Goal: Information Seeking & Learning: Learn about a topic

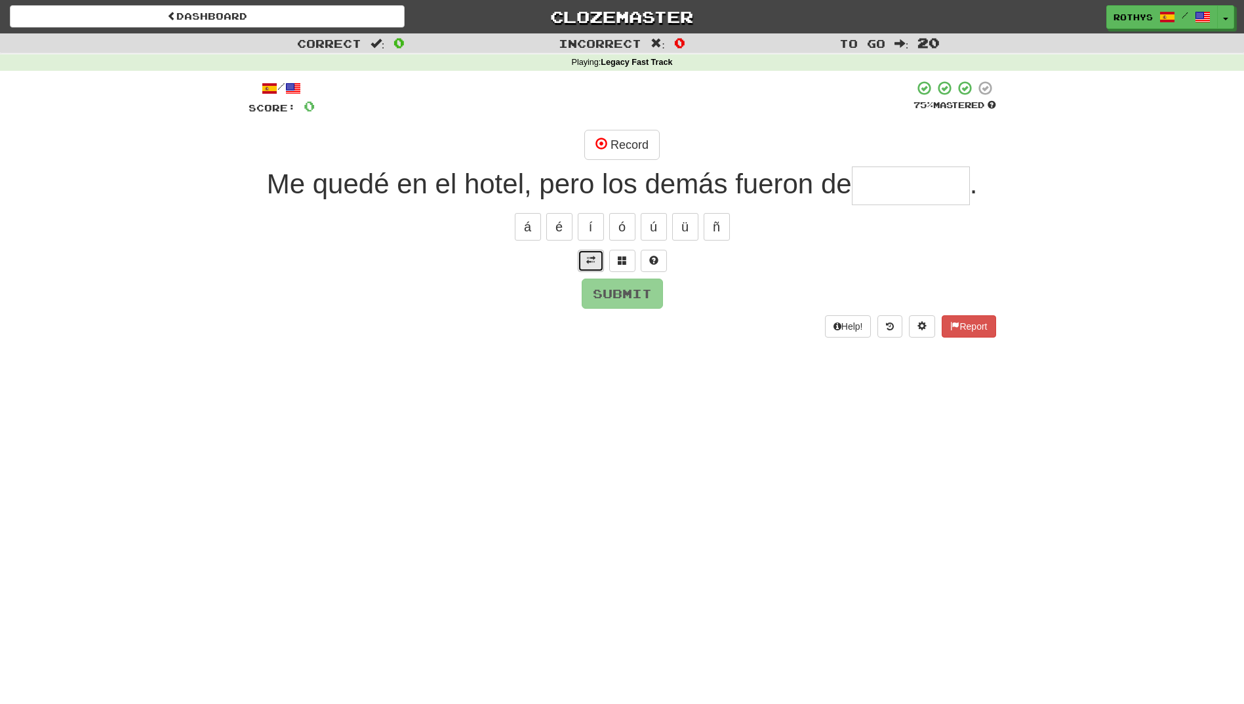
click at [586, 257] on span at bounding box center [590, 260] width 9 height 9
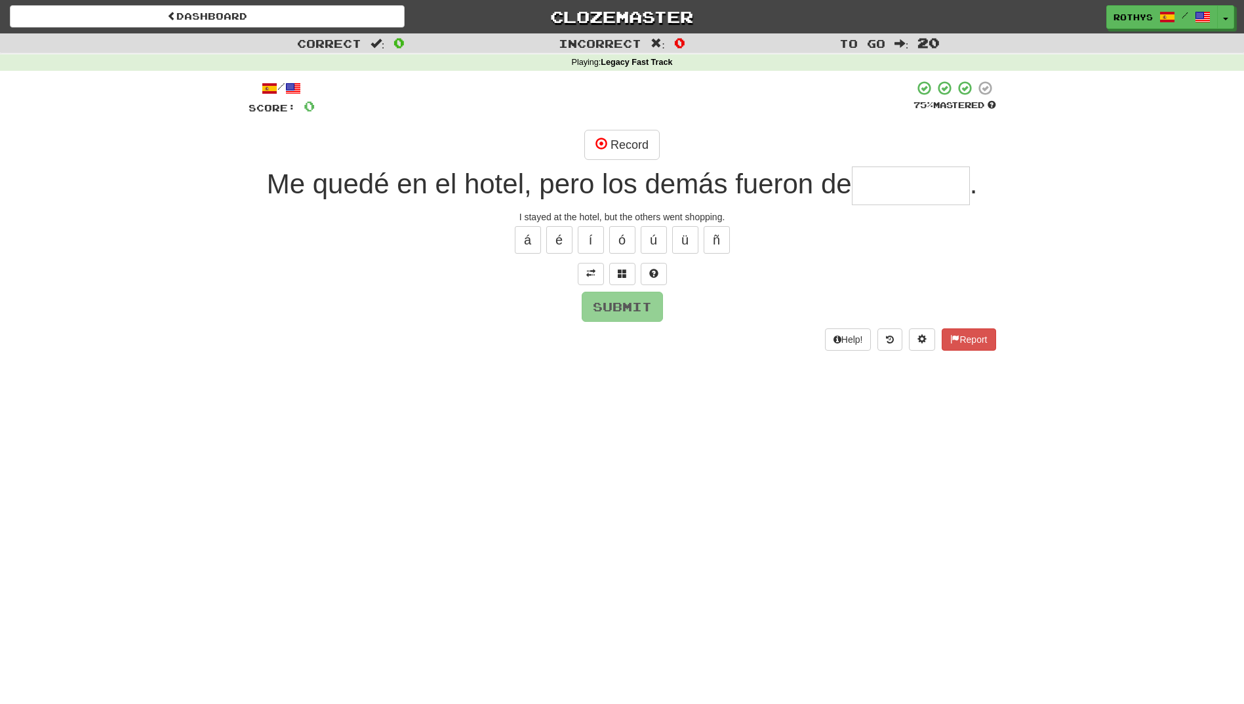
click at [941, 198] on input "text" at bounding box center [911, 186] width 118 height 39
click at [622, 271] on span at bounding box center [622, 273] width 9 height 9
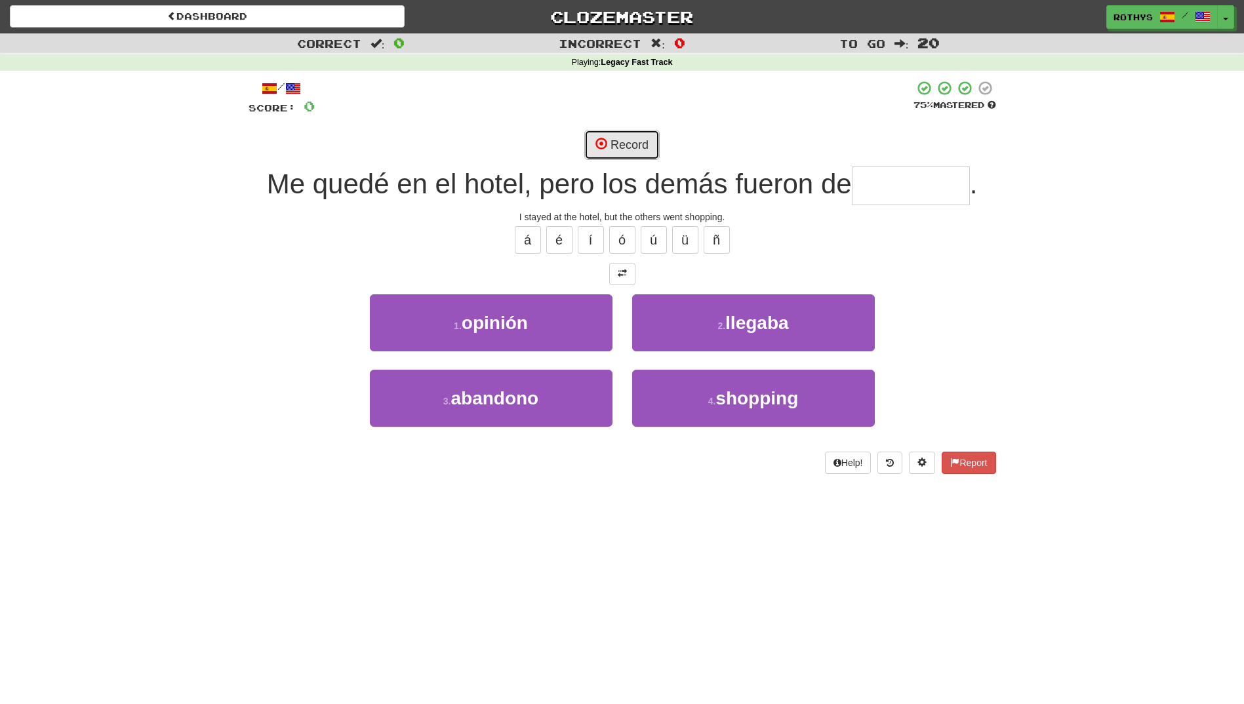
click at [633, 140] on button "Record" at bounding box center [621, 145] width 75 height 30
type input "********"
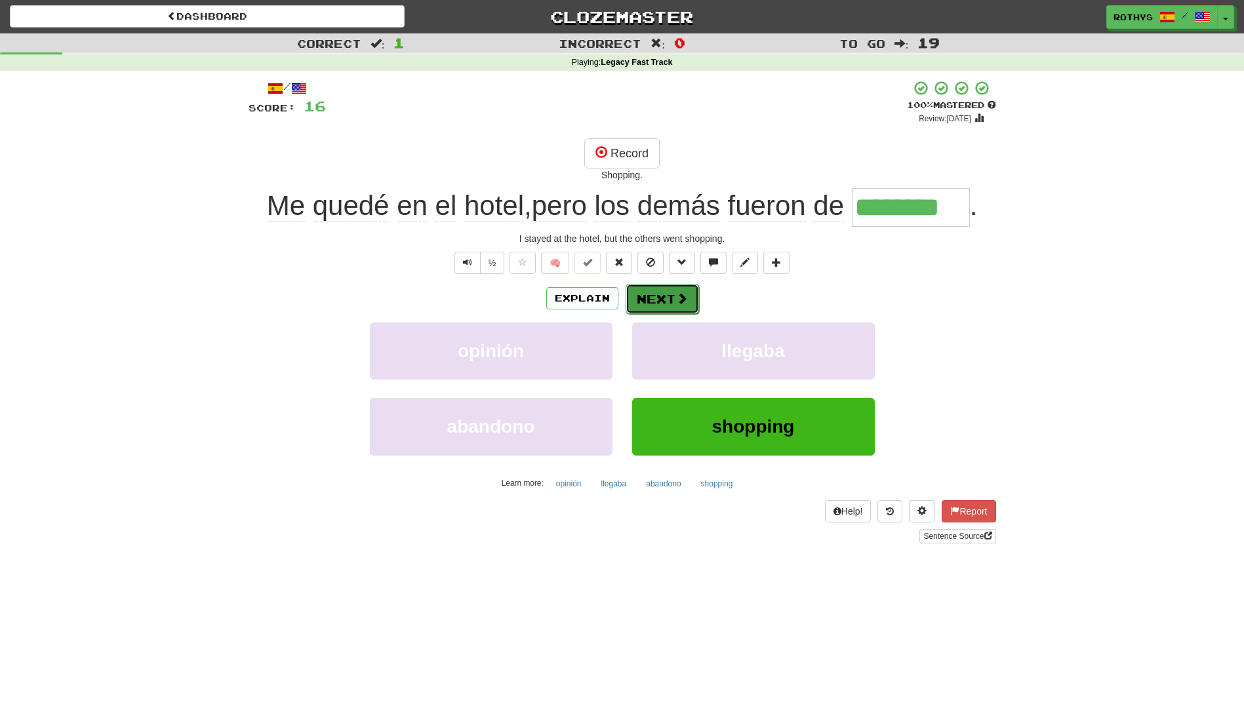
click at [655, 292] on button "Next" at bounding box center [661, 299] width 73 height 30
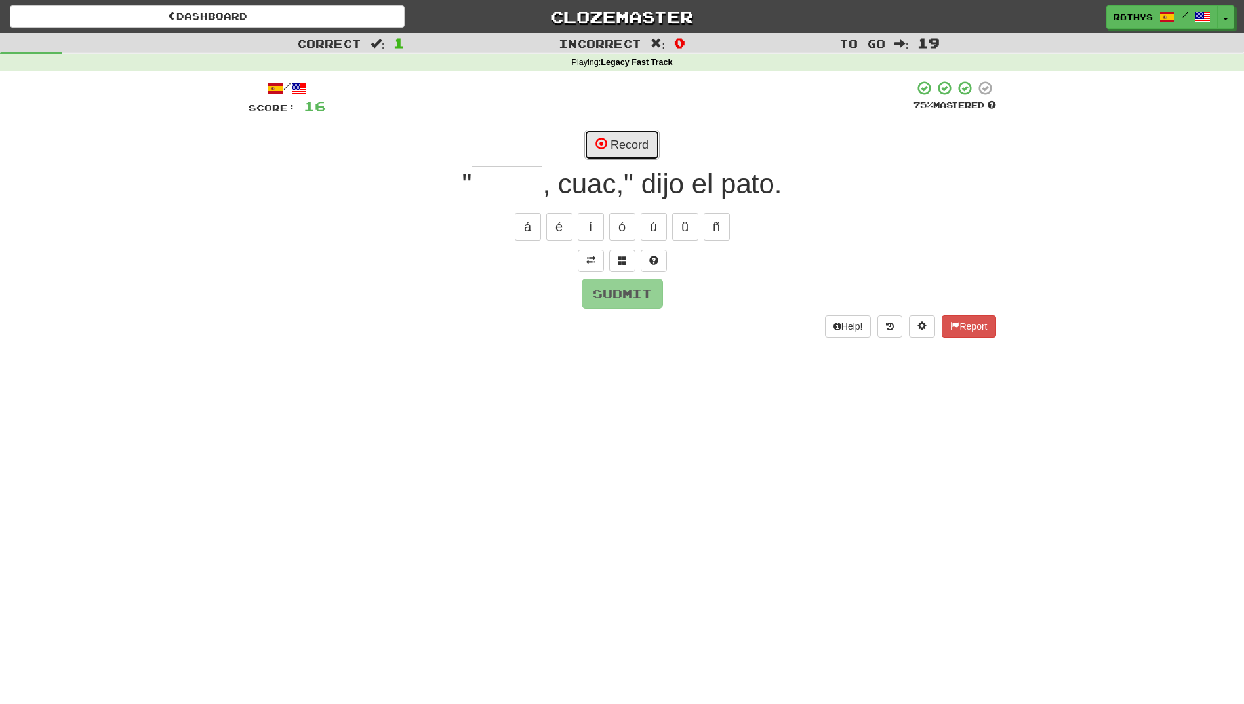
click at [602, 139] on span at bounding box center [601, 144] width 12 height 12
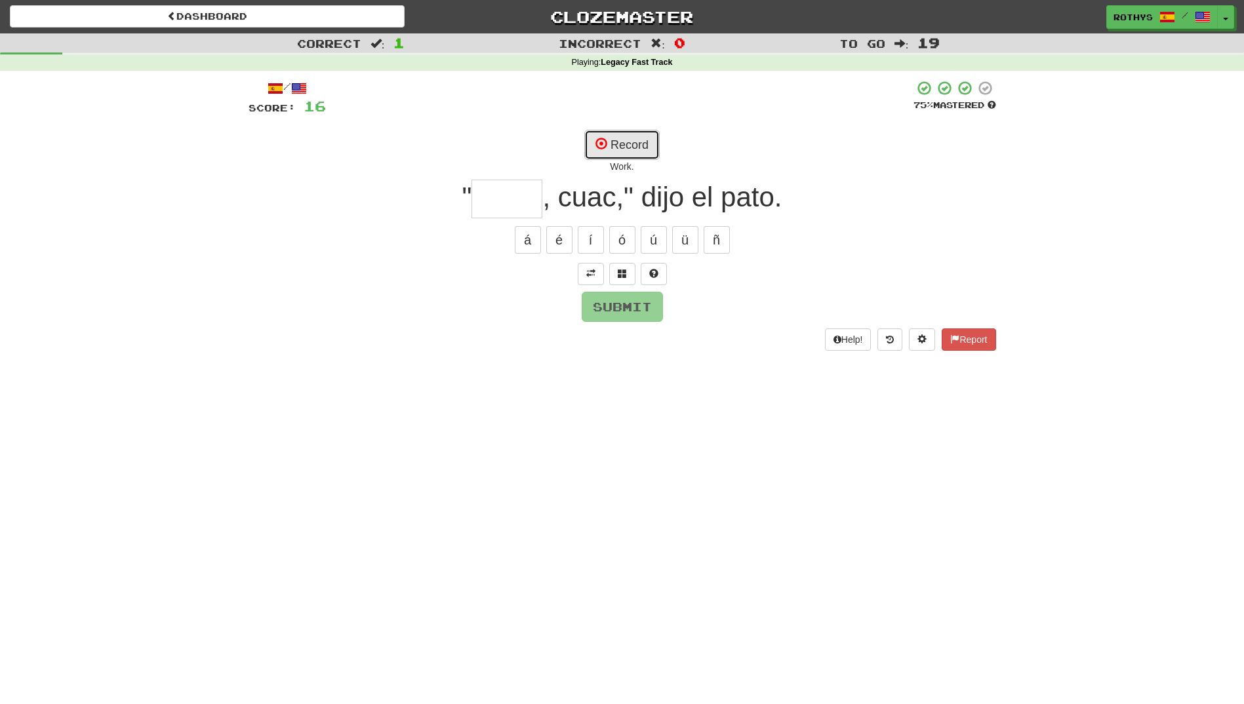
click at [603, 142] on span at bounding box center [601, 144] width 12 height 12
click at [625, 286] on div "/ Score: 16 75 % Mastered Record Quack. " , cuac," dijo el pato. á é í ó ú ü ñ …" at bounding box center [621, 215] width 747 height 270
click at [629, 277] on button at bounding box center [622, 274] width 26 height 22
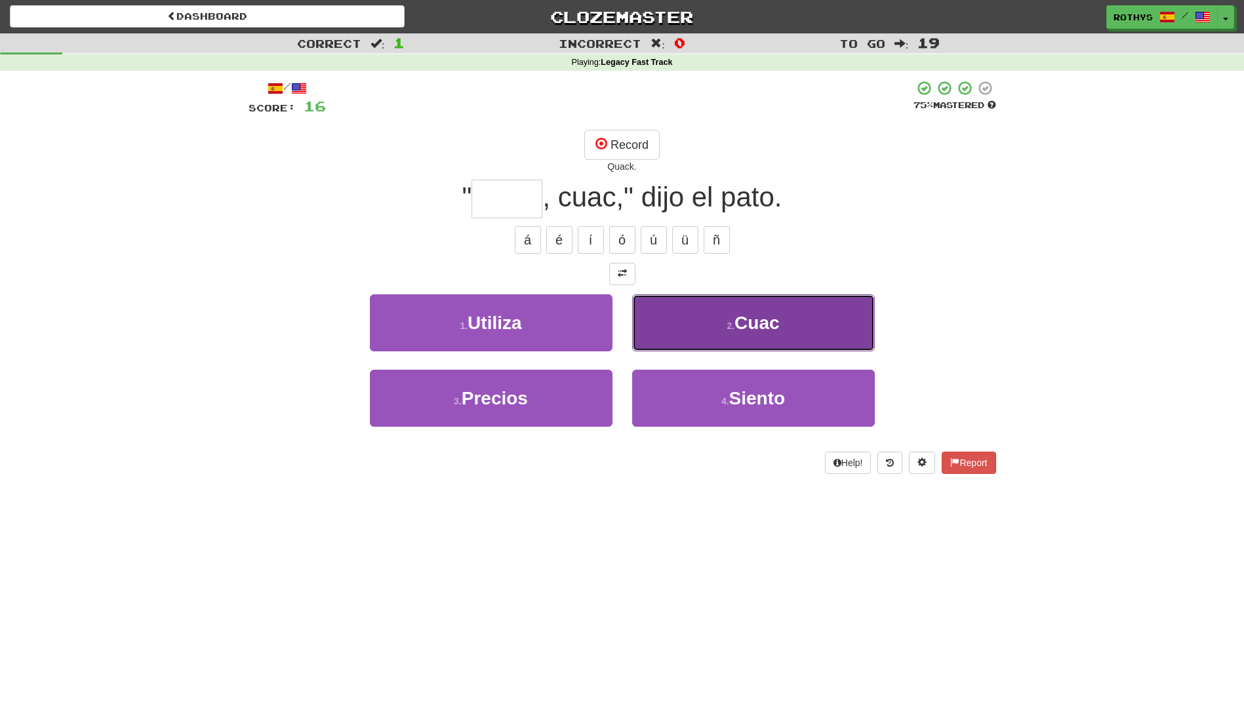
click at [736, 337] on button "2 . Cuac" at bounding box center [753, 322] width 243 height 57
type input "****"
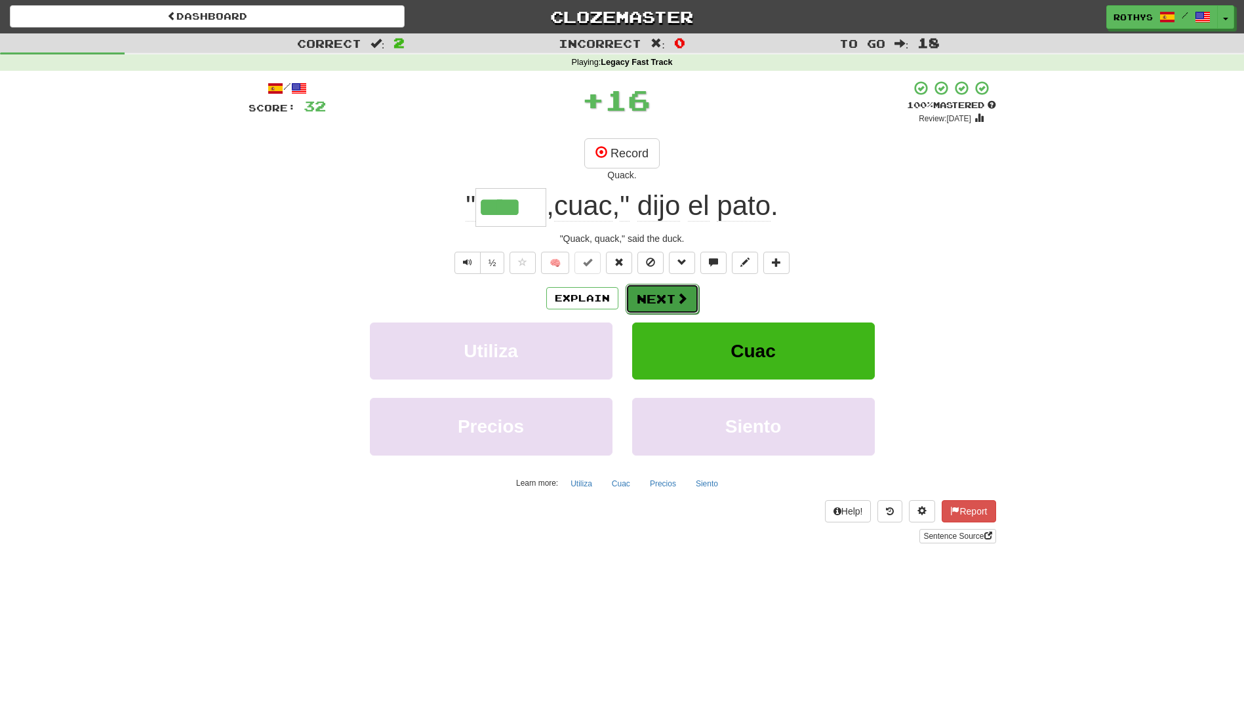
click at [646, 298] on button "Next" at bounding box center [661, 299] width 73 height 30
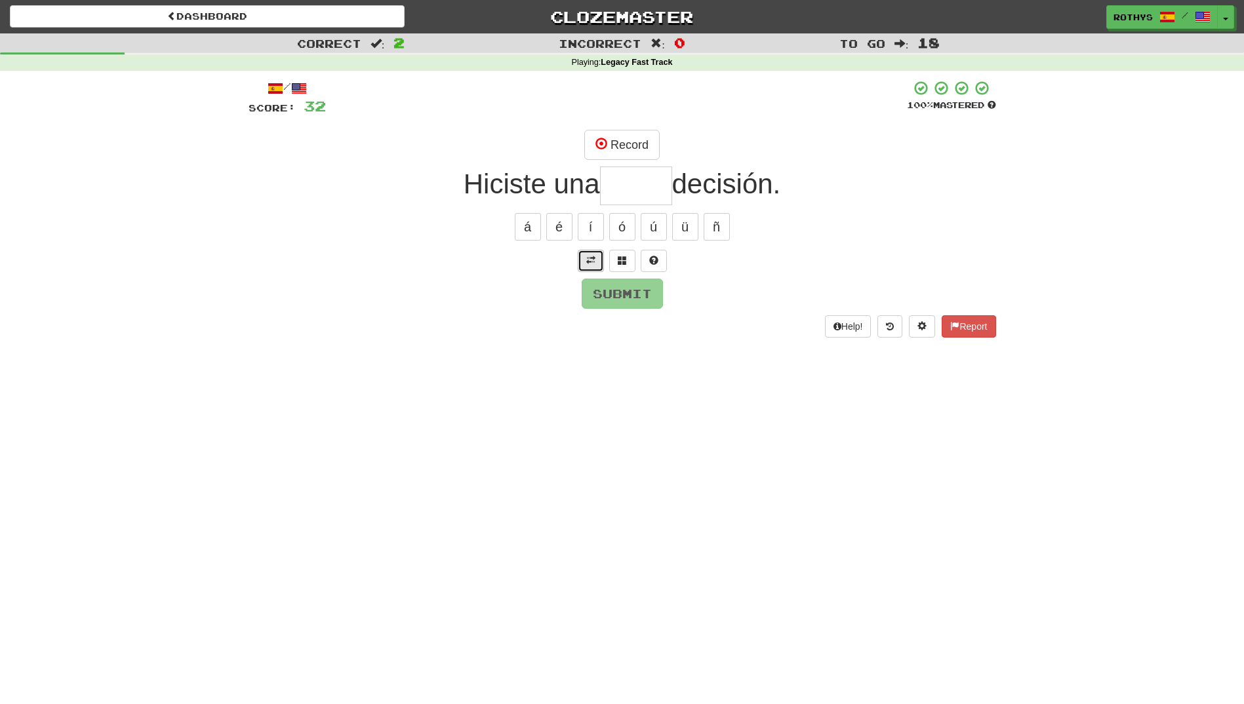
click at [593, 261] on span at bounding box center [590, 260] width 9 height 9
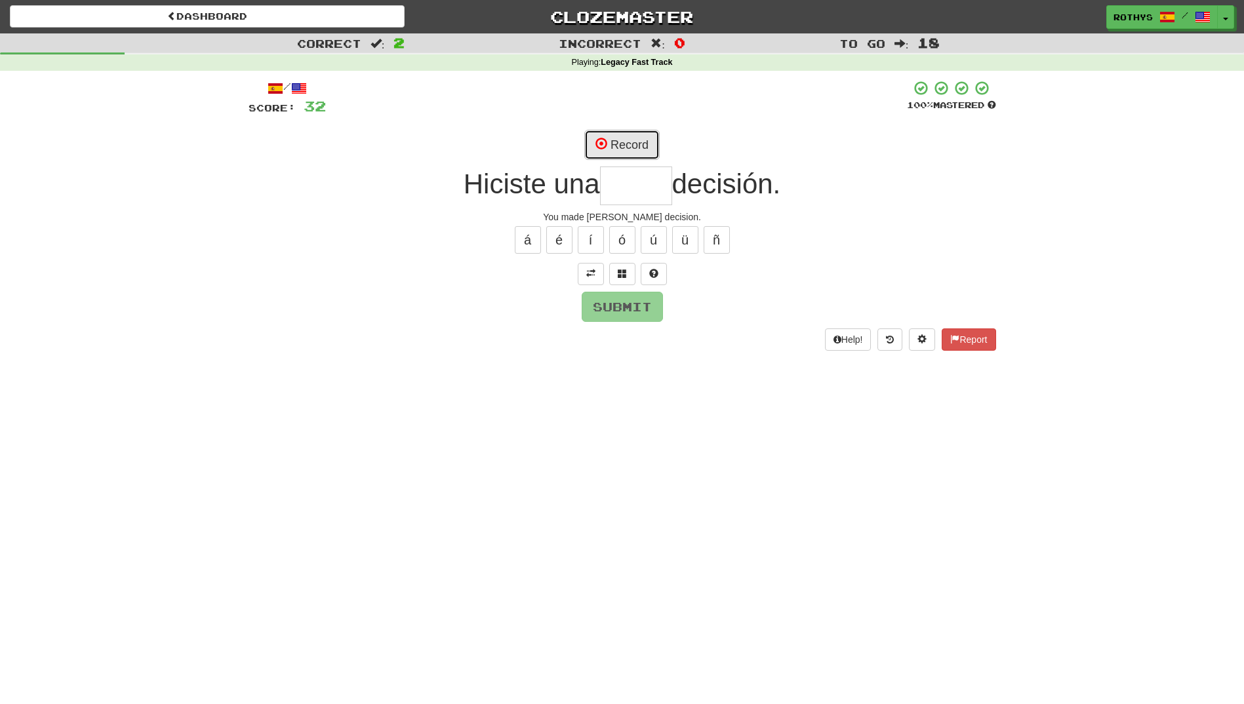
click at [618, 151] on button "Record" at bounding box center [621, 145] width 75 height 30
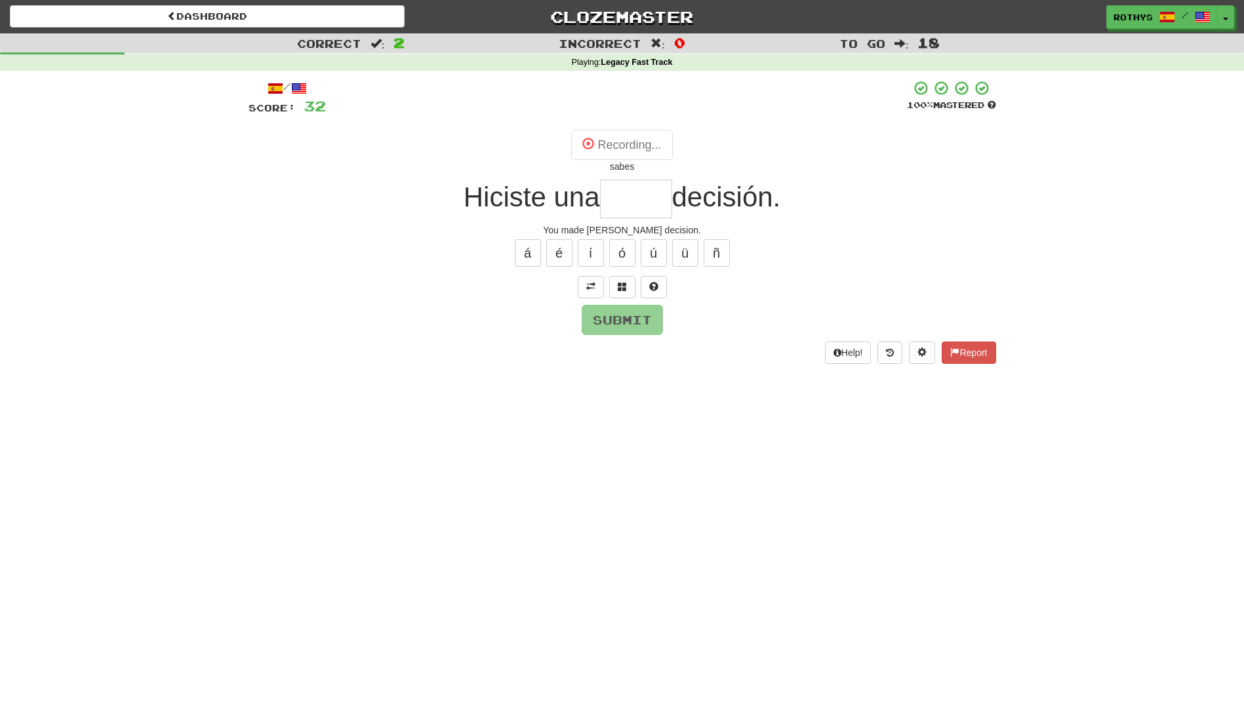
type input "*****"
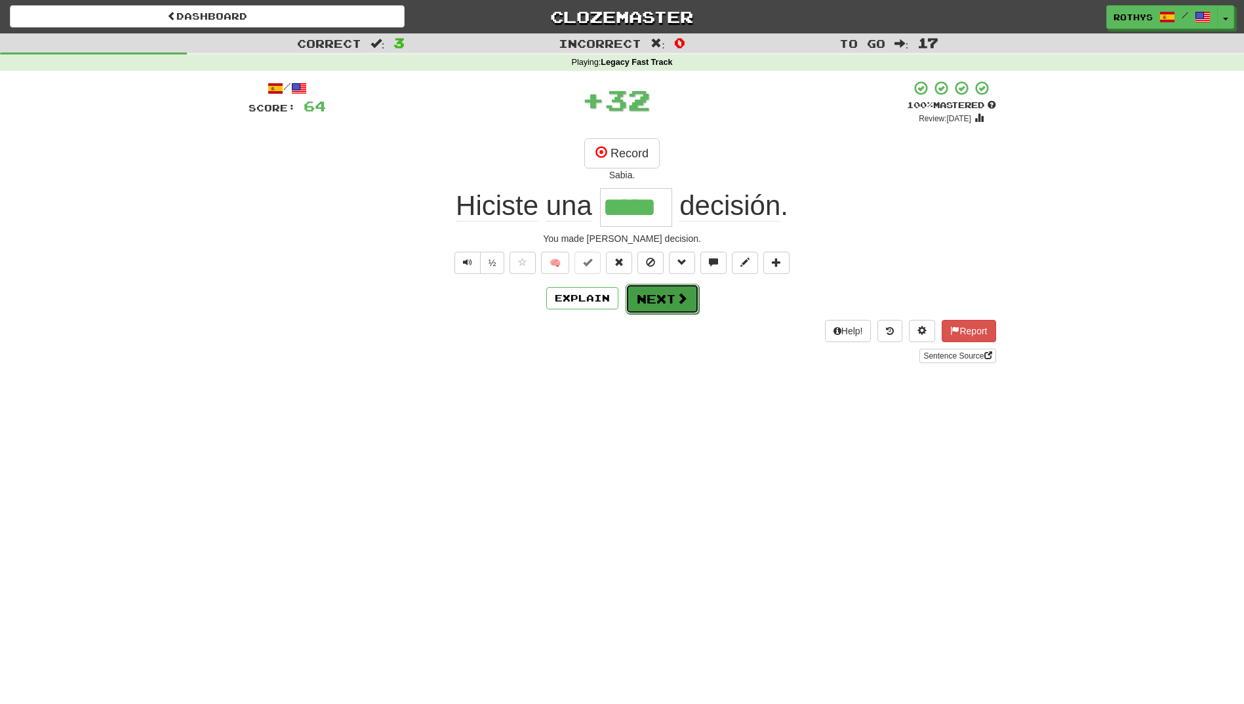
click at [646, 300] on button "Next" at bounding box center [661, 299] width 73 height 30
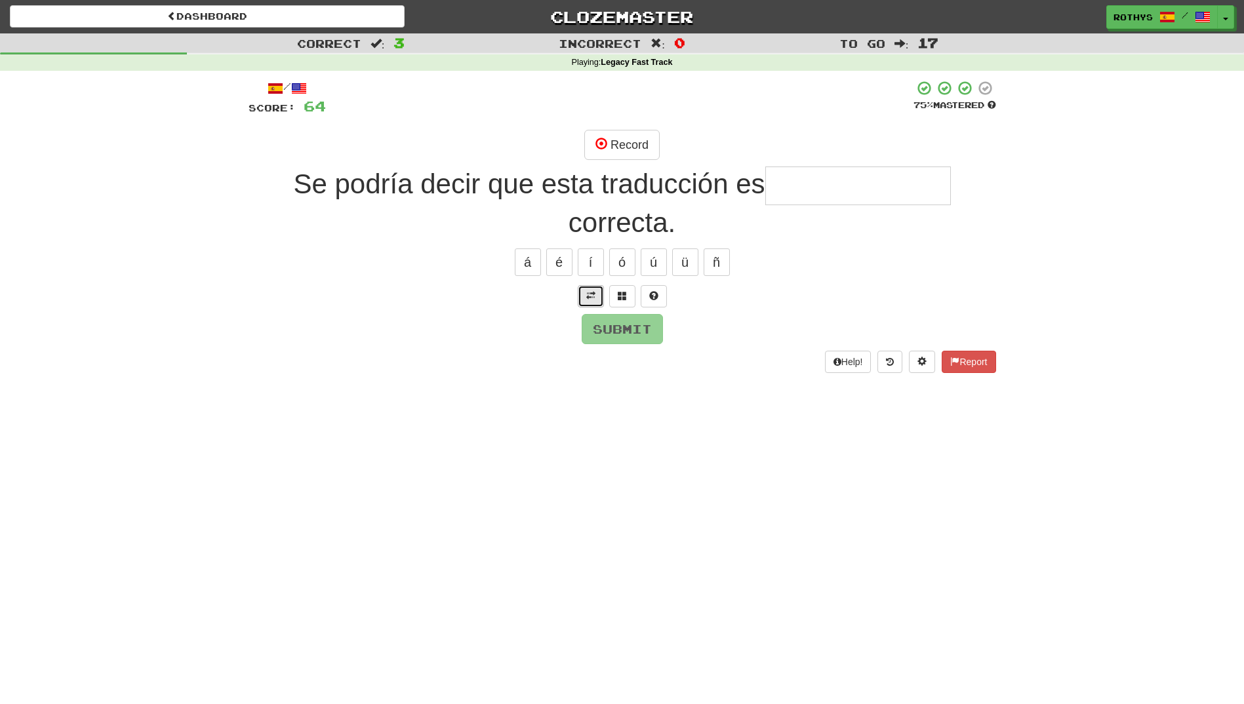
click at [589, 300] on span at bounding box center [590, 295] width 9 height 9
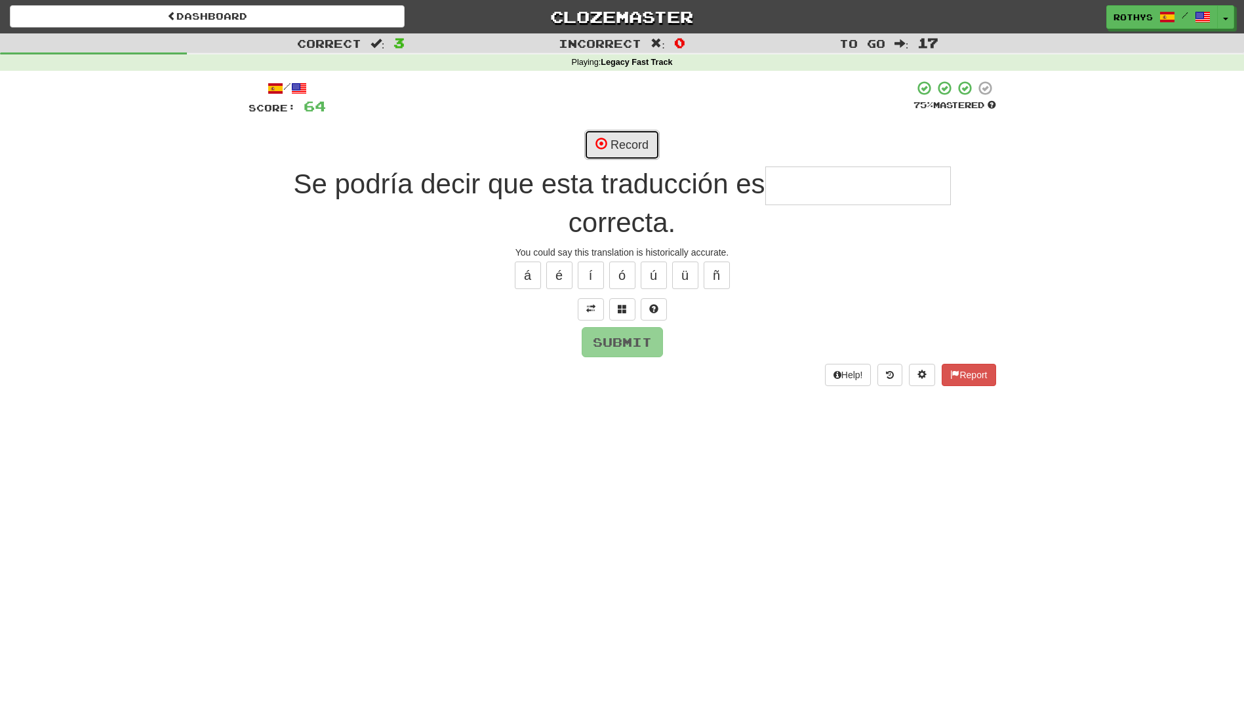
click at [631, 141] on button "Record" at bounding box center [621, 145] width 75 height 30
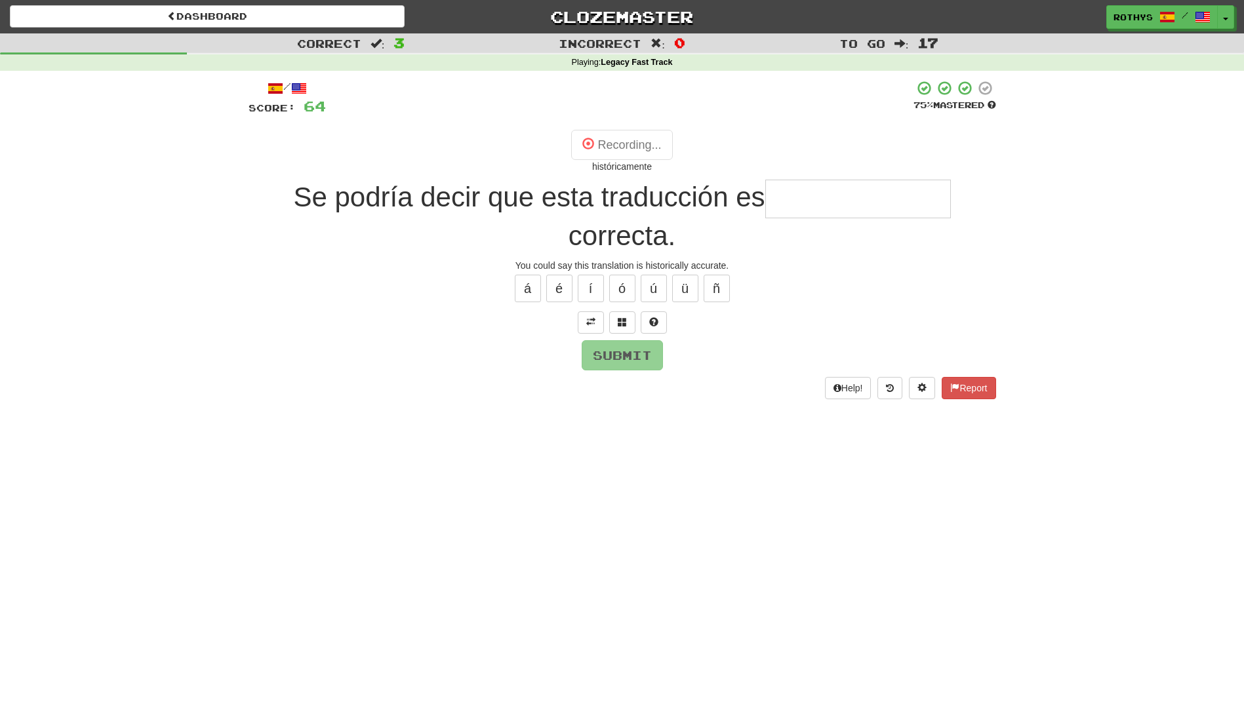
type input "**********"
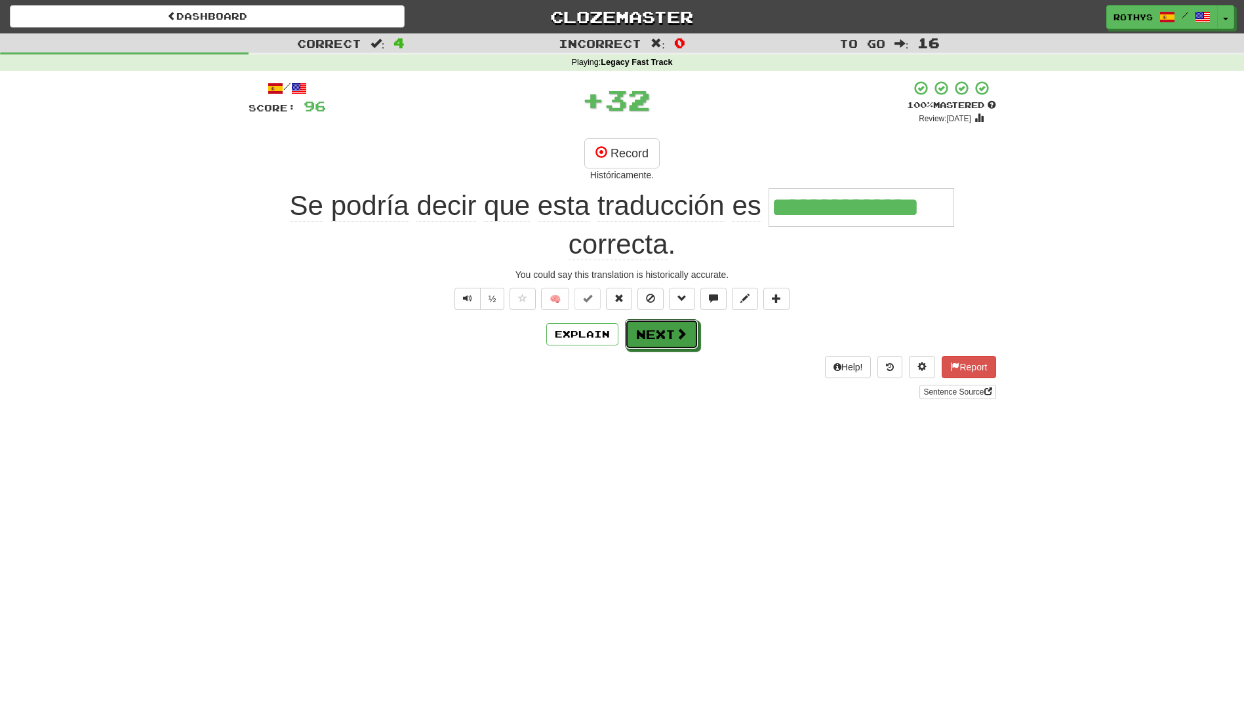
click at [658, 338] on button "Next" at bounding box center [661, 334] width 73 height 30
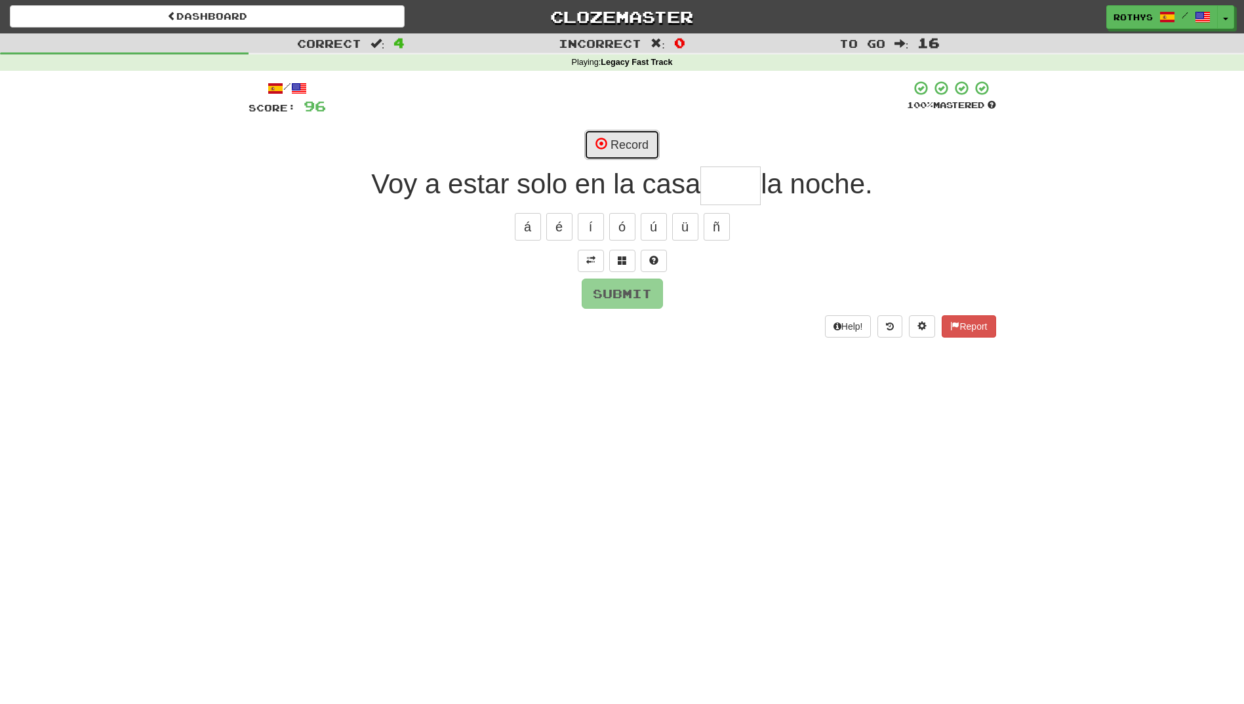
click at [613, 144] on button "Record" at bounding box center [621, 145] width 75 height 30
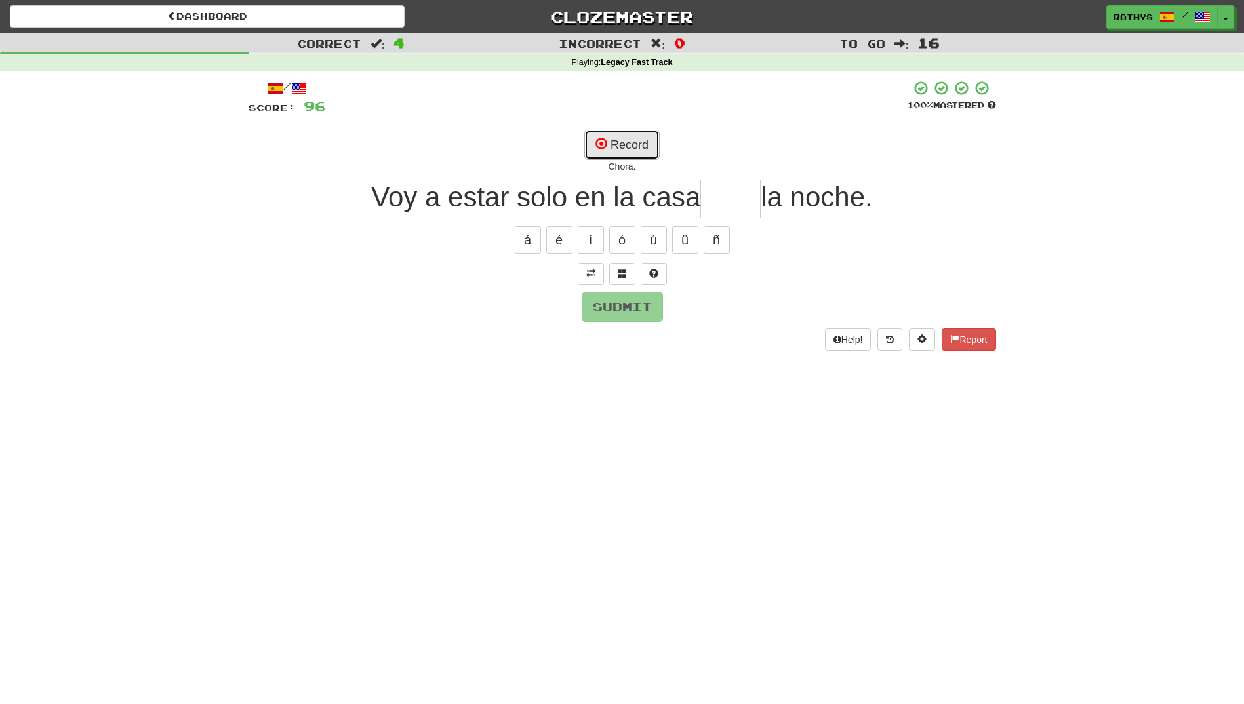
click at [622, 149] on button "Record" at bounding box center [621, 145] width 75 height 30
click at [633, 140] on button "Record" at bounding box center [621, 145] width 75 height 30
type input "****"
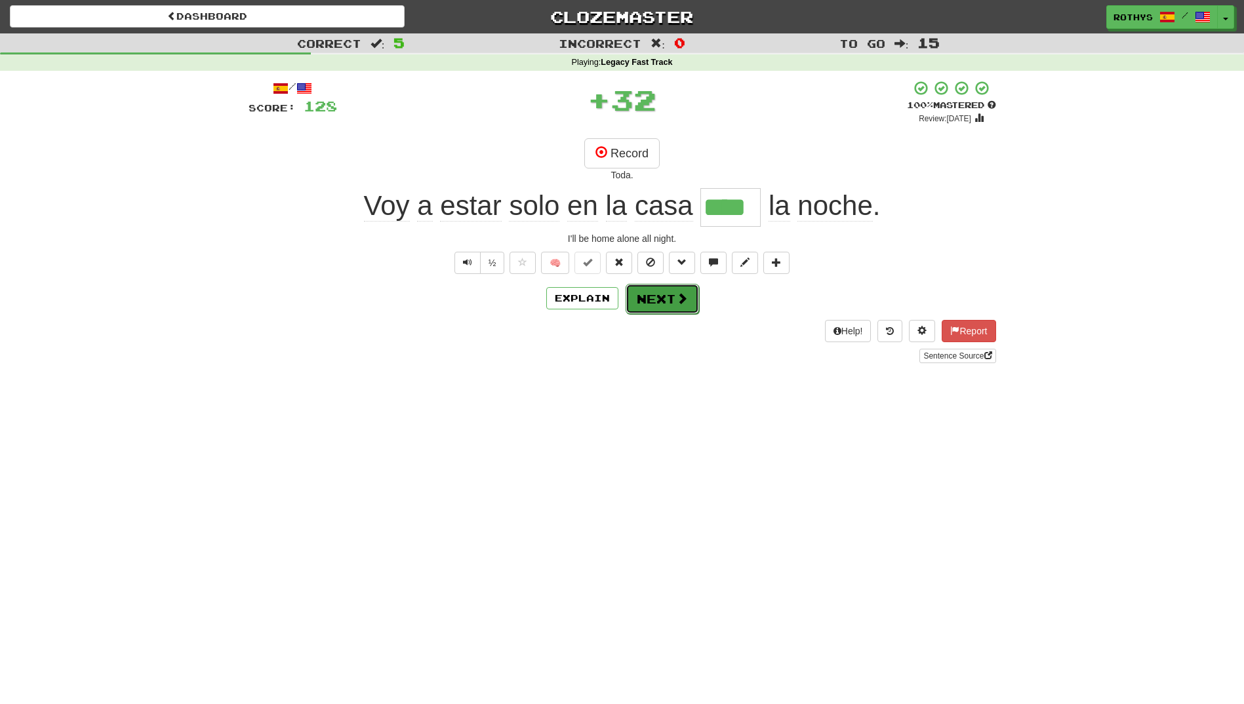
click at [658, 293] on button "Next" at bounding box center [661, 299] width 73 height 30
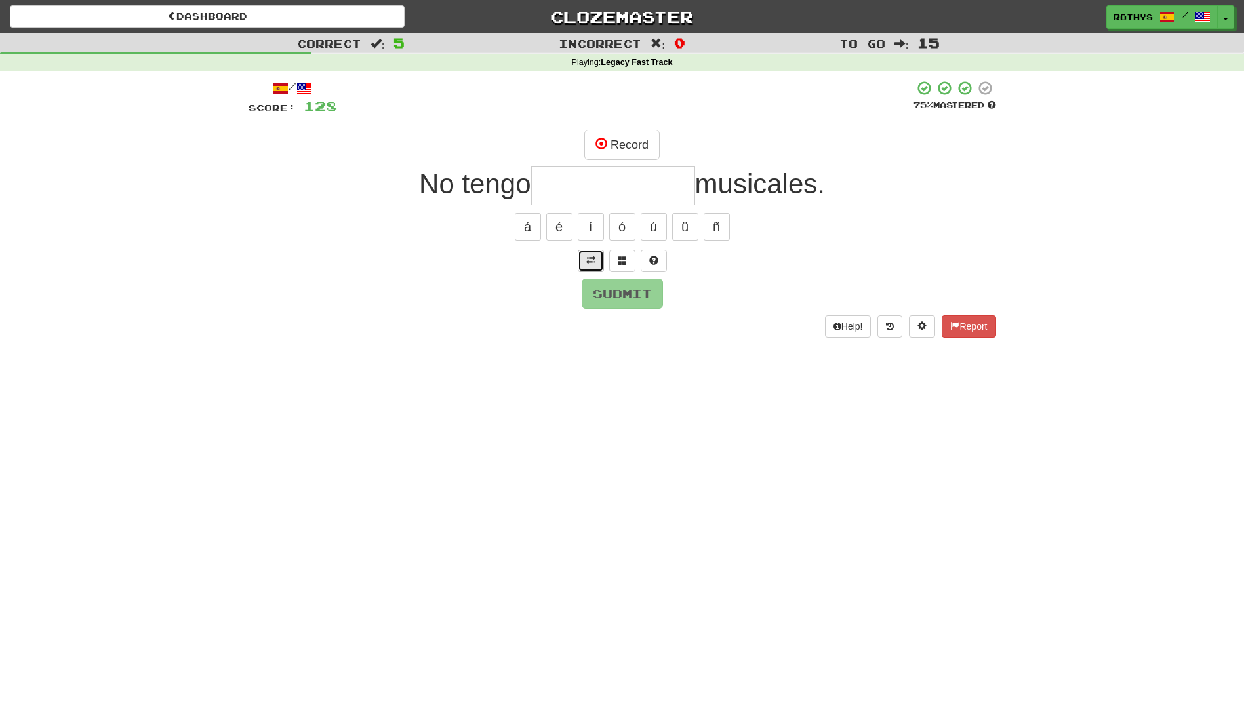
click at [593, 258] on span at bounding box center [590, 260] width 9 height 9
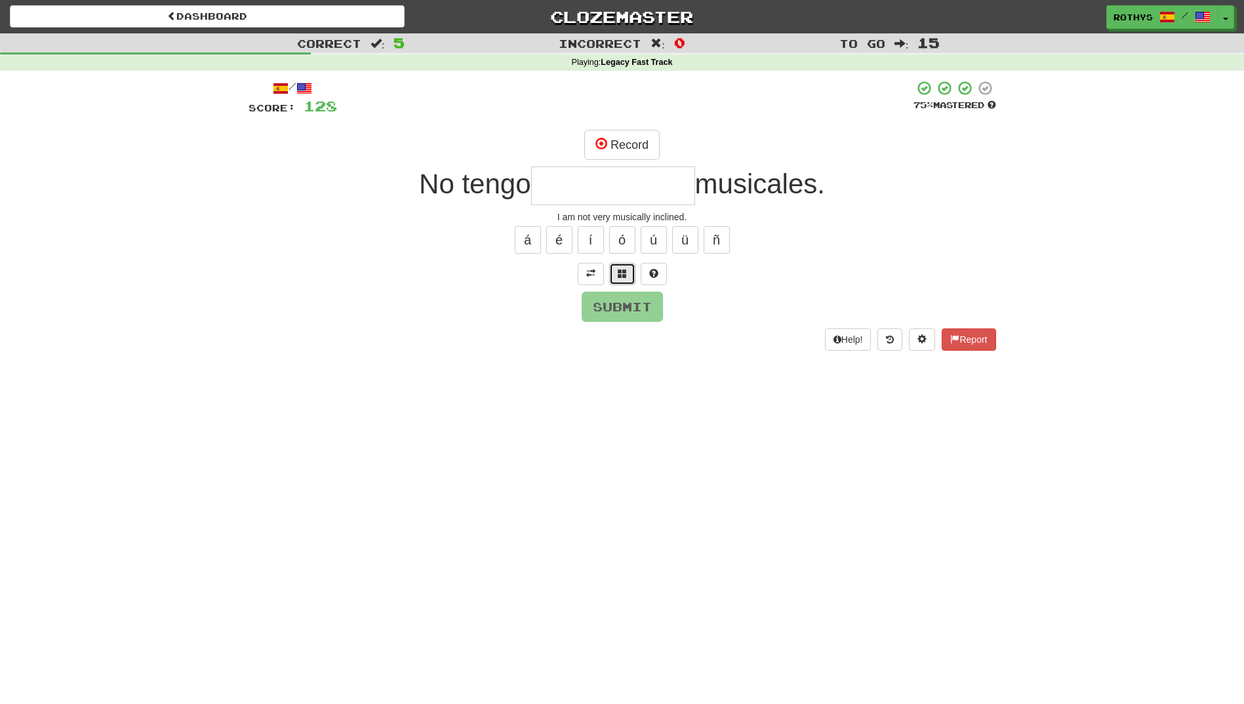
click at [616, 271] on button at bounding box center [622, 274] width 26 height 22
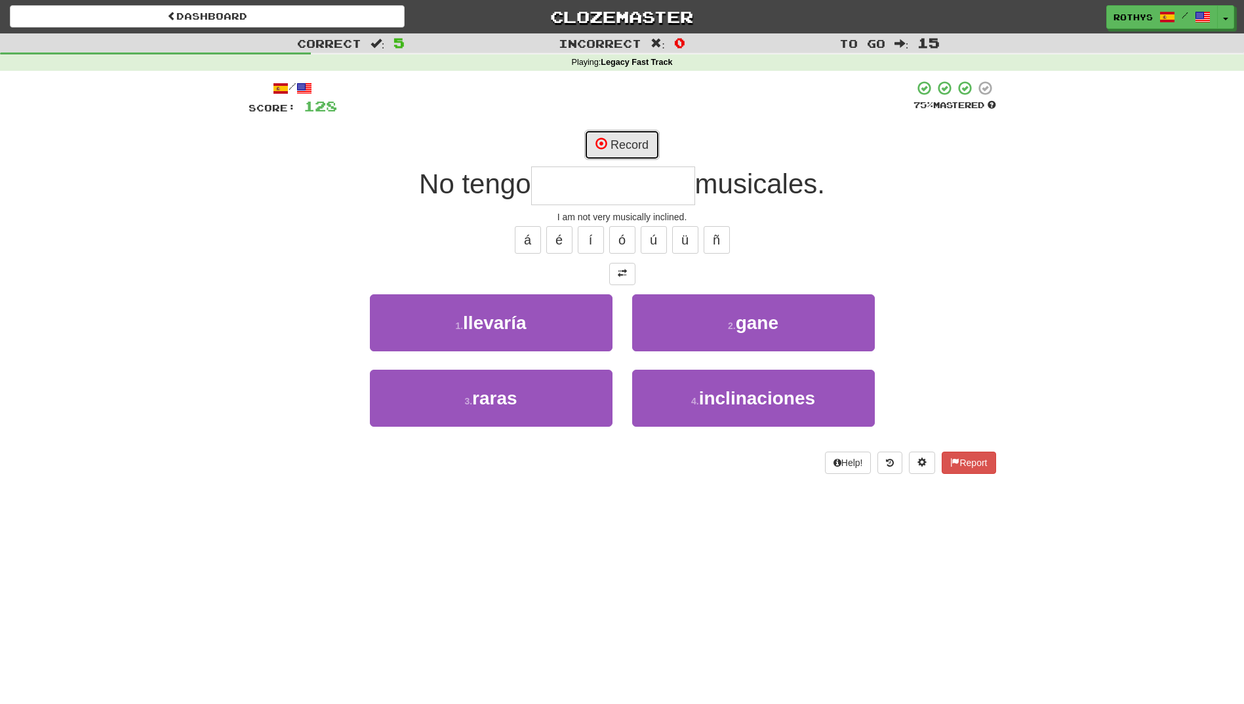
click at [600, 140] on span at bounding box center [601, 144] width 12 height 12
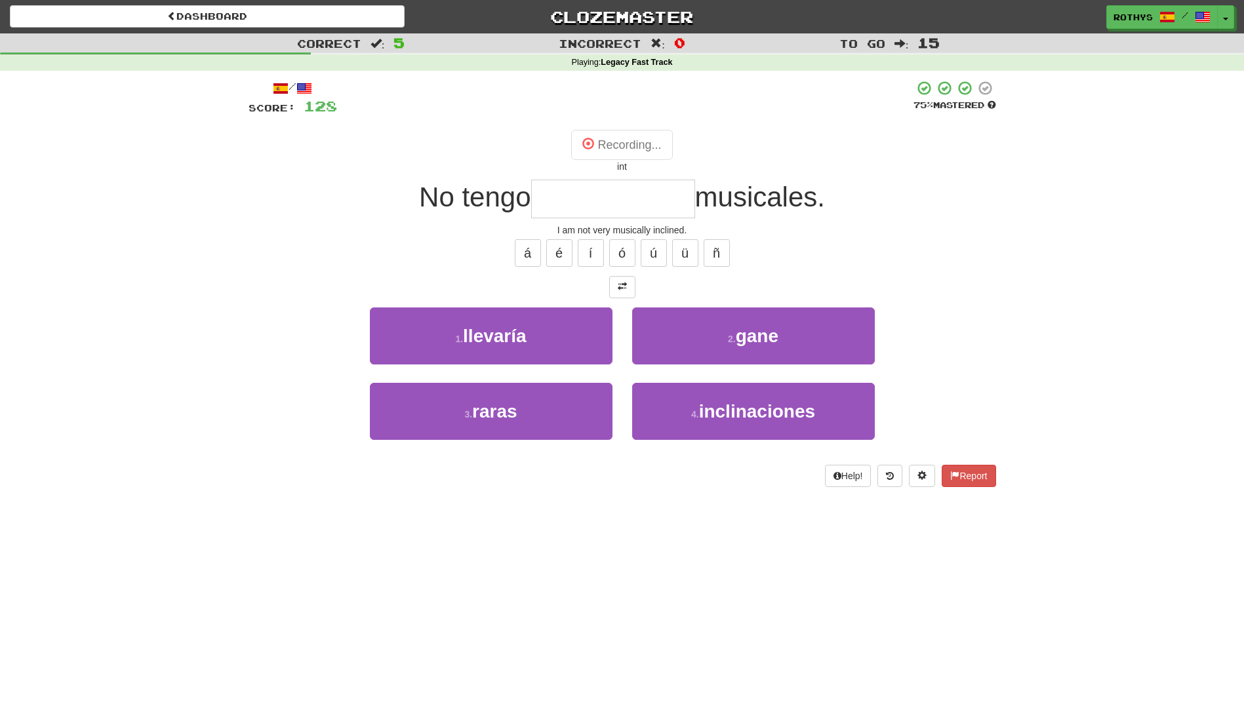
type input "**********"
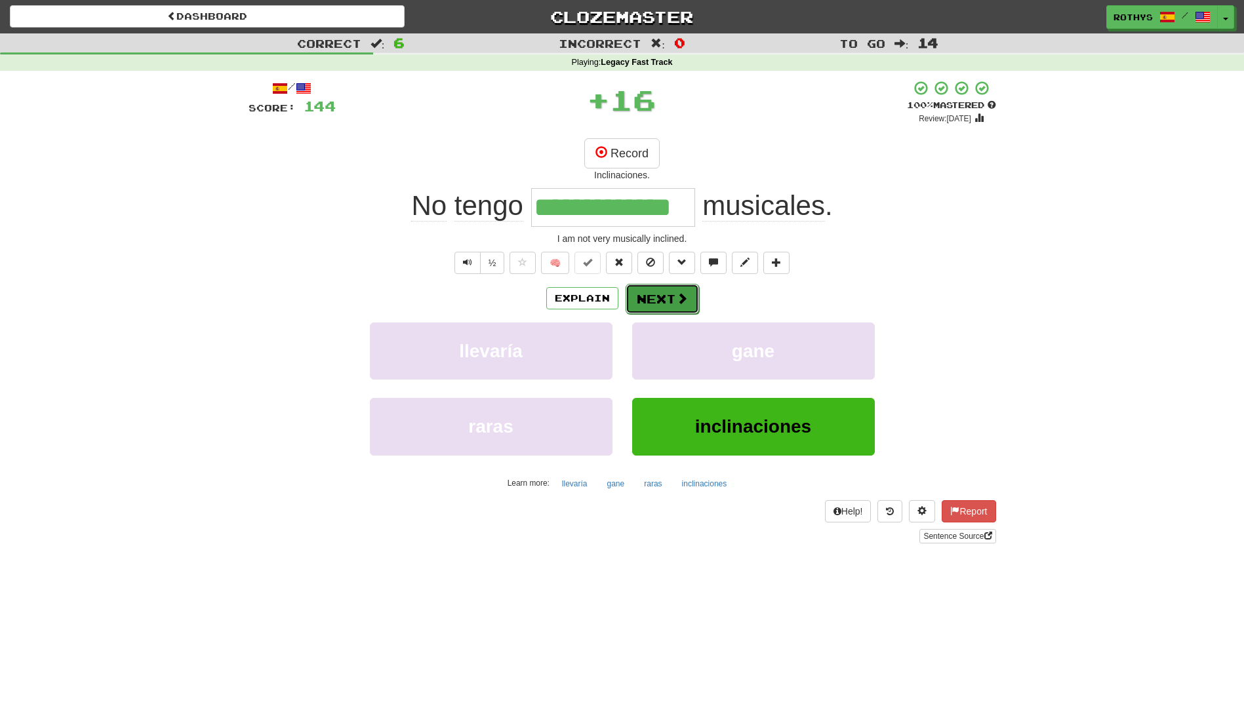
click at [635, 289] on button "Next" at bounding box center [661, 299] width 73 height 30
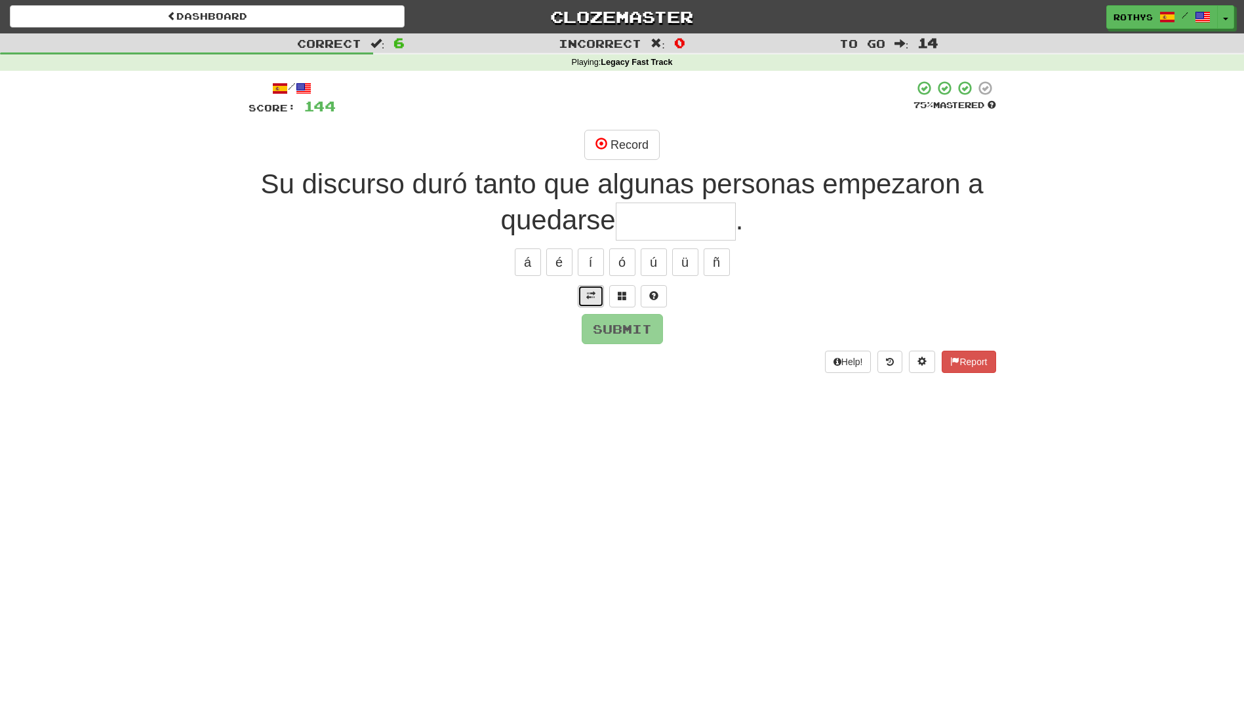
click at [587, 297] on span at bounding box center [590, 295] width 9 height 9
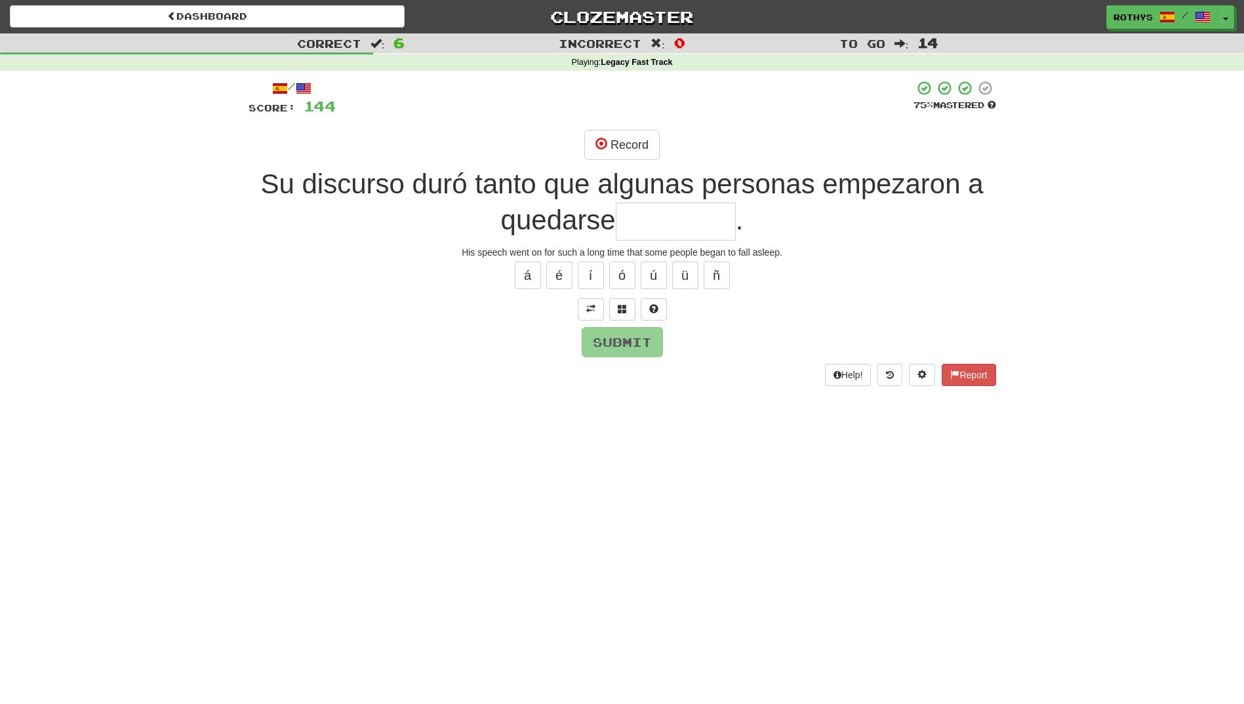
click at [658, 223] on input "text" at bounding box center [676, 222] width 120 height 39
click at [628, 311] on button at bounding box center [622, 309] width 26 height 22
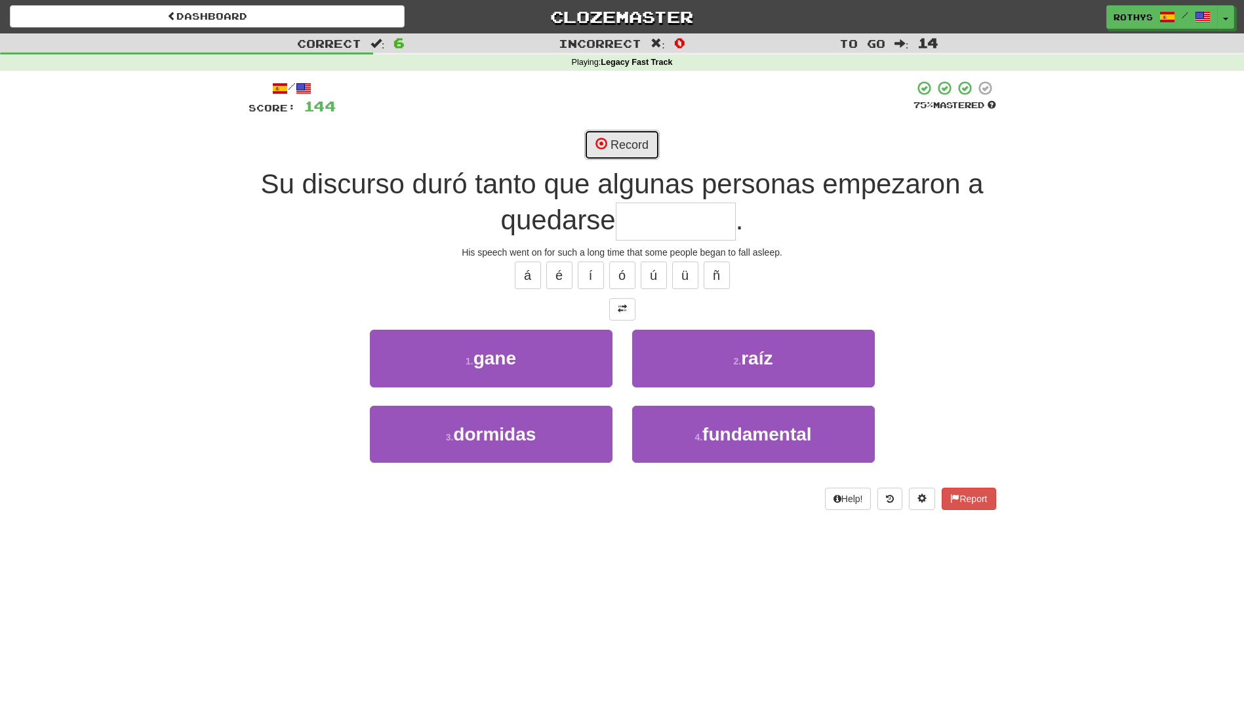
click at [620, 140] on button "Record" at bounding box center [621, 145] width 75 height 30
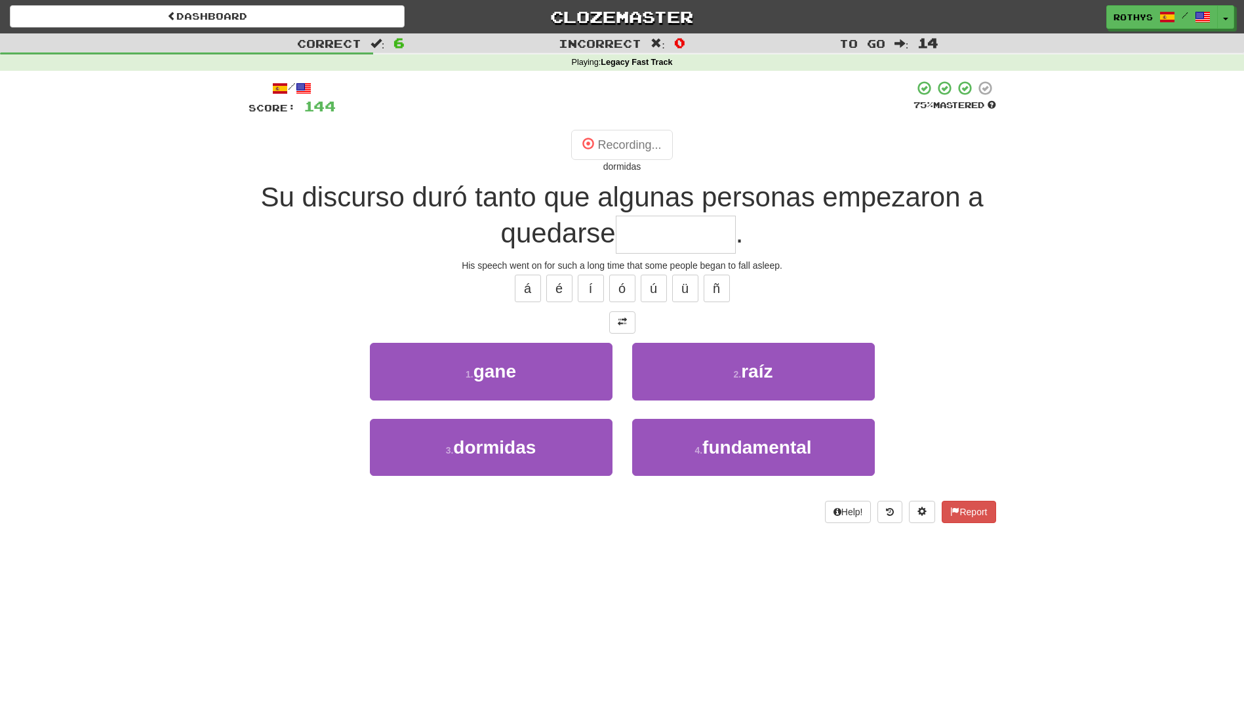
type input "********"
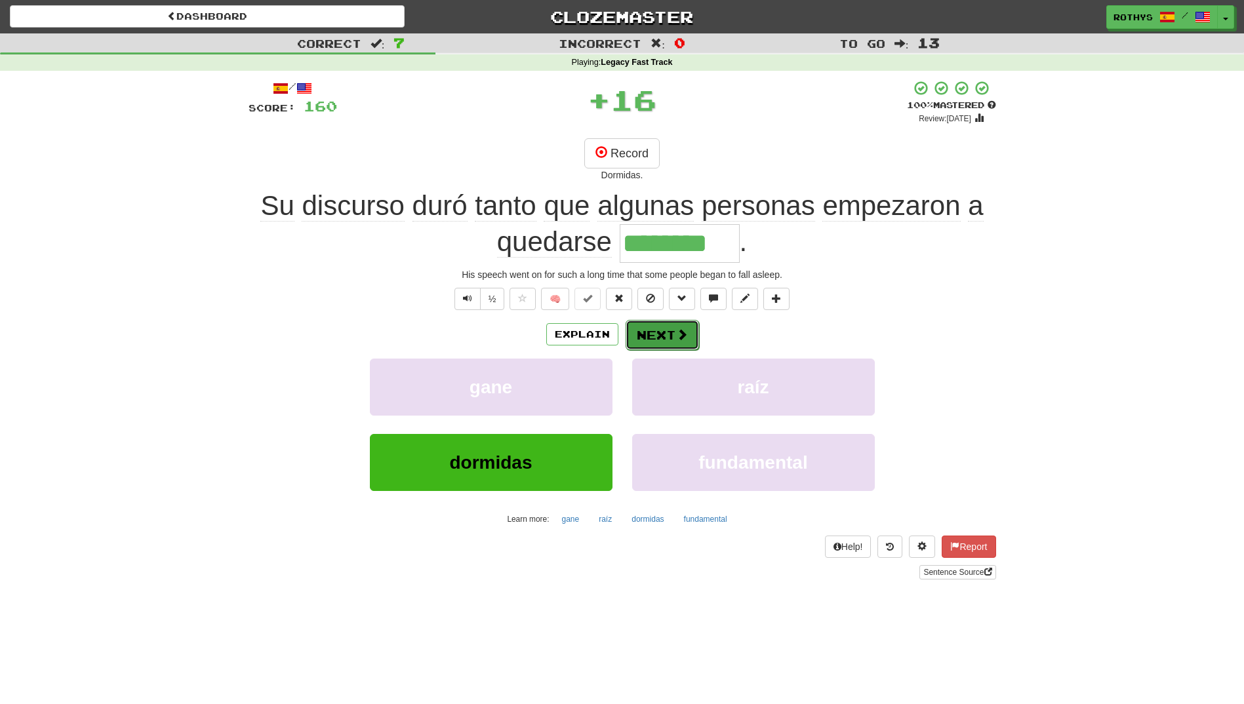
click at [658, 346] on button "Next" at bounding box center [661, 335] width 73 height 30
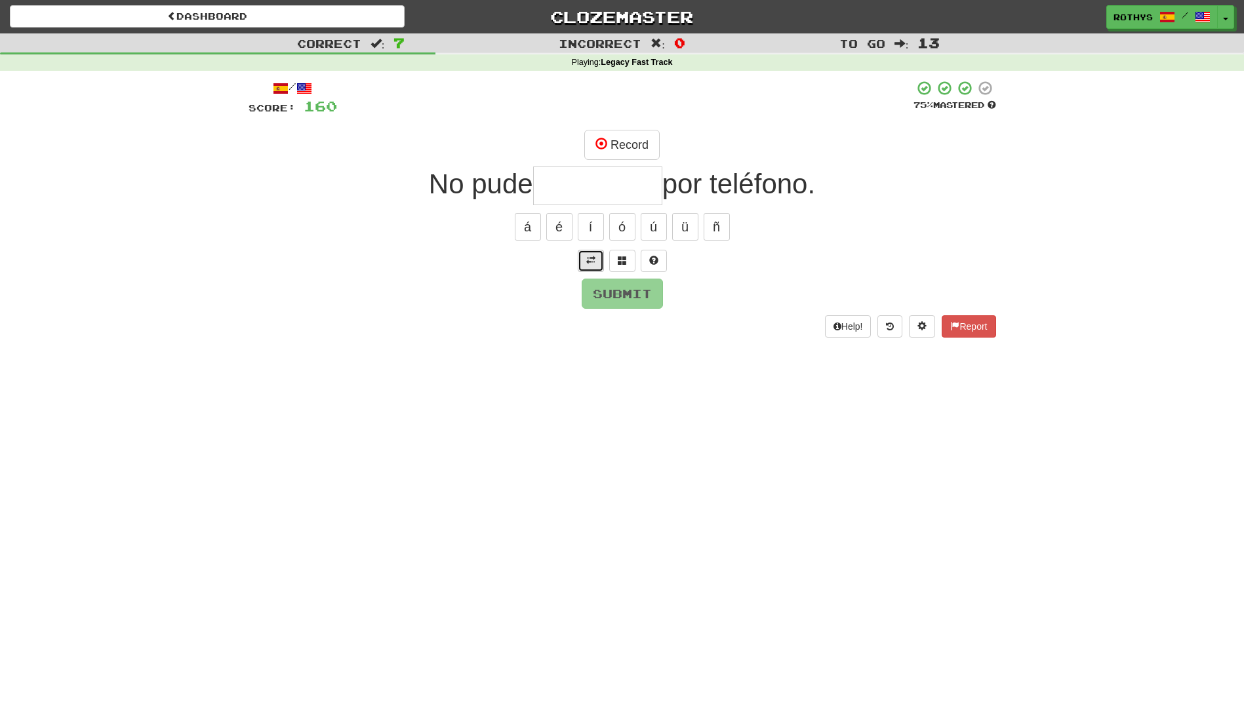
click at [586, 260] on span at bounding box center [590, 260] width 9 height 9
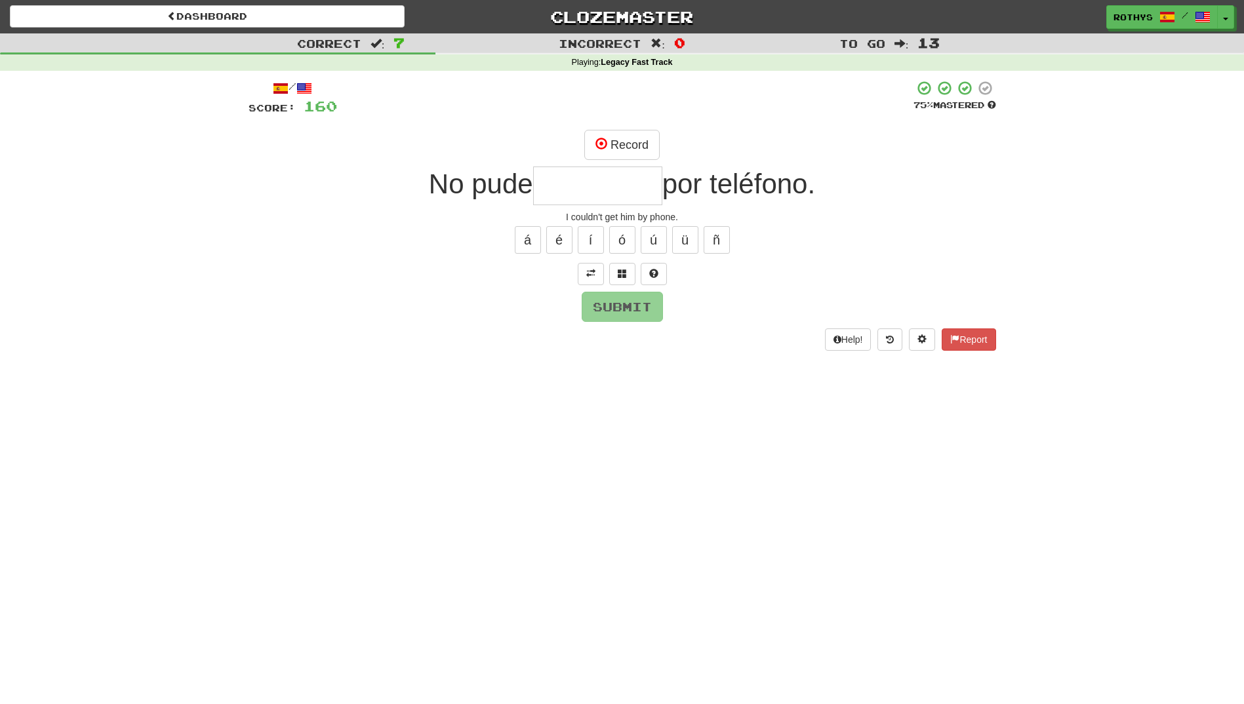
drag, startPoint x: 587, startPoint y: 197, endPoint x: 912, endPoint y: 212, distance: 324.8
click at [593, 196] on input "text" at bounding box center [597, 186] width 129 height 39
click at [626, 271] on span at bounding box center [622, 273] width 9 height 9
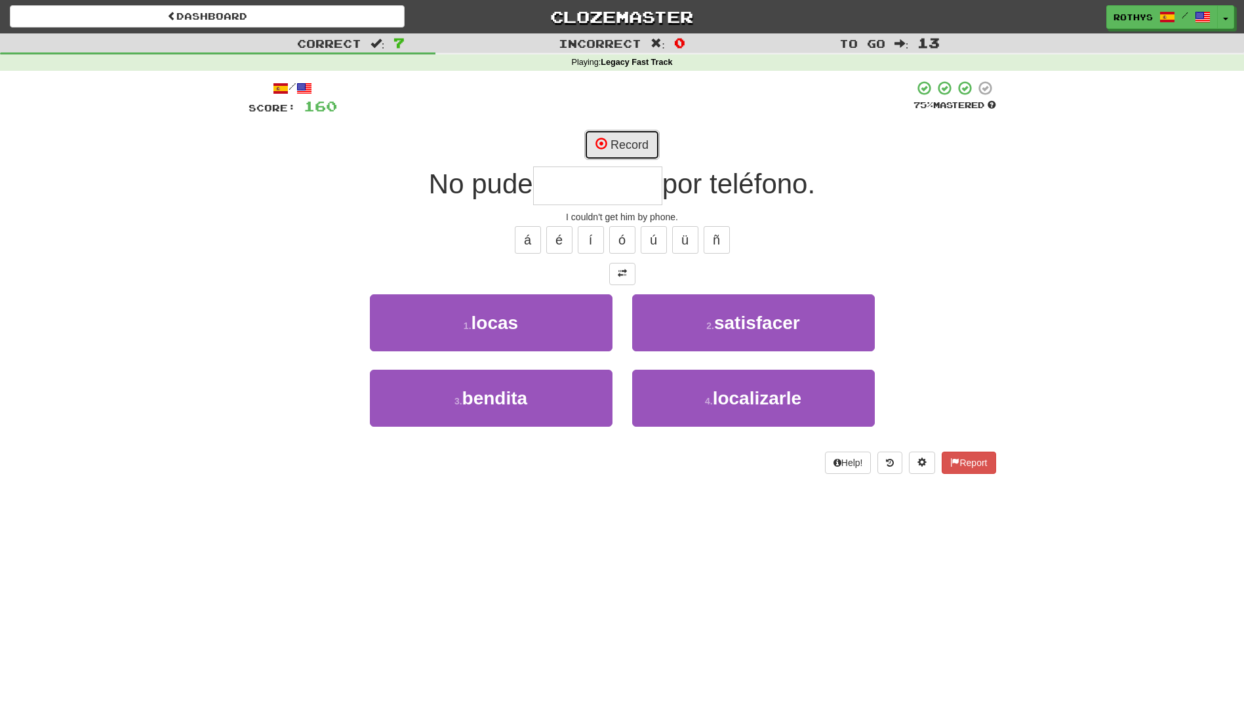
click at [637, 148] on button "Record" at bounding box center [621, 145] width 75 height 30
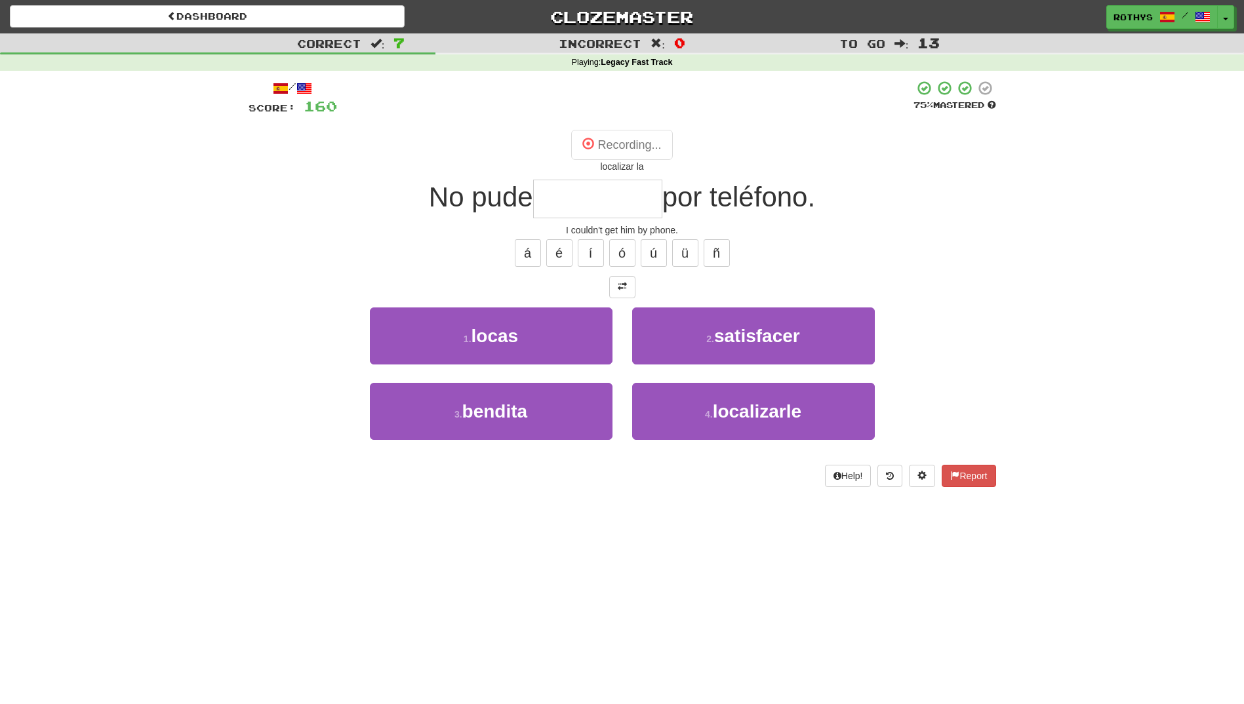
type input "**********"
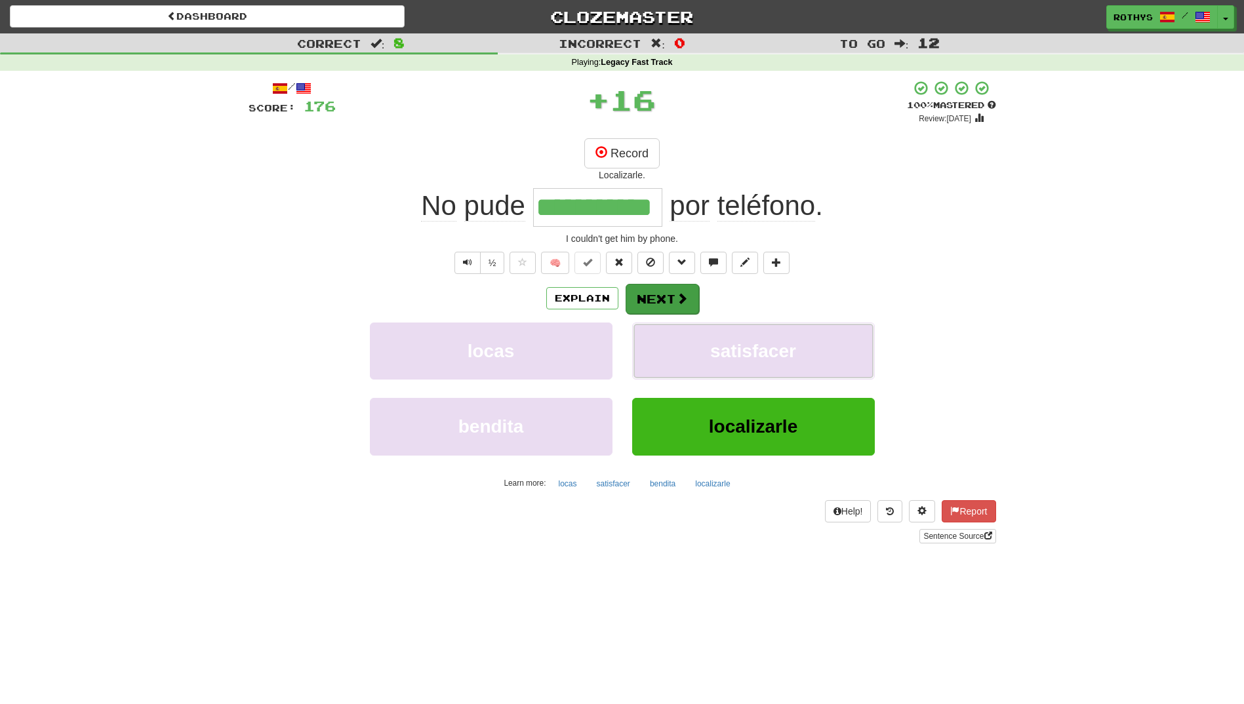
drag, startPoint x: 667, startPoint y: 345, endPoint x: 662, endPoint y: 307, distance: 38.3
click at [662, 307] on div "Explain Next locas satisfacer bendita localizarle Learn more: locas satisfacer …" at bounding box center [621, 388] width 747 height 210
click at [662, 306] on button "Next" at bounding box center [661, 299] width 73 height 30
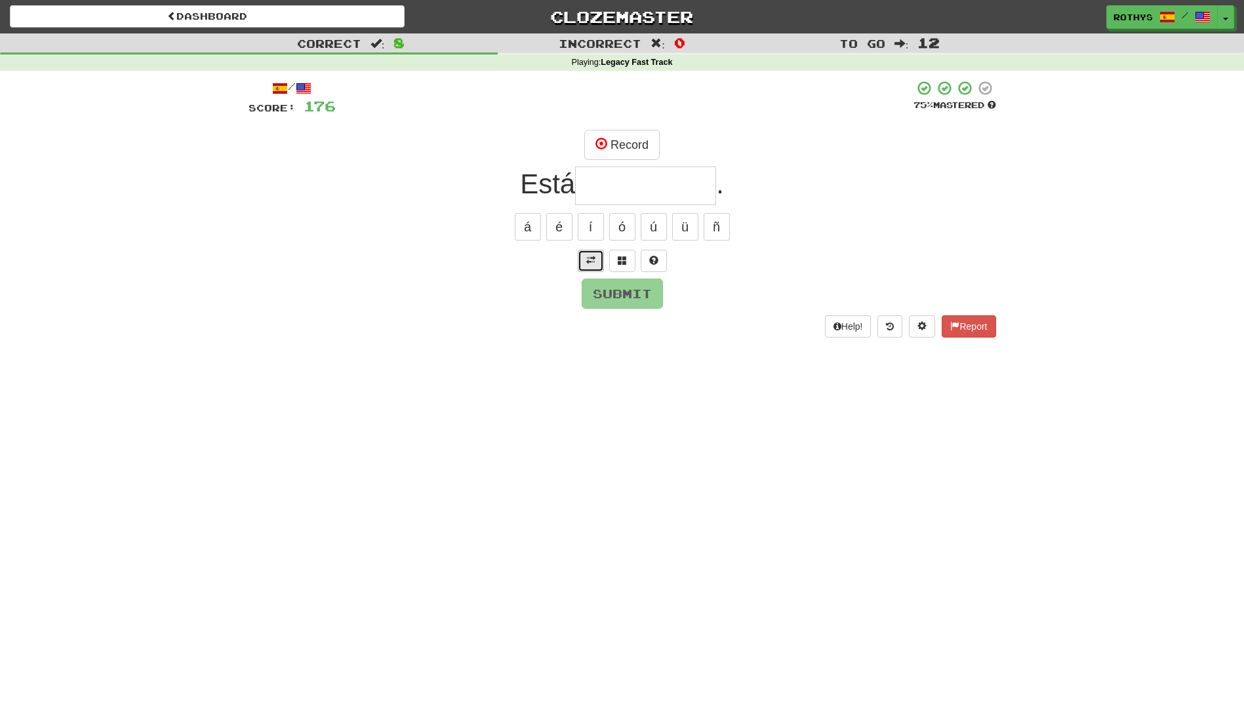
click at [583, 252] on button at bounding box center [591, 261] width 26 height 22
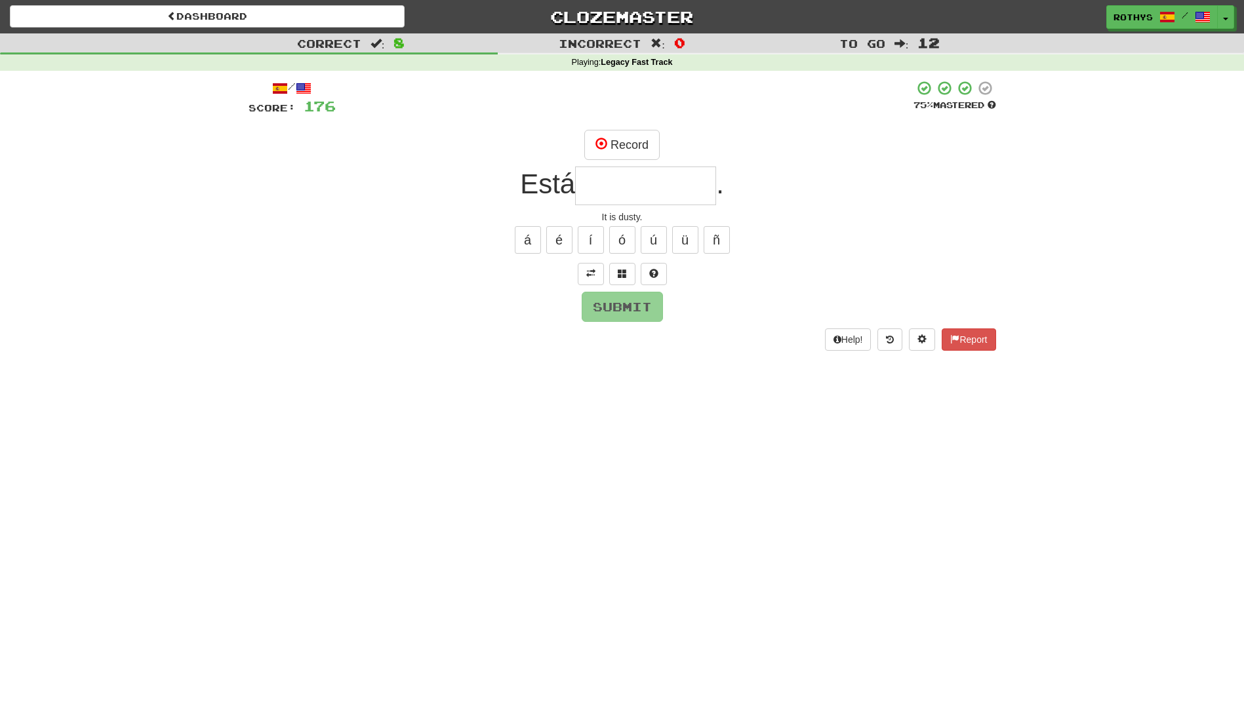
click at [692, 199] on input "text" at bounding box center [645, 186] width 141 height 39
click at [622, 275] on span at bounding box center [622, 273] width 9 height 9
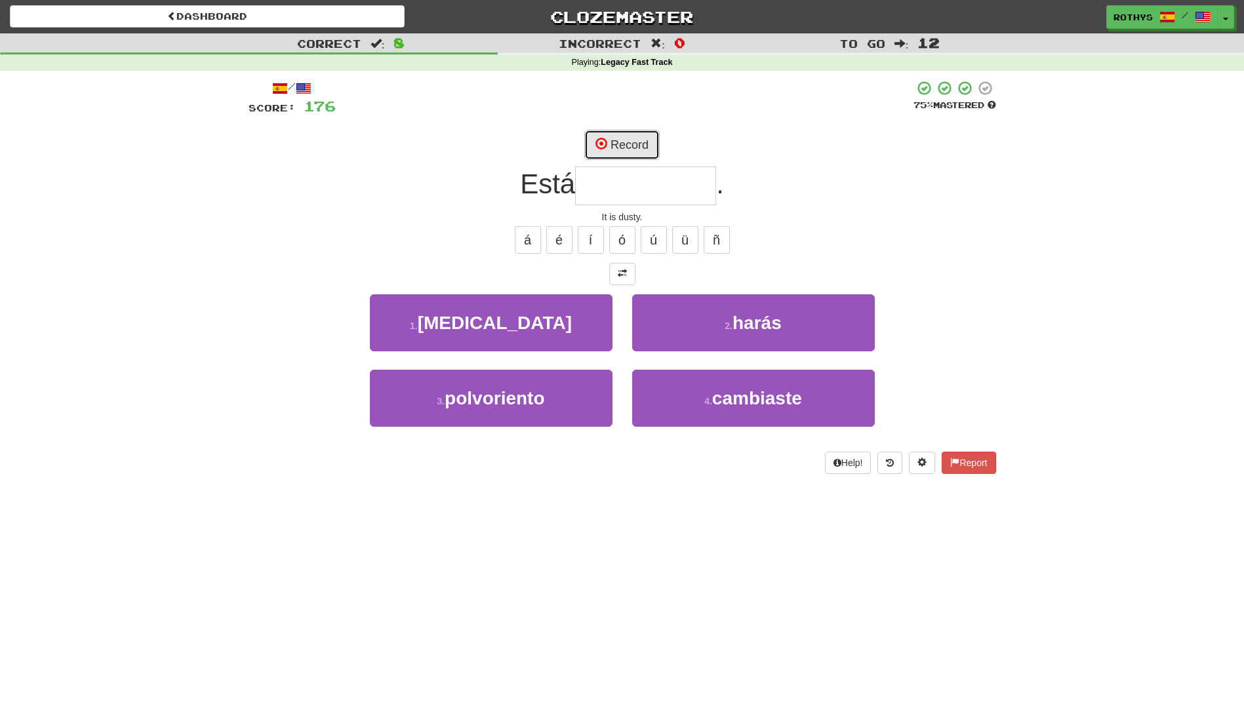
click at [630, 140] on button "Record" at bounding box center [621, 145] width 75 height 30
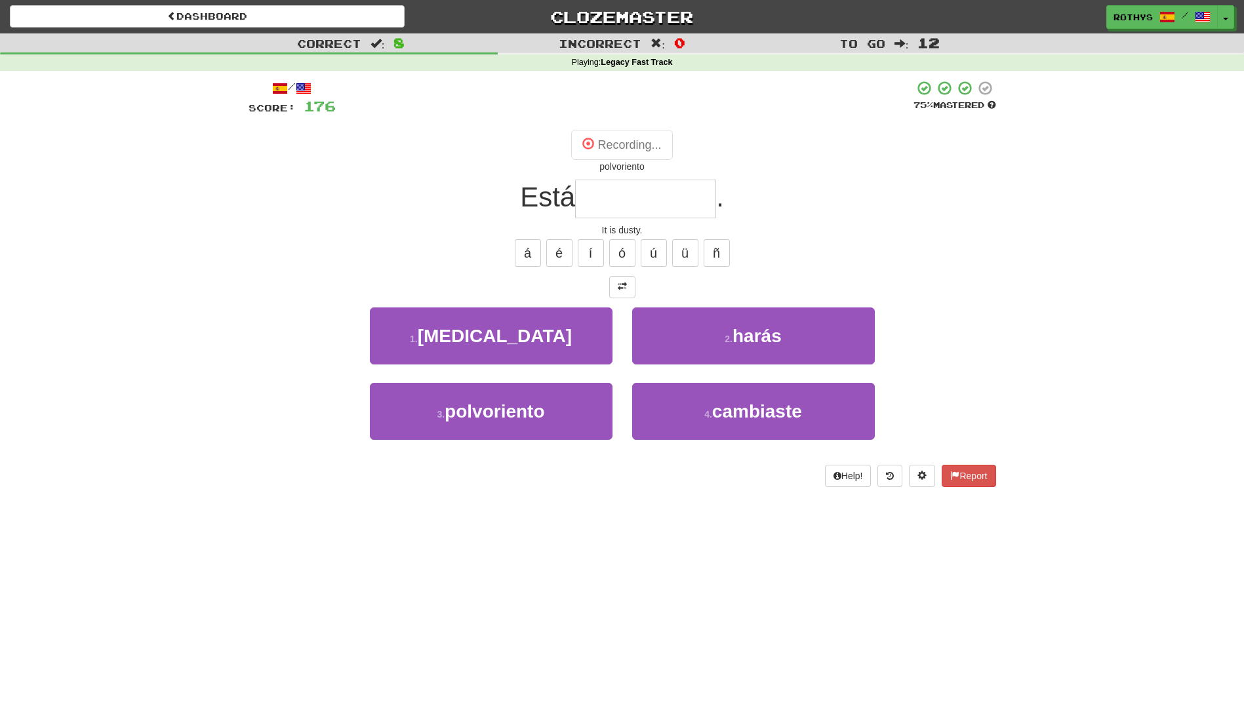
type input "**********"
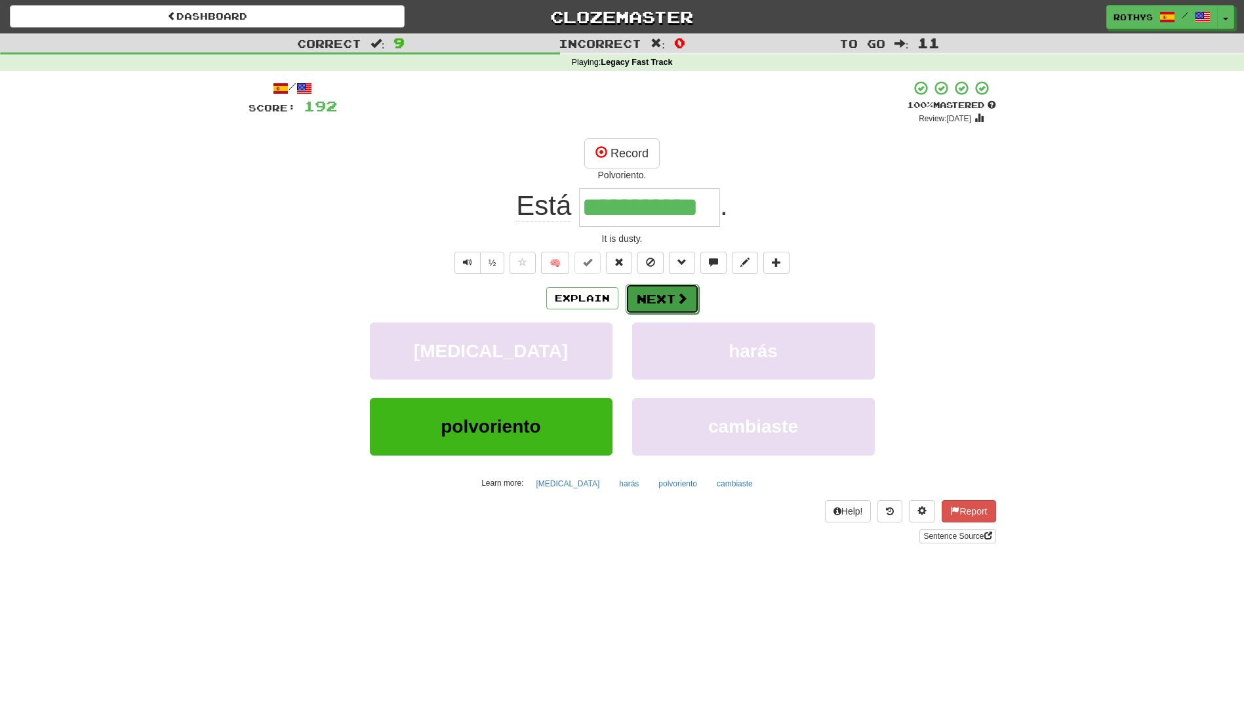
click at [658, 298] on button "Next" at bounding box center [661, 299] width 73 height 30
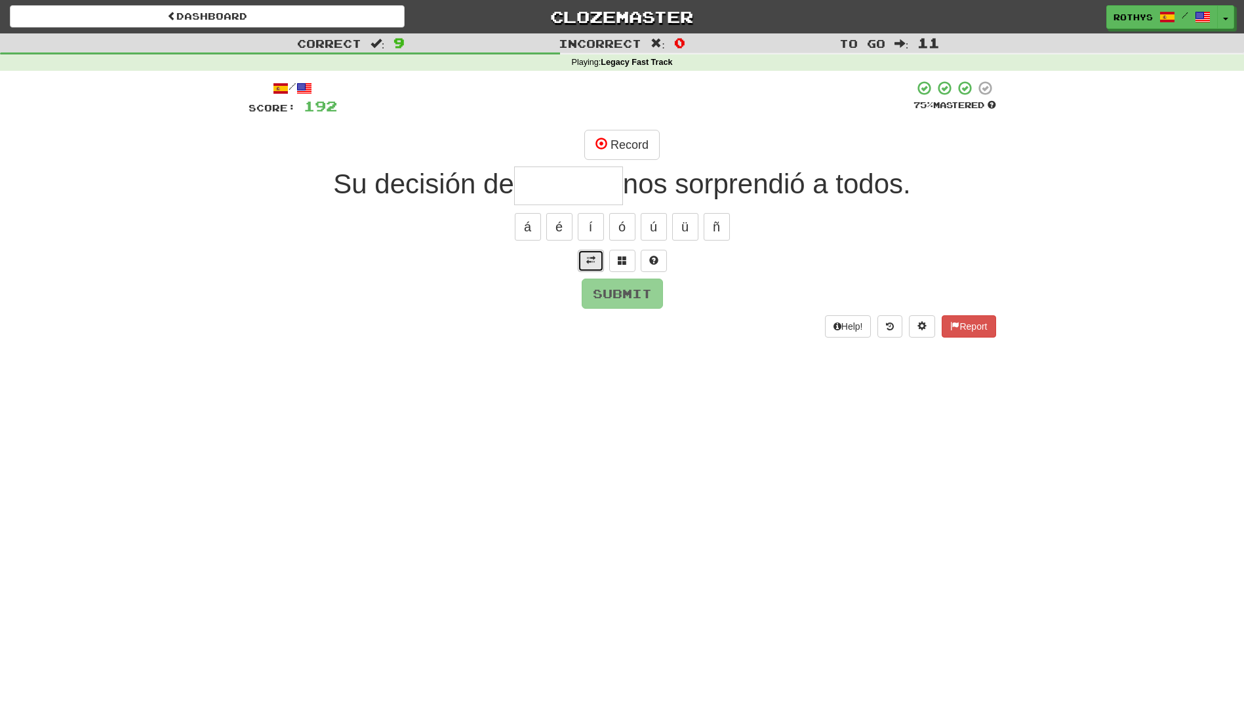
click at [587, 262] on span at bounding box center [590, 260] width 9 height 9
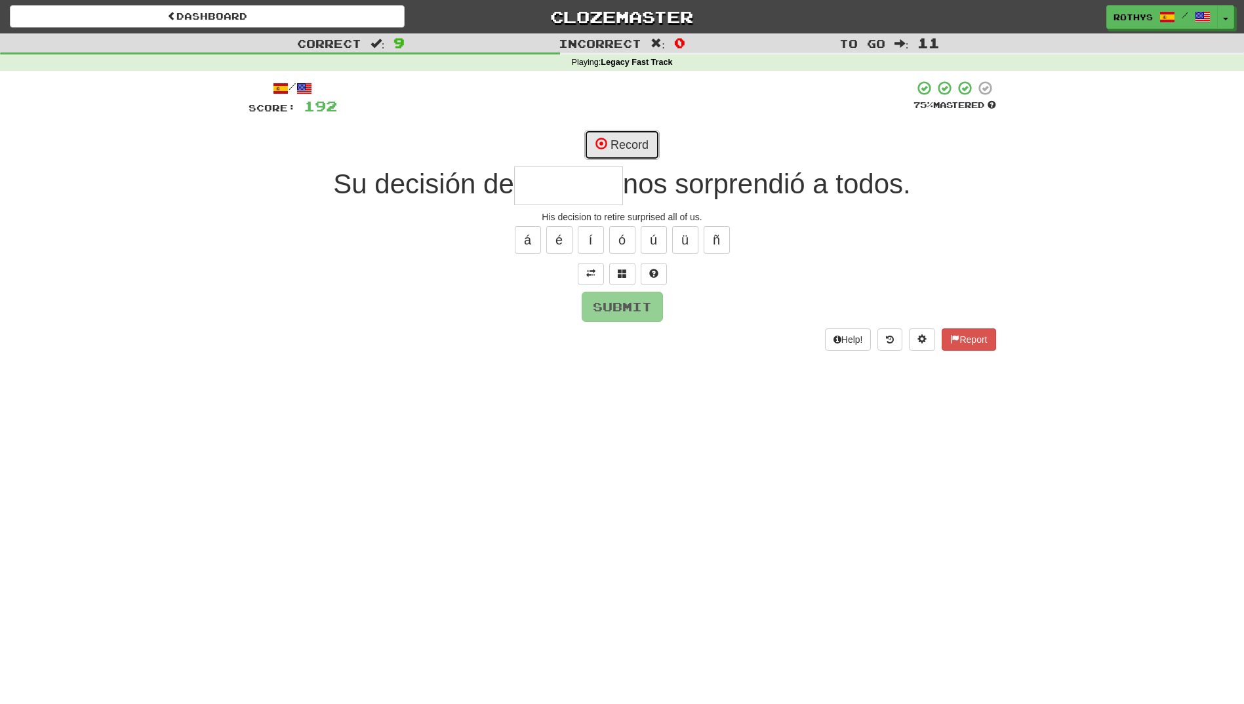
click at [647, 142] on button "Record" at bounding box center [621, 145] width 75 height 30
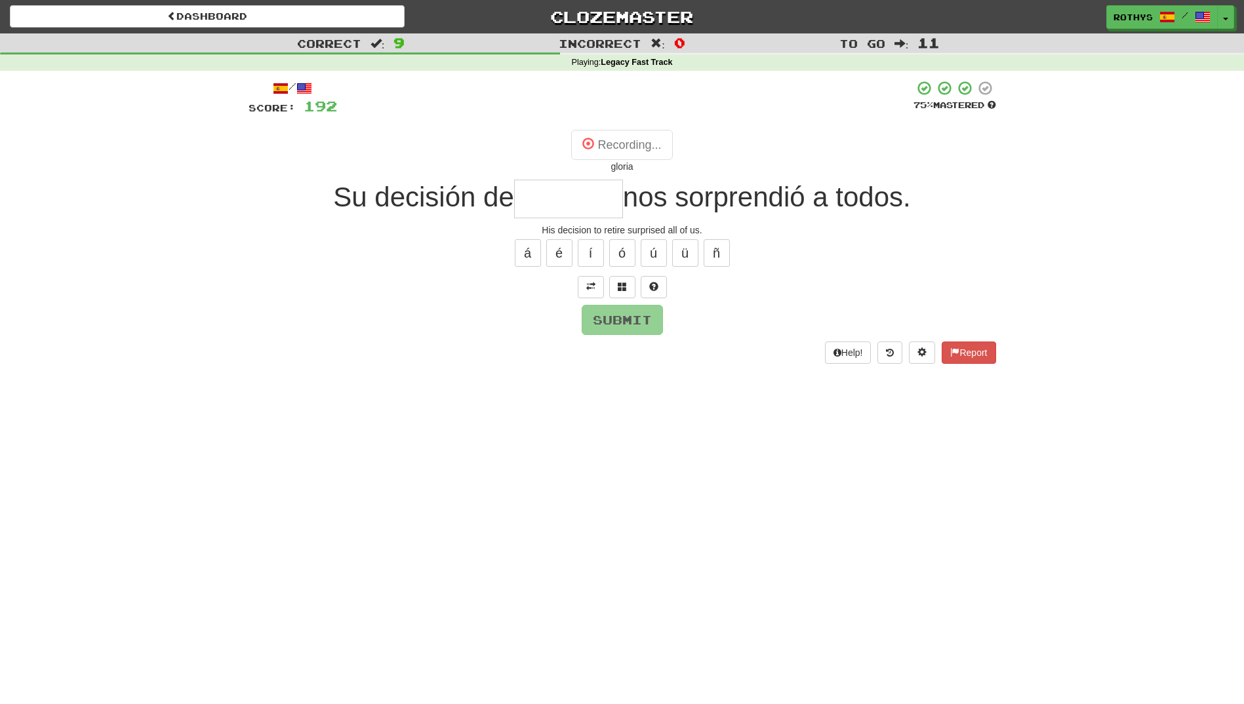
type input "*********"
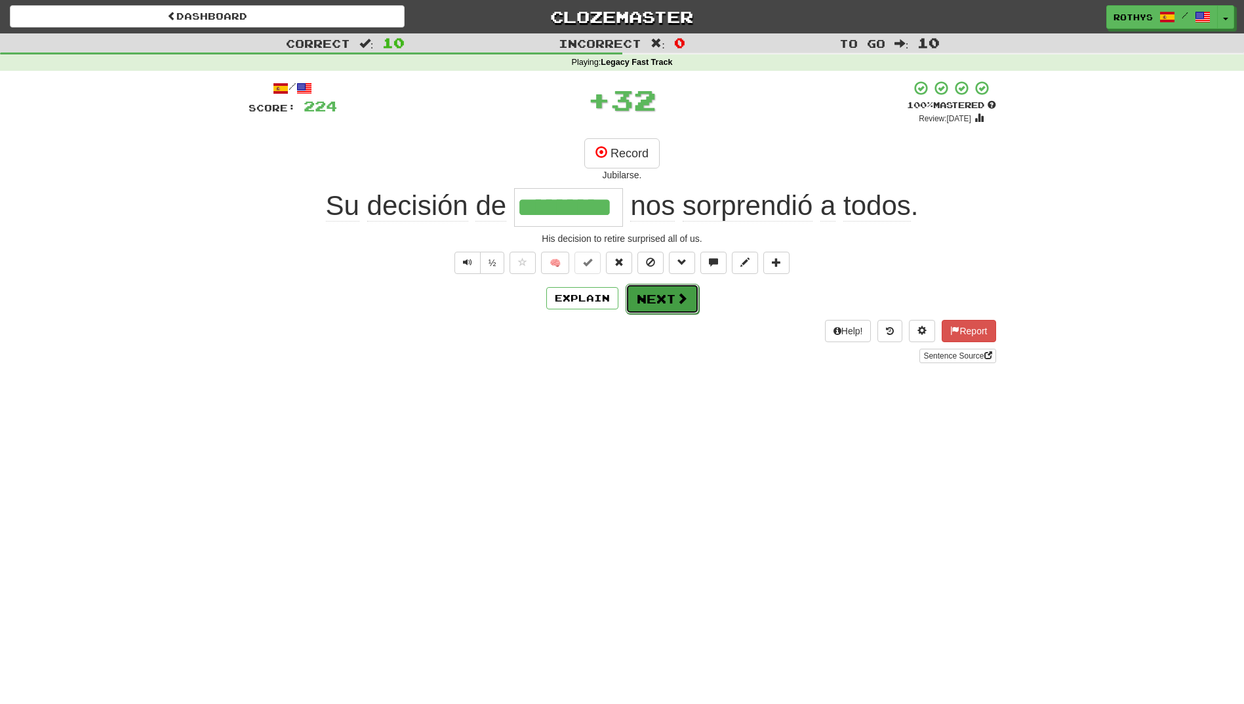
click at [656, 304] on button "Next" at bounding box center [661, 299] width 73 height 30
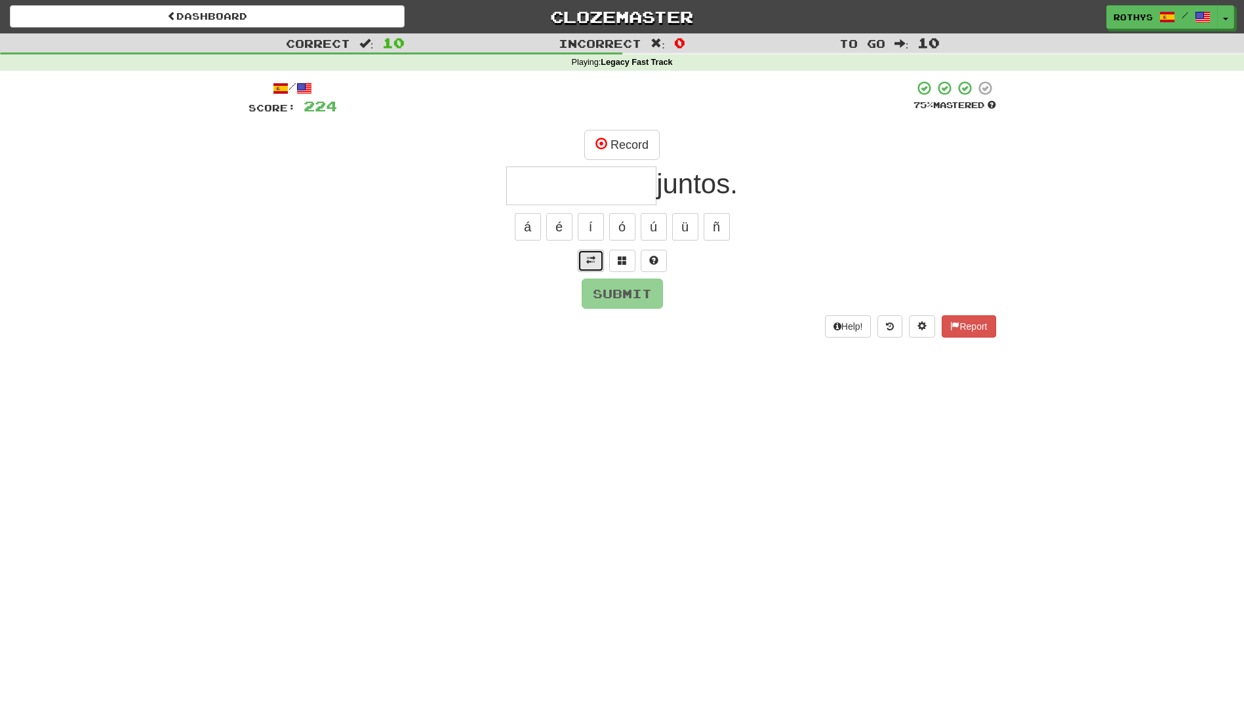
drag, startPoint x: 597, startPoint y: 257, endPoint x: 652, endPoint y: 243, distance: 57.6
click at [598, 256] on button at bounding box center [591, 261] width 26 height 22
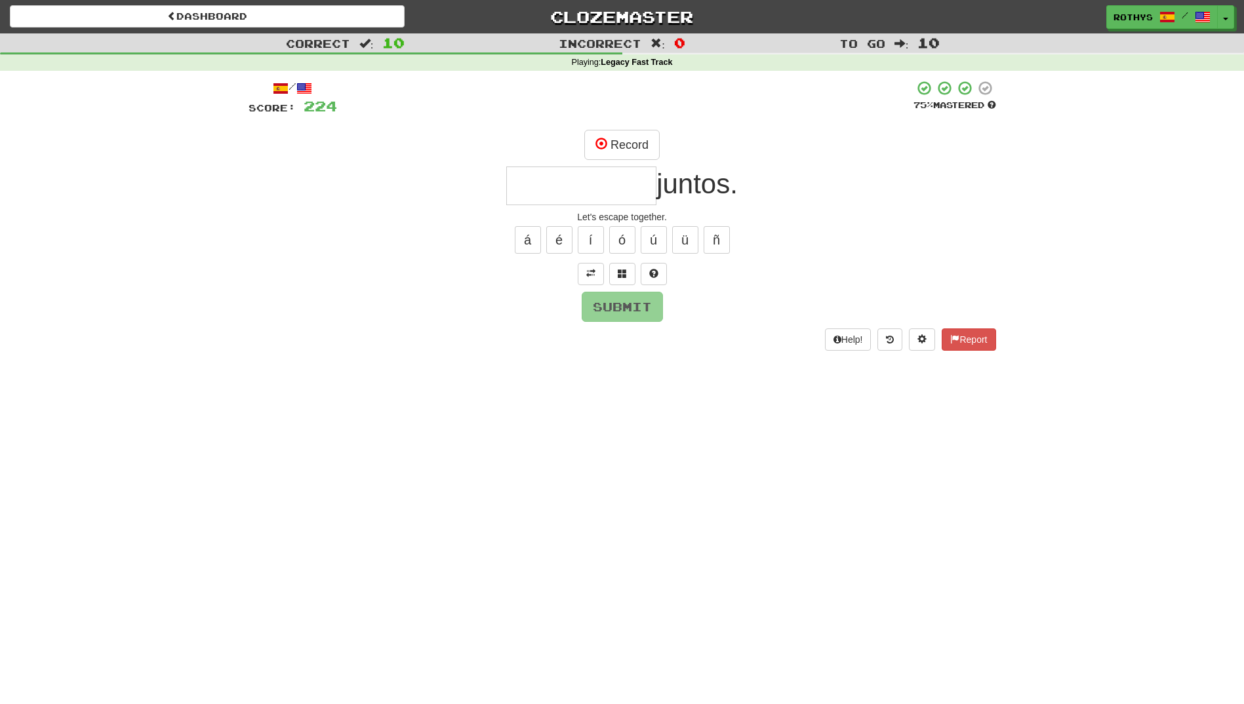
drag, startPoint x: 623, startPoint y: 188, endPoint x: 1029, endPoint y: 237, distance: 408.7
click at [732, 199] on div "juntos." at bounding box center [621, 186] width 747 height 39
click at [631, 144] on button "Record" at bounding box center [621, 145] width 75 height 30
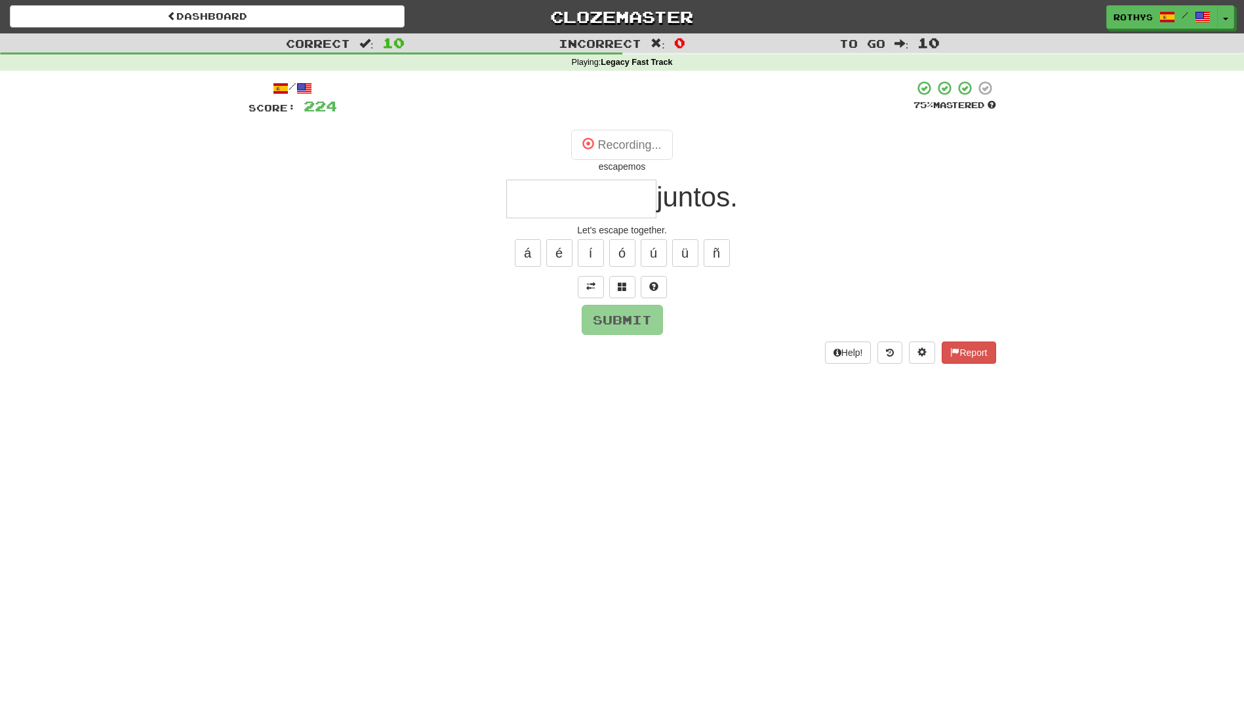
type input "*********"
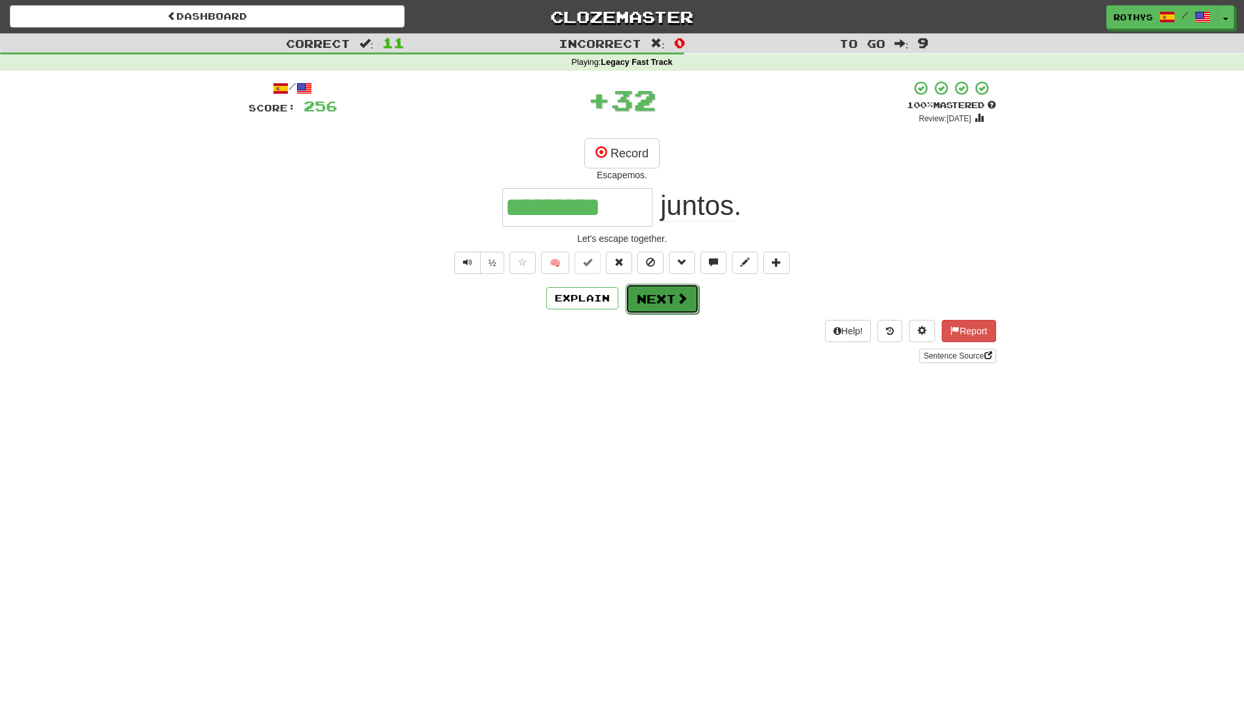
click at [676, 298] on span at bounding box center [682, 298] width 12 height 12
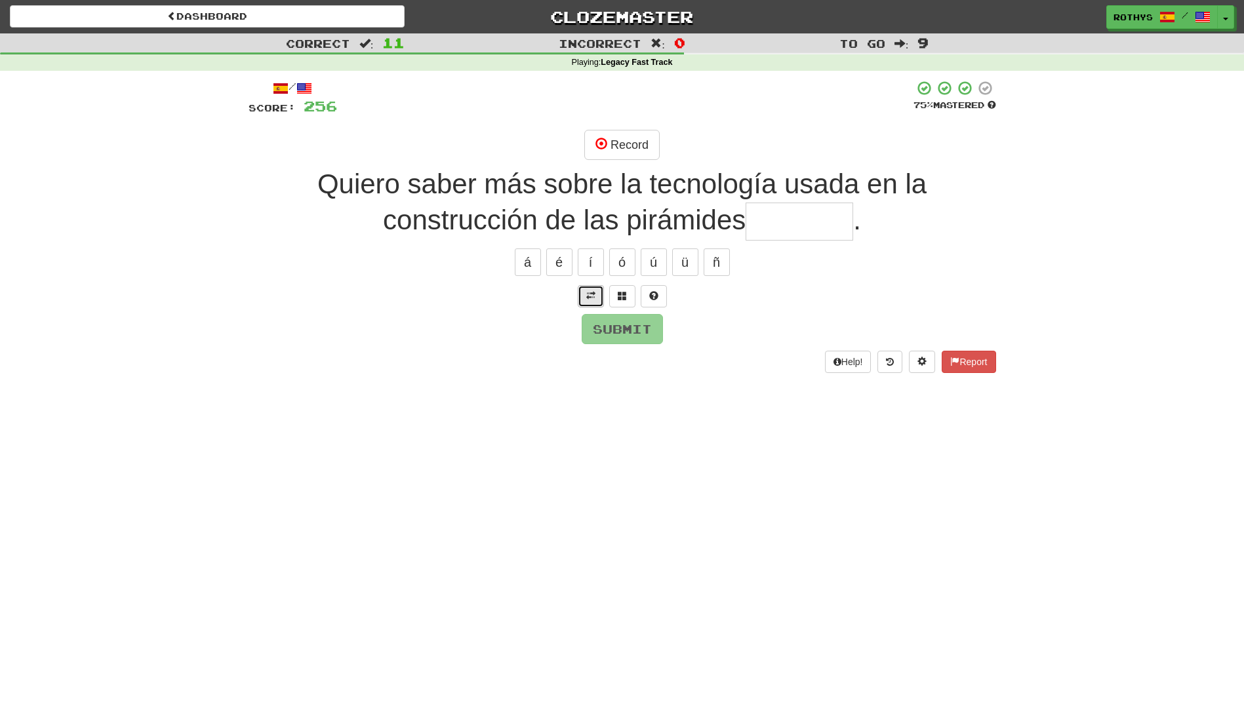
click at [588, 291] on span at bounding box center [590, 295] width 9 height 9
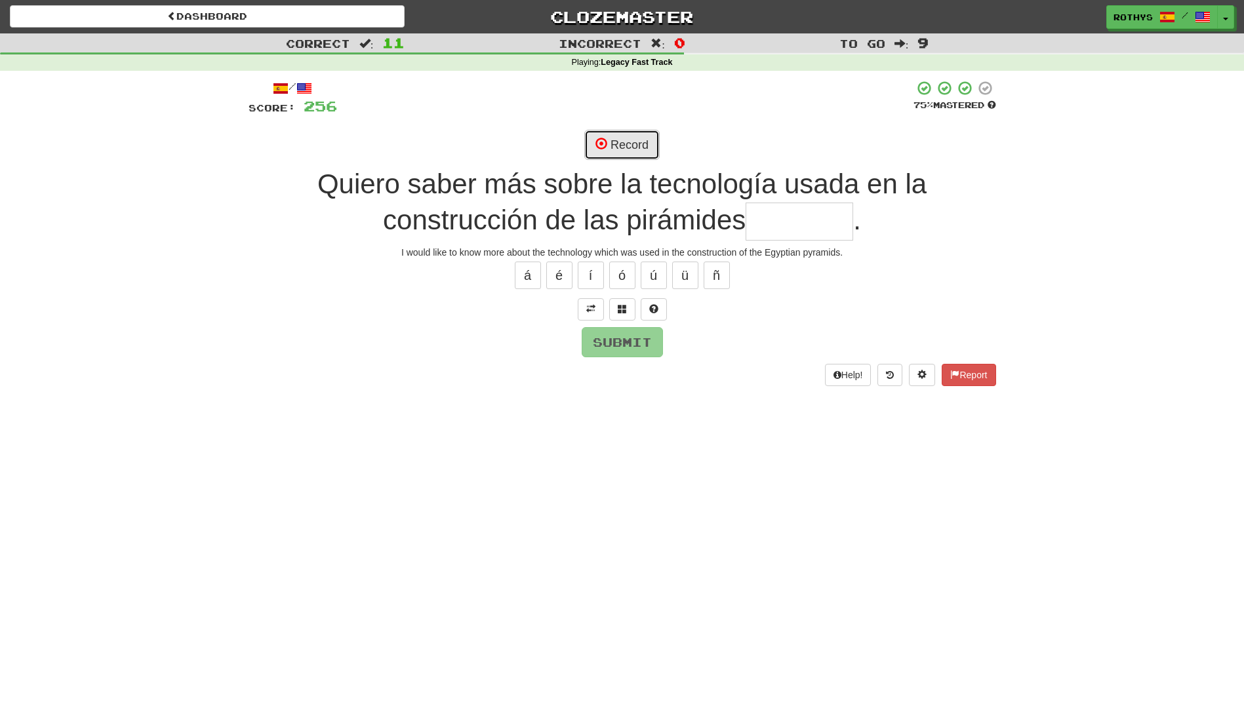
click at [639, 143] on button "Record" at bounding box center [621, 145] width 75 height 30
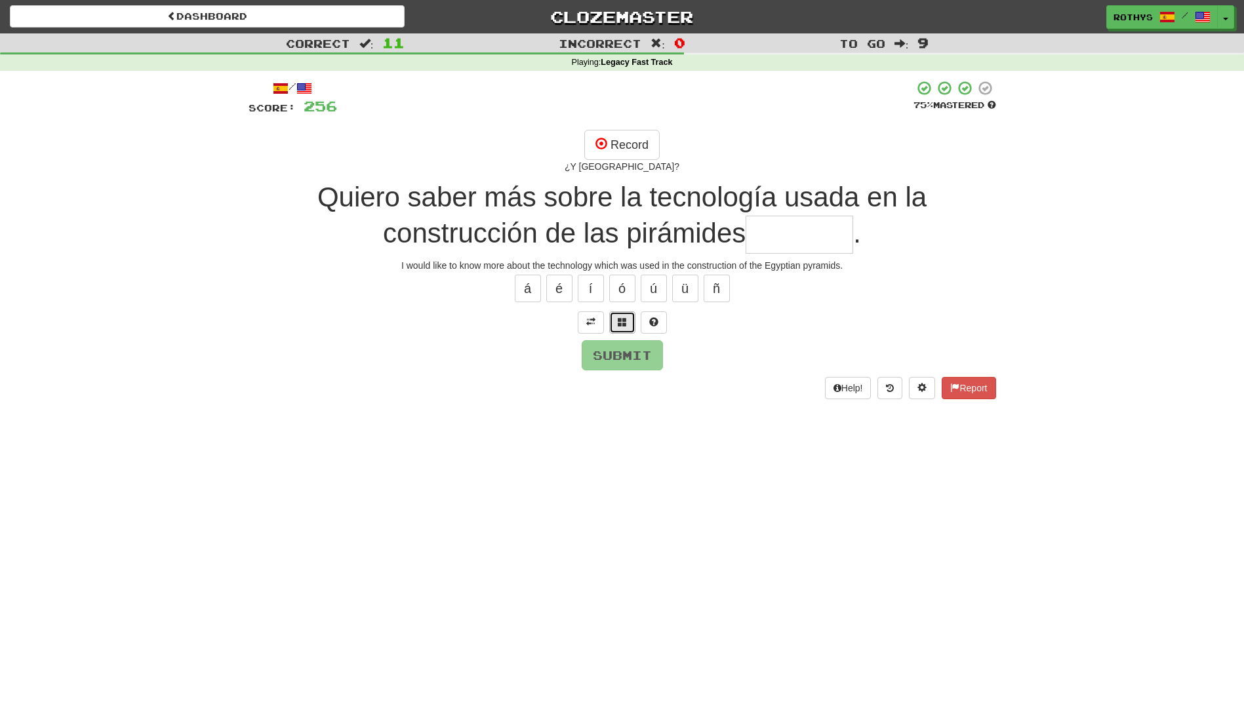
click at [614, 325] on button at bounding box center [622, 322] width 26 height 22
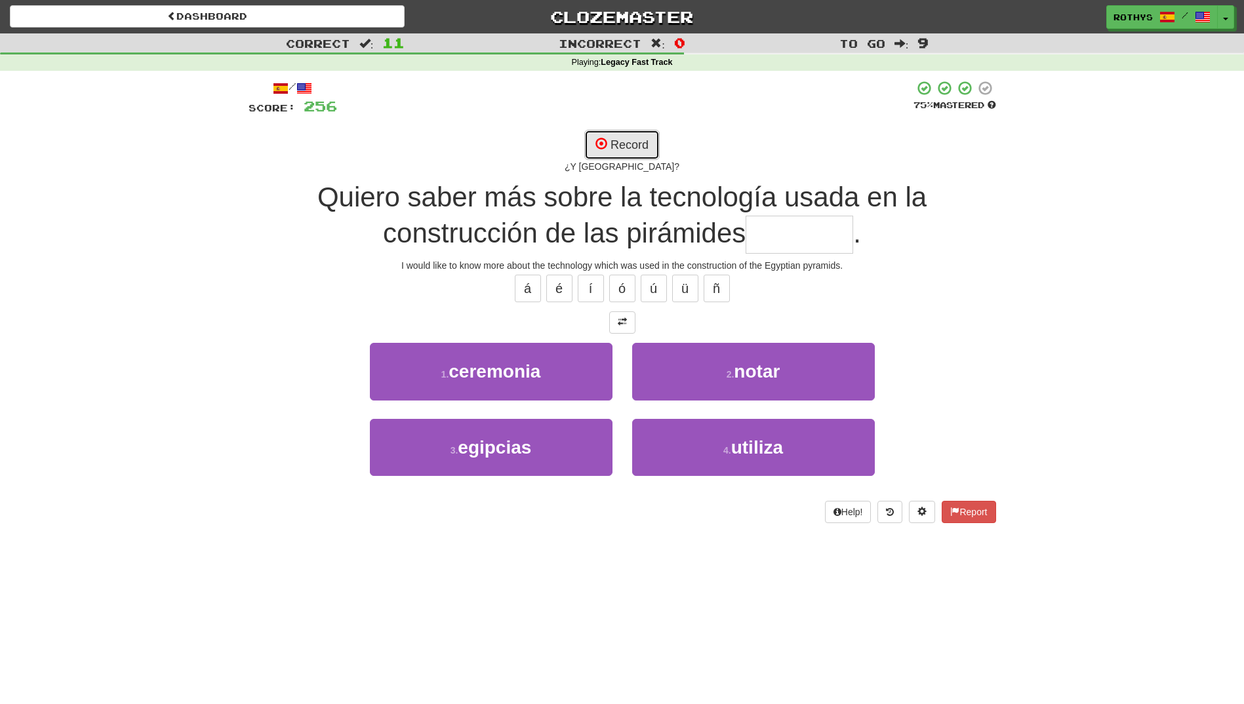
click at [606, 138] on span at bounding box center [601, 144] width 12 height 12
type input "********"
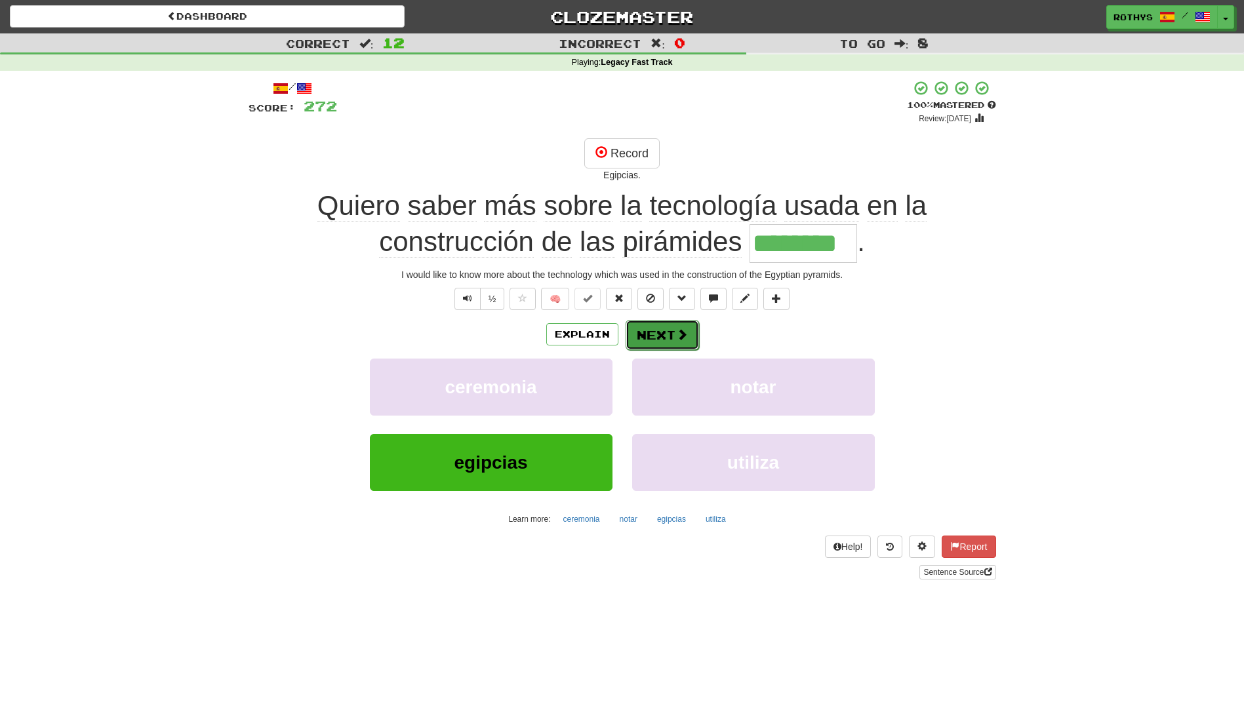
click at [652, 330] on button "Next" at bounding box center [661, 335] width 73 height 30
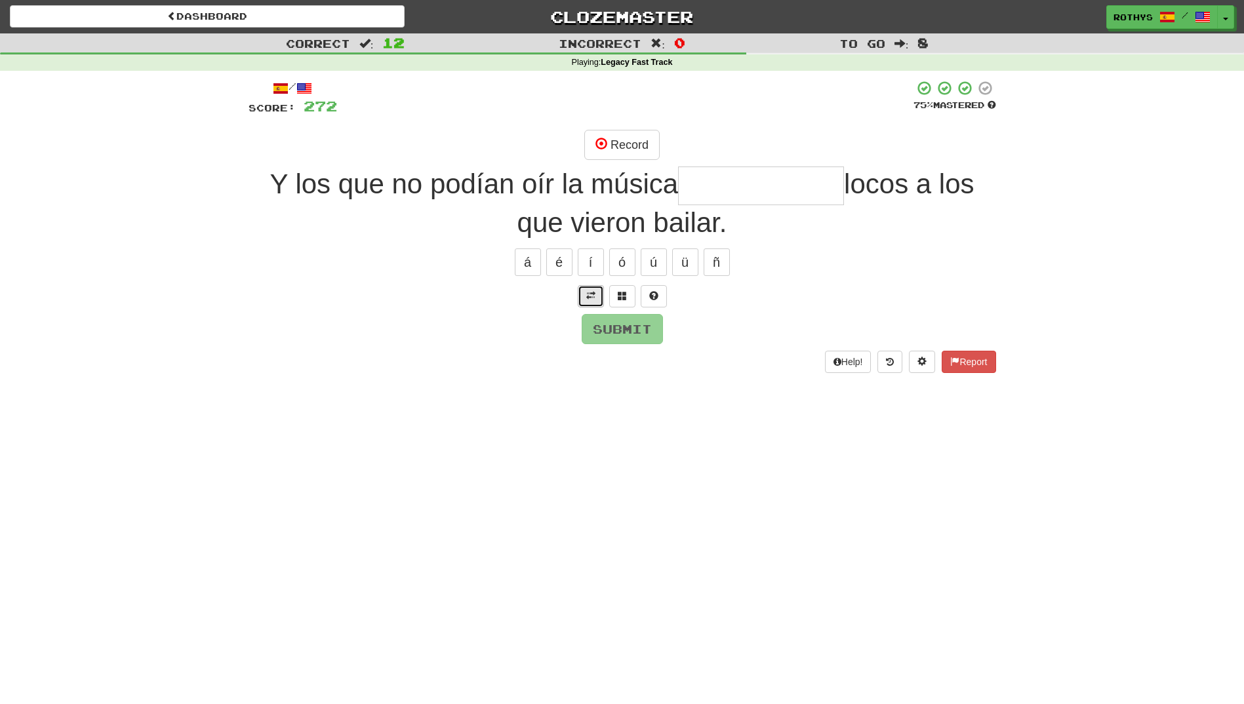
click at [592, 306] on button at bounding box center [591, 296] width 26 height 22
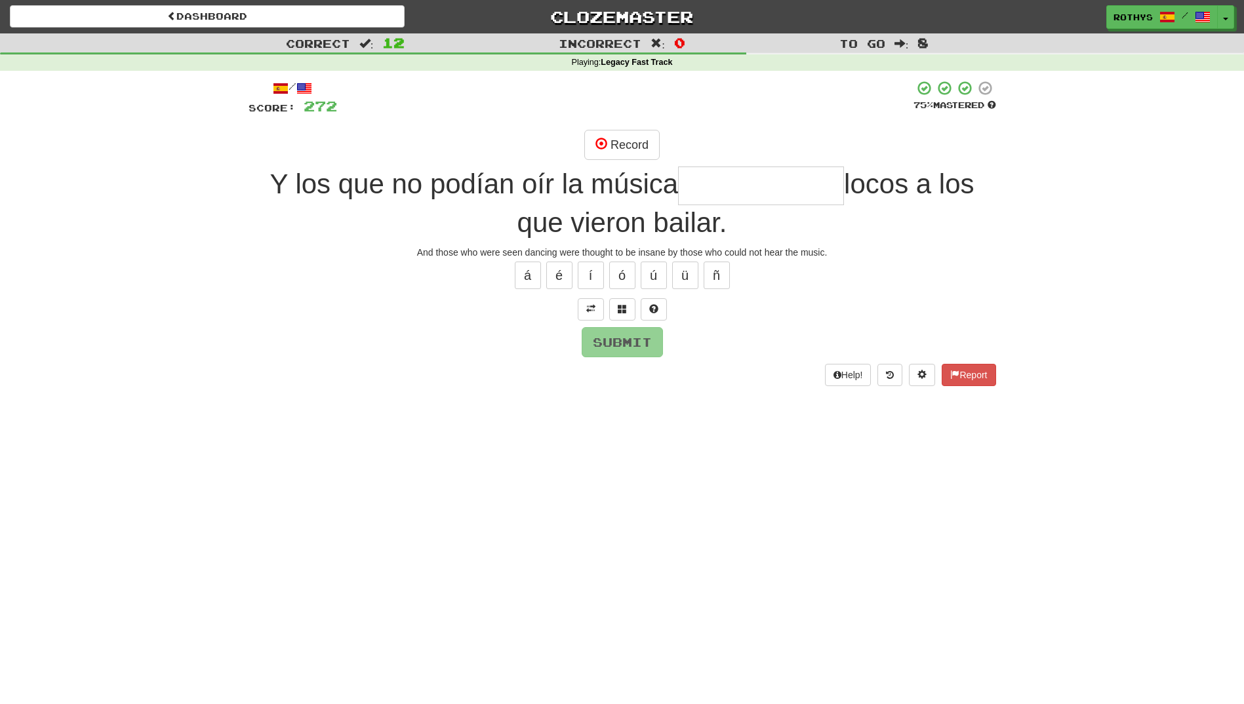
click at [724, 185] on input "text" at bounding box center [761, 186] width 166 height 39
click at [623, 311] on span at bounding box center [622, 308] width 9 height 9
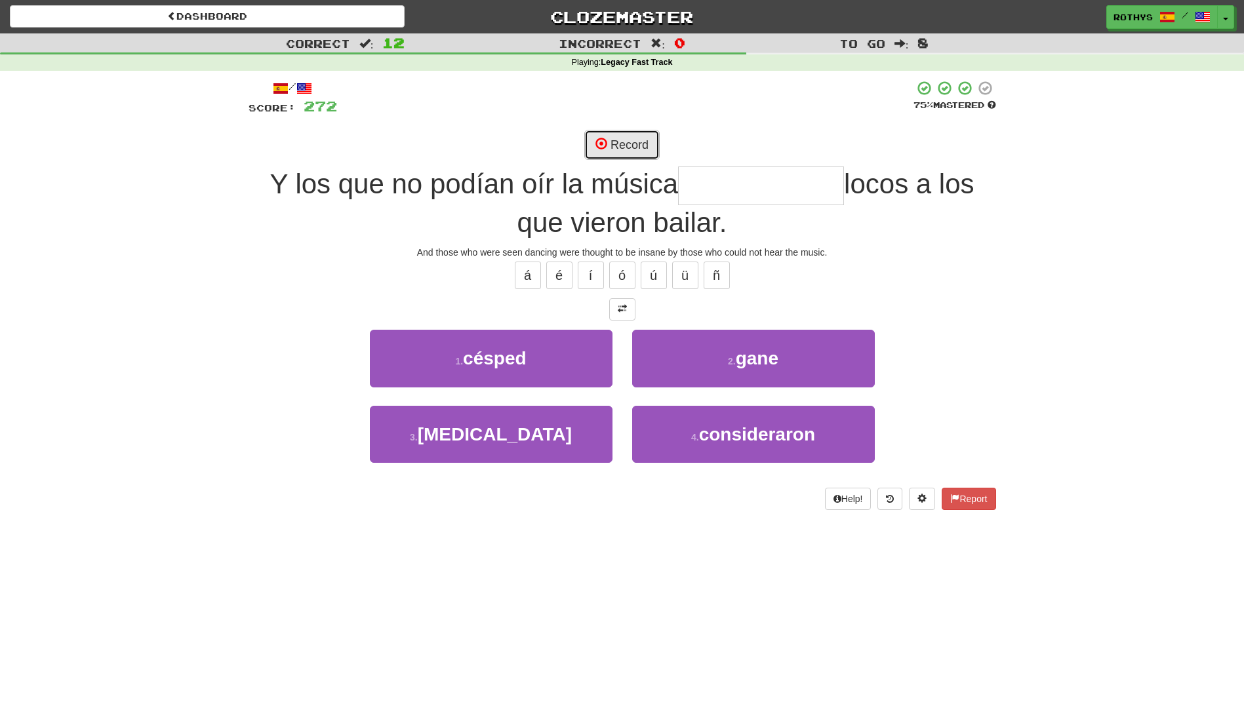
click at [633, 141] on button "Record" at bounding box center [621, 145] width 75 height 30
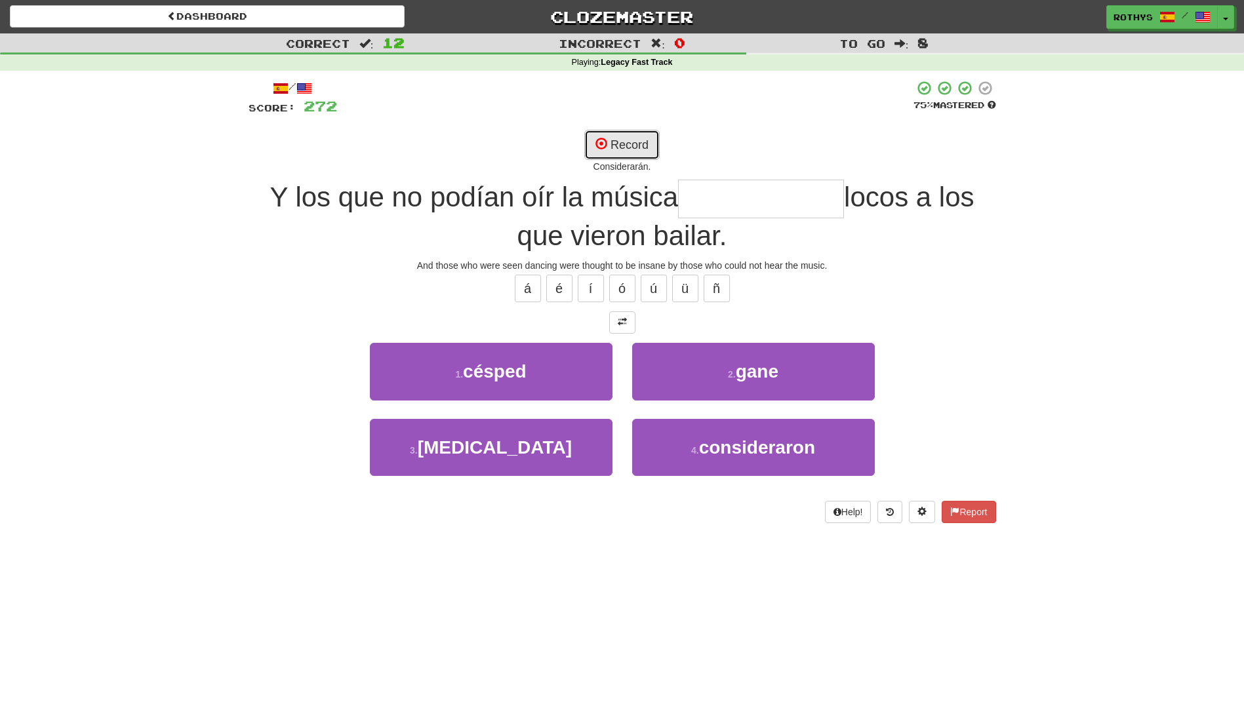
click at [634, 142] on button "Record" at bounding box center [621, 145] width 75 height 30
type input "**********"
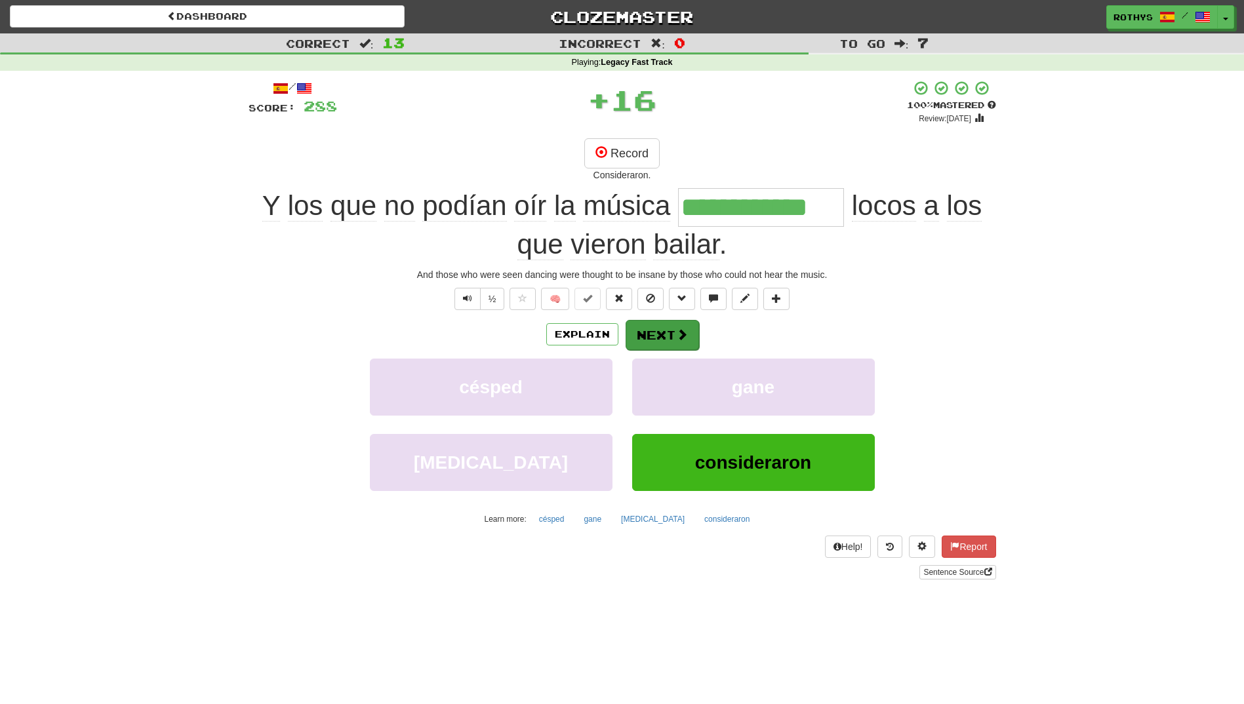
drag, startPoint x: 669, startPoint y: 423, endPoint x: 656, endPoint y: 326, distance: 97.2
click at [656, 326] on div "Explain Next césped gane cólera consideraron Learn more: césped gane cólera con…" at bounding box center [621, 424] width 747 height 210
click at [656, 326] on button "Next" at bounding box center [661, 335] width 73 height 30
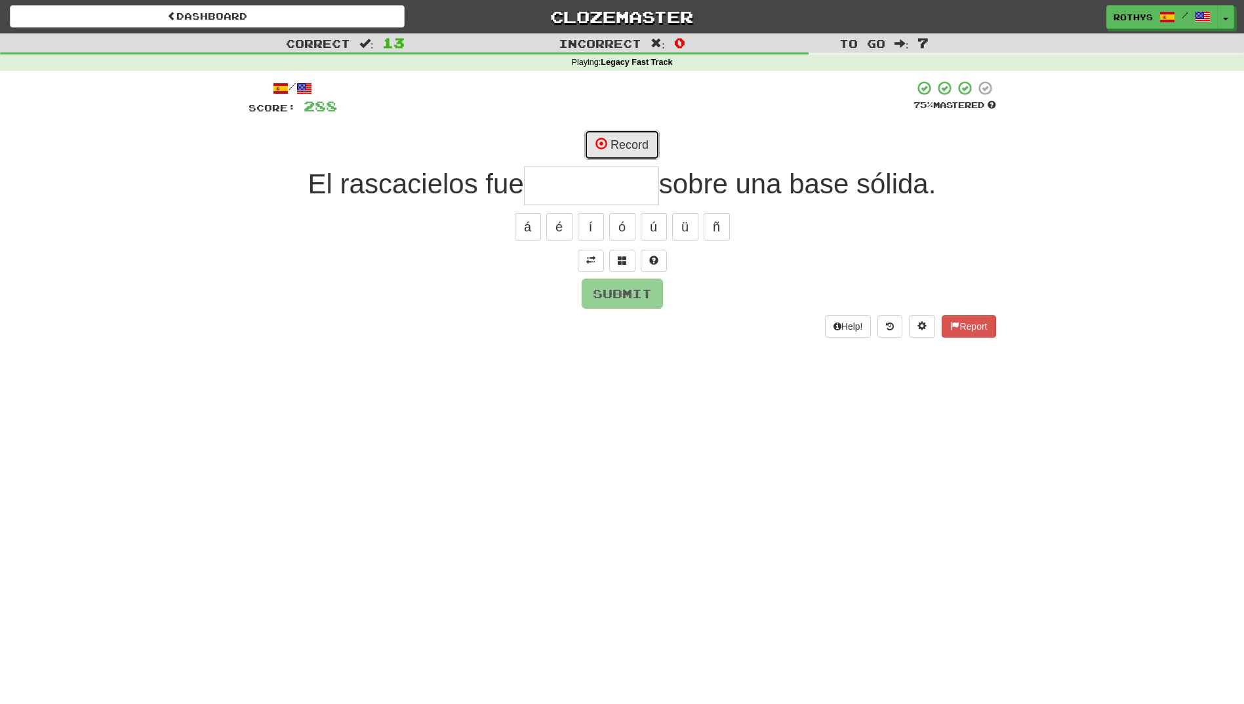
click at [627, 146] on button "Record" at bounding box center [621, 145] width 75 height 30
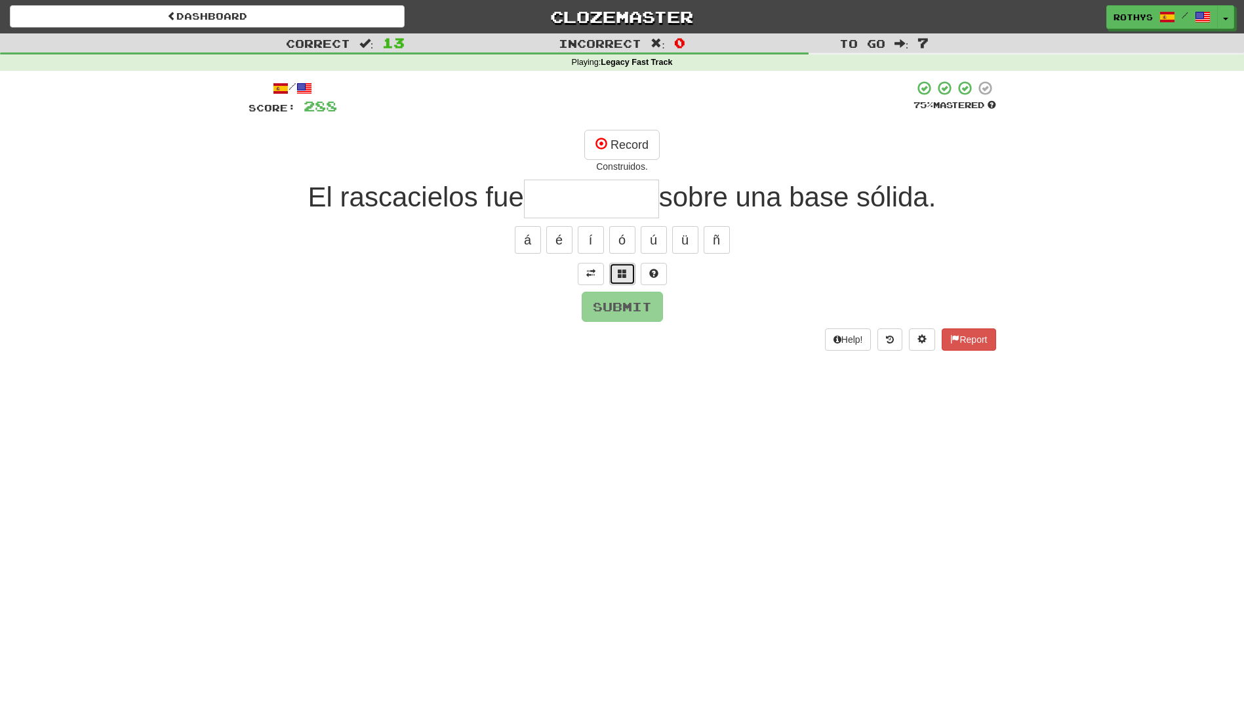
click at [623, 273] on span at bounding box center [622, 273] width 9 height 9
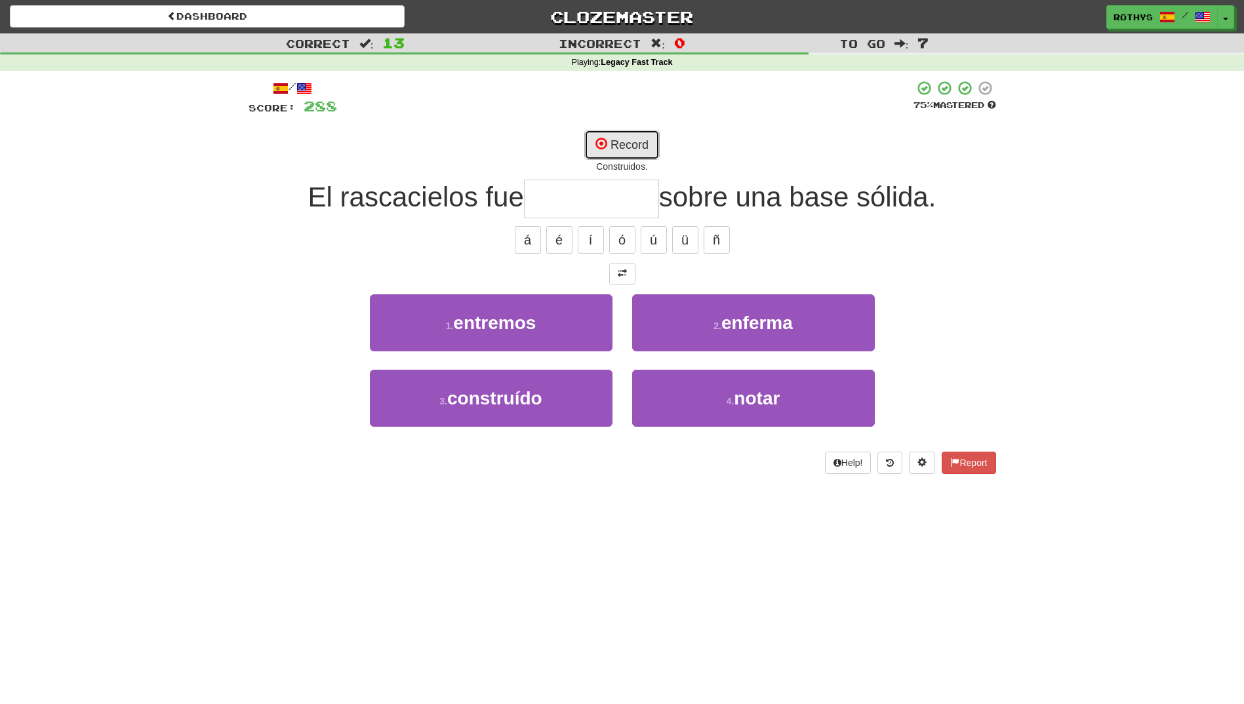
click at [628, 146] on button "Record" at bounding box center [621, 145] width 75 height 30
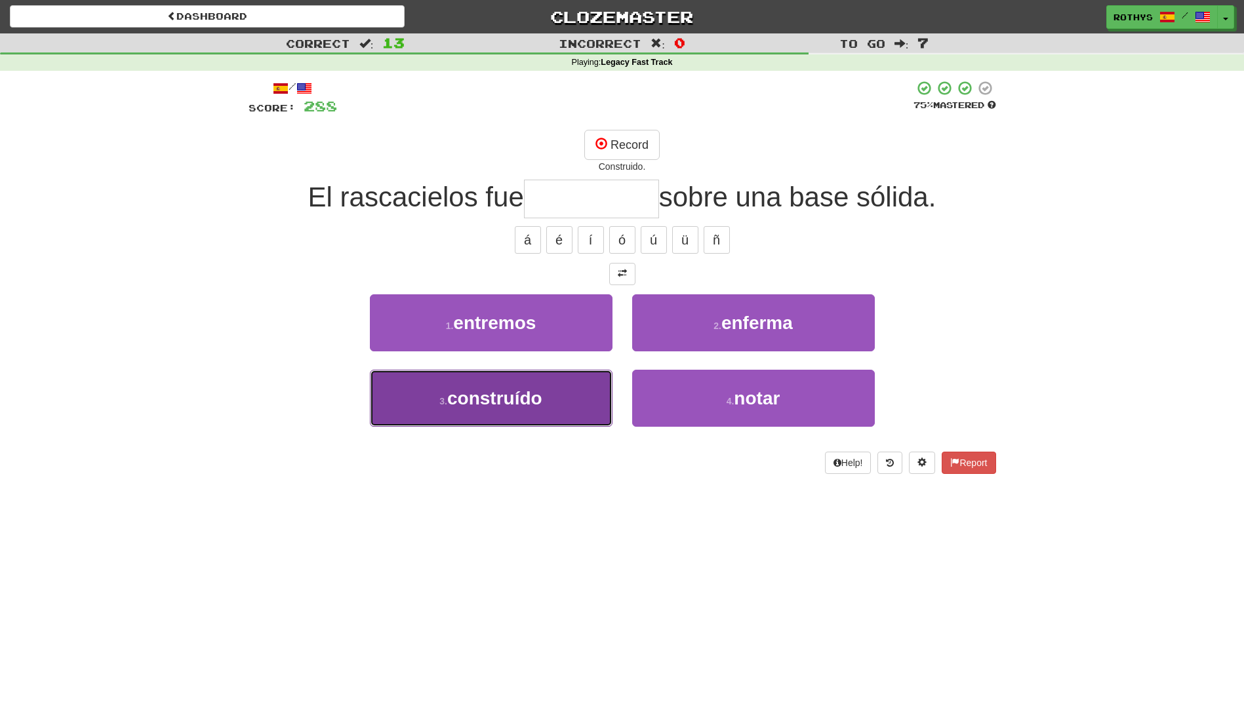
click at [509, 405] on span "construído" at bounding box center [494, 398] width 95 height 20
type input "**********"
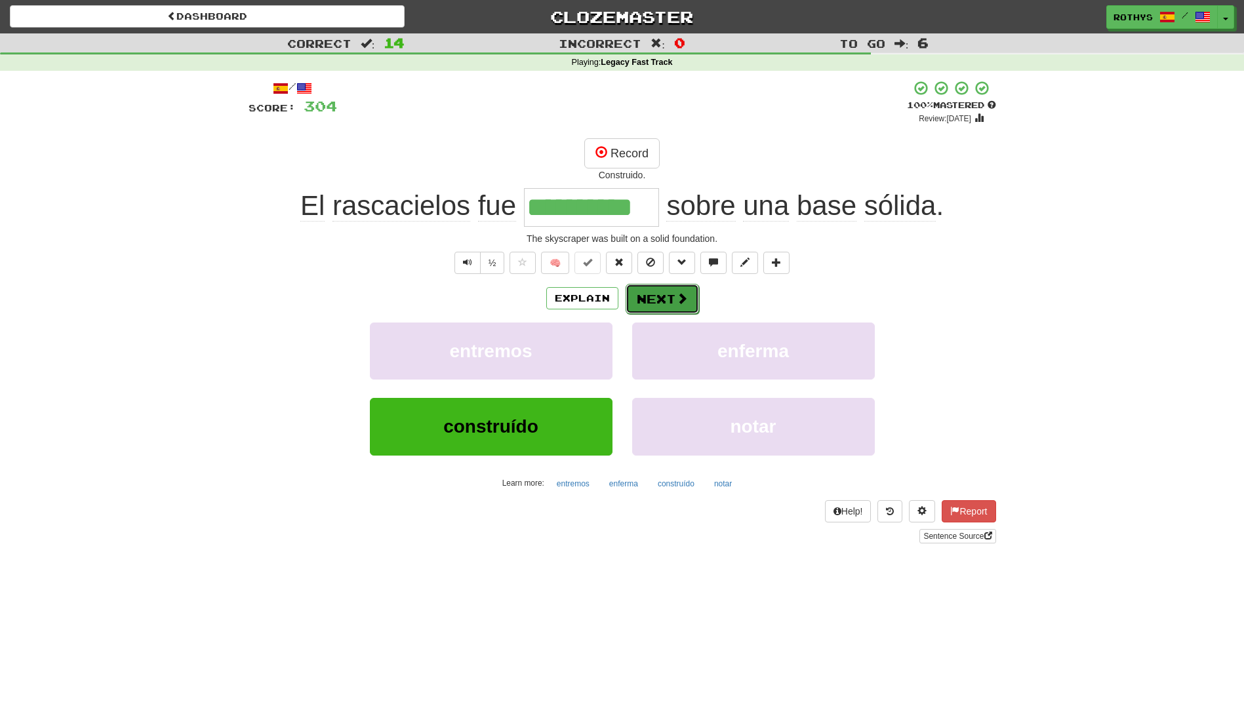
click at [636, 294] on button "Next" at bounding box center [661, 299] width 73 height 30
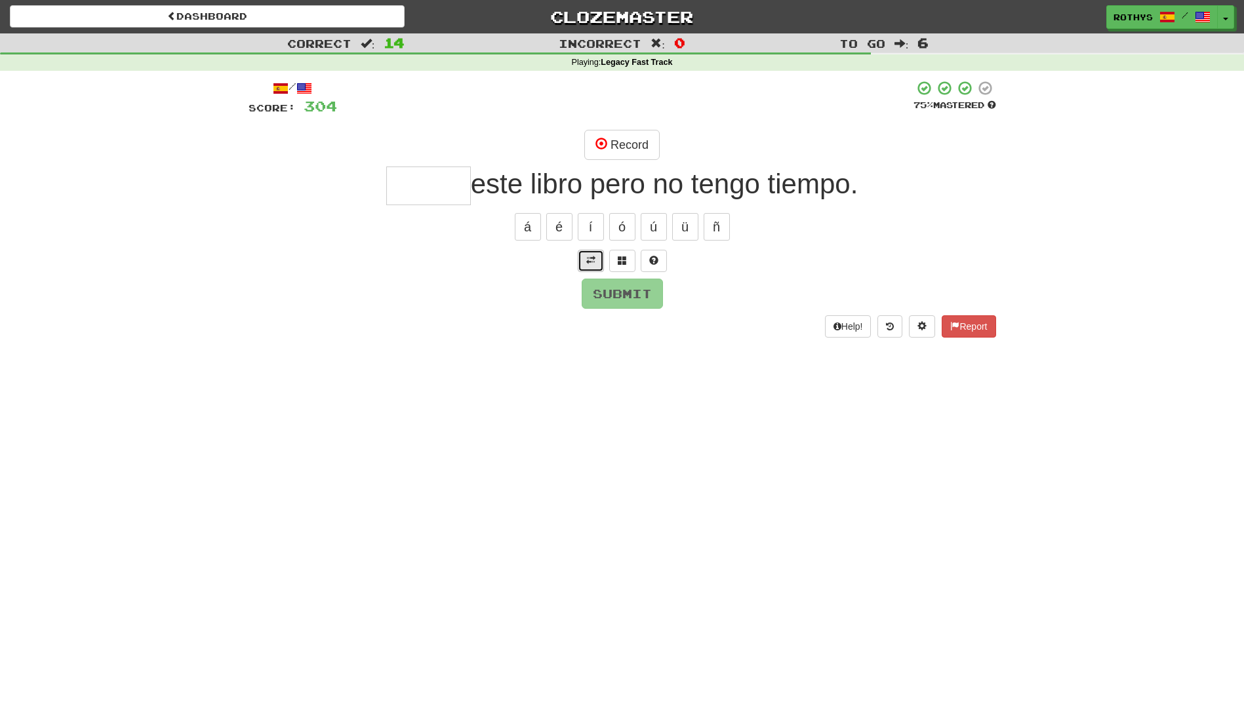
click at [588, 258] on span at bounding box center [590, 260] width 9 height 9
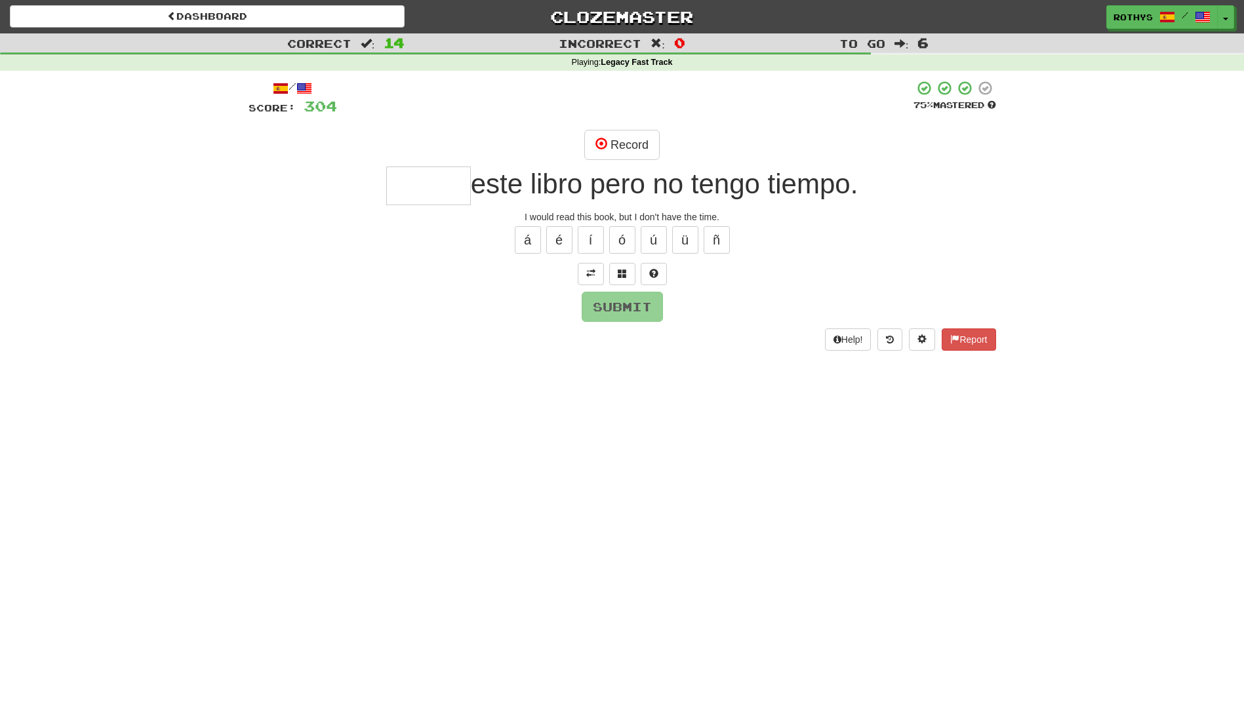
click at [443, 189] on input "text" at bounding box center [428, 186] width 85 height 39
click at [607, 146] on button "Record" at bounding box center [621, 145] width 75 height 30
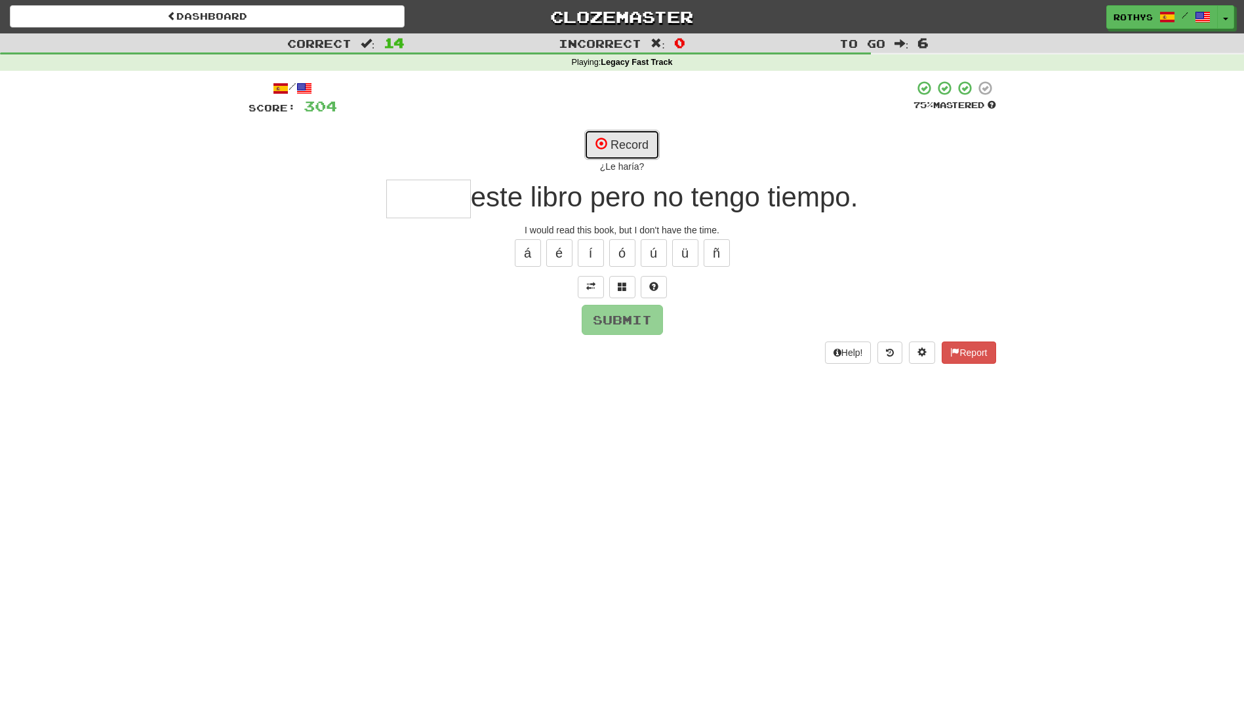
click at [607, 146] on button "Record" at bounding box center [621, 145] width 75 height 30
type input "******"
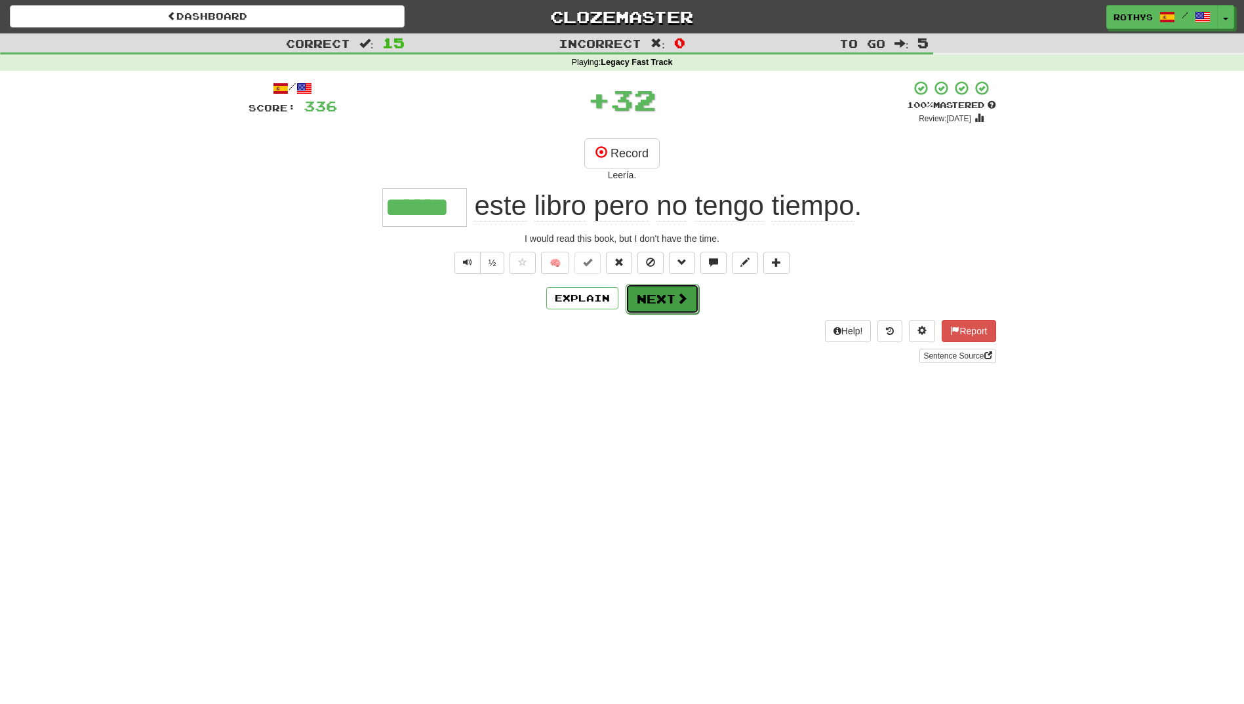
click at [658, 294] on button "Next" at bounding box center [661, 299] width 73 height 30
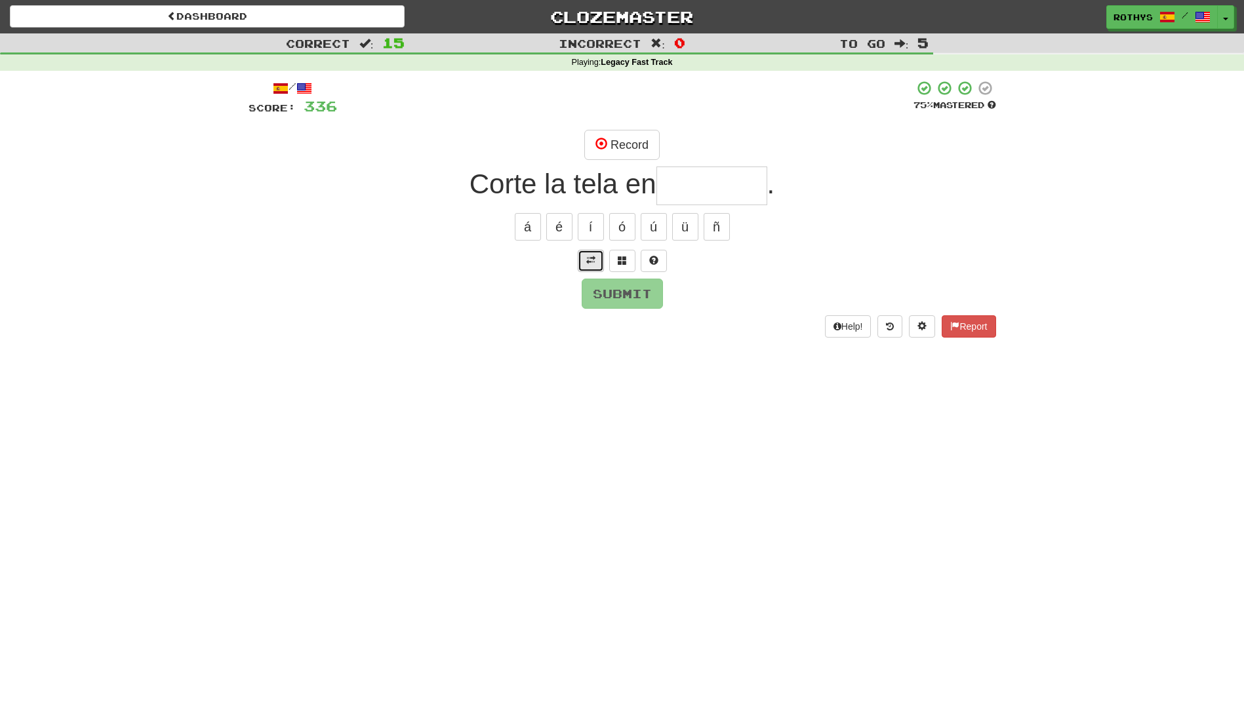
click at [588, 260] on span at bounding box center [590, 260] width 9 height 9
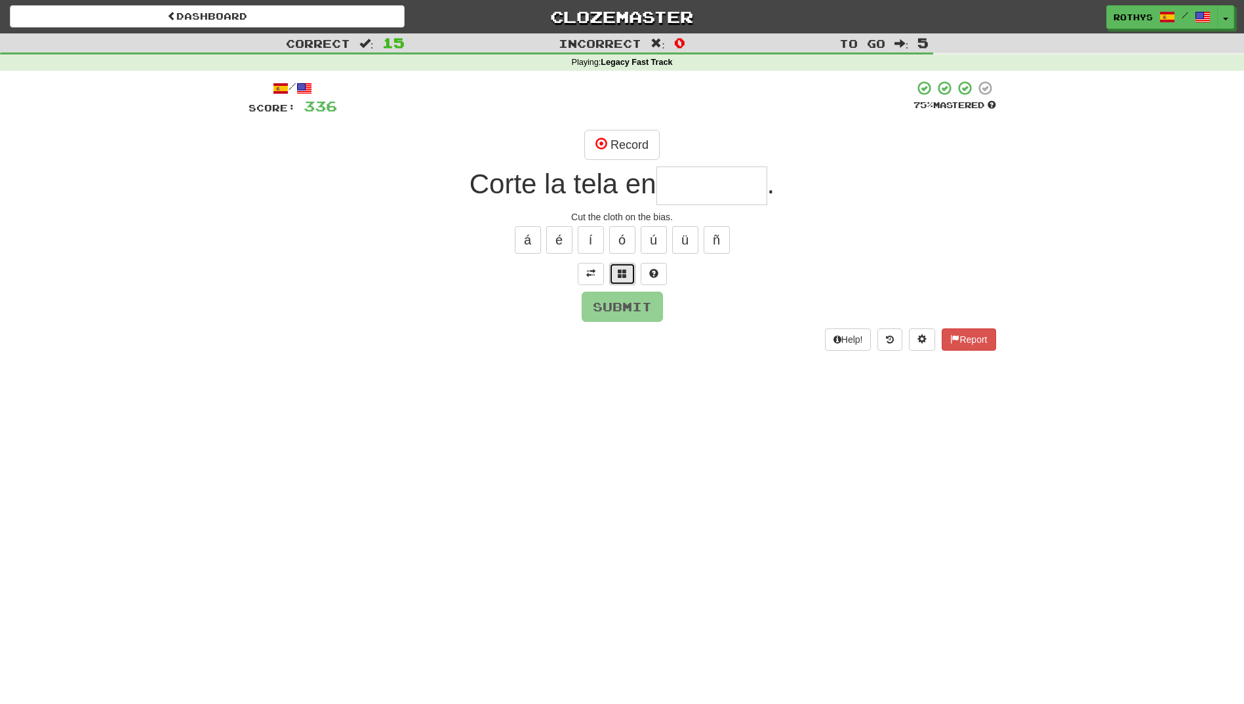
click at [620, 275] on span at bounding box center [622, 273] width 9 height 9
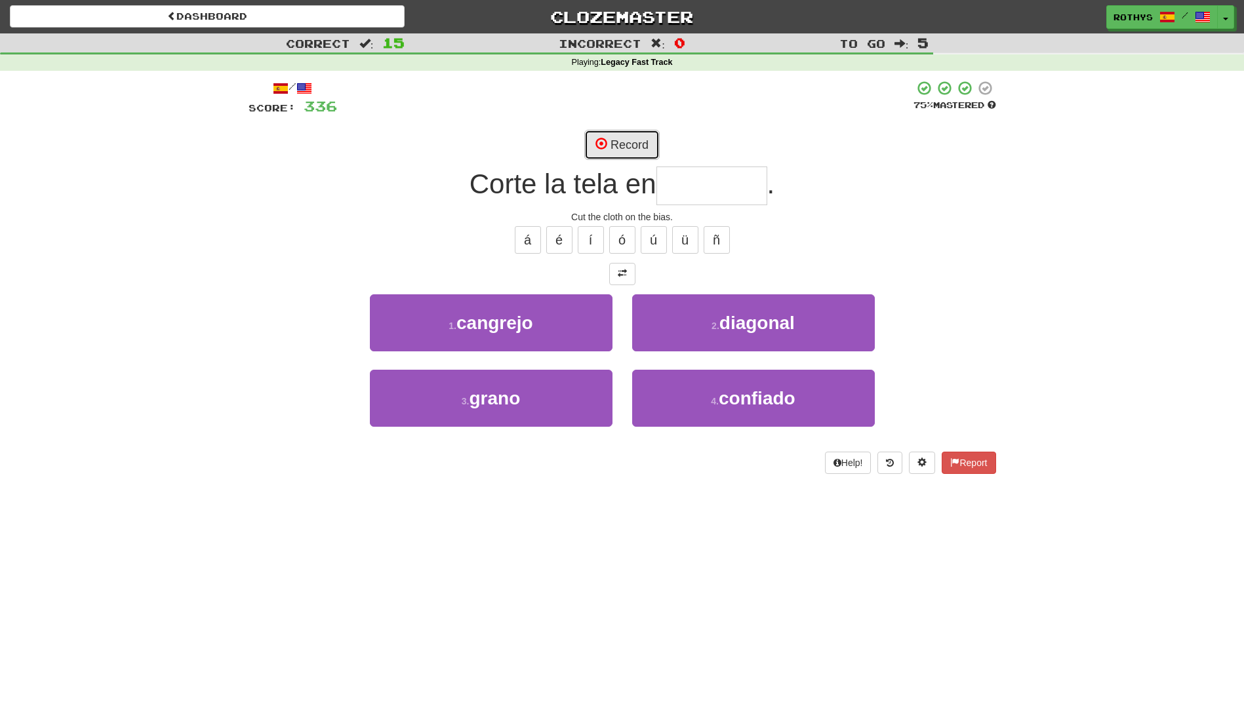
click at [608, 147] on button "Record" at bounding box center [621, 145] width 75 height 30
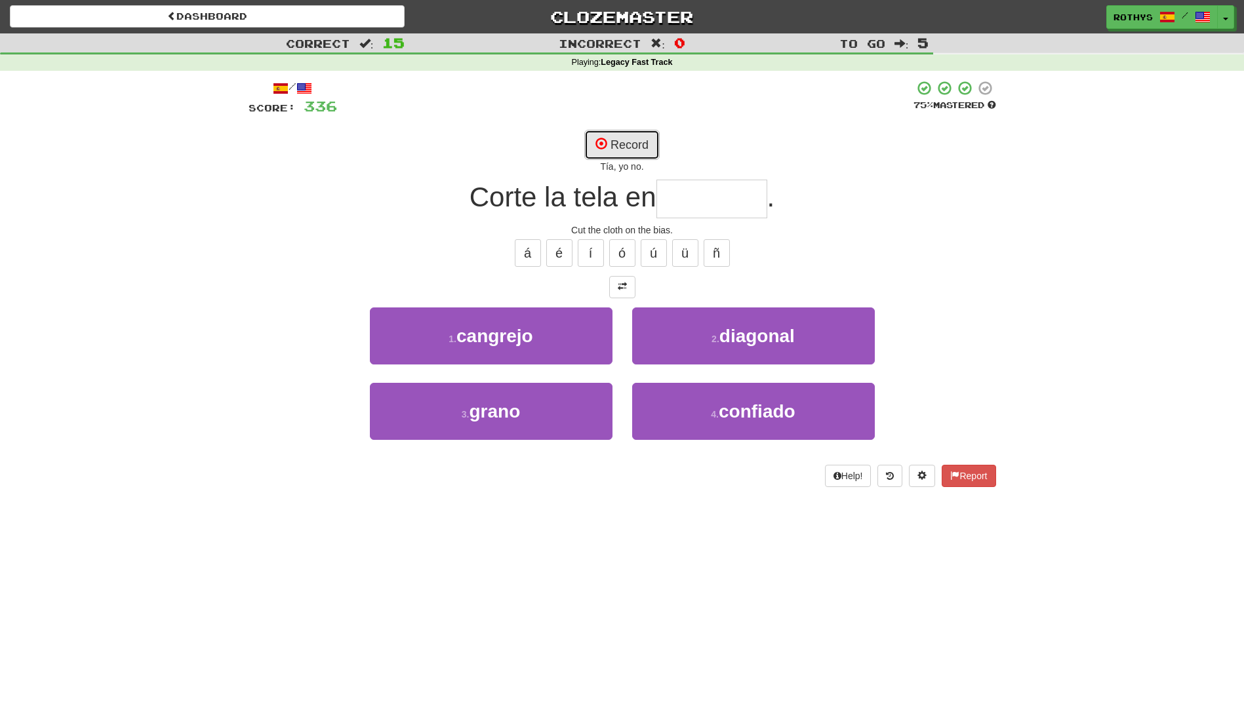
click at [648, 145] on button "Record" at bounding box center [621, 145] width 75 height 30
click at [639, 138] on button "Record" at bounding box center [621, 145] width 75 height 30
click at [620, 149] on button "Record" at bounding box center [621, 145] width 75 height 30
type input "********"
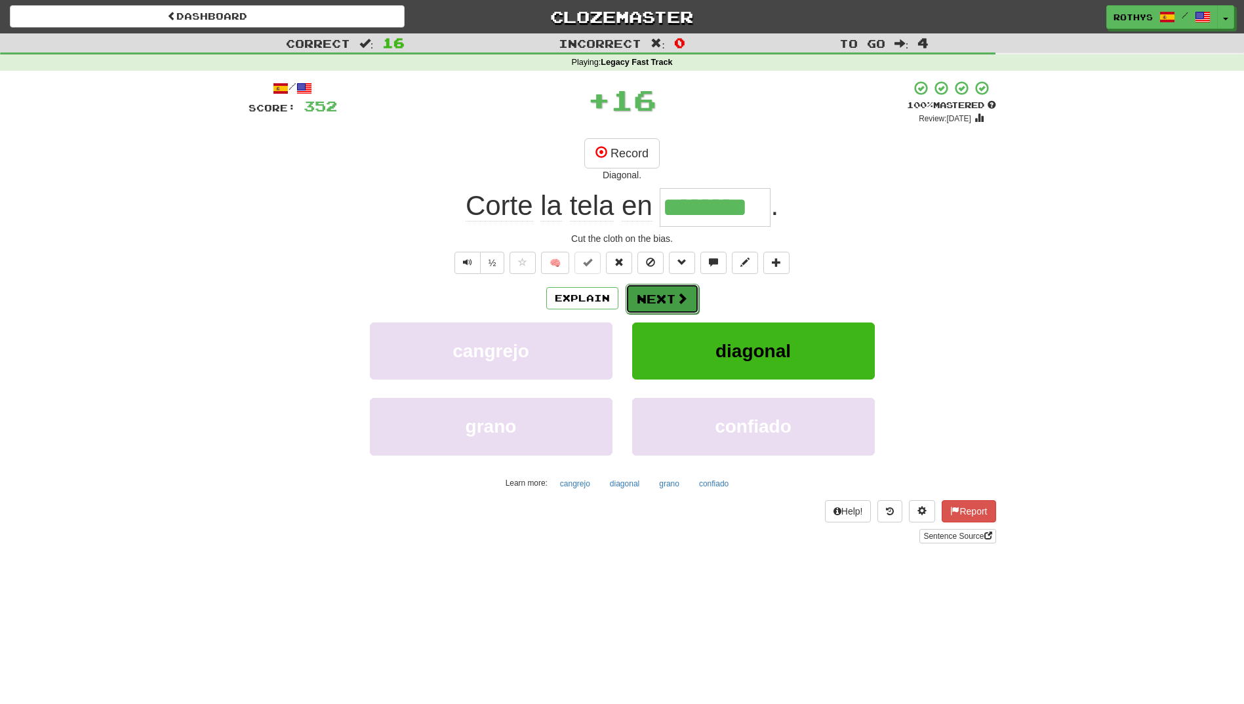
click at [667, 294] on button "Next" at bounding box center [661, 299] width 73 height 30
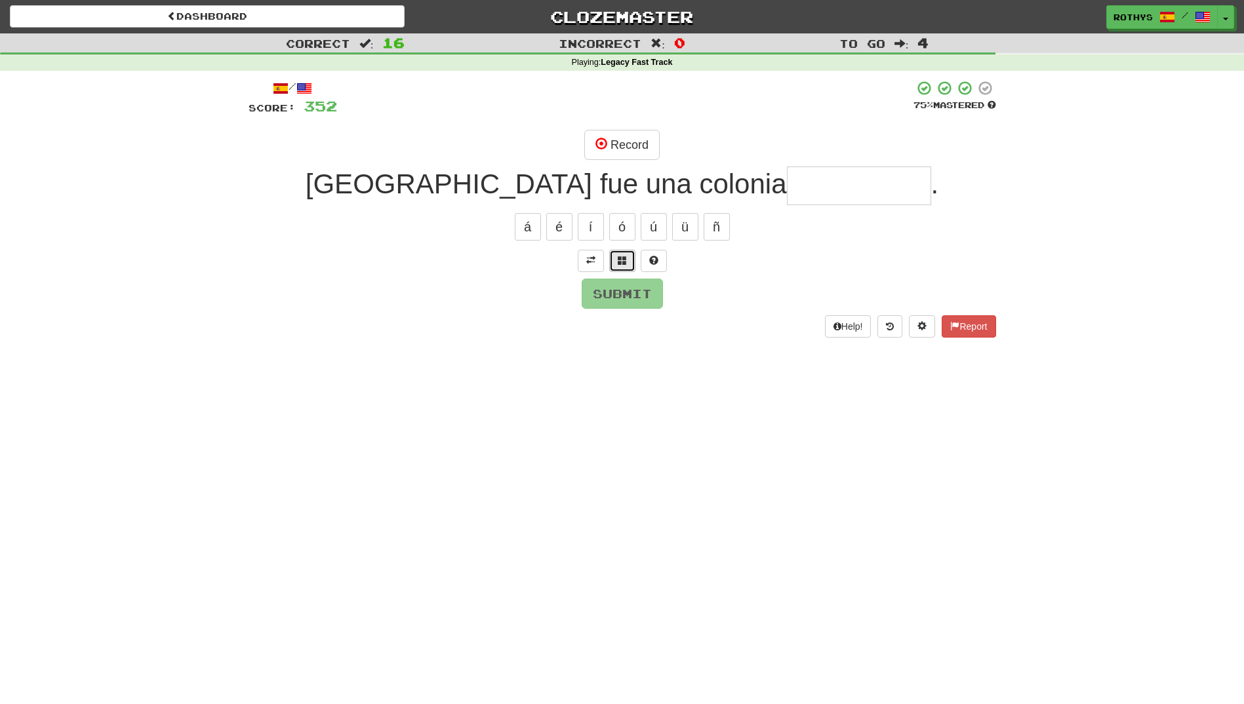
click at [621, 265] on span at bounding box center [622, 260] width 9 height 9
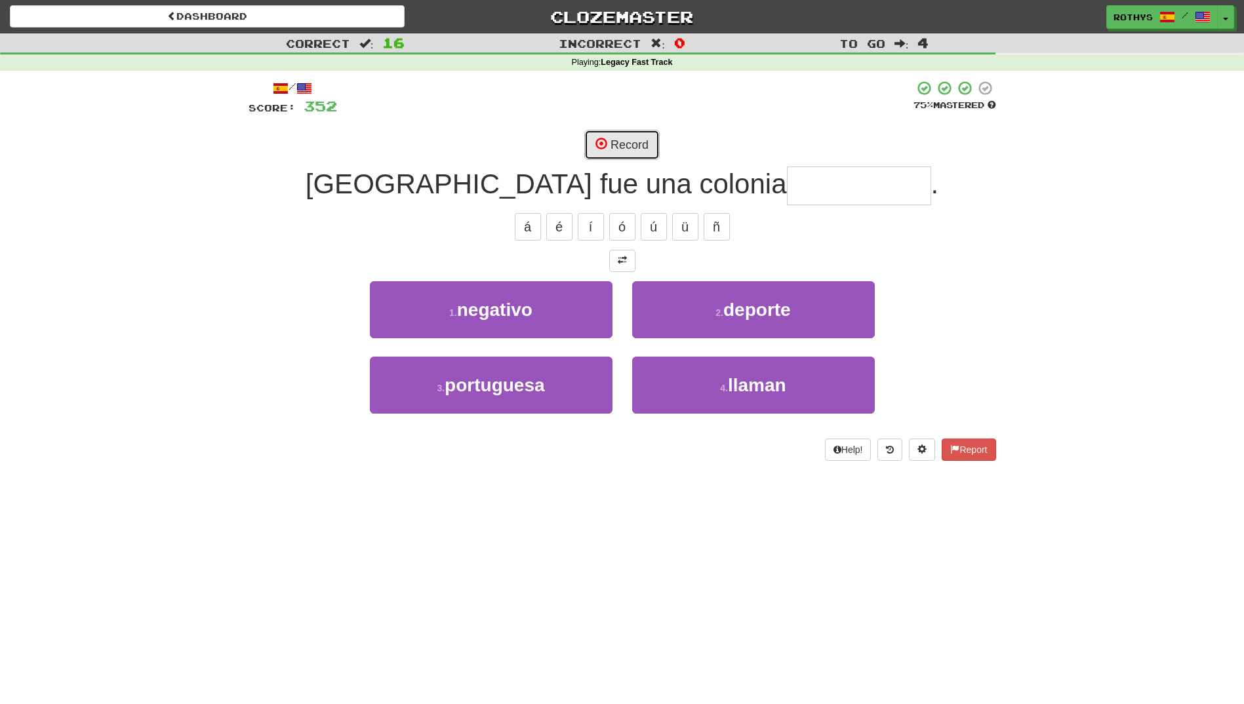
click at [620, 144] on button "Record" at bounding box center [621, 145] width 75 height 30
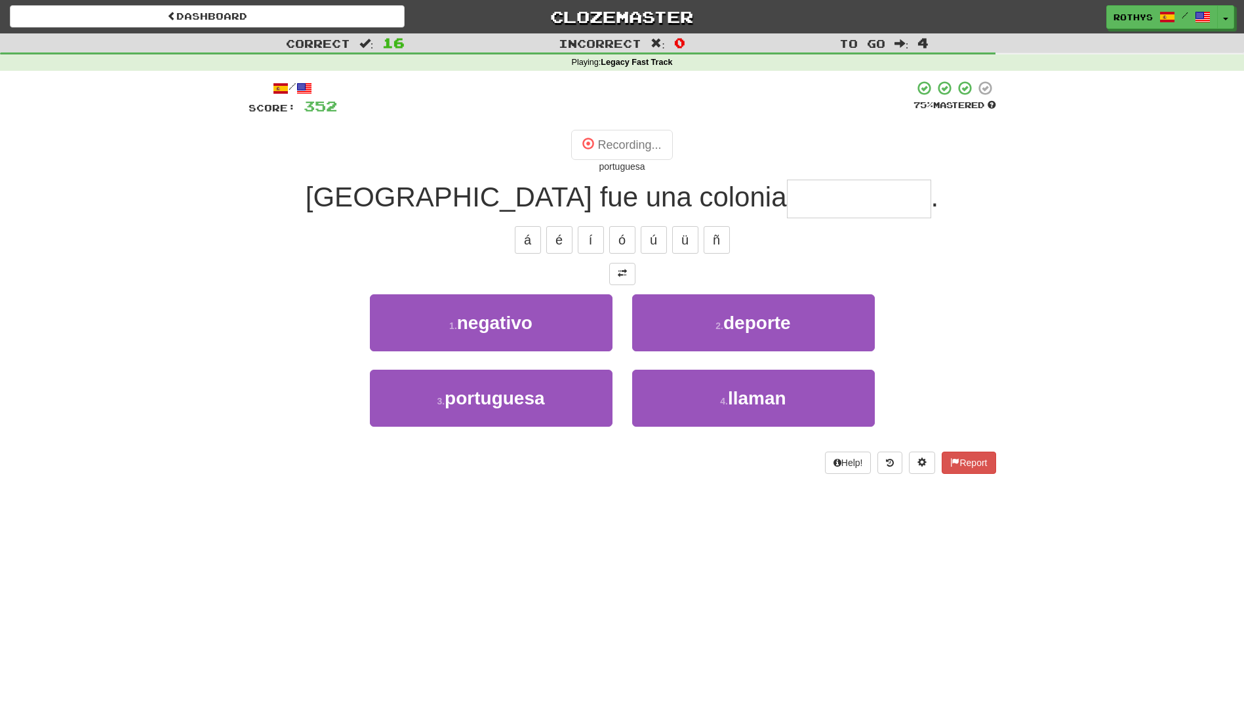
type input "**********"
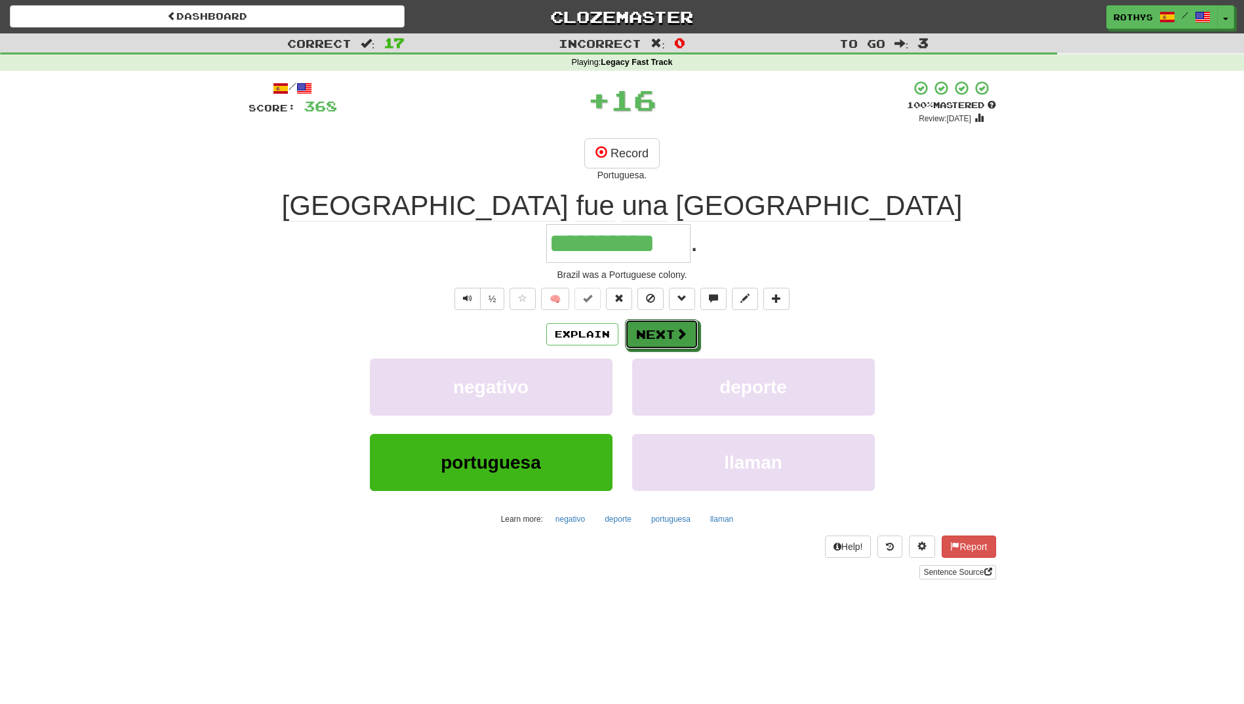
click at [670, 319] on button "Next" at bounding box center [661, 334] width 73 height 30
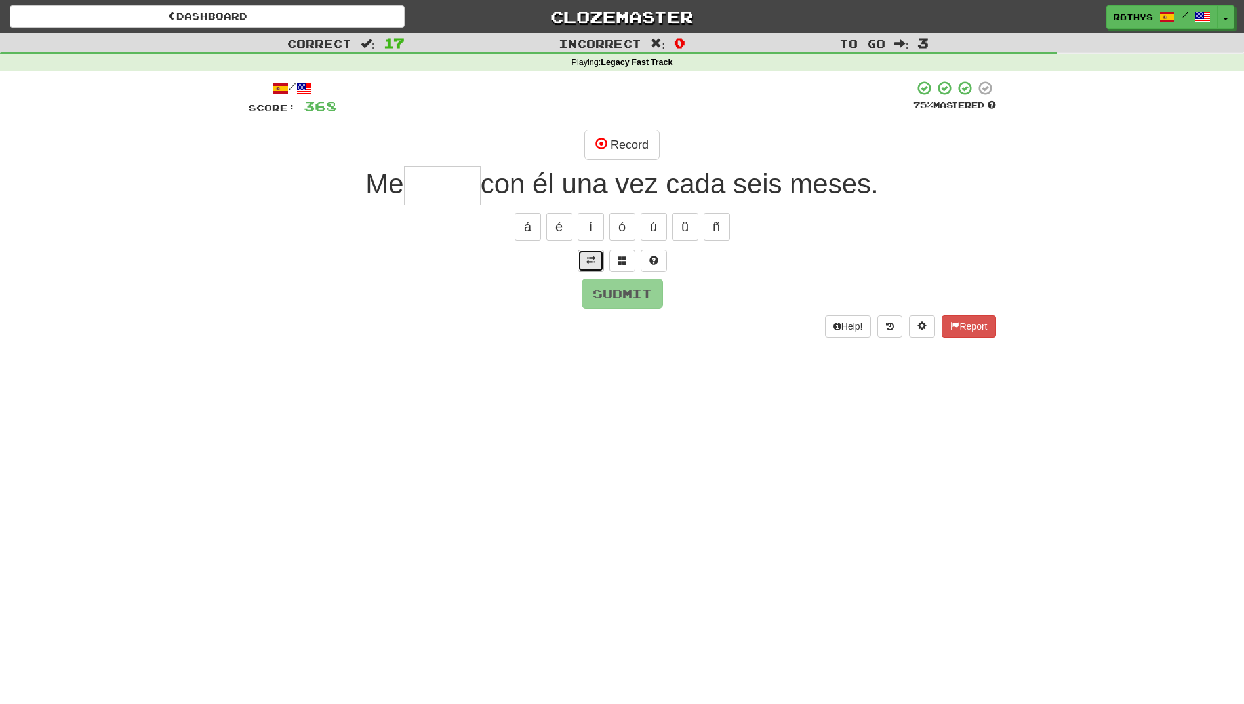
click at [589, 256] on span at bounding box center [590, 260] width 9 height 9
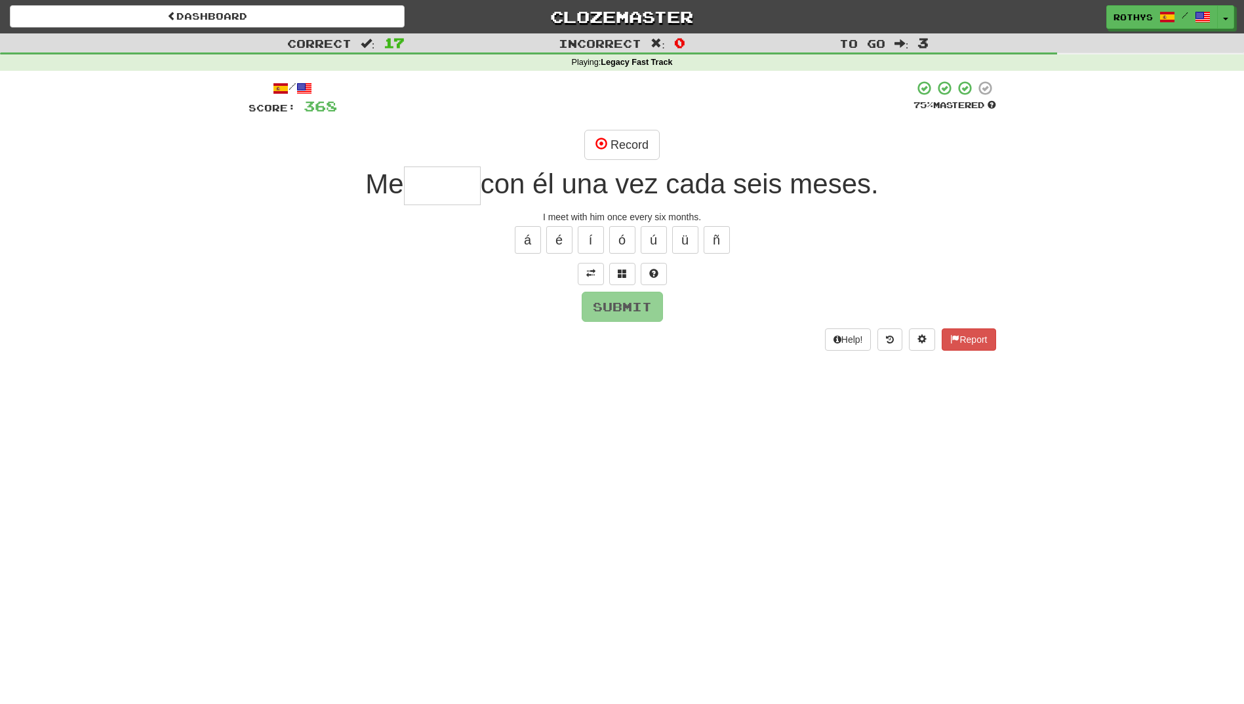
click at [431, 184] on input "text" at bounding box center [442, 186] width 77 height 39
click at [629, 279] on button at bounding box center [622, 274] width 26 height 22
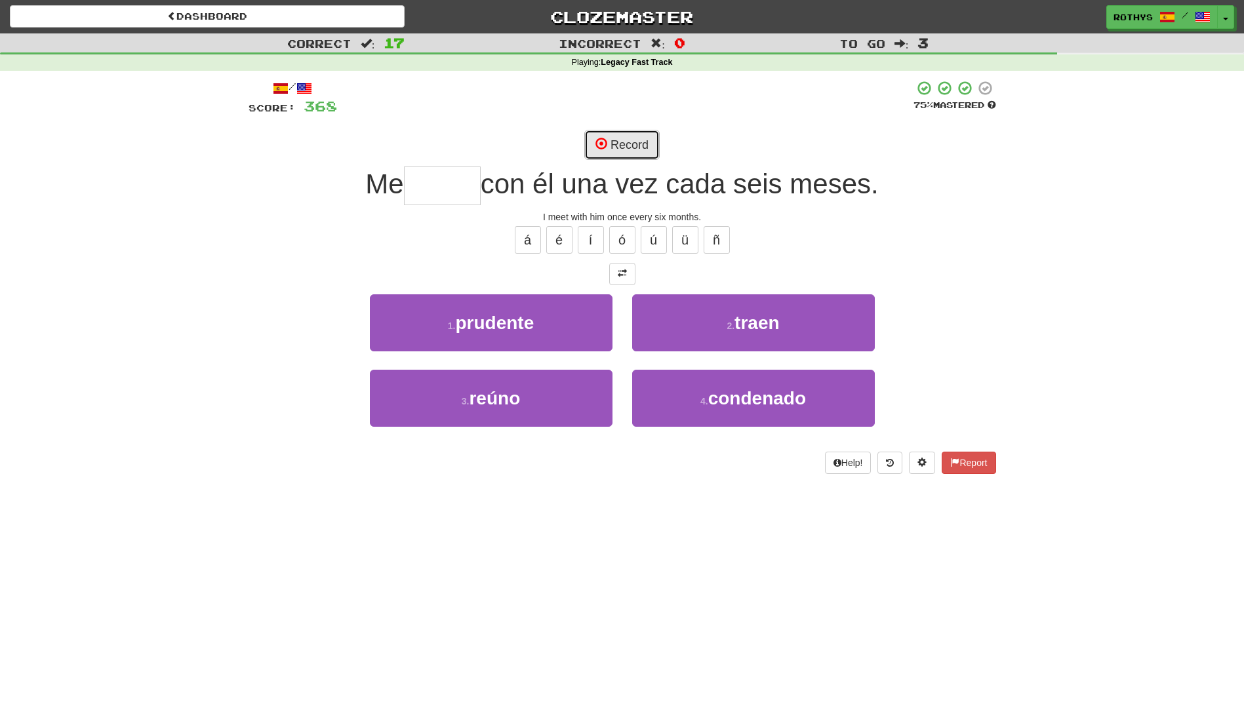
click at [631, 151] on button "Record" at bounding box center [621, 145] width 75 height 30
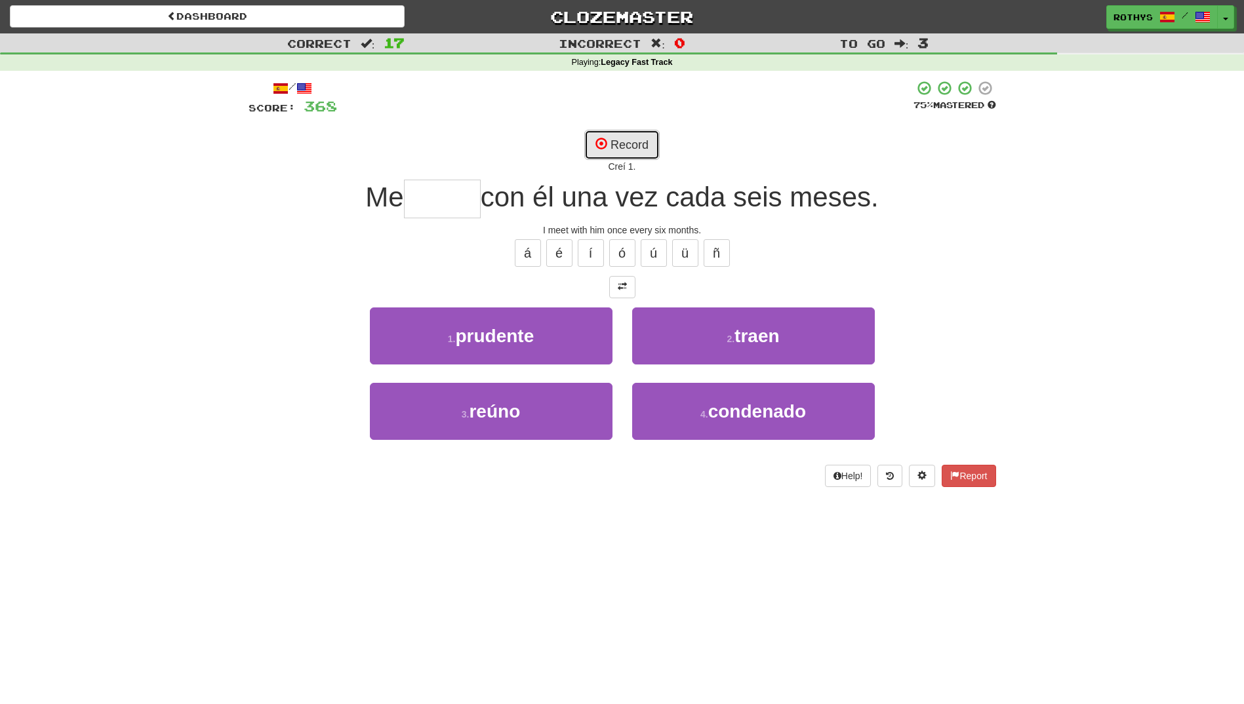
click at [629, 138] on button "Record" at bounding box center [621, 145] width 75 height 30
click at [630, 144] on button "Record" at bounding box center [621, 145] width 75 height 30
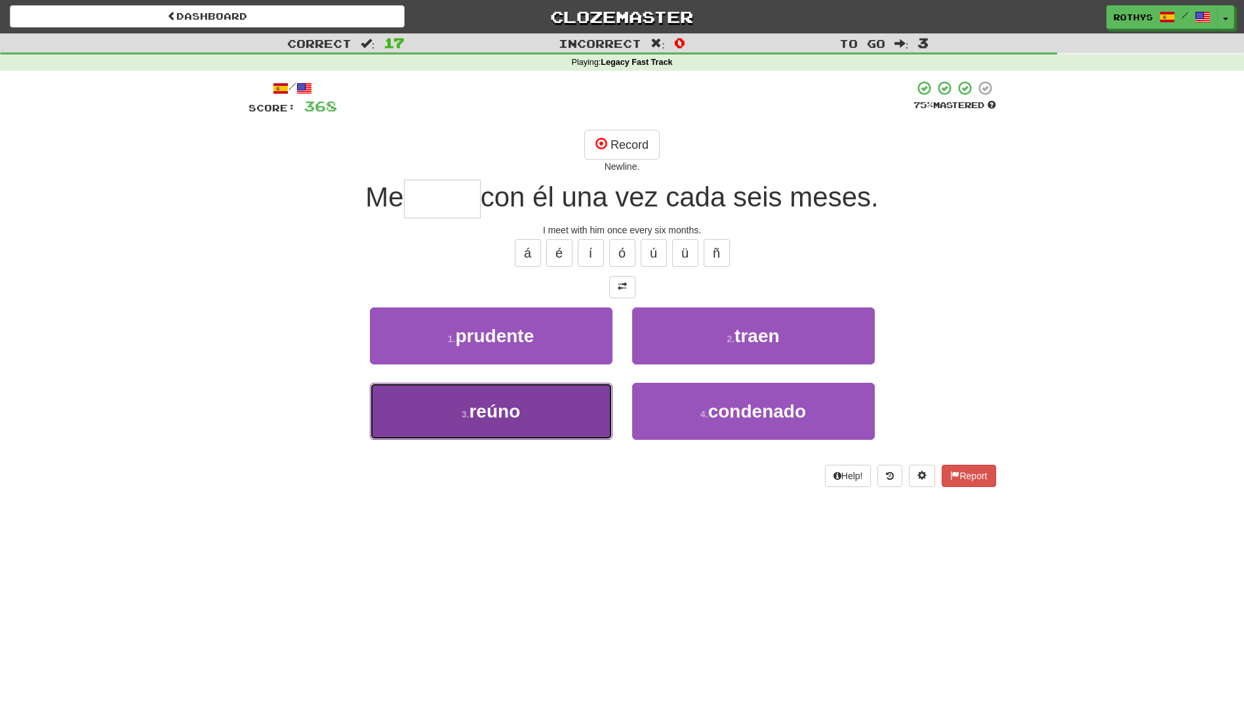
click at [555, 425] on button "3 . reúno" at bounding box center [491, 411] width 243 height 57
type input "*****"
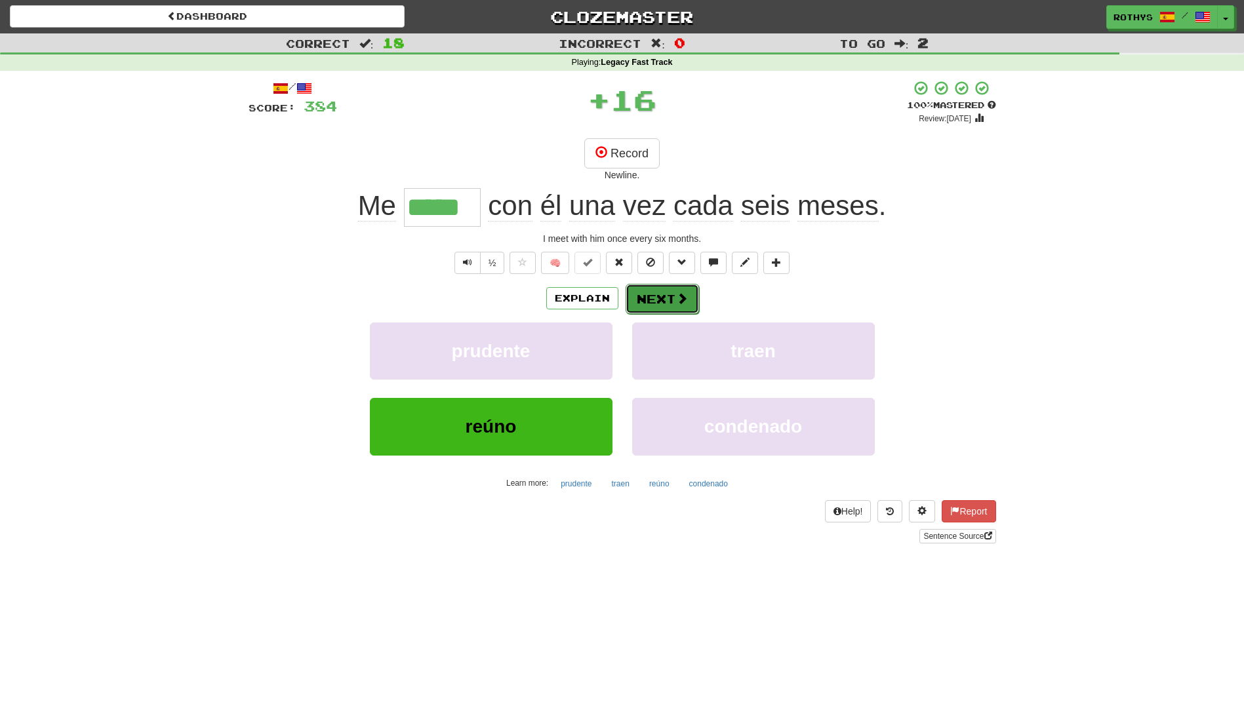
click at [654, 299] on button "Next" at bounding box center [661, 299] width 73 height 30
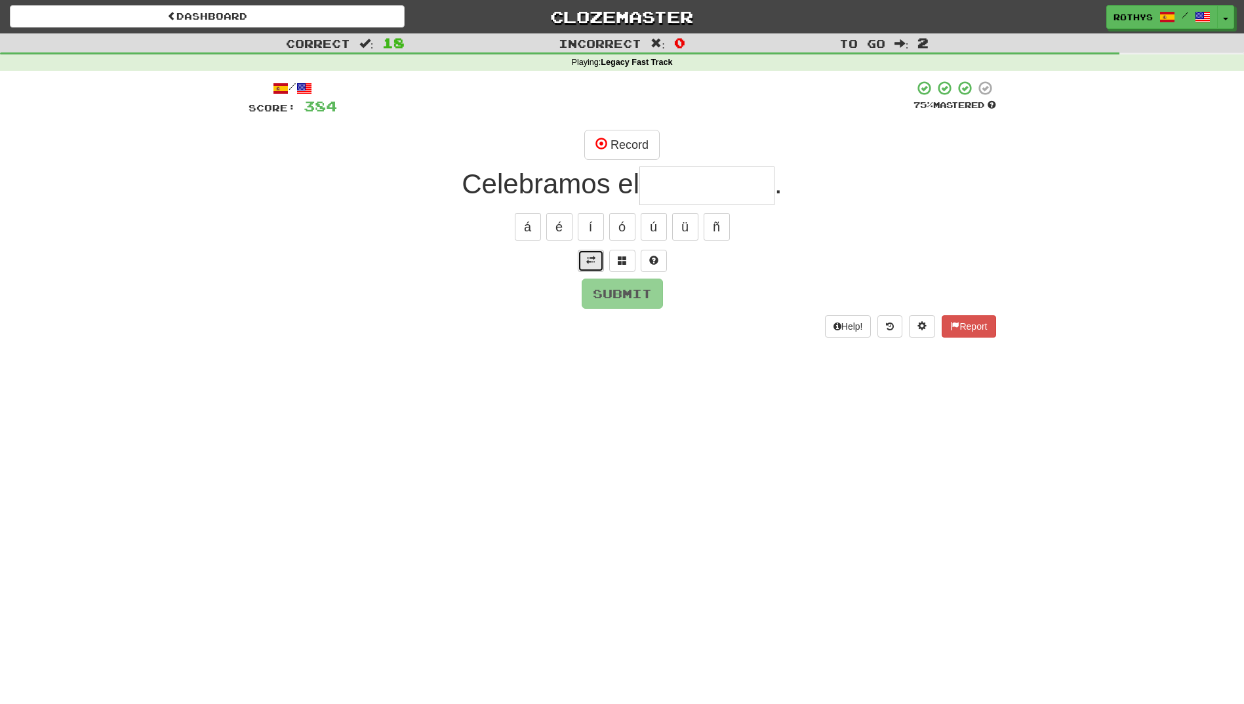
click at [586, 261] on span at bounding box center [590, 260] width 9 height 9
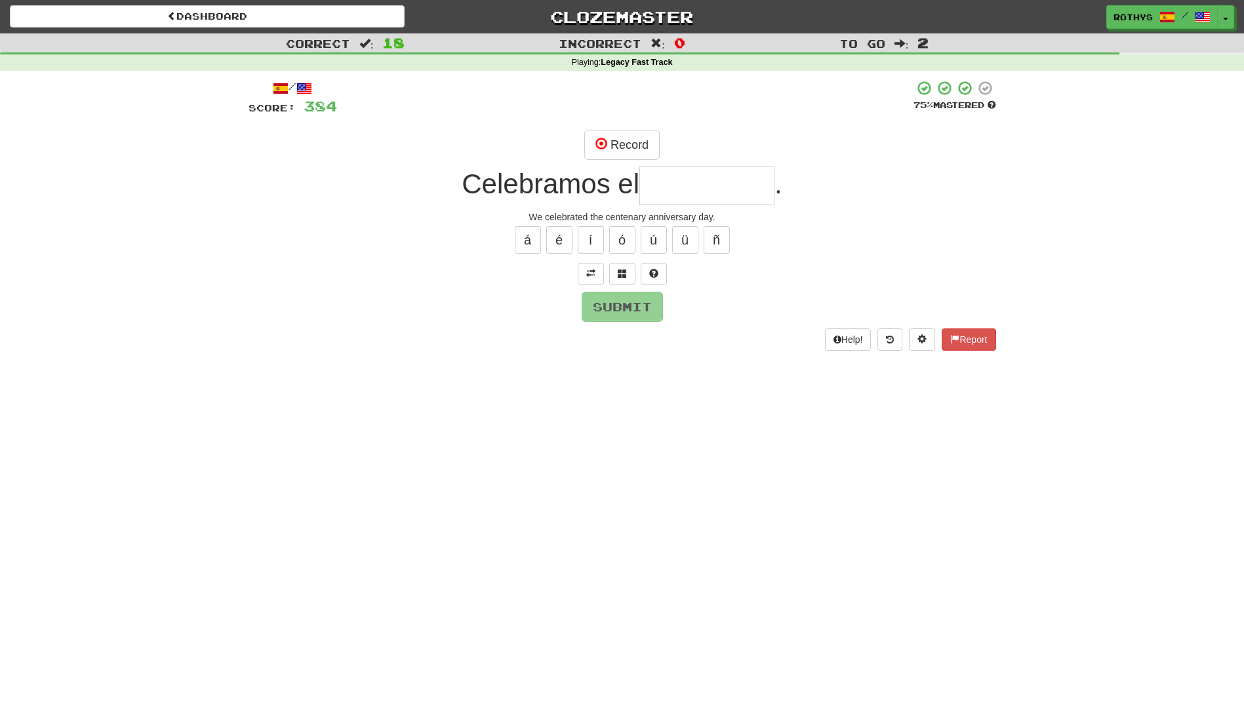
drag, startPoint x: 734, startPoint y: 182, endPoint x: 1066, endPoint y: 253, distance: 340.0
click at [737, 182] on input "text" at bounding box center [706, 186] width 135 height 39
click at [631, 271] on button at bounding box center [622, 274] width 26 height 22
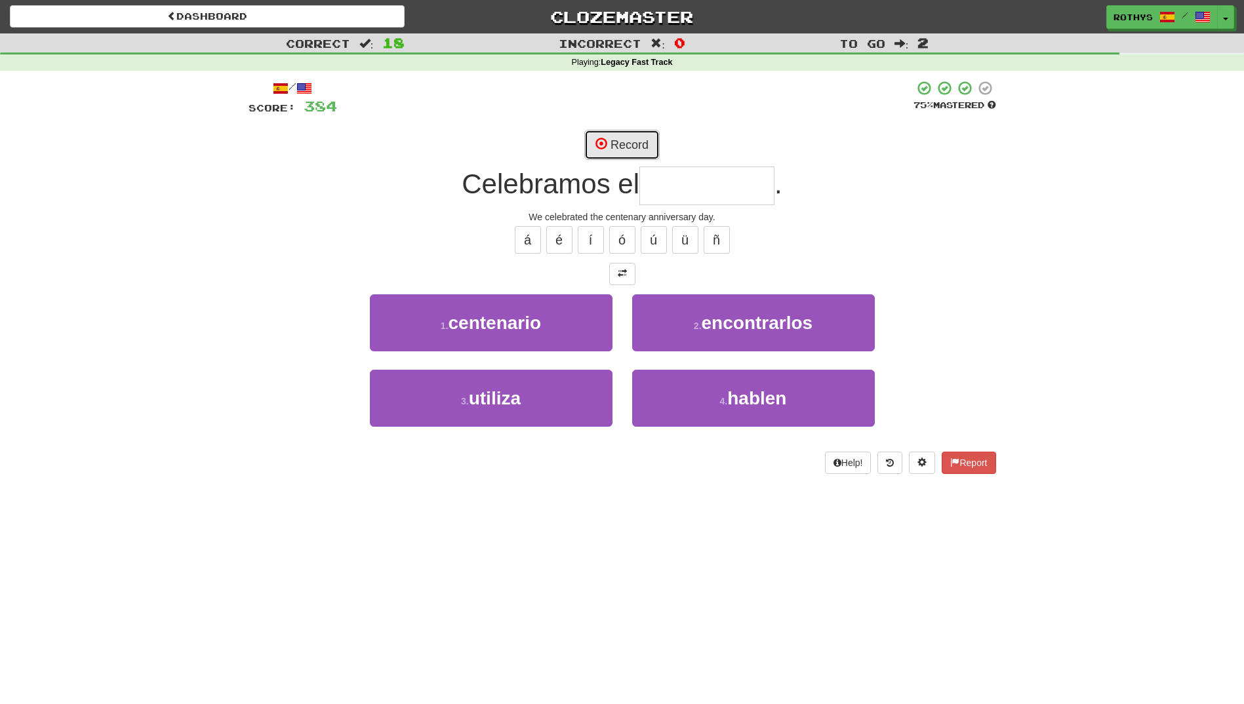
click at [627, 141] on button "Record" at bounding box center [621, 145] width 75 height 30
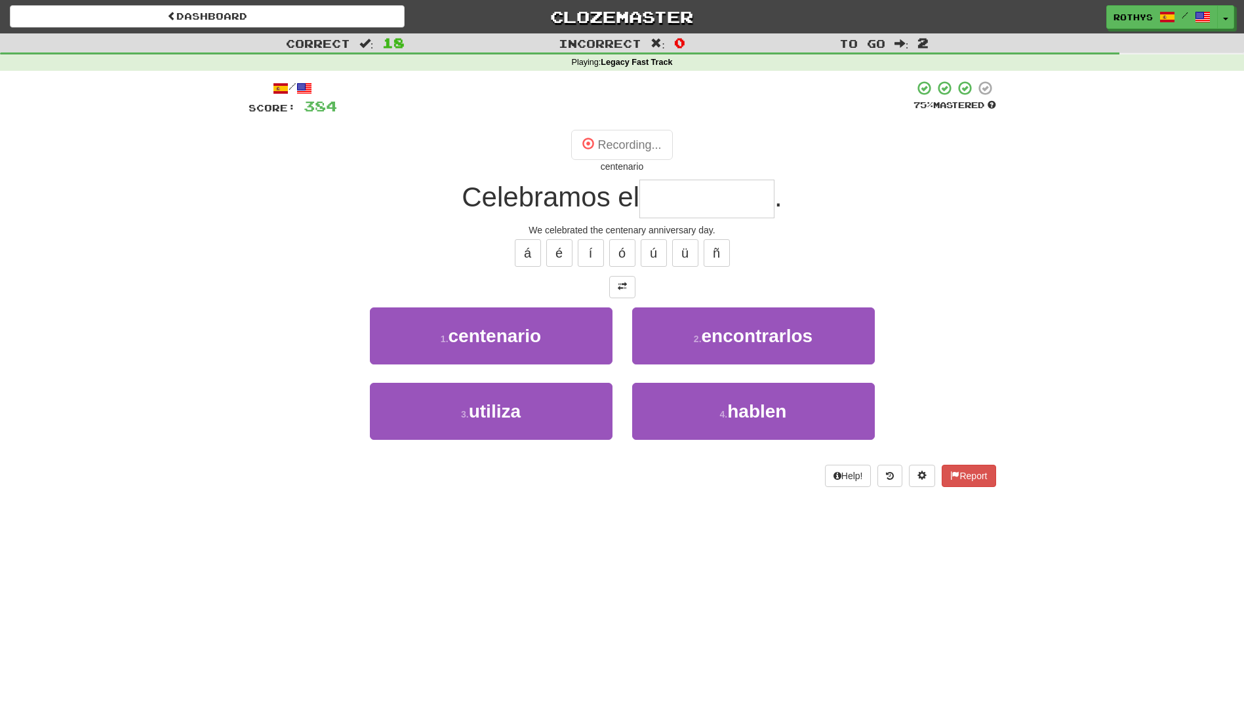
type input "**********"
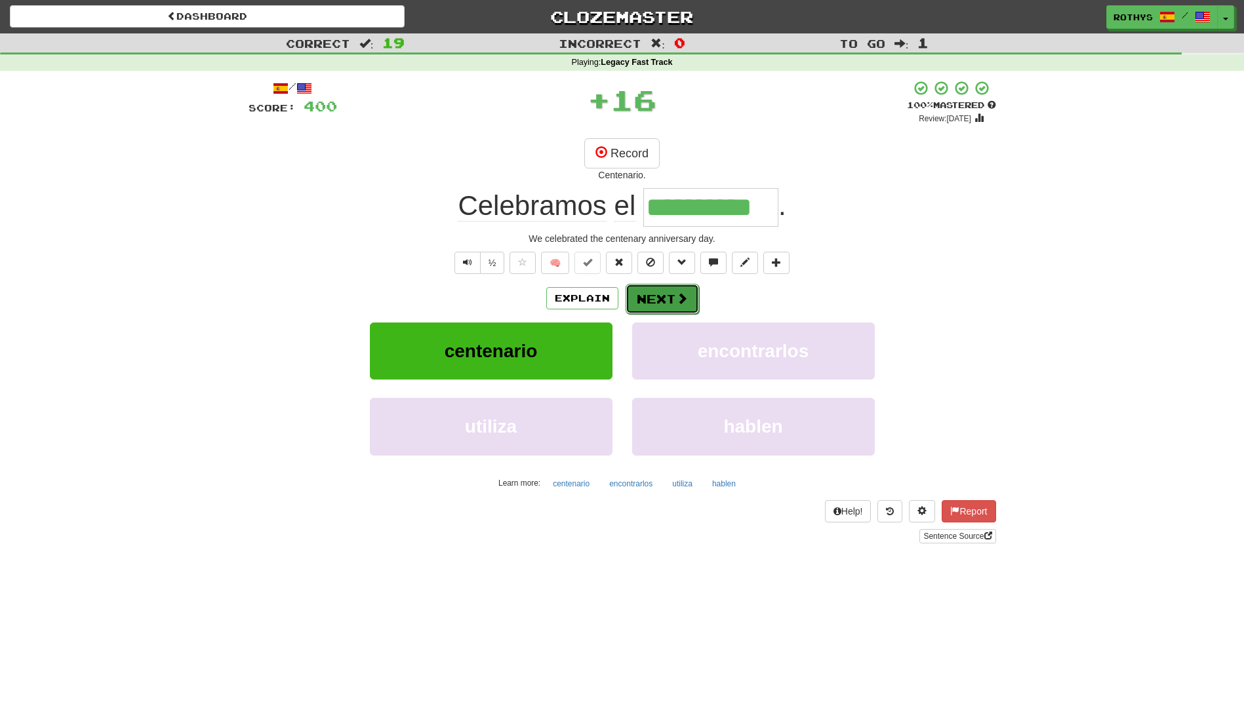
click at [677, 298] on span at bounding box center [682, 298] width 12 height 12
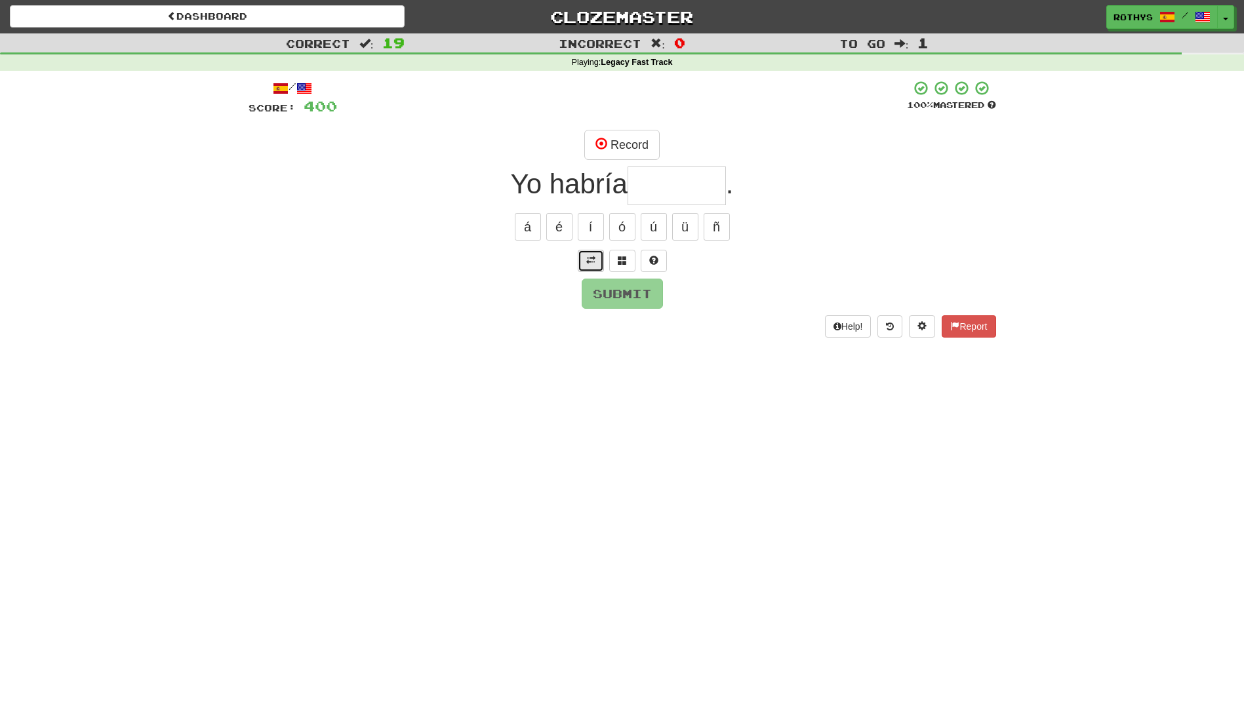
click at [588, 264] on span at bounding box center [590, 260] width 9 height 9
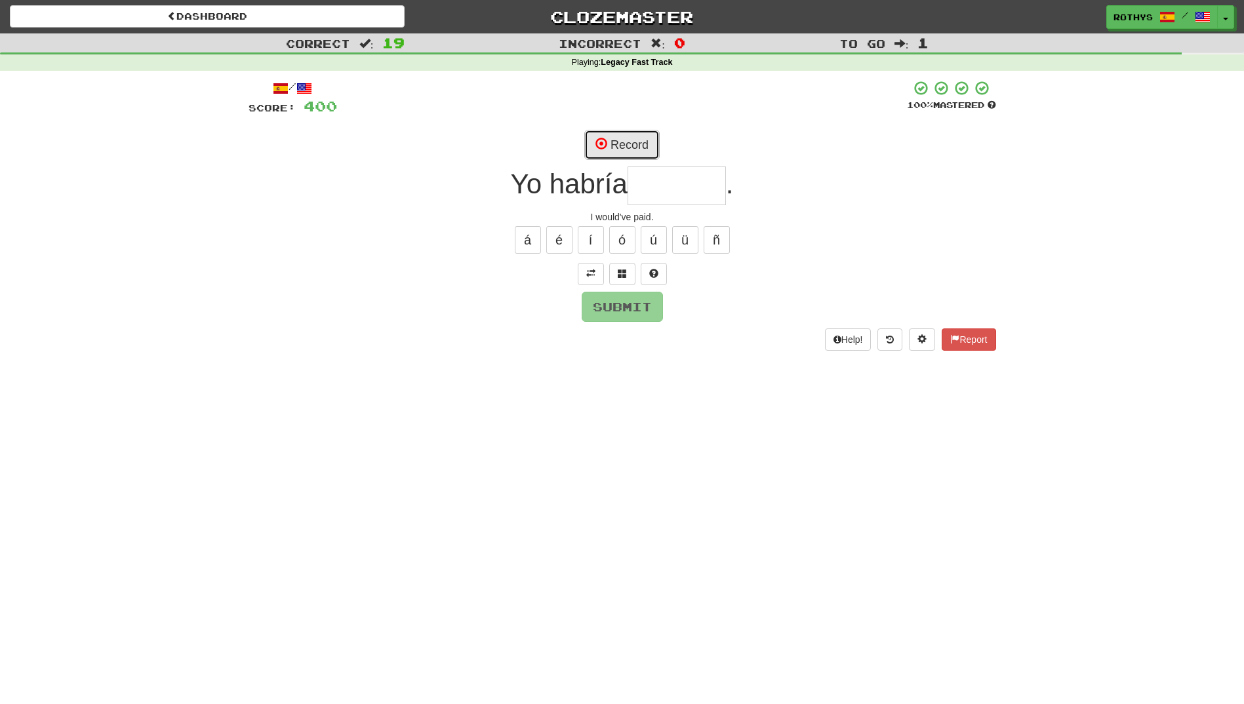
drag, startPoint x: 642, startPoint y: 142, endPoint x: 837, endPoint y: 171, distance: 196.9
click at [642, 142] on button "Record" at bounding box center [621, 145] width 75 height 30
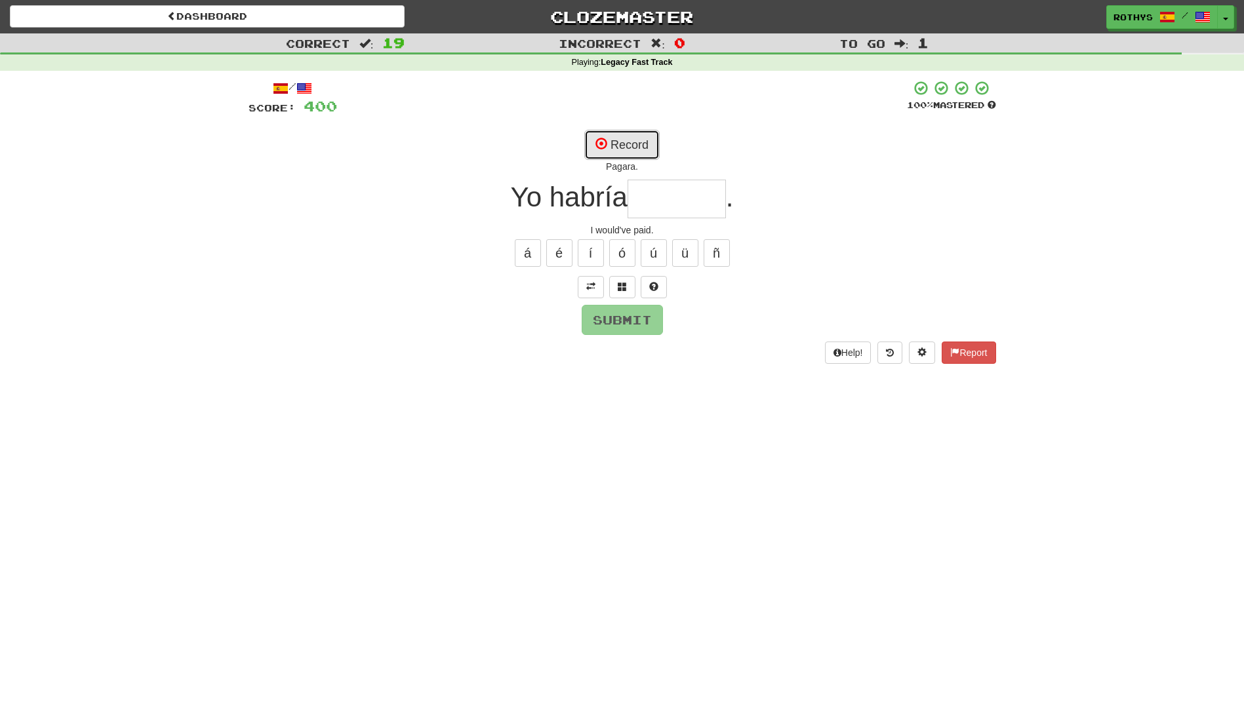
click at [648, 147] on button "Record" at bounding box center [621, 145] width 75 height 30
type input "******"
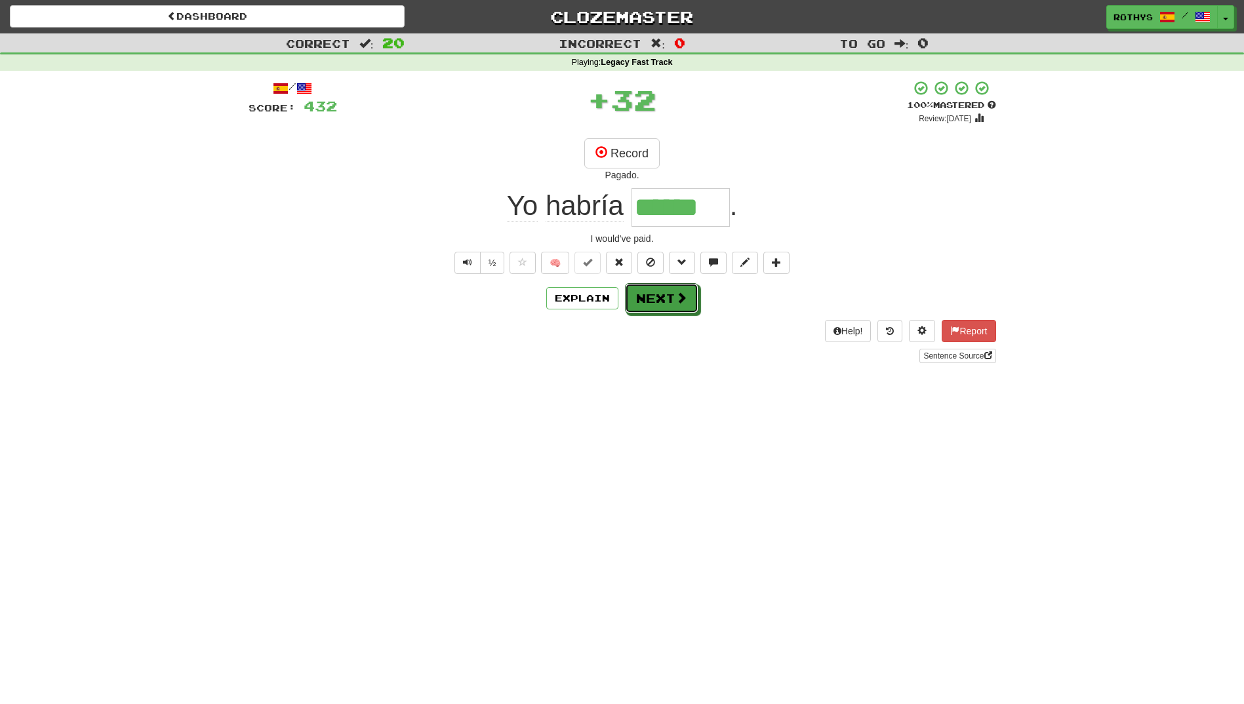
click at [651, 308] on button "Next" at bounding box center [661, 298] width 73 height 30
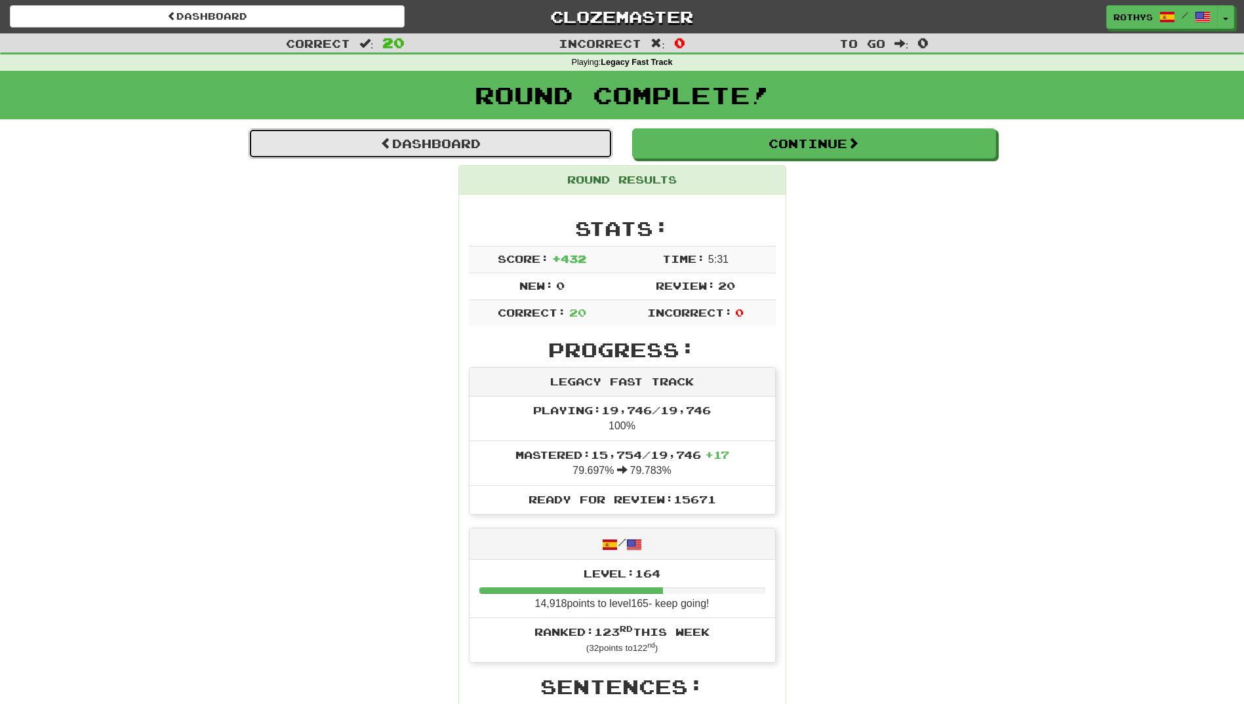
click at [424, 150] on link "Dashboard" at bounding box center [430, 143] width 364 height 30
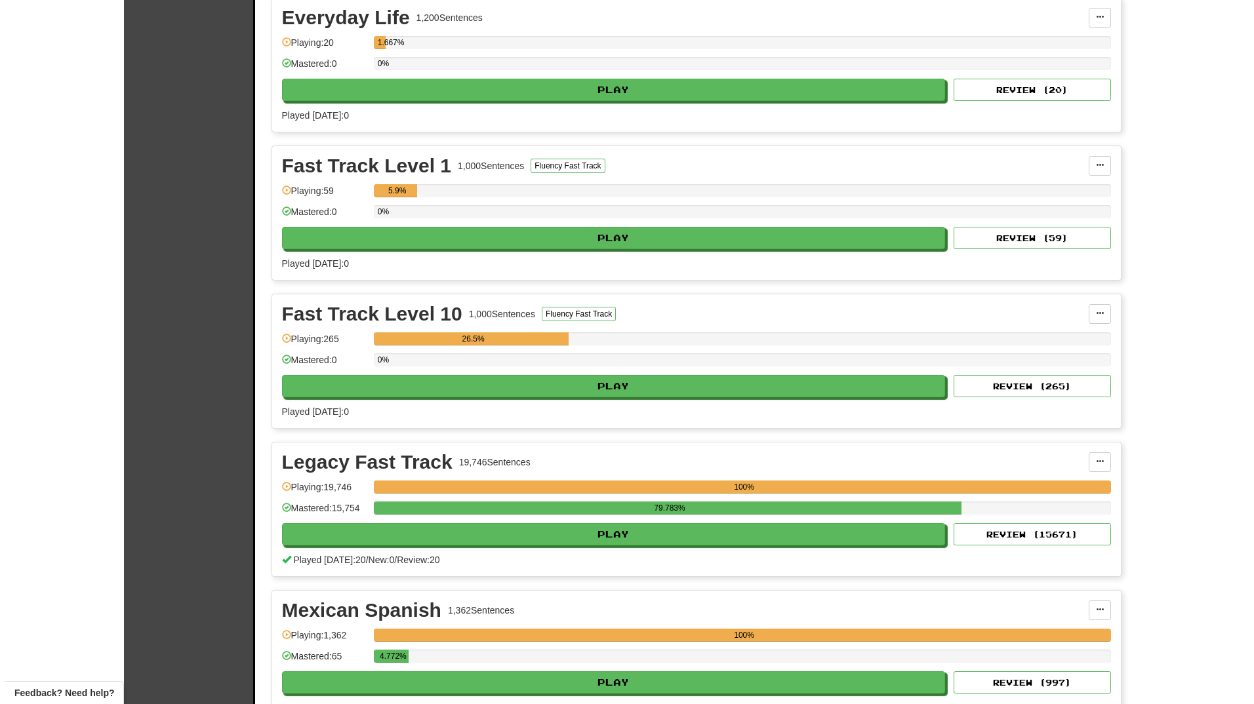
scroll to position [328, 0]
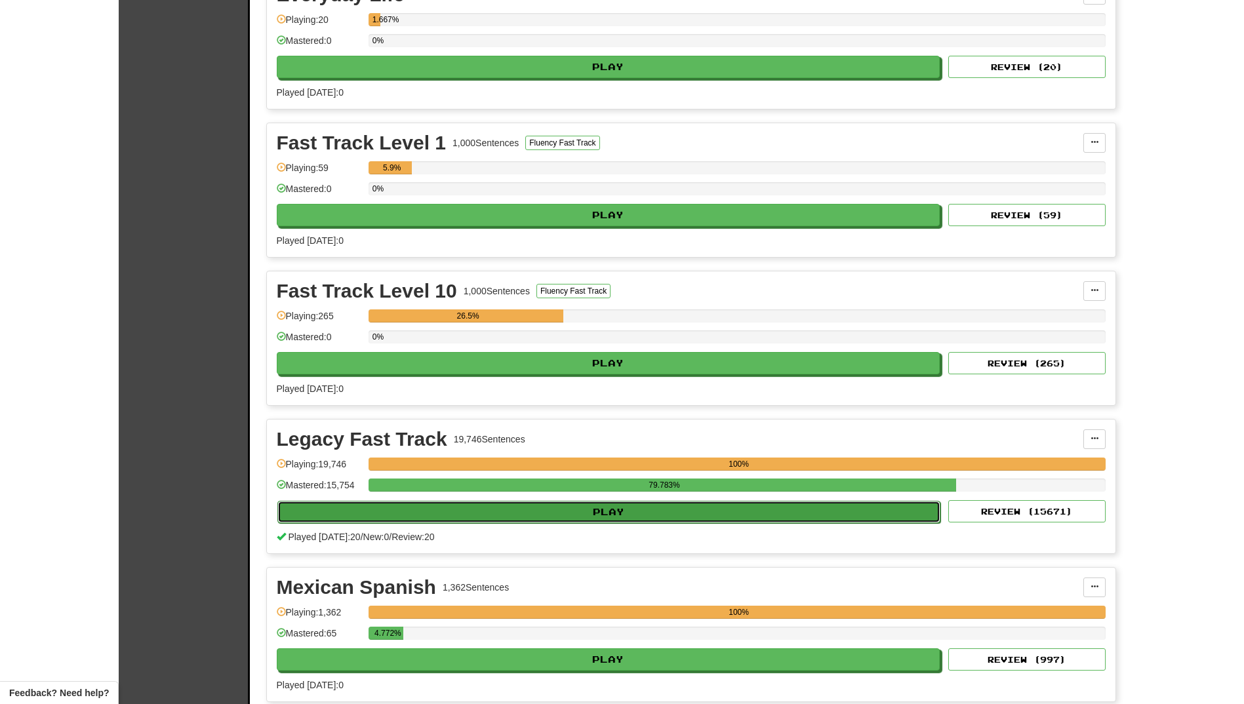
click at [678, 513] on button "Play" at bounding box center [608, 512] width 663 height 22
select select "**"
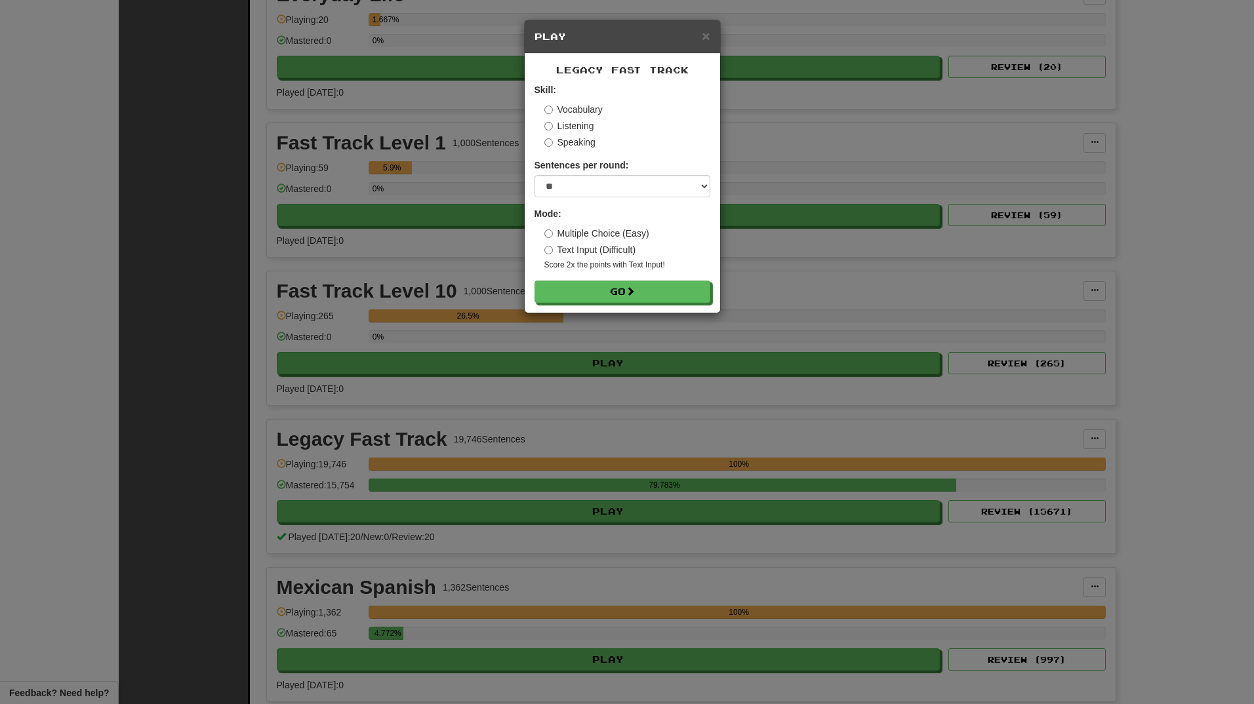
click at [566, 122] on label "Listening" at bounding box center [569, 125] width 50 height 13
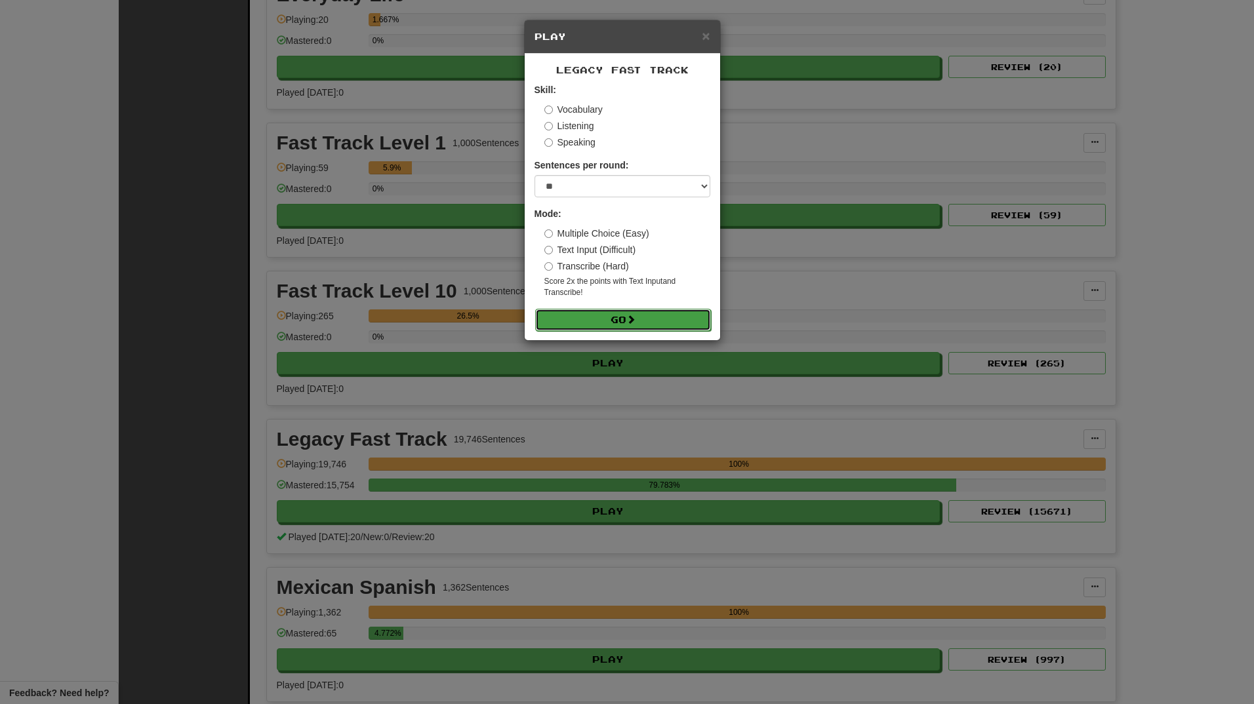
click at [606, 313] on button "Go" at bounding box center [623, 320] width 176 height 22
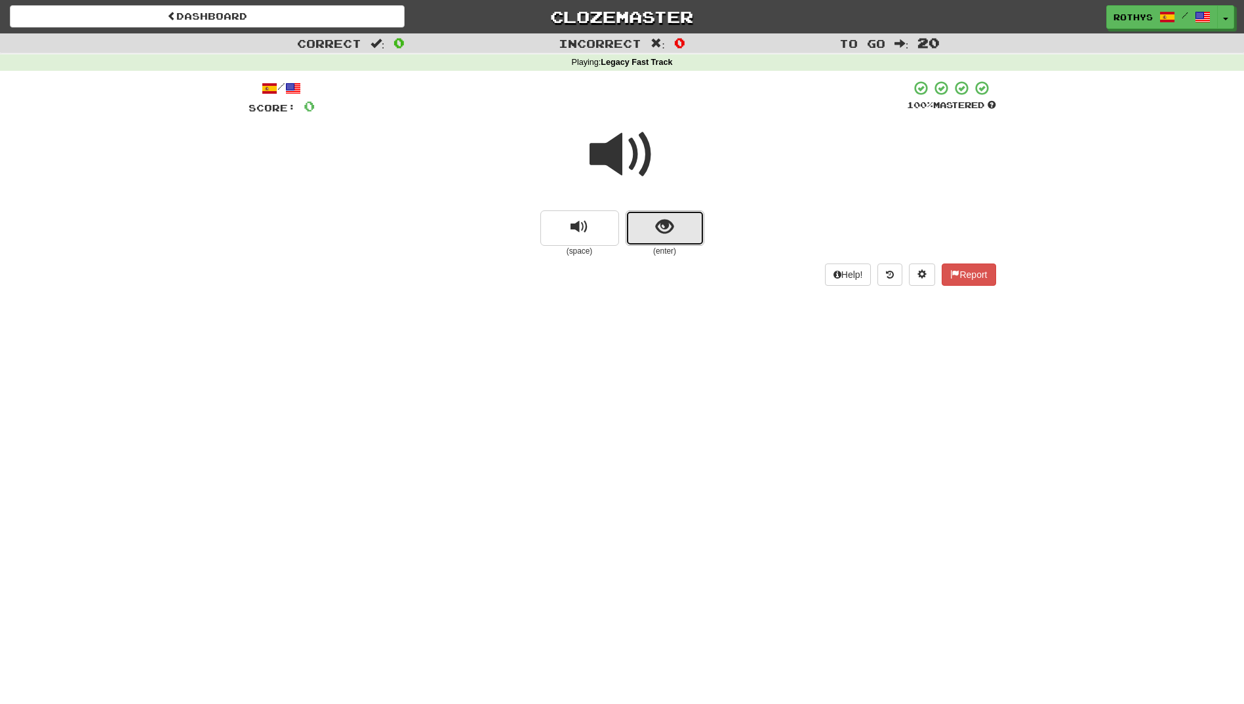
click at [673, 219] on span "show sentence" at bounding box center [665, 227] width 18 height 18
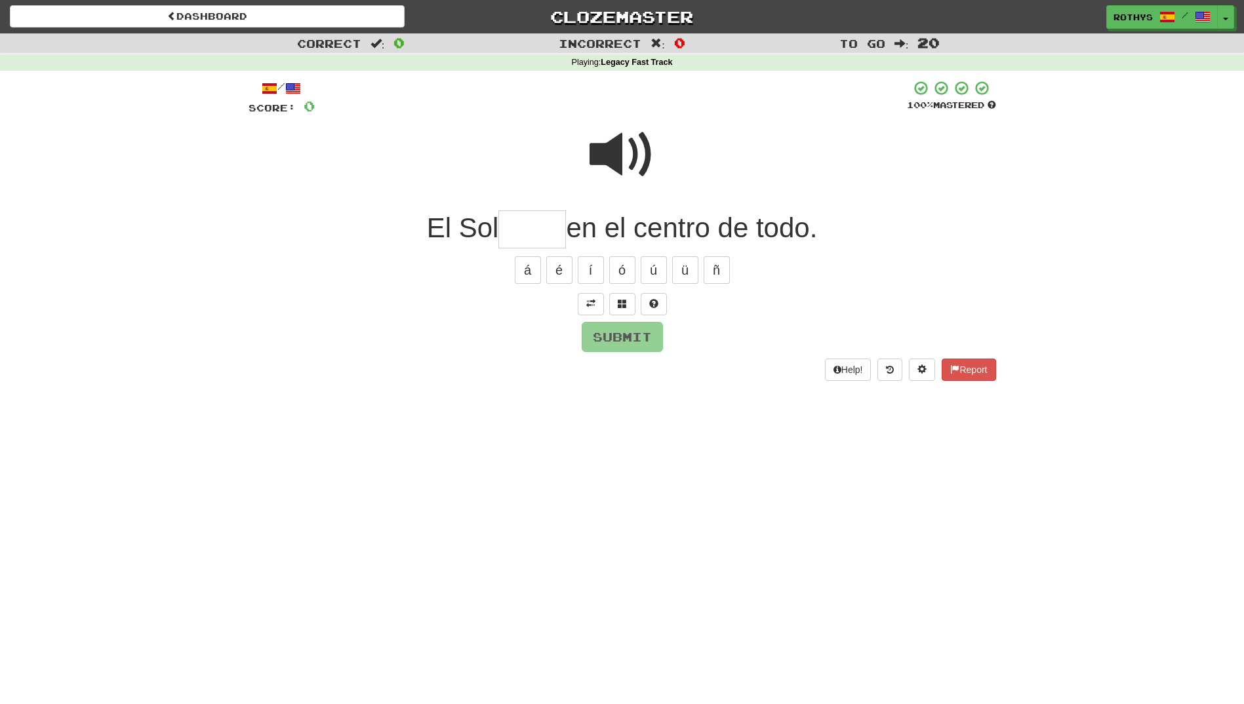
drag, startPoint x: 550, startPoint y: 226, endPoint x: 566, endPoint y: 228, distance: 15.9
click at [550, 227] on input "text" at bounding box center [532, 229] width 68 height 39
click at [618, 308] on span at bounding box center [622, 303] width 9 height 9
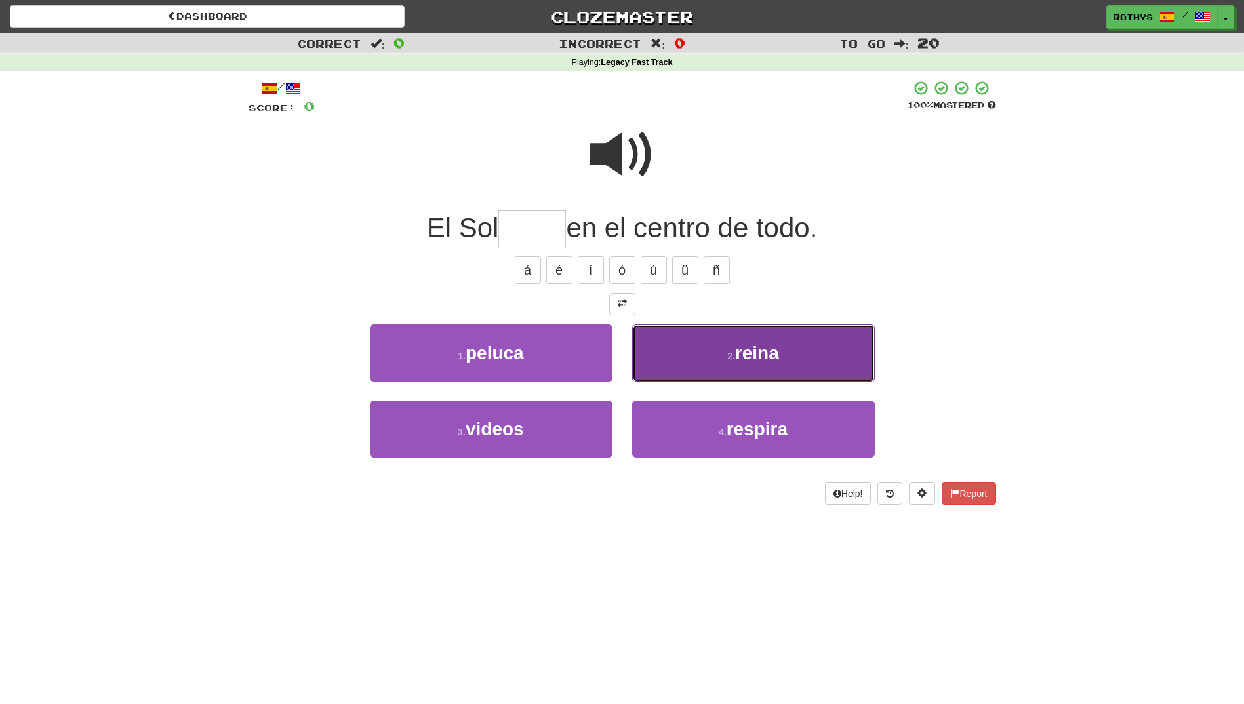
click at [801, 353] on button "2 . reina" at bounding box center [753, 353] width 243 height 57
type input "*****"
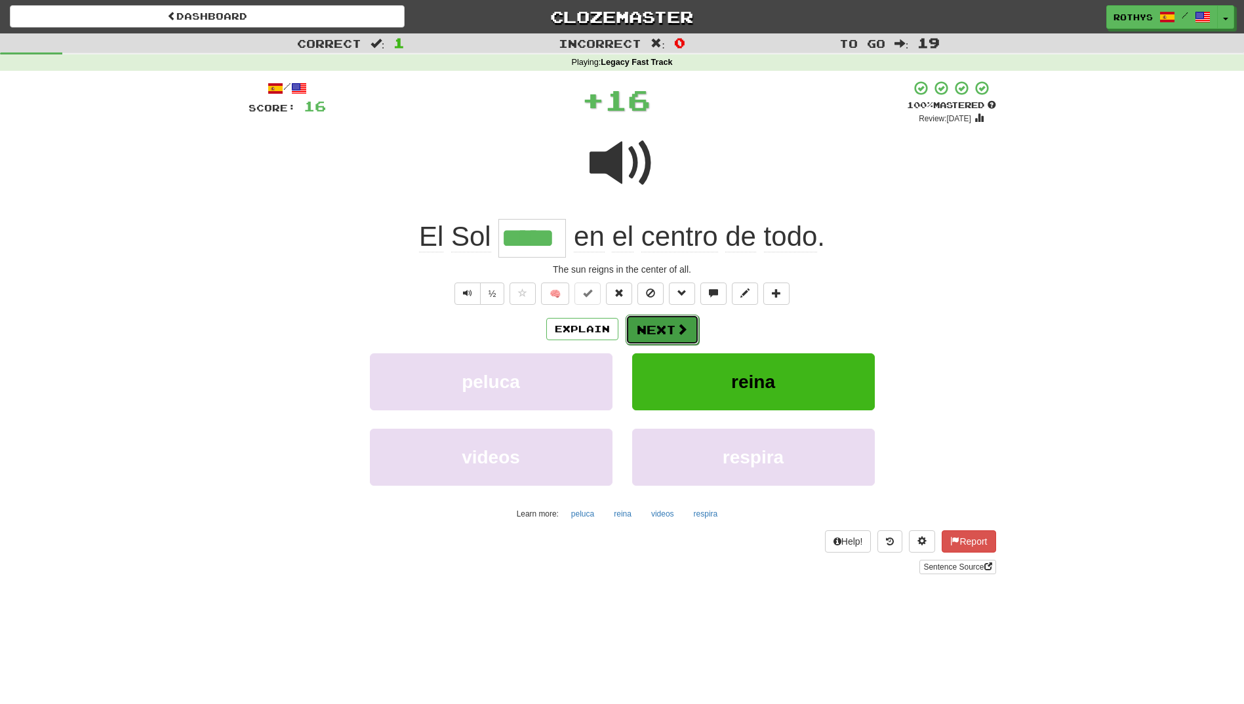
click at [648, 334] on button "Next" at bounding box center [661, 330] width 73 height 30
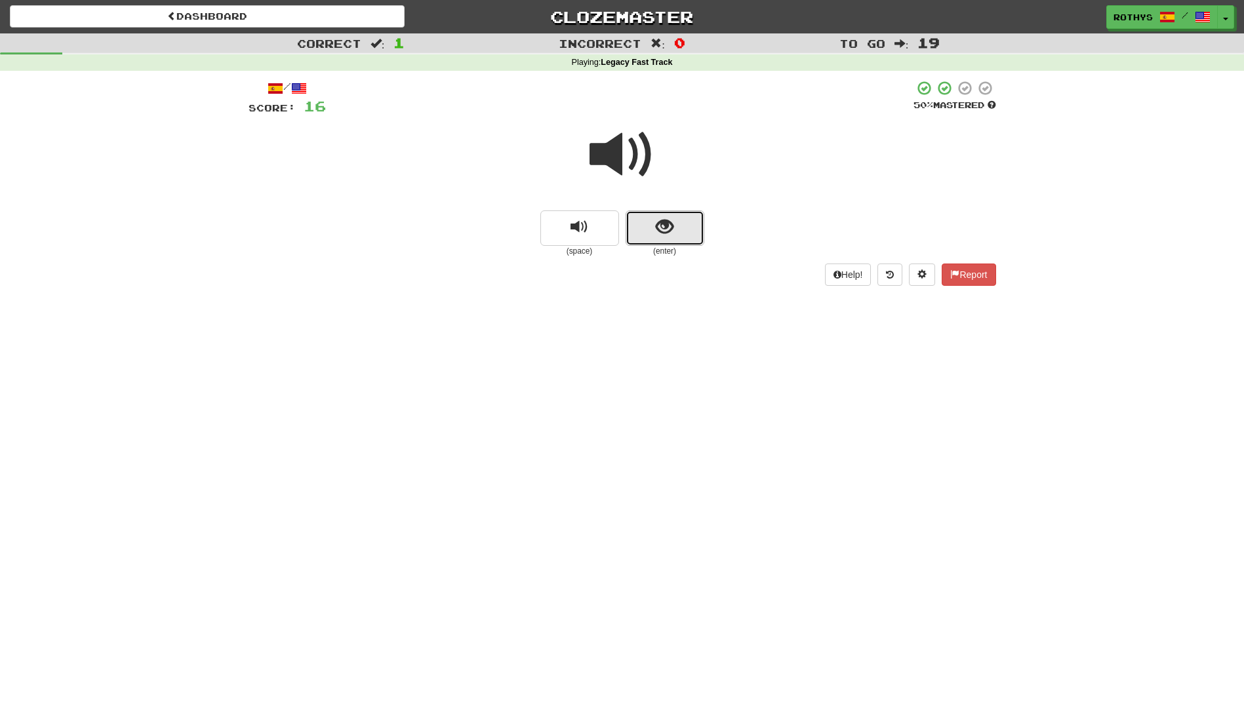
click at [671, 214] on button "show sentence" at bounding box center [664, 227] width 79 height 35
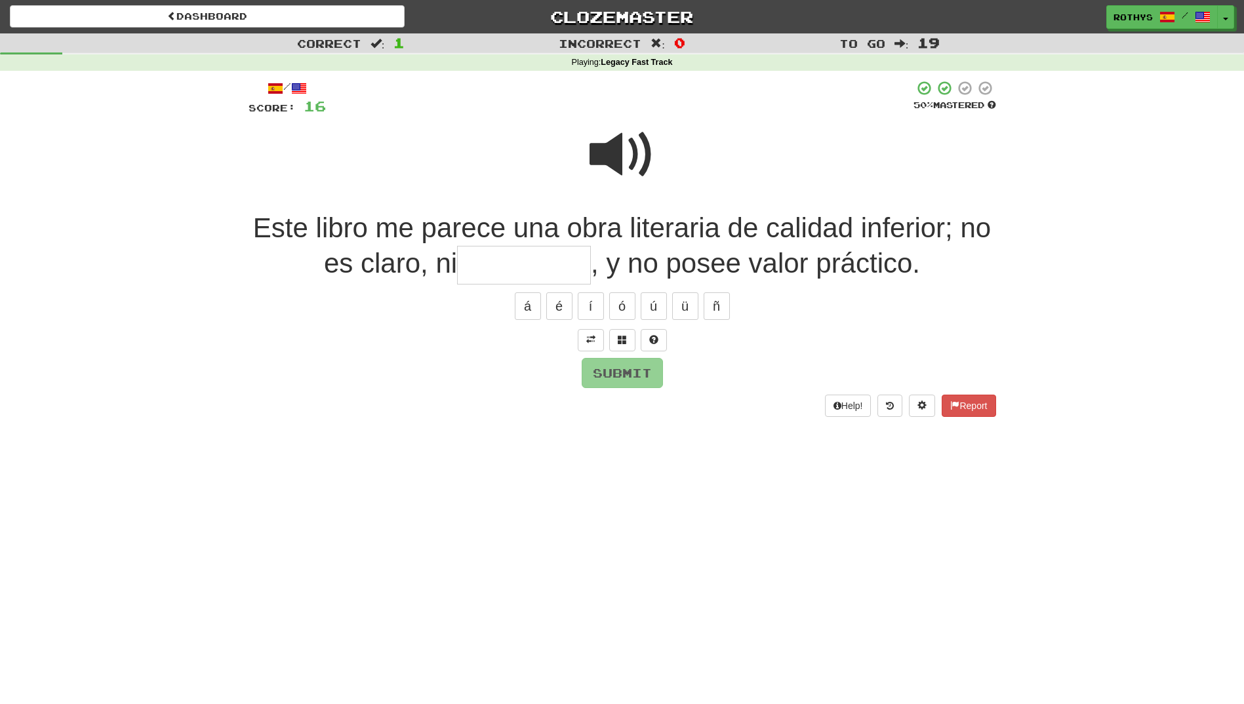
click at [498, 259] on input "text" at bounding box center [524, 265] width 134 height 39
click at [618, 335] on span at bounding box center [622, 339] width 9 height 9
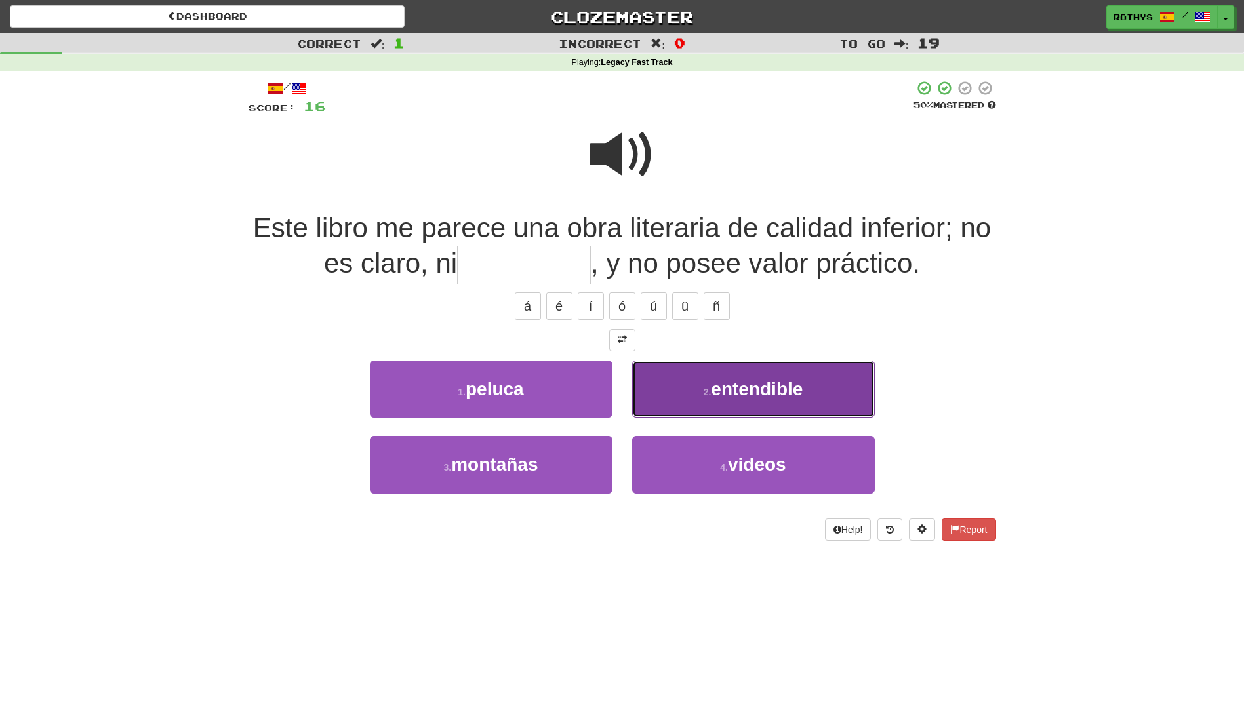
click at [766, 399] on span "entendible" at bounding box center [757, 389] width 92 height 20
type input "**********"
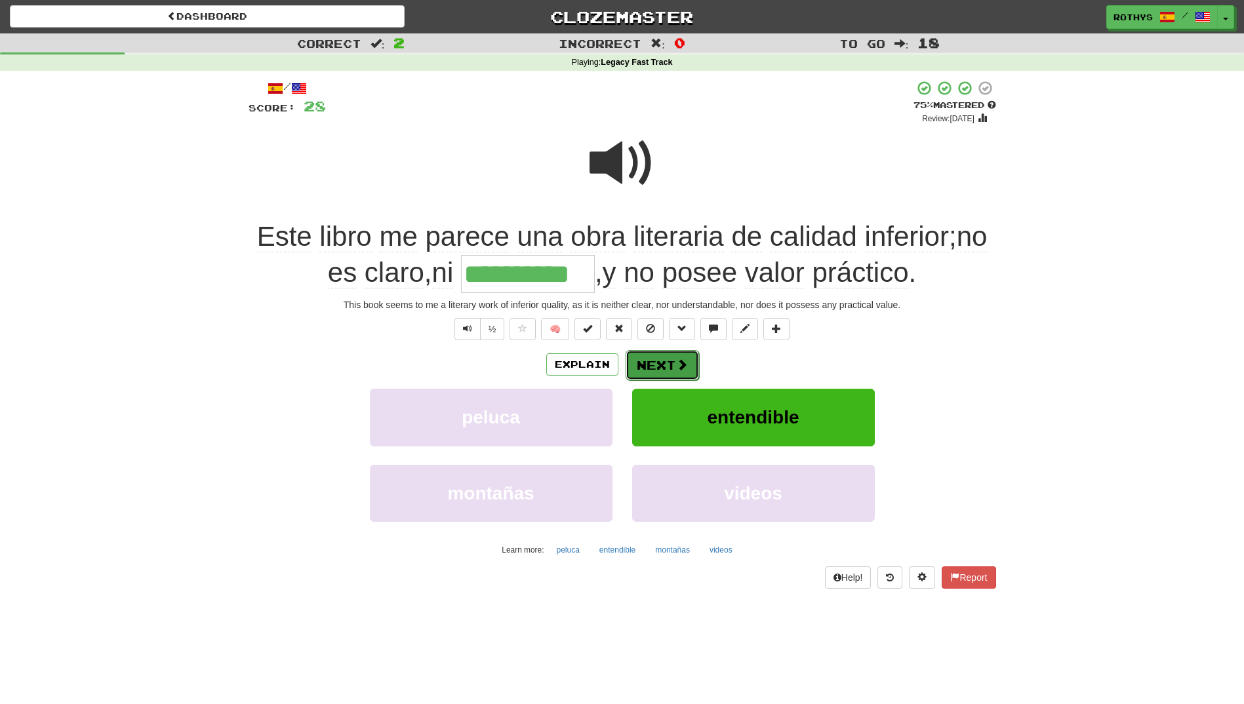
drag, startPoint x: 675, startPoint y: 372, endPoint x: 667, endPoint y: 366, distance: 10.2
click at [667, 366] on button "Next" at bounding box center [661, 365] width 73 height 30
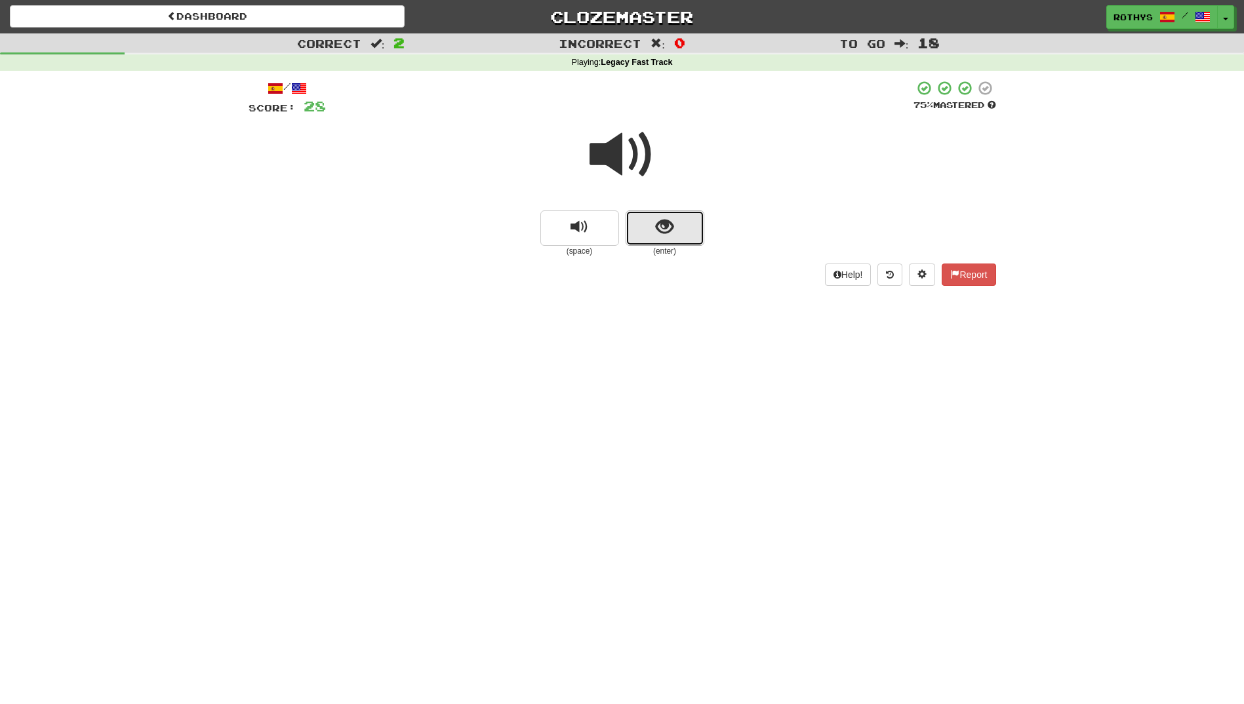
click at [688, 227] on button "show sentence" at bounding box center [664, 227] width 79 height 35
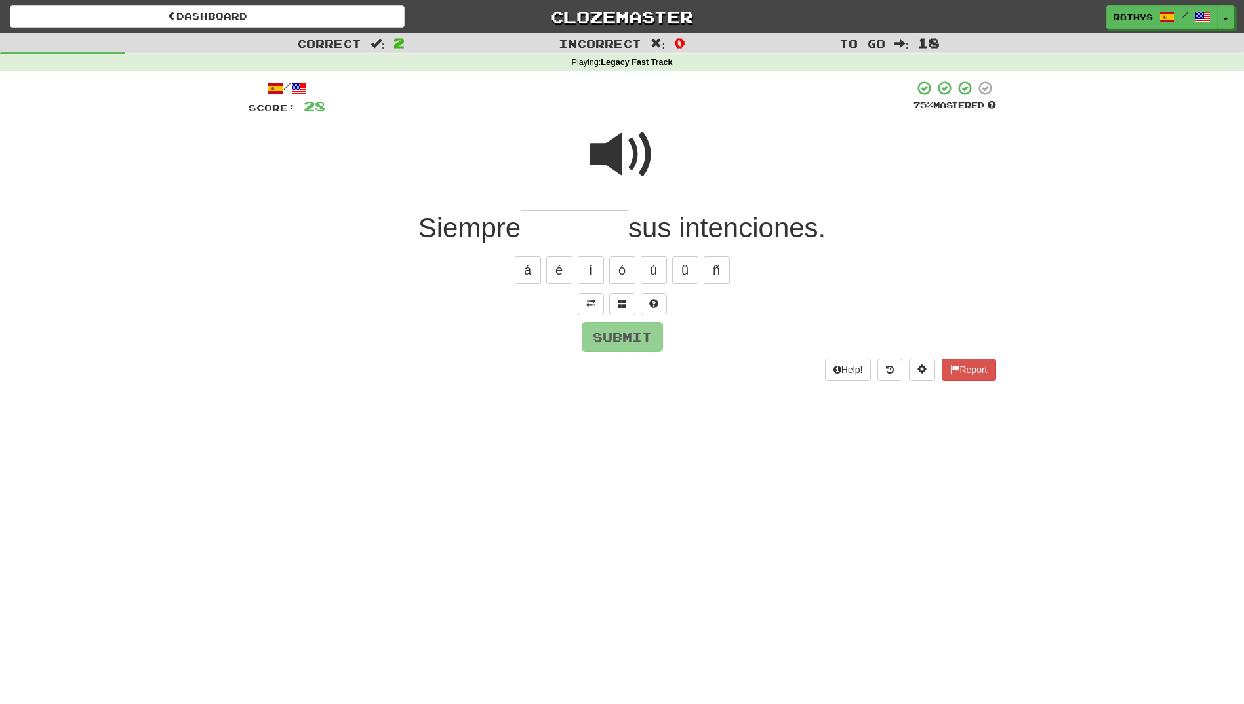
click at [576, 227] on input "text" at bounding box center [575, 229] width 108 height 39
click at [593, 304] on span at bounding box center [590, 303] width 9 height 9
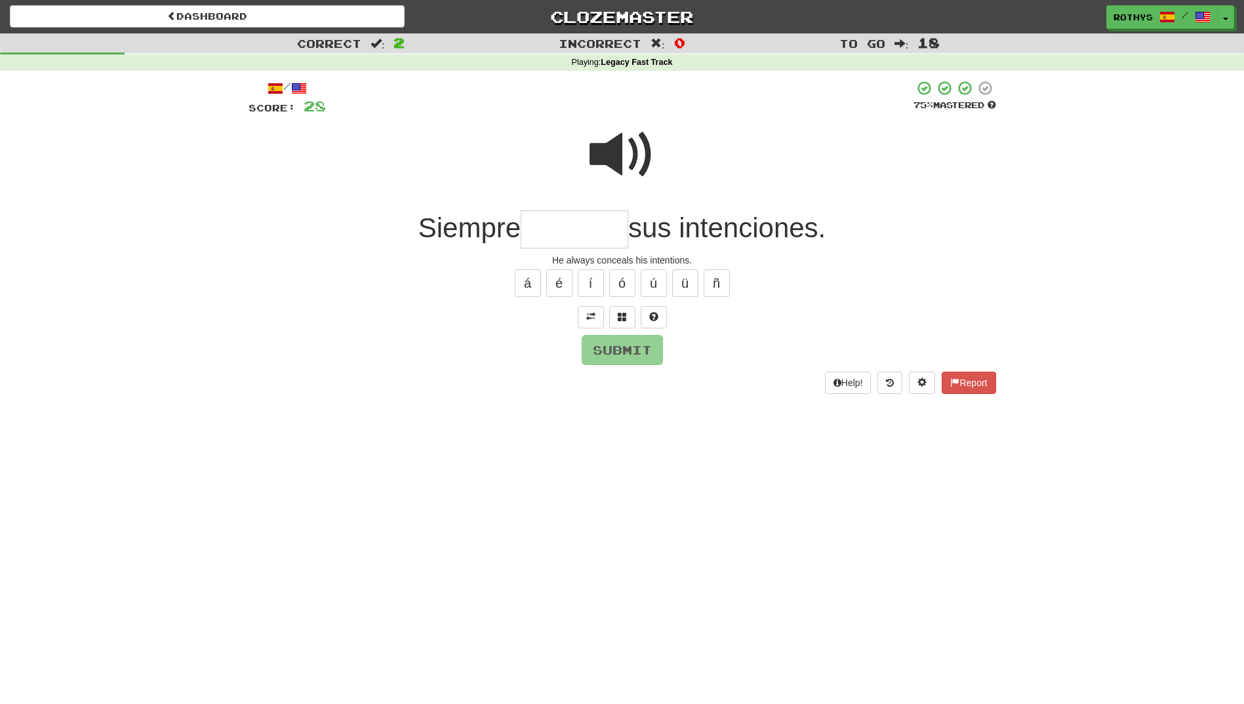
click at [616, 154] on span at bounding box center [622, 155] width 66 height 66
click at [622, 321] on span at bounding box center [622, 316] width 9 height 9
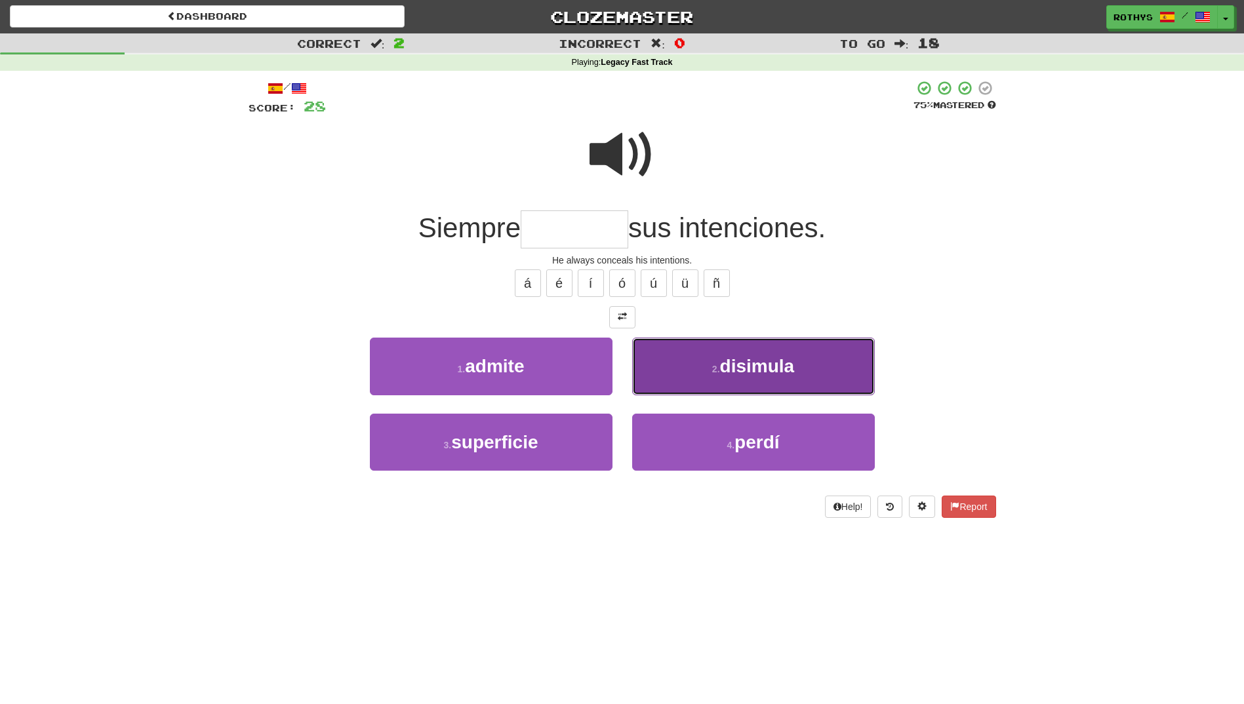
click at [797, 378] on button "2 . disimula" at bounding box center [753, 366] width 243 height 57
type input "********"
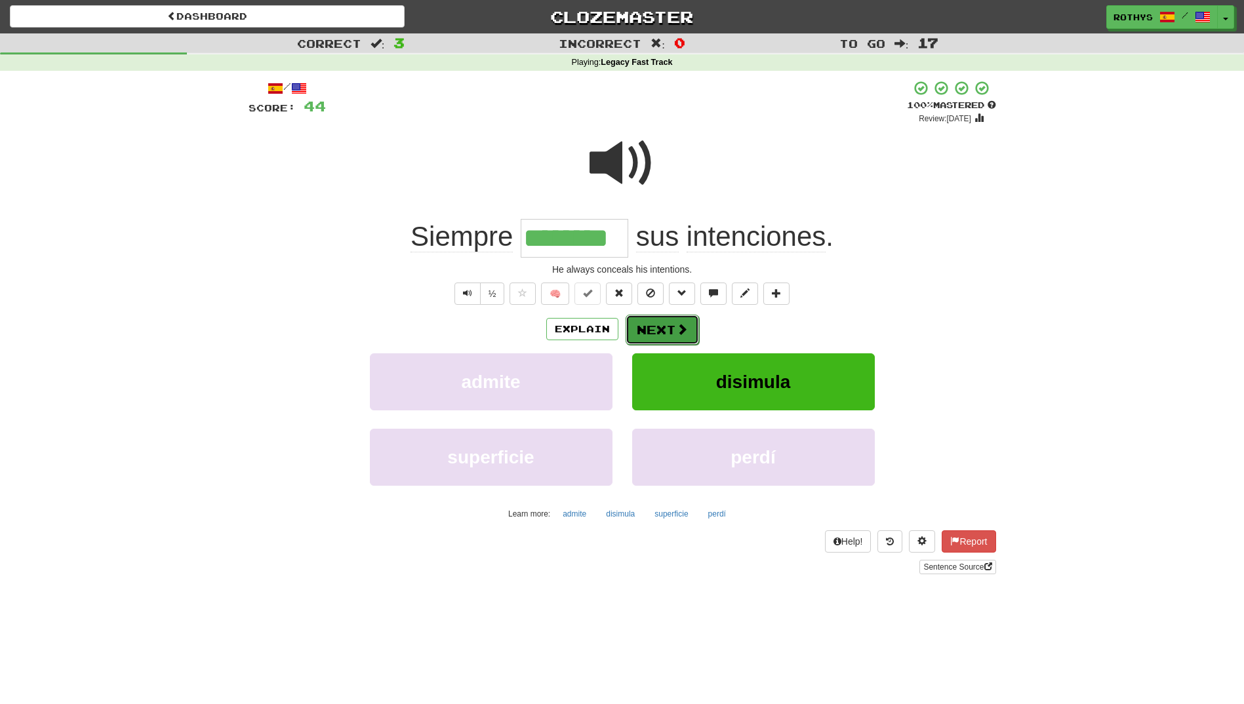
click at [650, 327] on button "Next" at bounding box center [661, 330] width 73 height 30
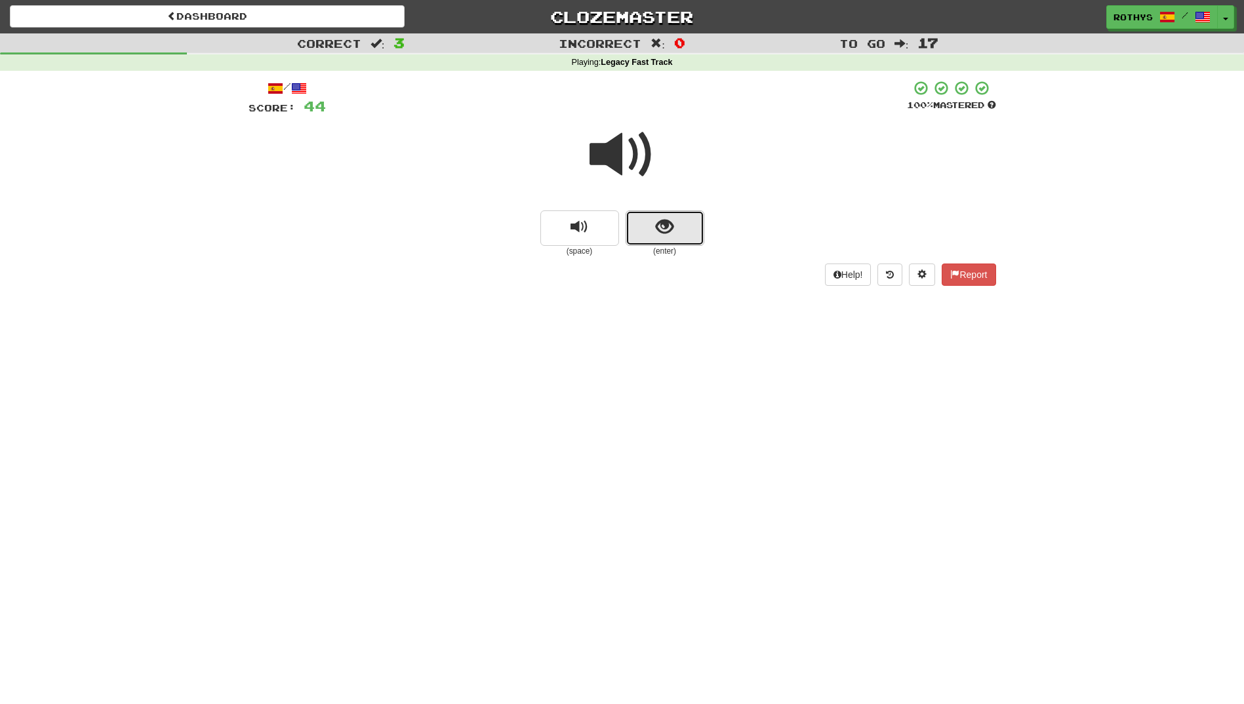
click at [663, 224] on span "show sentence" at bounding box center [665, 227] width 18 height 18
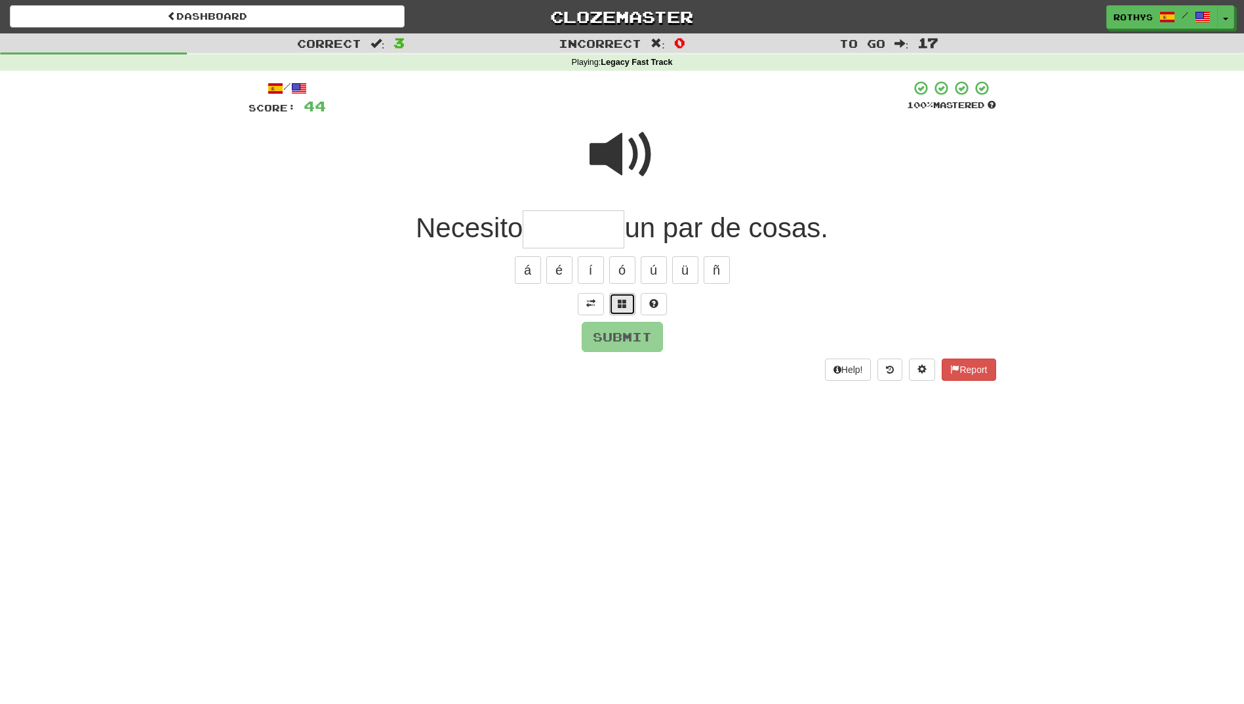
click at [618, 300] on span at bounding box center [622, 303] width 9 height 9
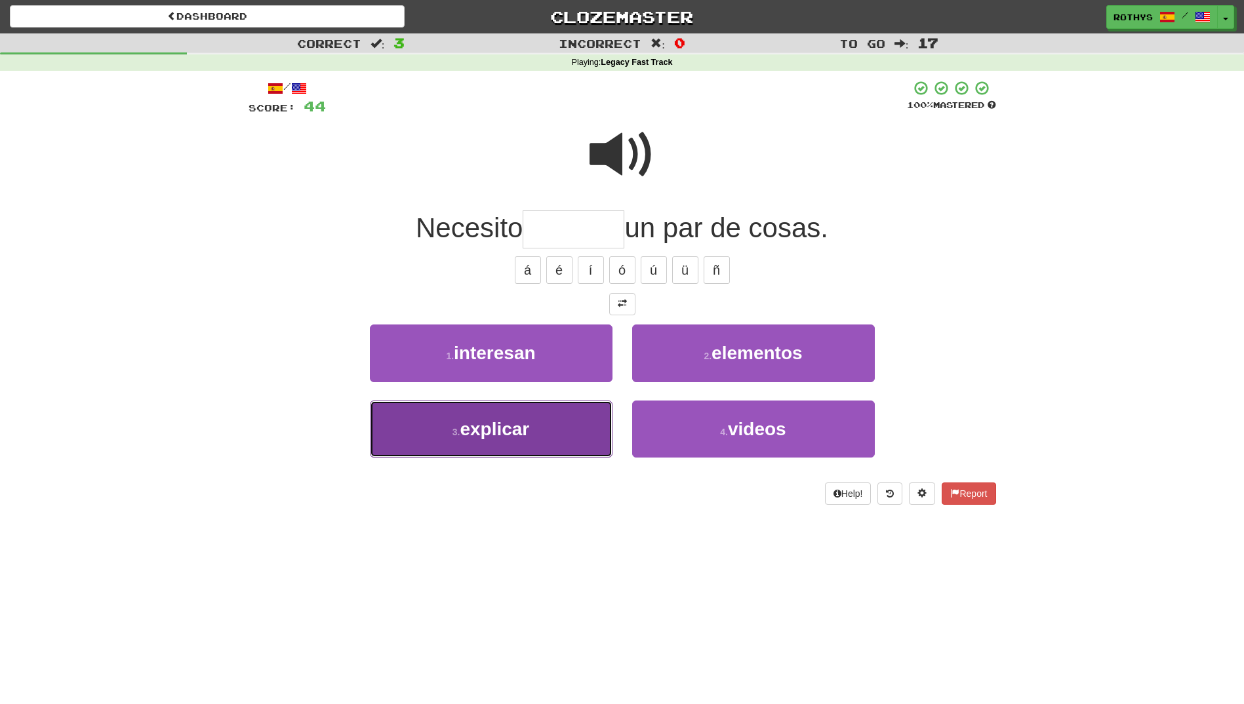
click at [521, 429] on span "explicar" at bounding box center [494, 429] width 69 height 20
type input "********"
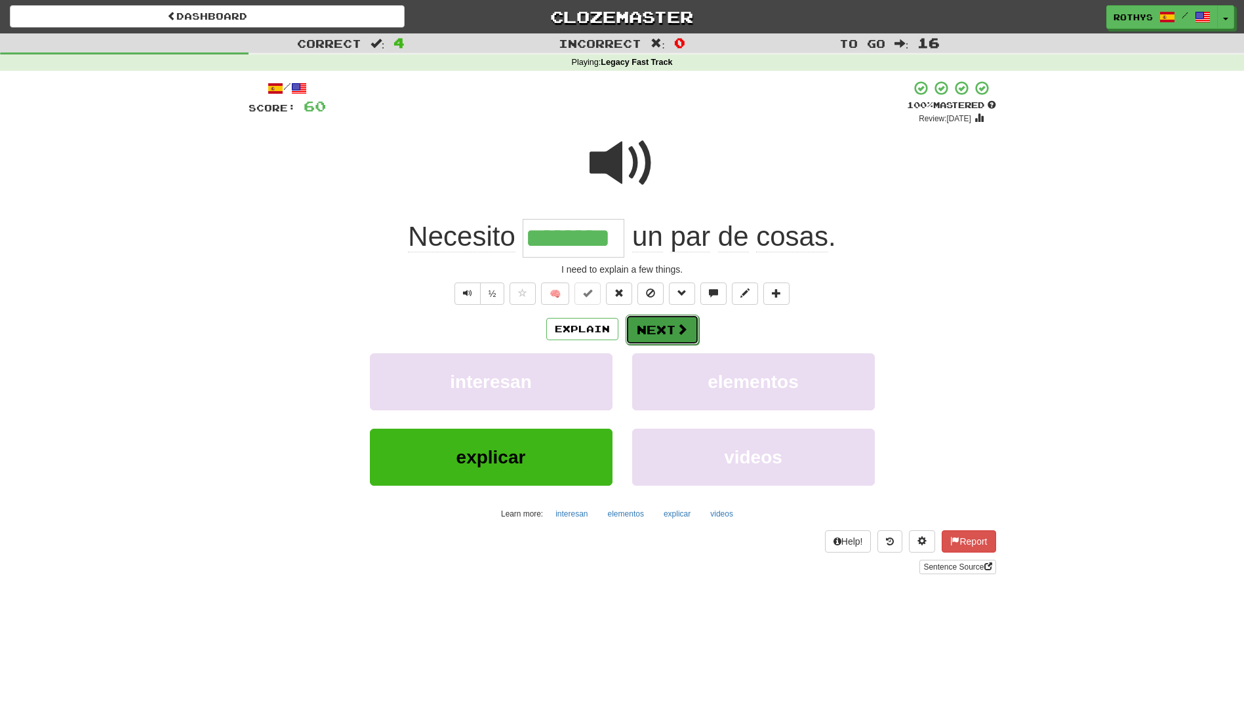
click at [655, 321] on button "Next" at bounding box center [661, 330] width 73 height 30
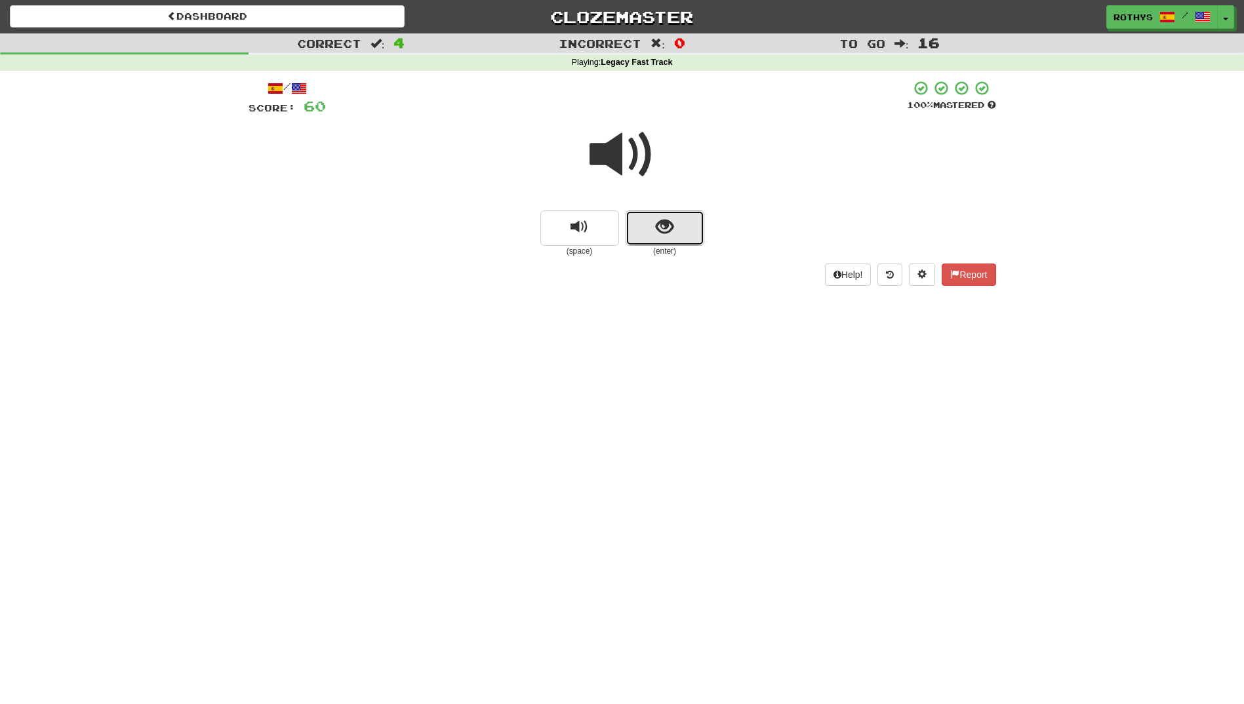
click at [639, 235] on button "show sentence" at bounding box center [664, 227] width 79 height 35
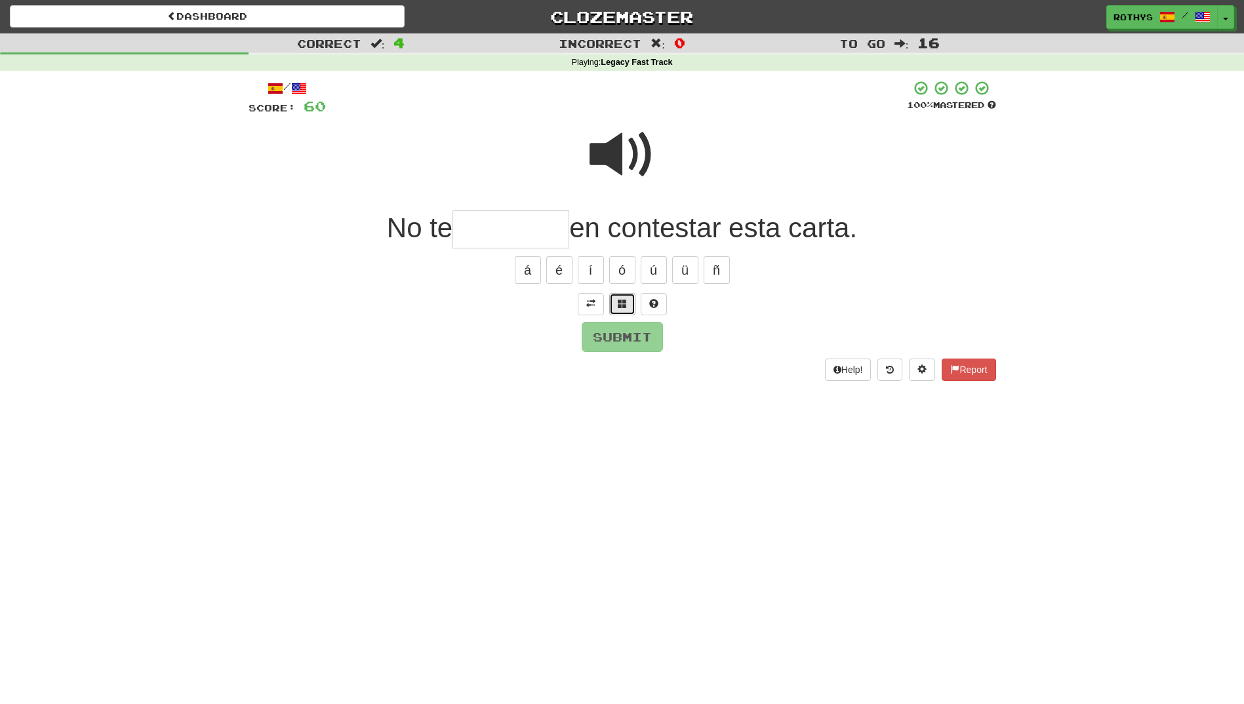
click at [628, 302] on button at bounding box center [622, 304] width 26 height 22
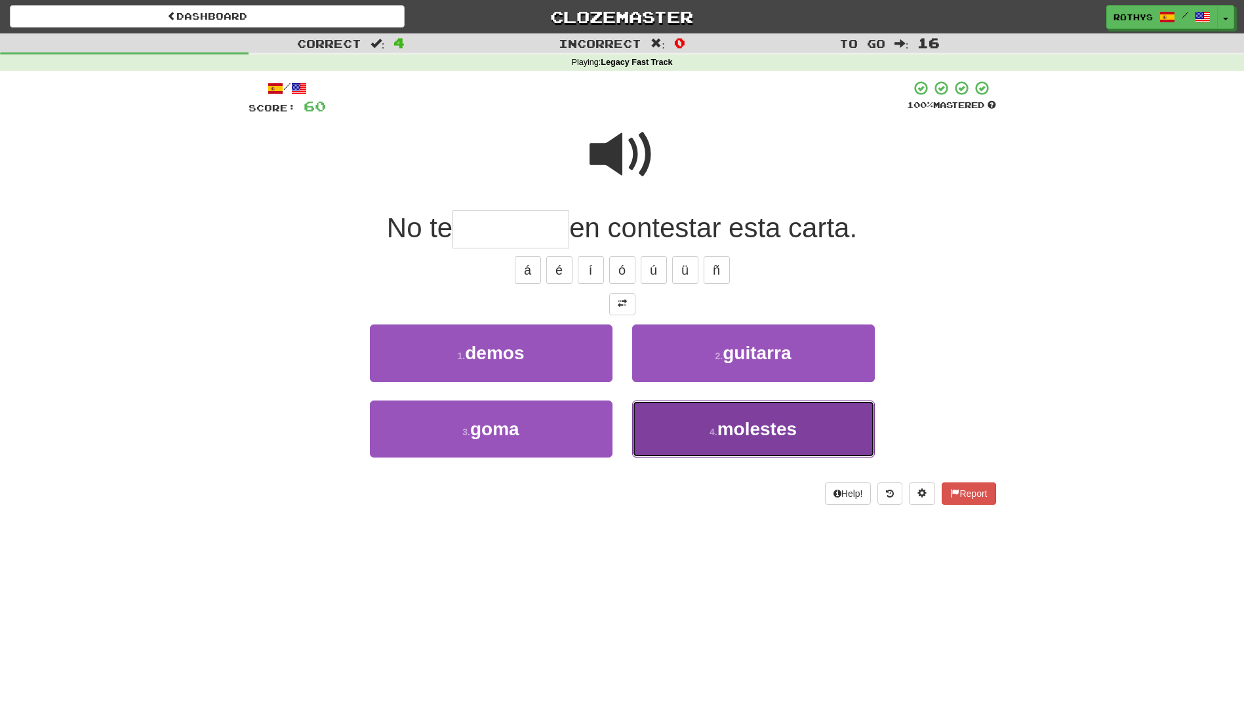
drag, startPoint x: 774, startPoint y: 431, endPoint x: 862, endPoint y: 393, distance: 96.3
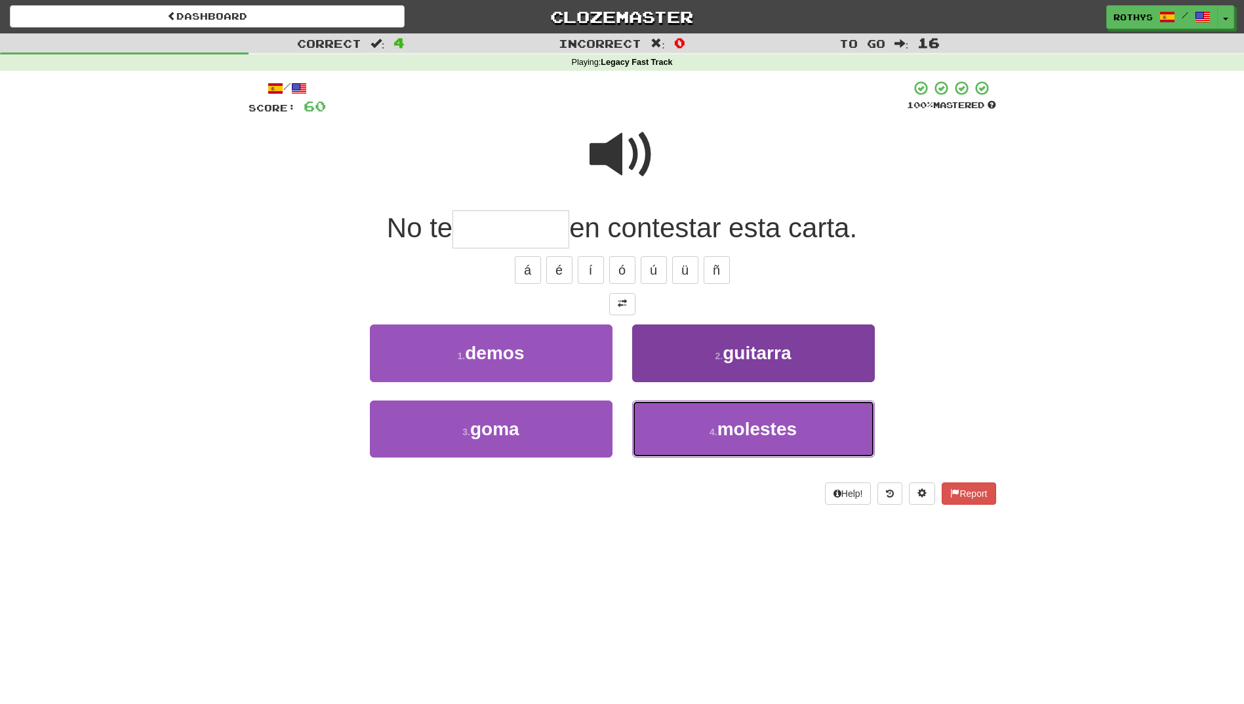
click at [778, 429] on span "molestes" at bounding box center [756, 429] width 79 height 20
type input "********"
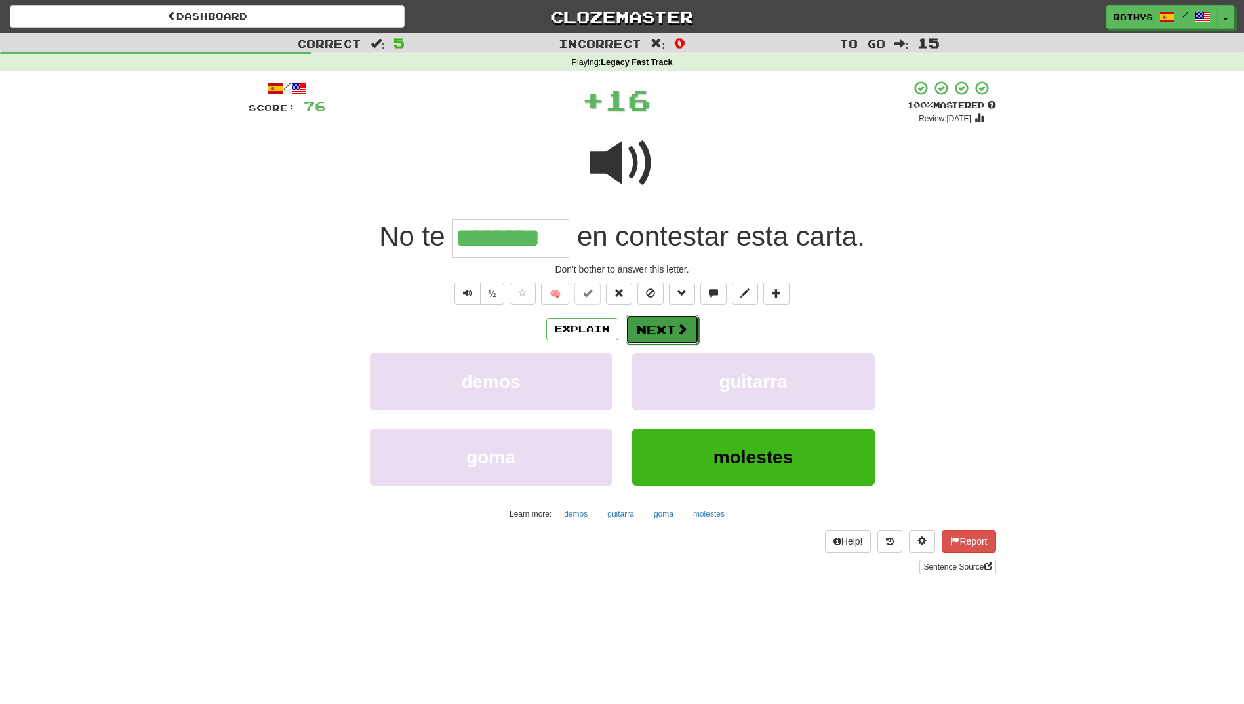
click at [662, 327] on button "Next" at bounding box center [661, 330] width 73 height 30
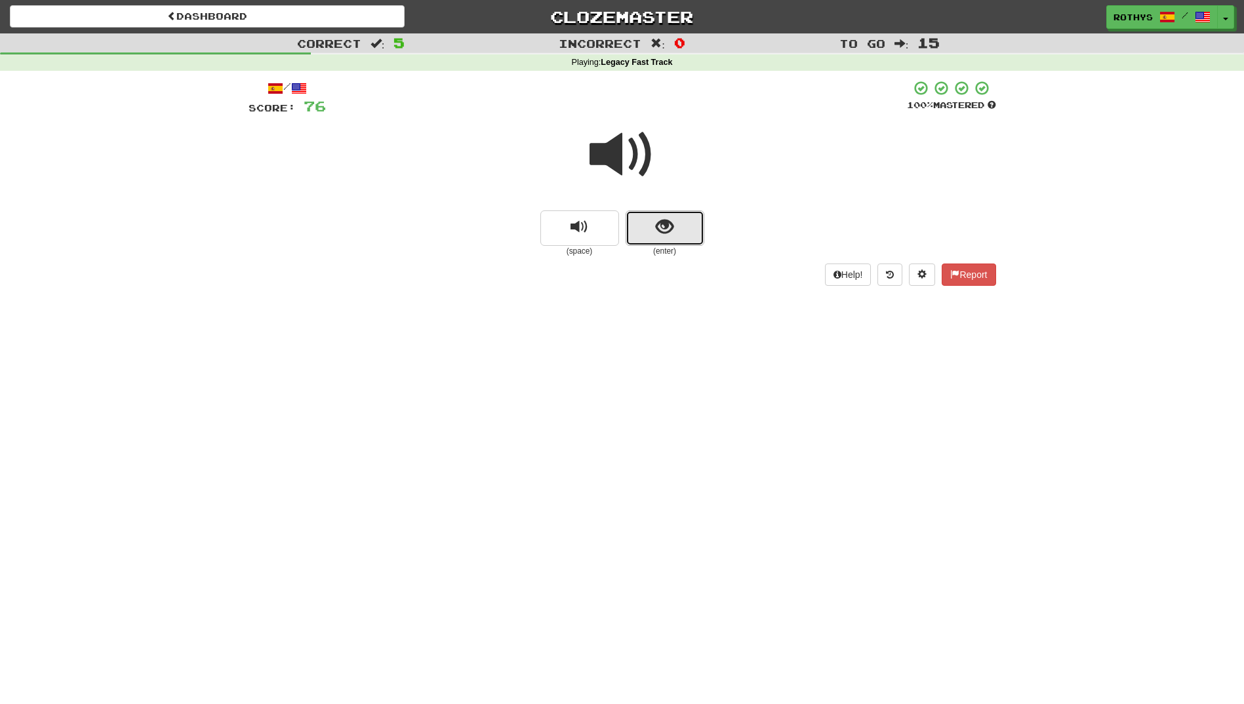
click at [662, 218] on span "show sentence" at bounding box center [665, 227] width 18 height 18
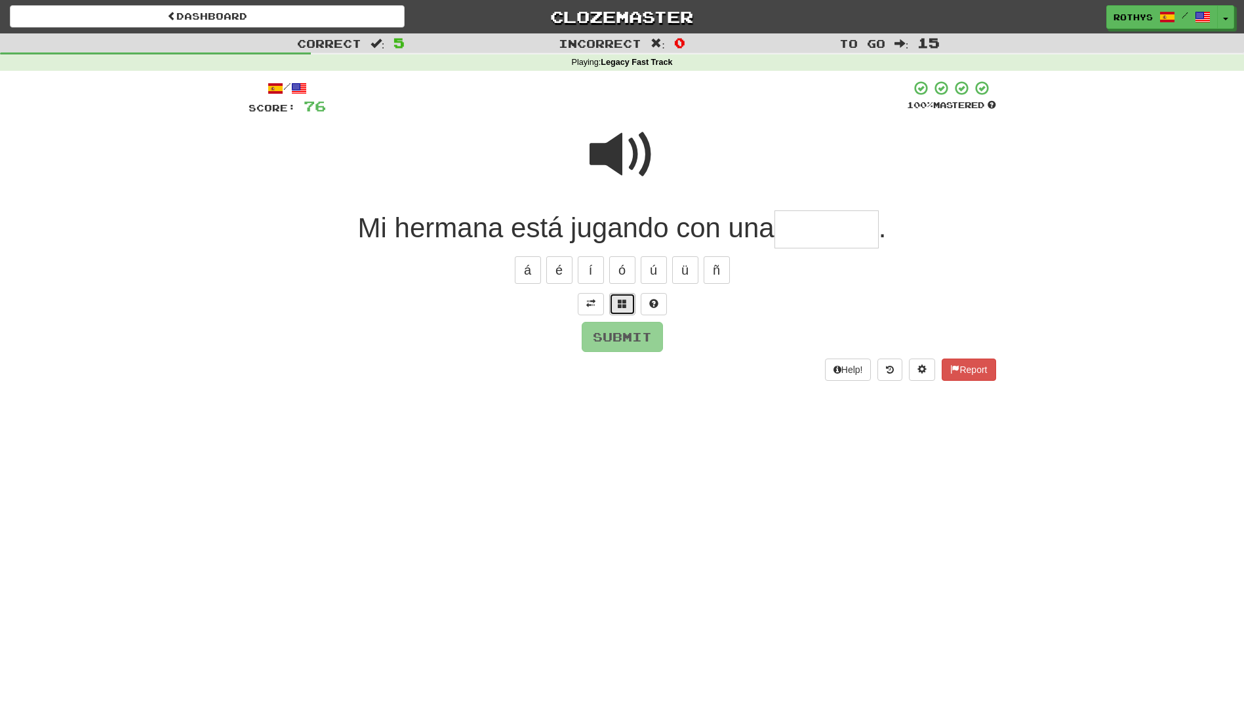
click at [610, 300] on button at bounding box center [622, 304] width 26 height 22
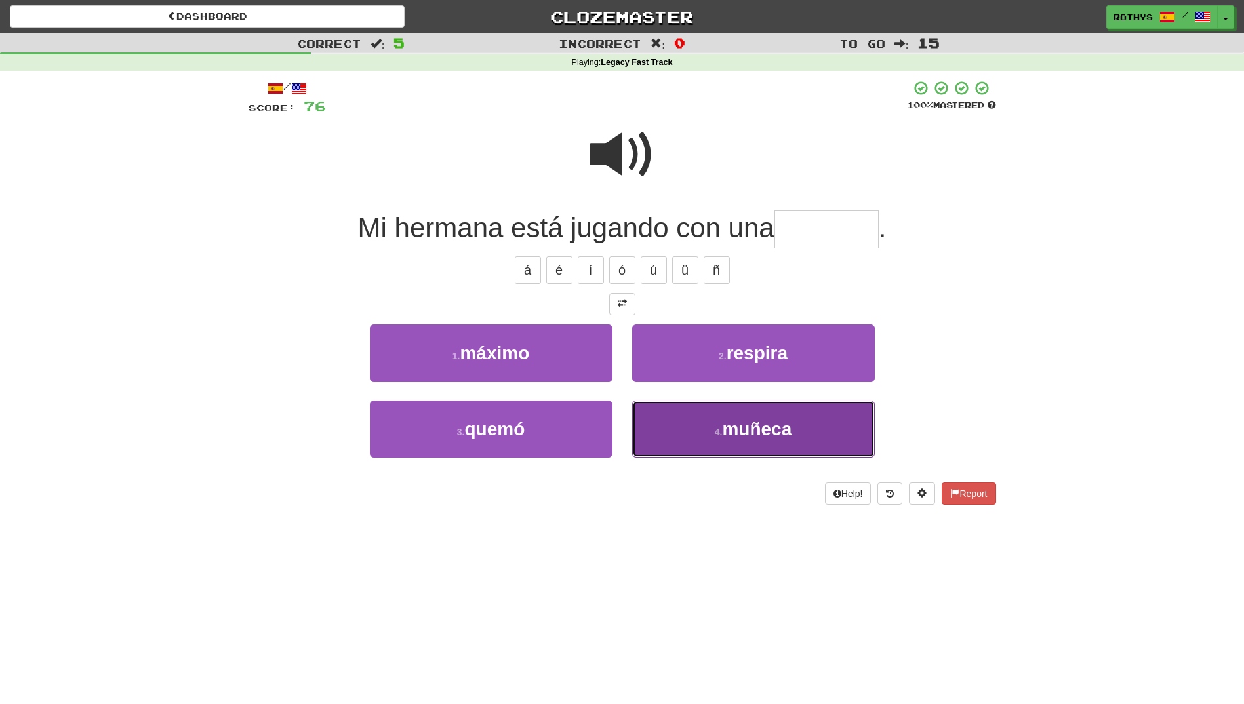
click at [739, 443] on button "4 . muñeca" at bounding box center [753, 429] width 243 height 57
type input "******"
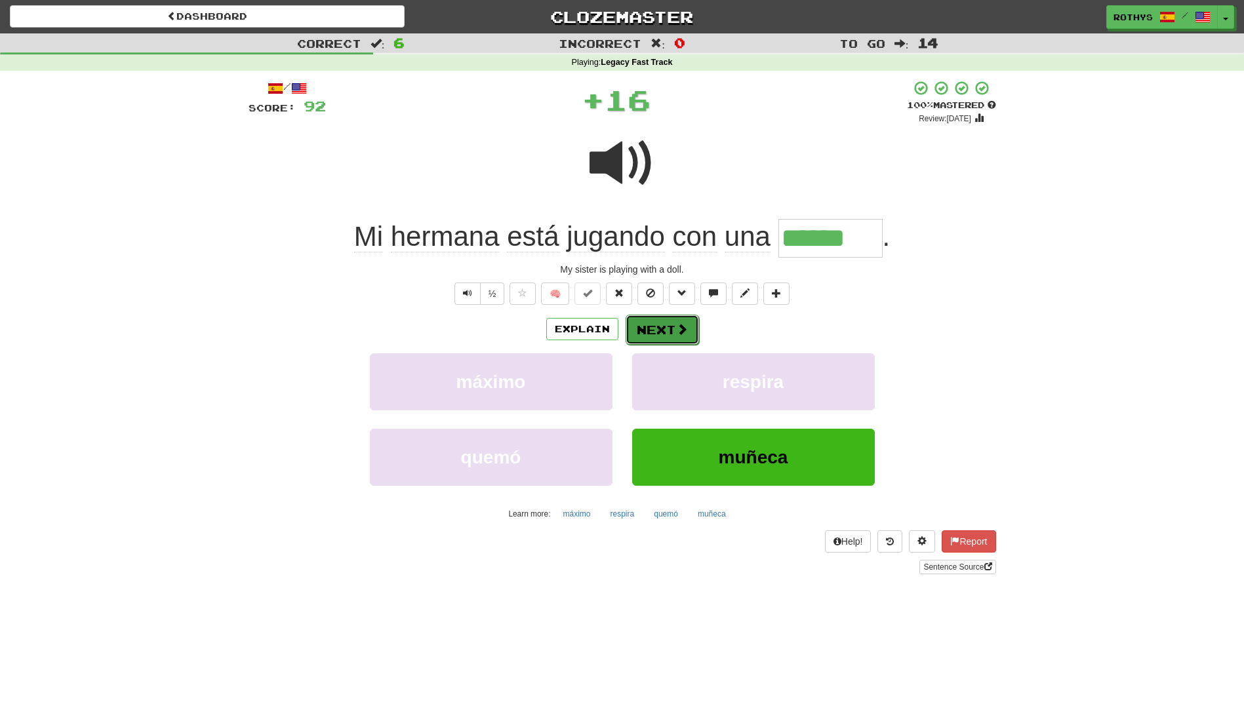
click at [665, 336] on button "Next" at bounding box center [661, 330] width 73 height 30
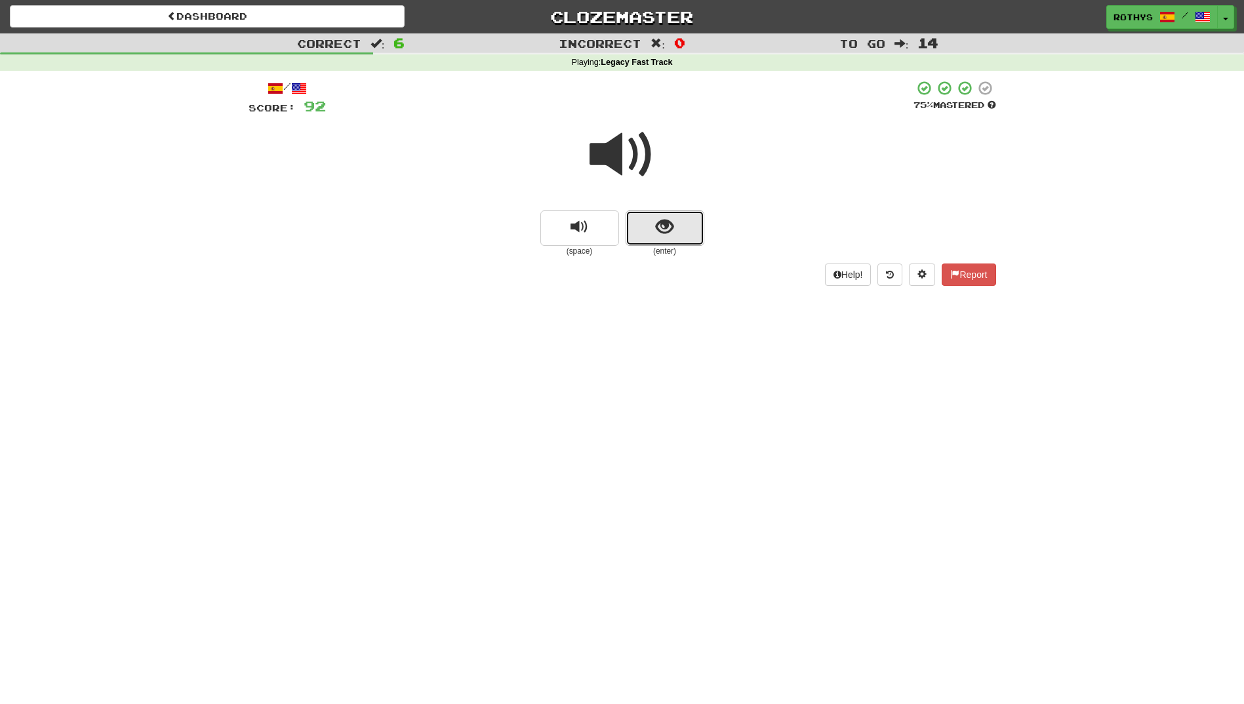
click at [694, 229] on button "show sentence" at bounding box center [664, 227] width 79 height 35
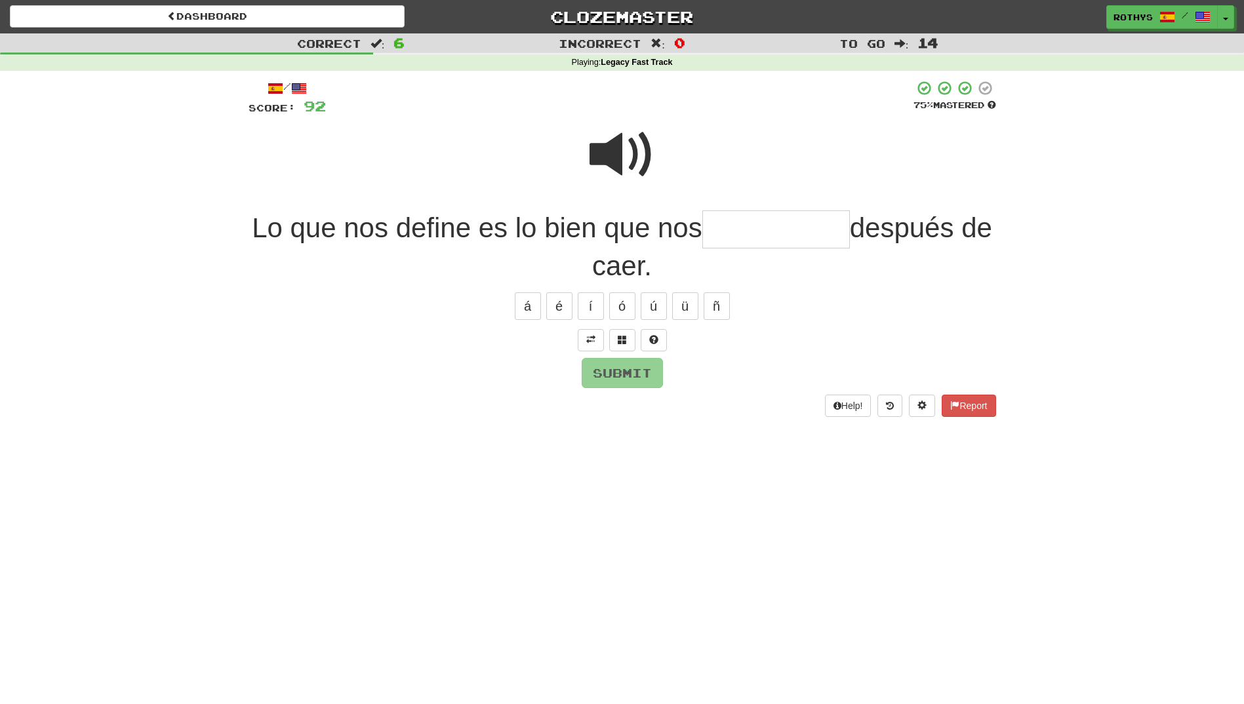
click at [780, 227] on input "text" at bounding box center [776, 229] width 148 height 39
click at [627, 343] on button at bounding box center [622, 340] width 26 height 22
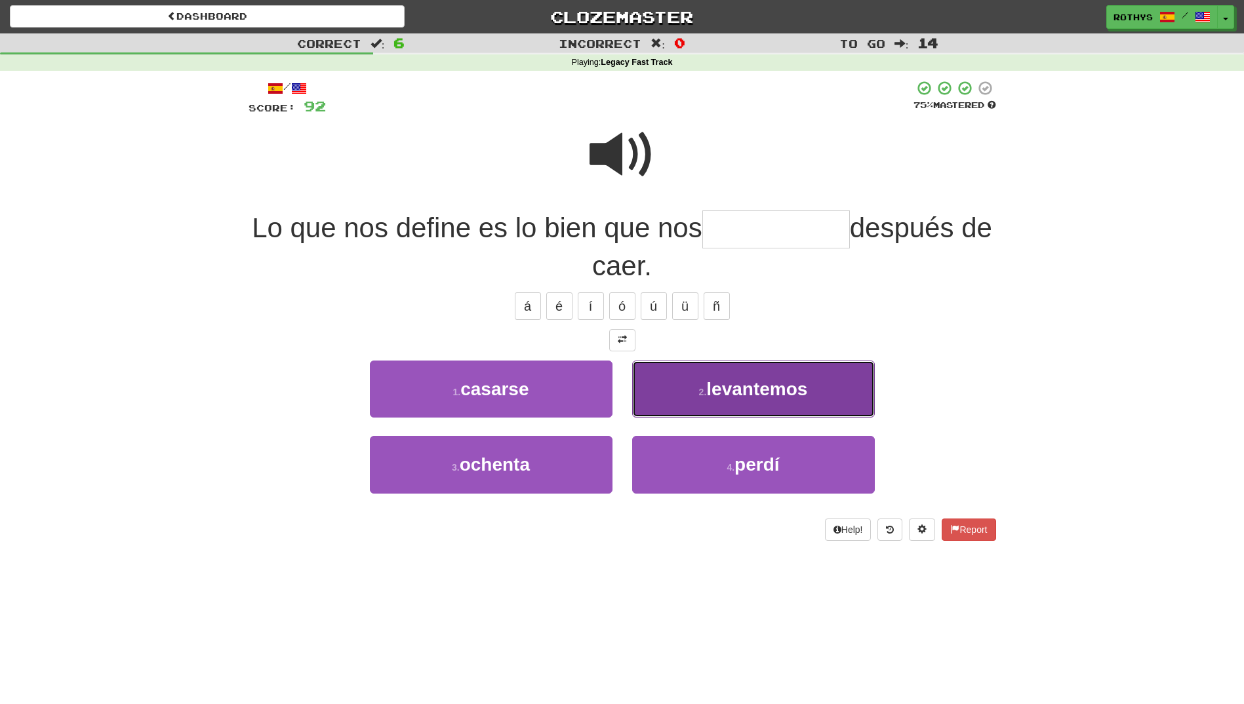
click at [749, 405] on button "2 . levantemos" at bounding box center [753, 389] width 243 height 57
type input "**********"
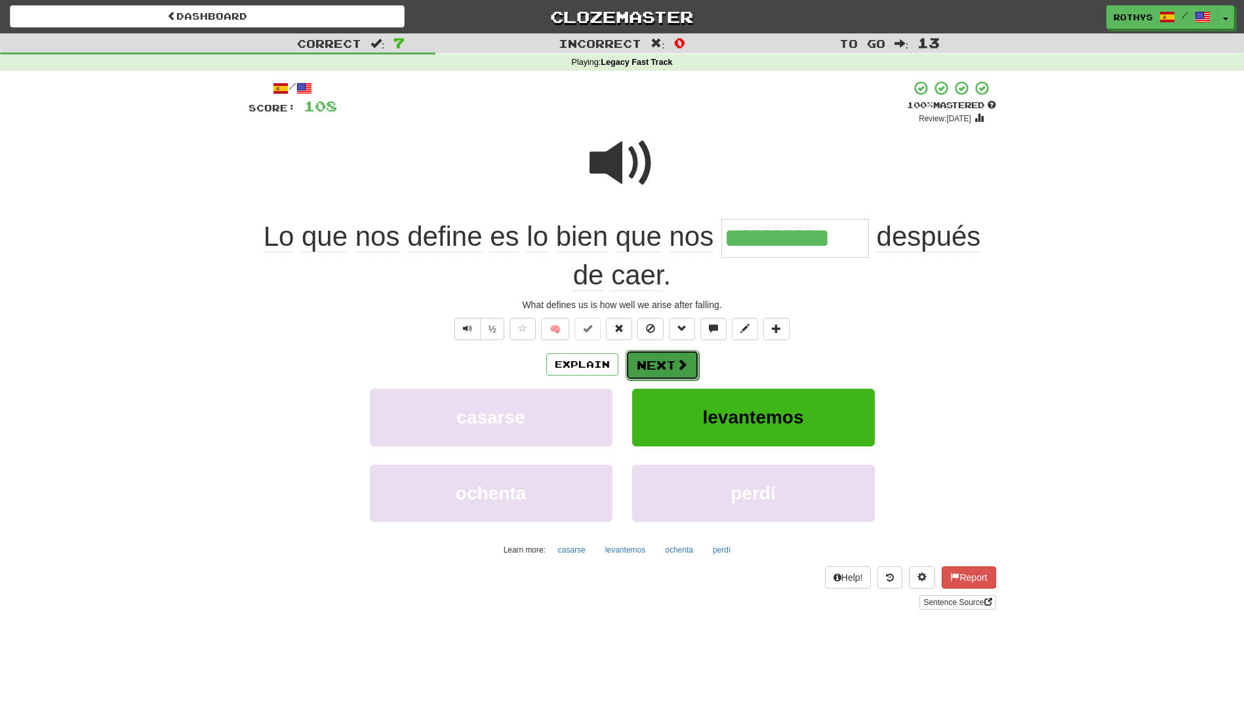
click at [656, 367] on button "Next" at bounding box center [661, 365] width 73 height 30
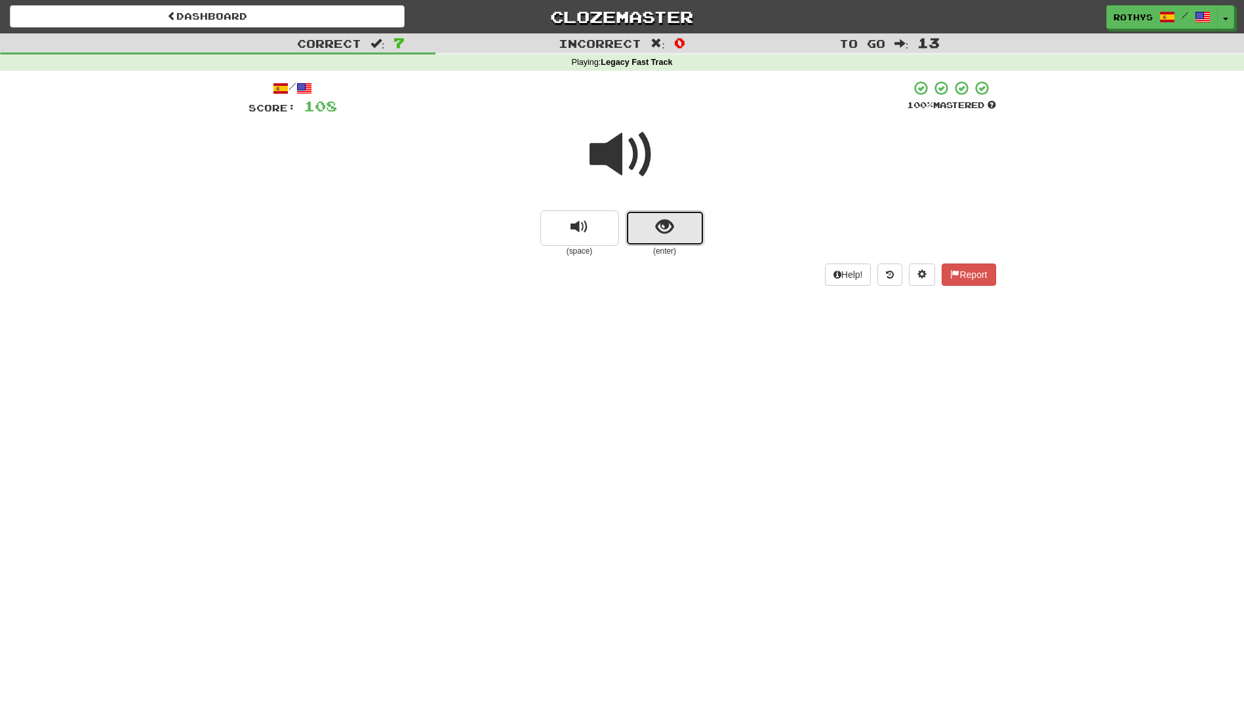
click at [673, 225] on button "show sentence" at bounding box center [664, 227] width 79 height 35
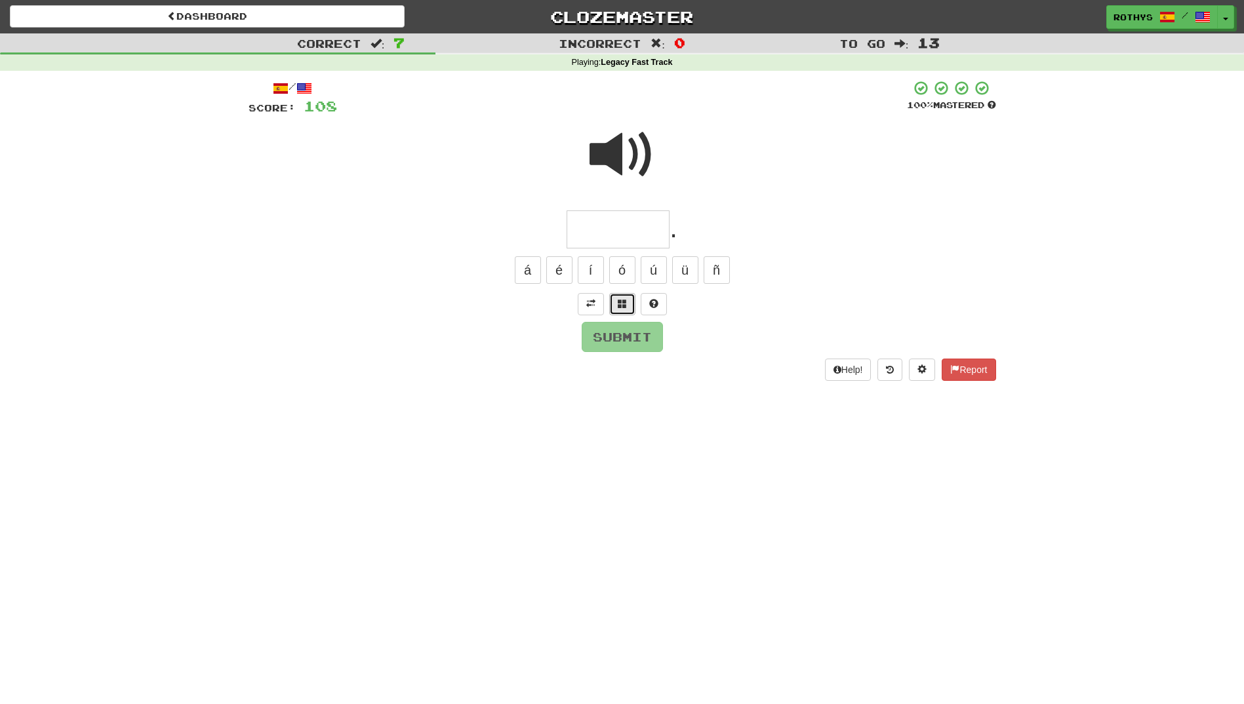
click at [629, 304] on button at bounding box center [622, 304] width 26 height 22
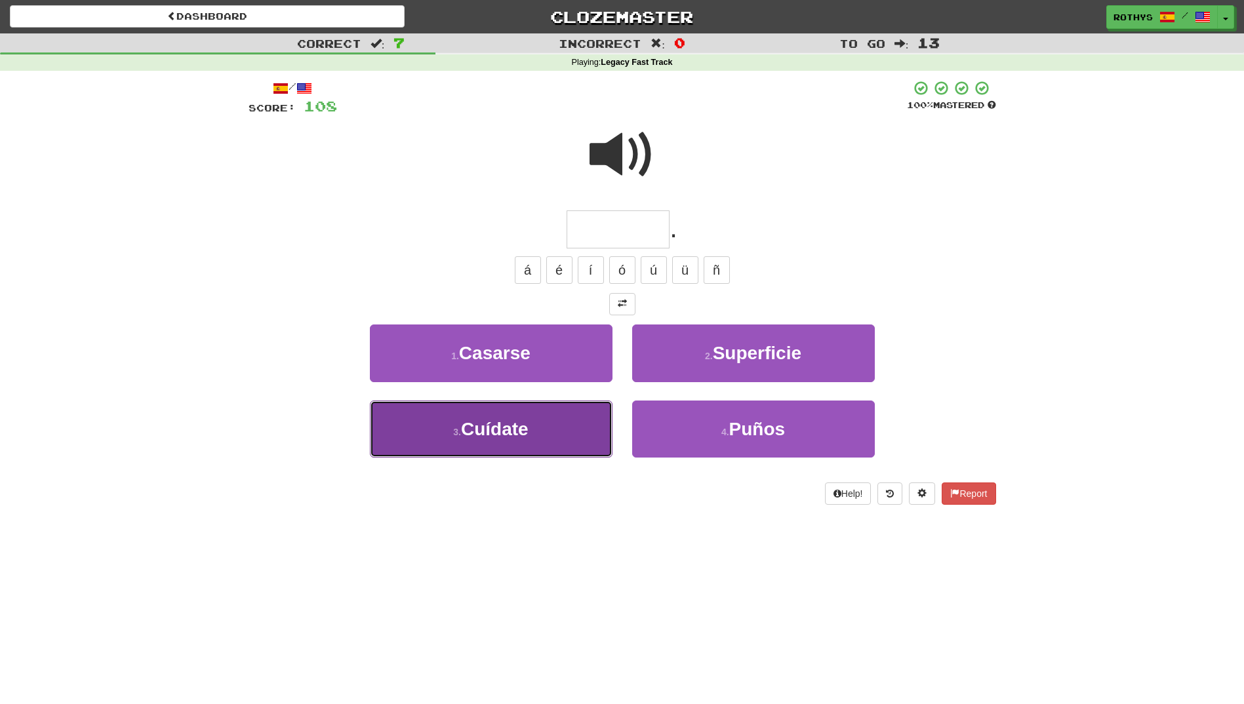
click at [546, 425] on button "3 . Cuídate" at bounding box center [491, 429] width 243 height 57
type input "*******"
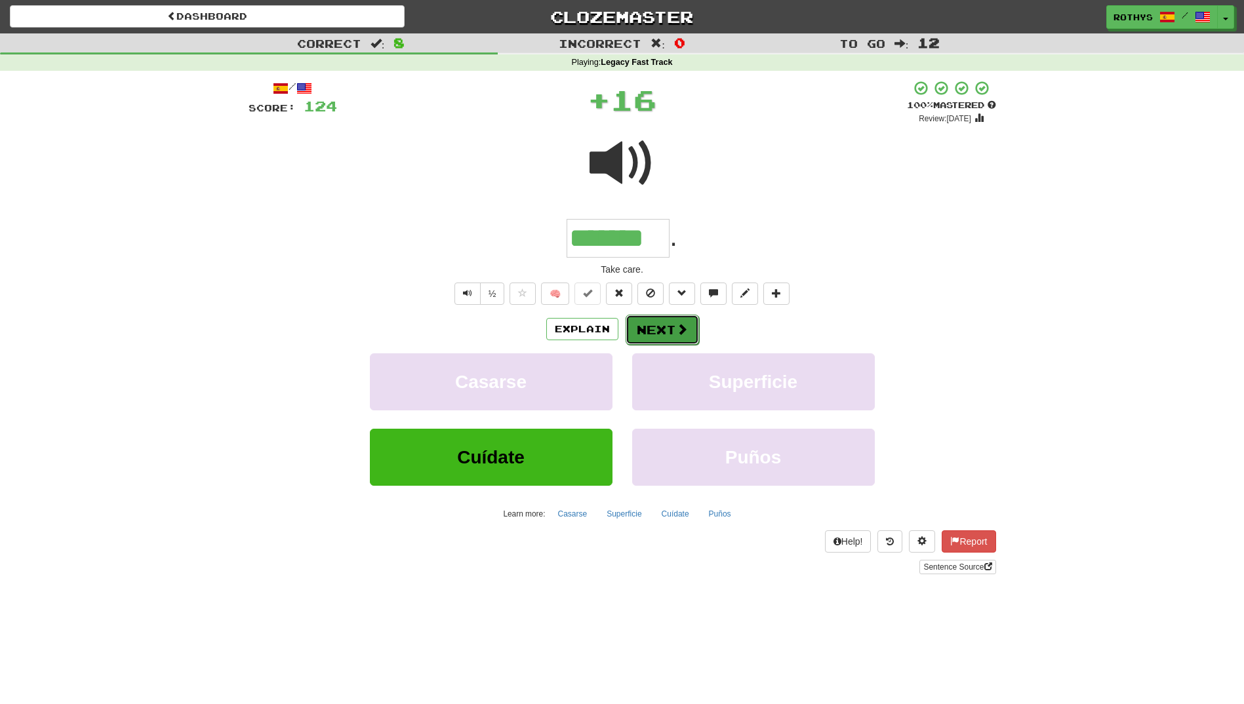
click at [673, 328] on button "Next" at bounding box center [661, 330] width 73 height 30
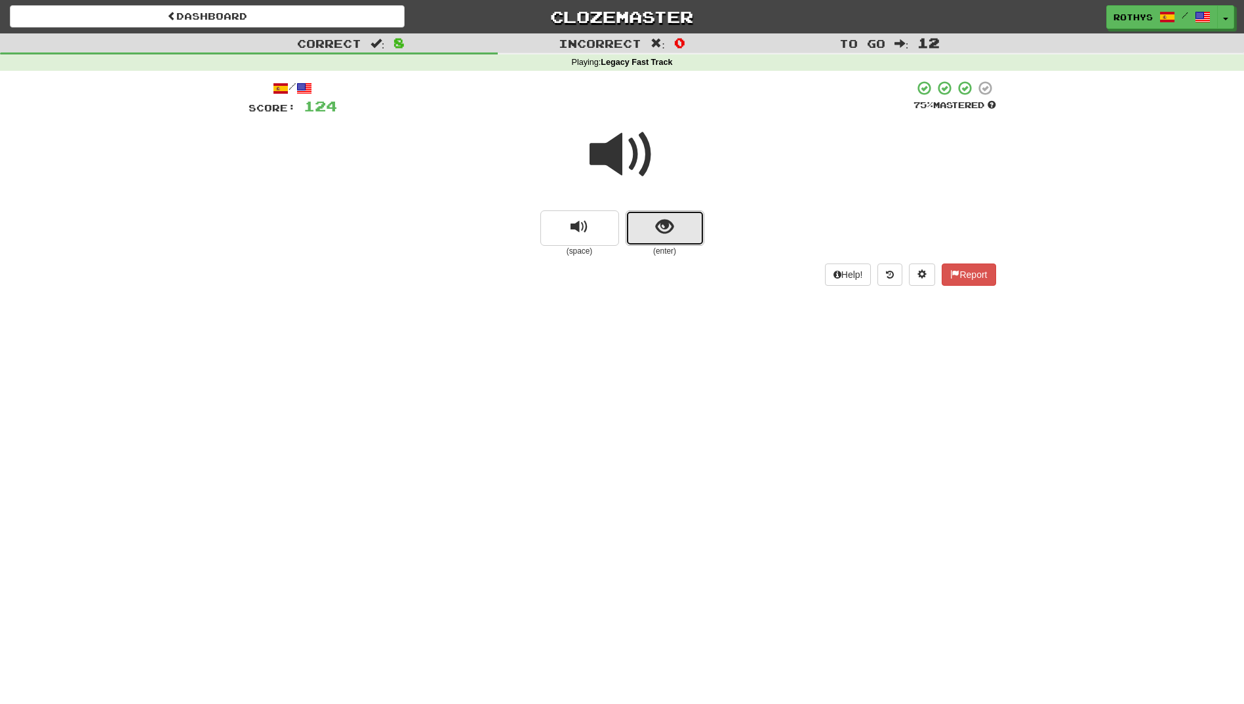
click at [665, 224] on span "show sentence" at bounding box center [665, 227] width 18 height 18
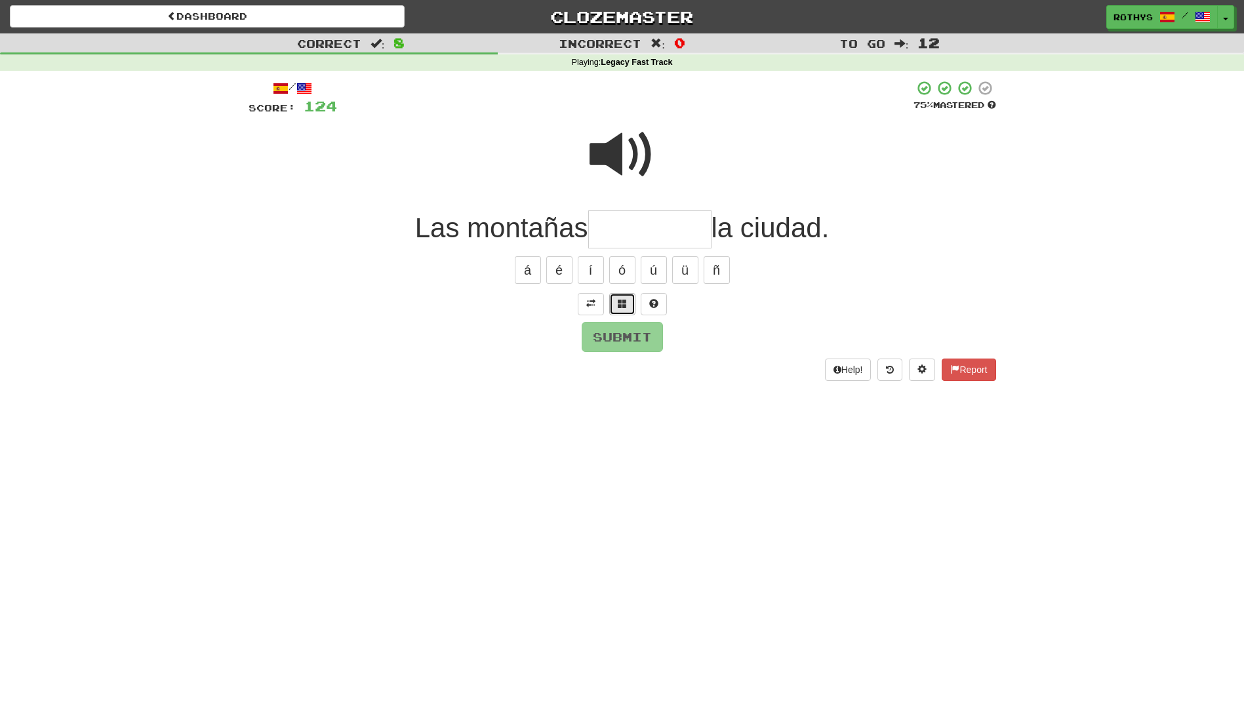
click at [618, 304] on span at bounding box center [622, 303] width 9 height 9
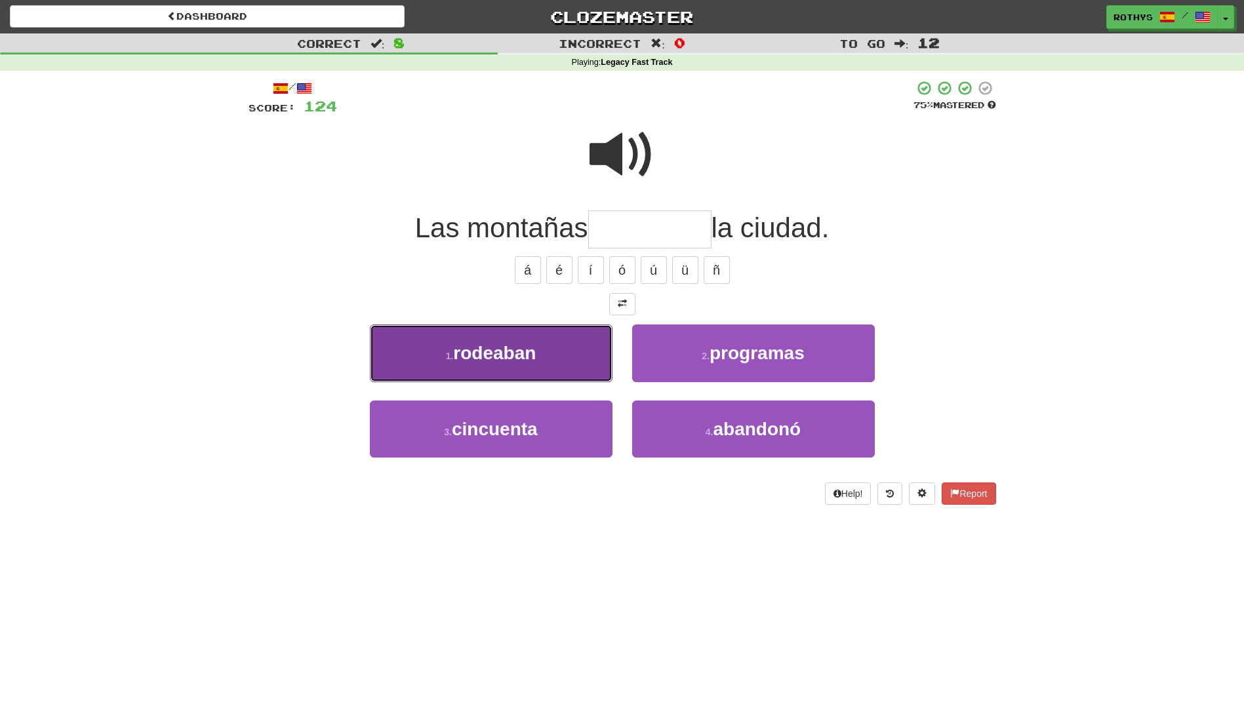
click at [513, 367] on button "1 . rodeaban" at bounding box center [491, 353] width 243 height 57
type input "********"
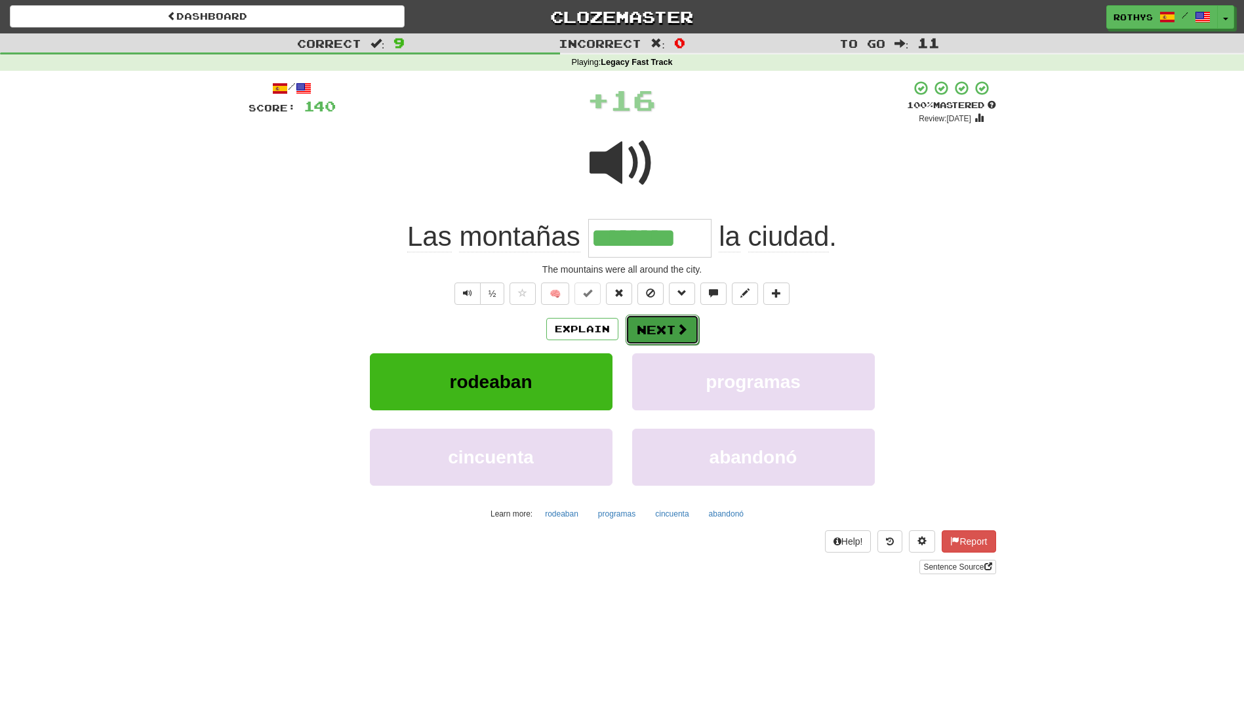
drag, startPoint x: 657, startPoint y: 321, endPoint x: 654, endPoint y: 329, distance: 8.9
click at [654, 329] on button "Next" at bounding box center [661, 330] width 73 height 30
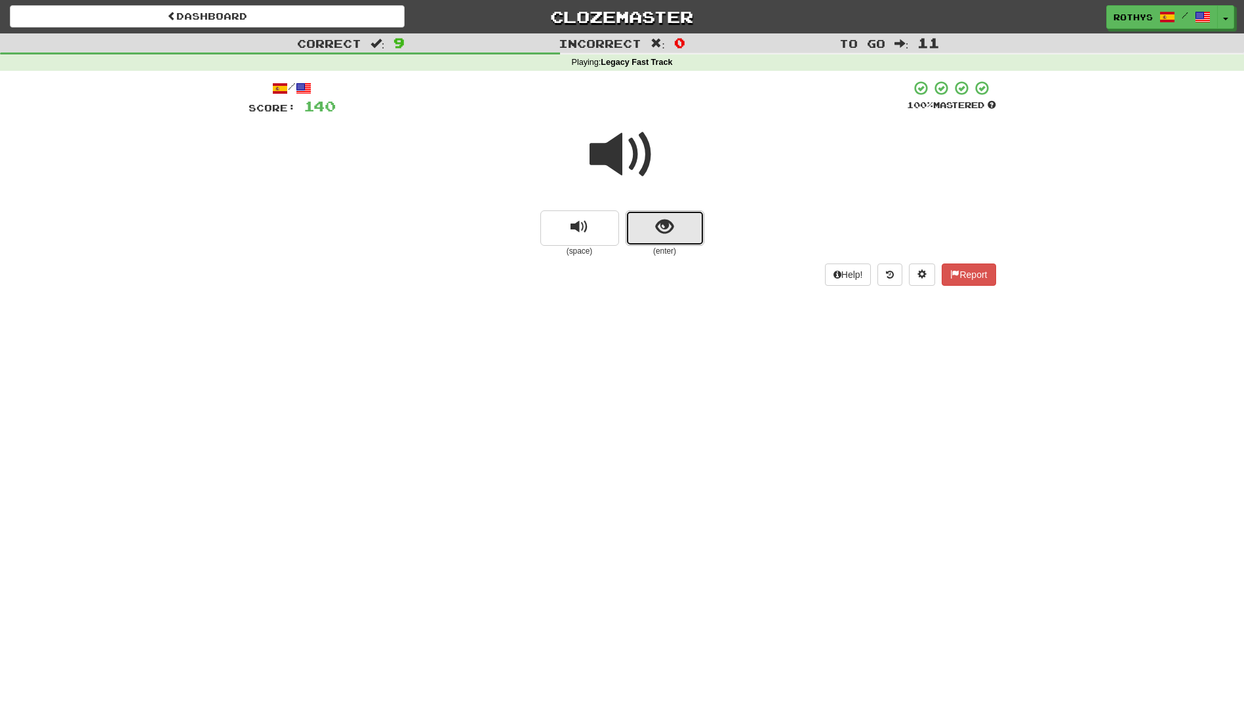
click at [661, 235] on span "show sentence" at bounding box center [665, 227] width 18 height 18
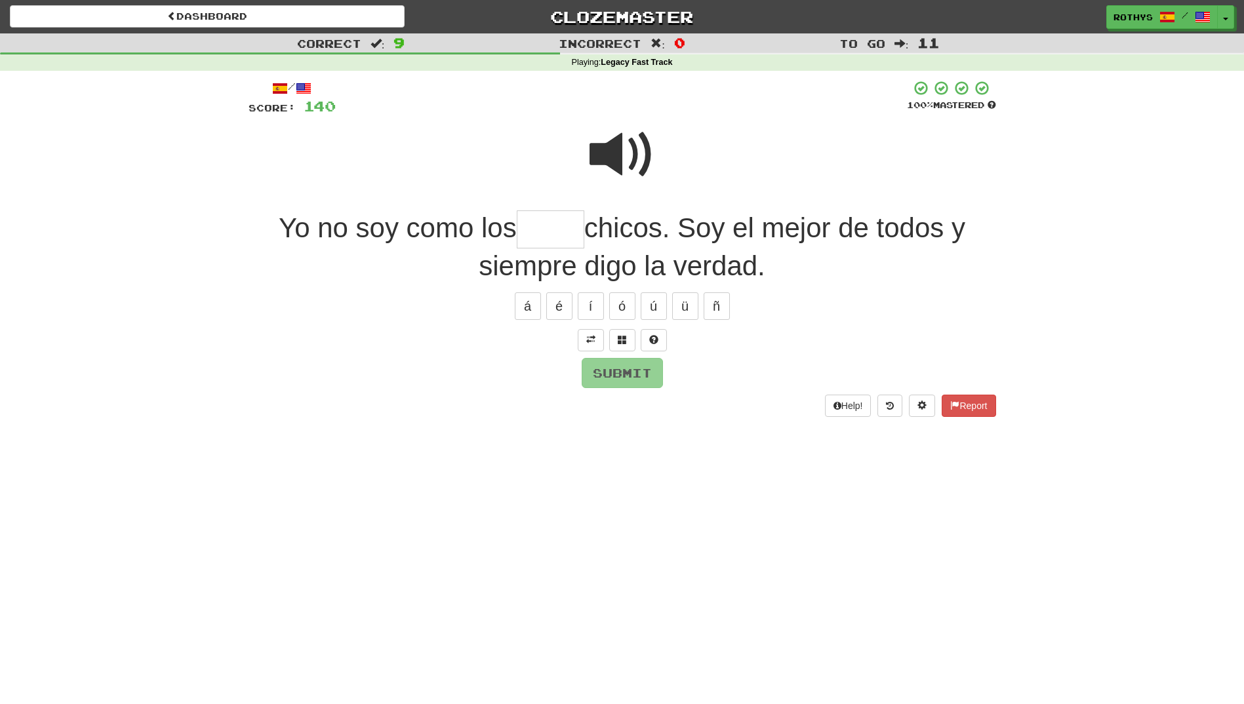
click at [555, 224] on input "text" at bounding box center [551, 229] width 68 height 39
drag, startPoint x: 622, startPoint y: 342, endPoint x: 781, endPoint y: 356, distance: 160.6
click at [623, 342] on span at bounding box center [622, 339] width 9 height 9
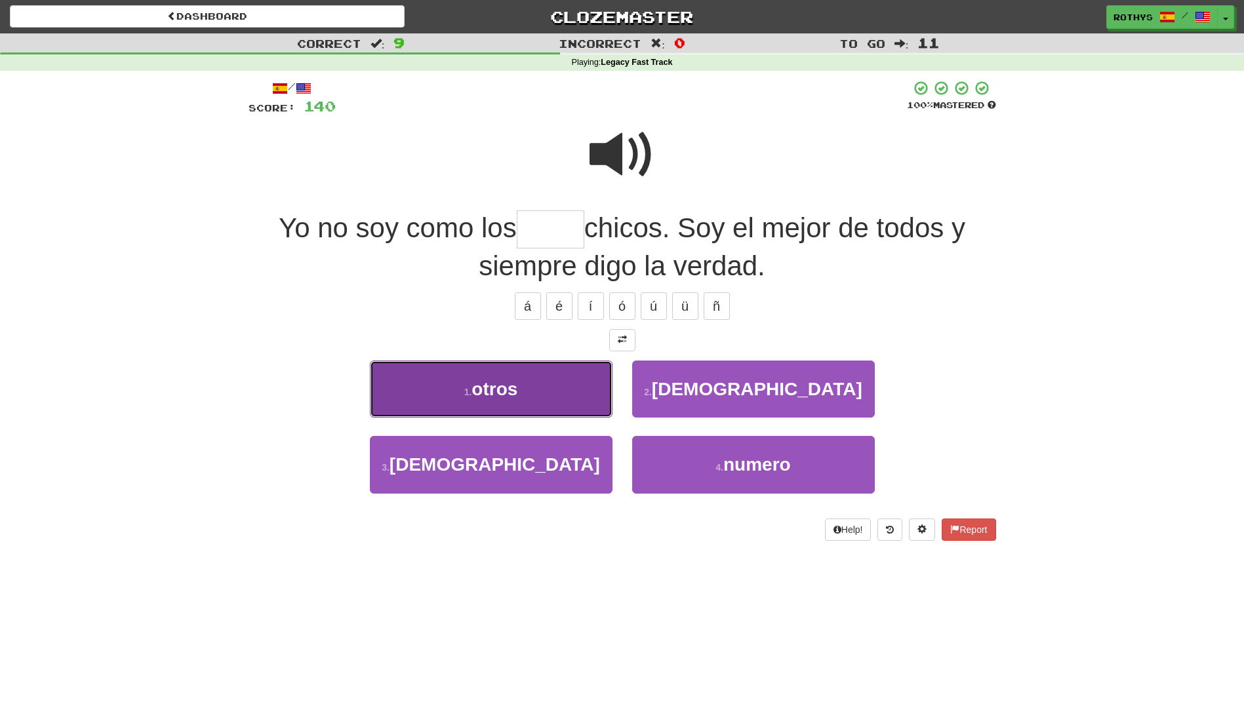
click at [532, 390] on button "1 . otros" at bounding box center [491, 389] width 243 height 57
type input "*****"
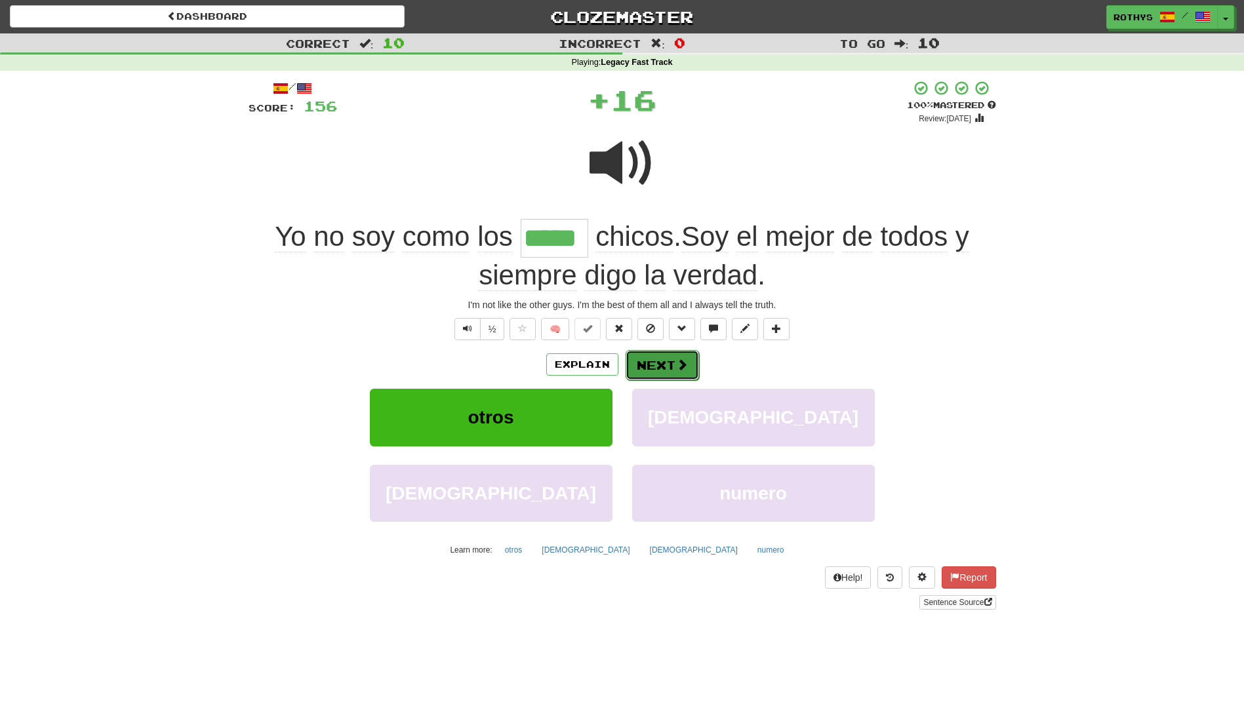
click at [676, 361] on span at bounding box center [682, 365] width 12 height 12
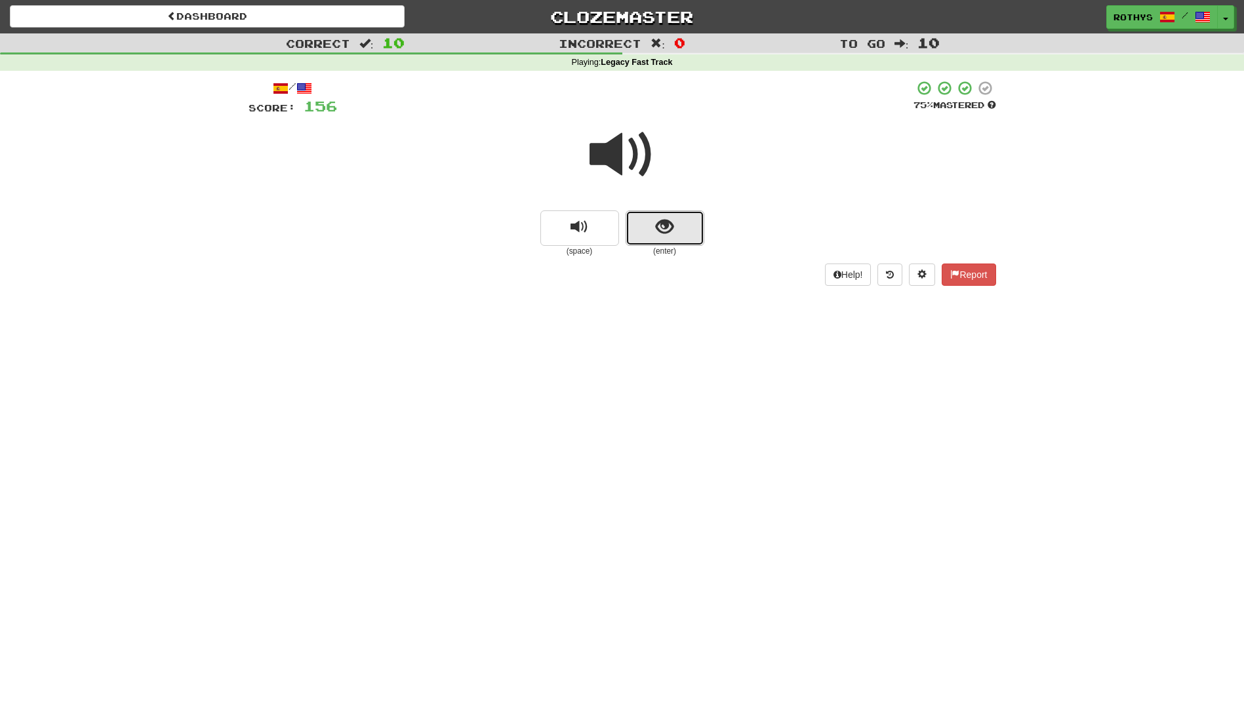
click at [655, 229] on button "show sentence" at bounding box center [664, 227] width 79 height 35
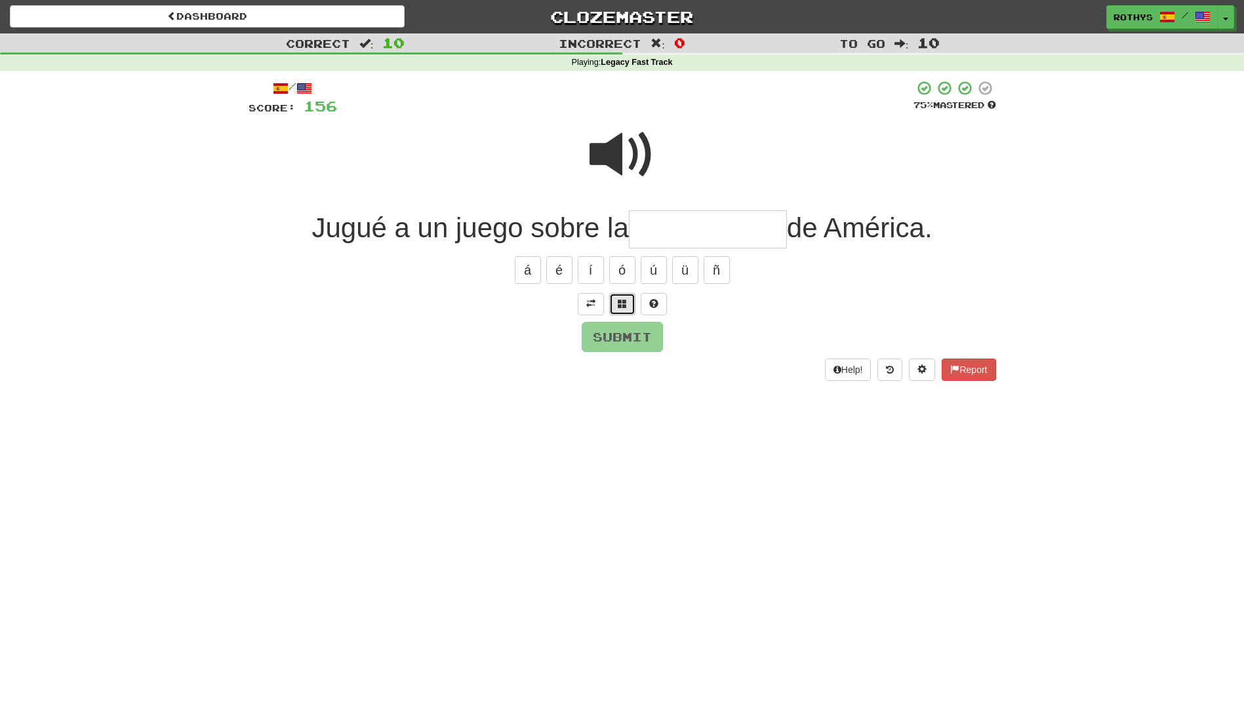
click at [622, 298] on button at bounding box center [622, 304] width 26 height 22
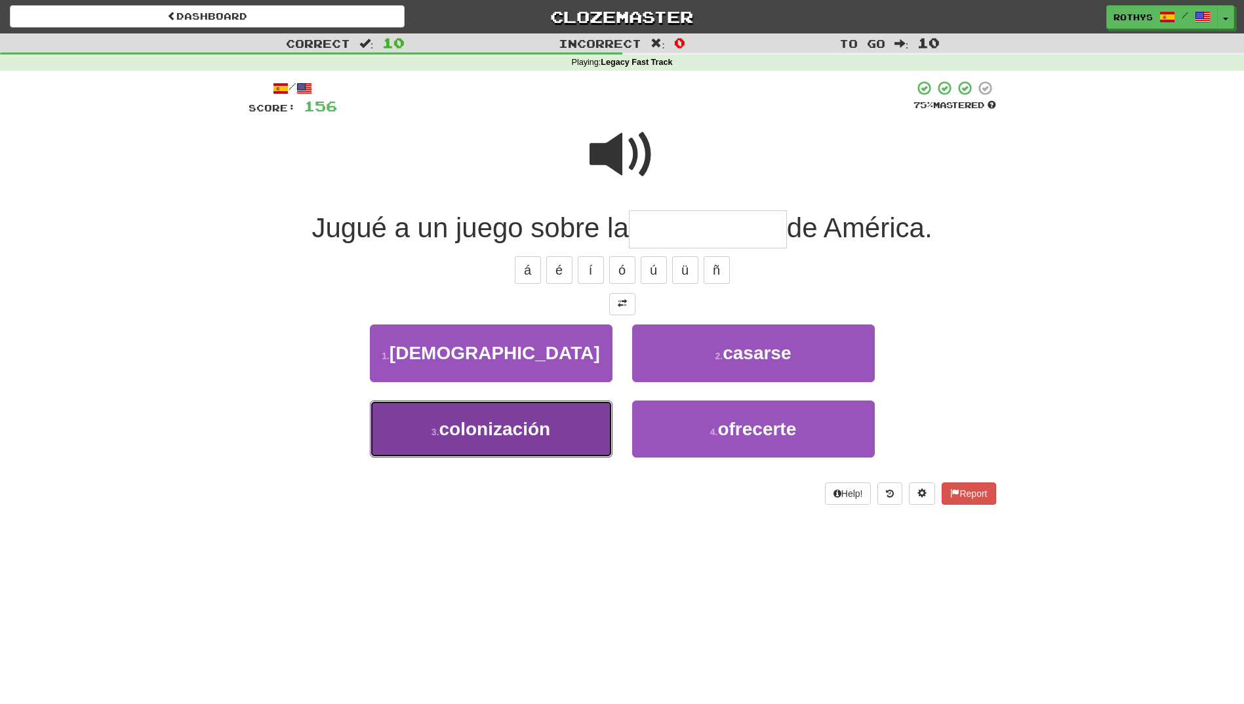
click at [477, 425] on span "colonización" at bounding box center [494, 429] width 111 height 20
type input "**********"
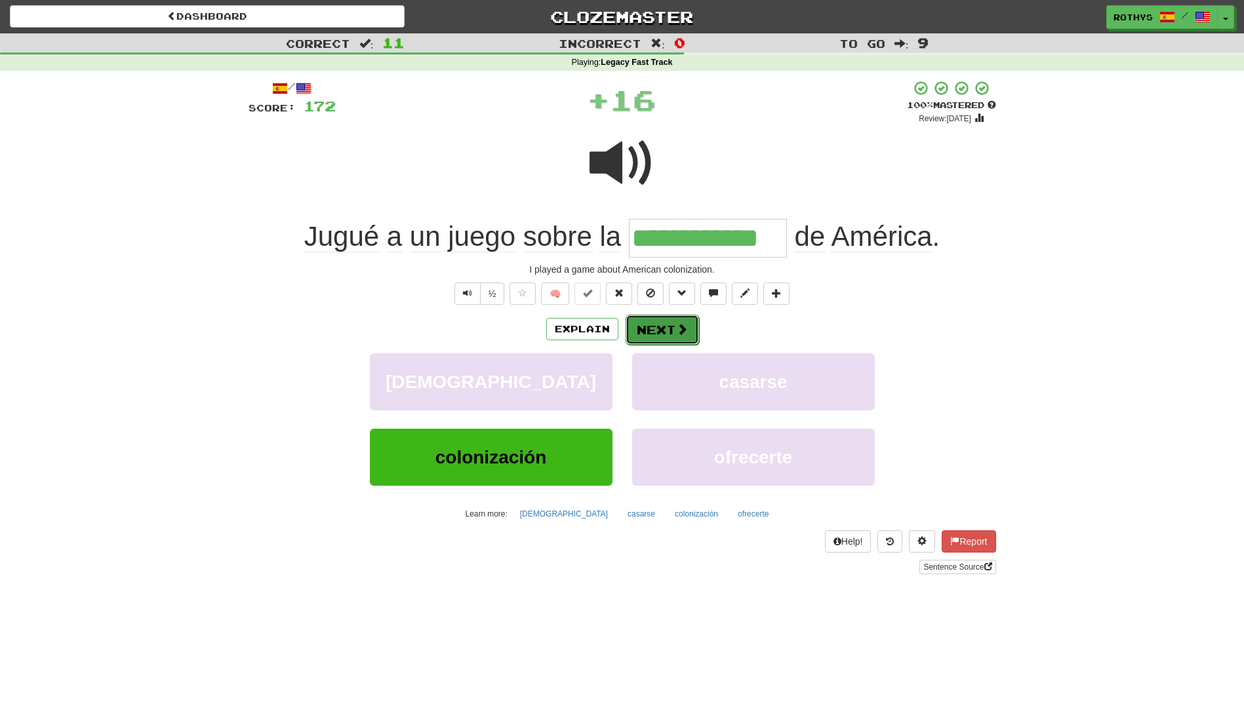
click at [655, 330] on button "Next" at bounding box center [661, 330] width 73 height 30
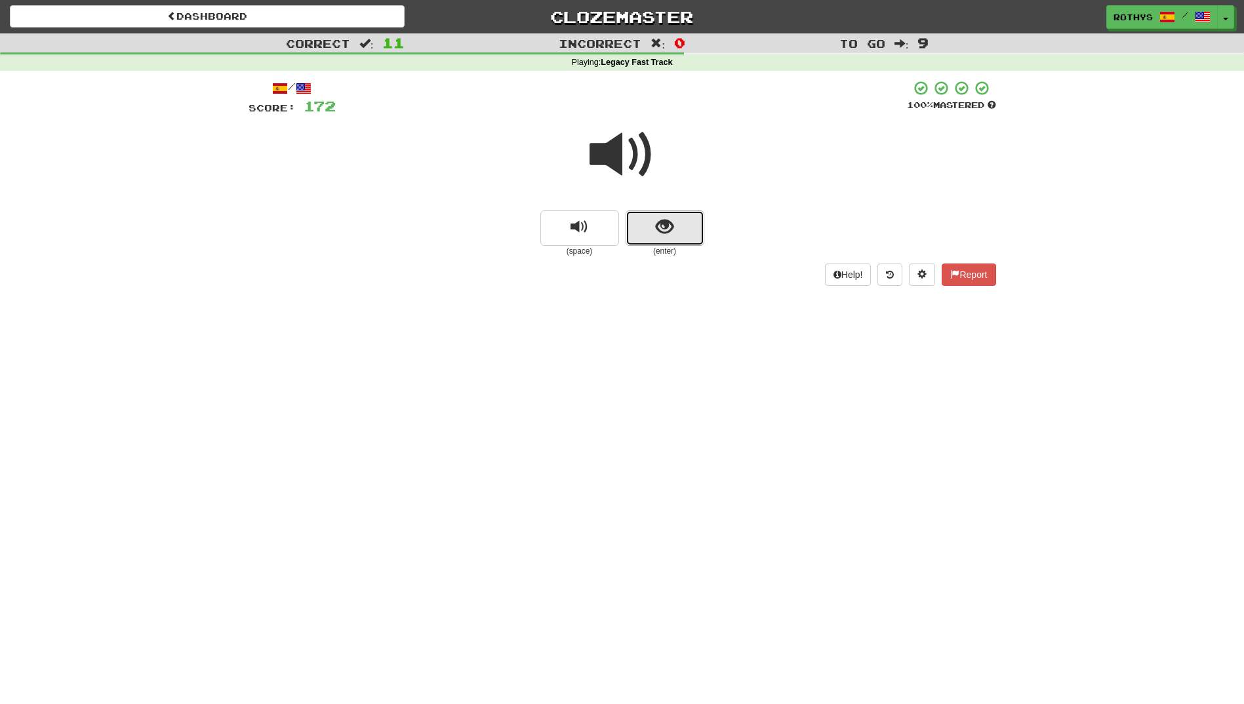
click at [669, 228] on span "show sentence" at bounding box center [665, 227] width 18 height 18
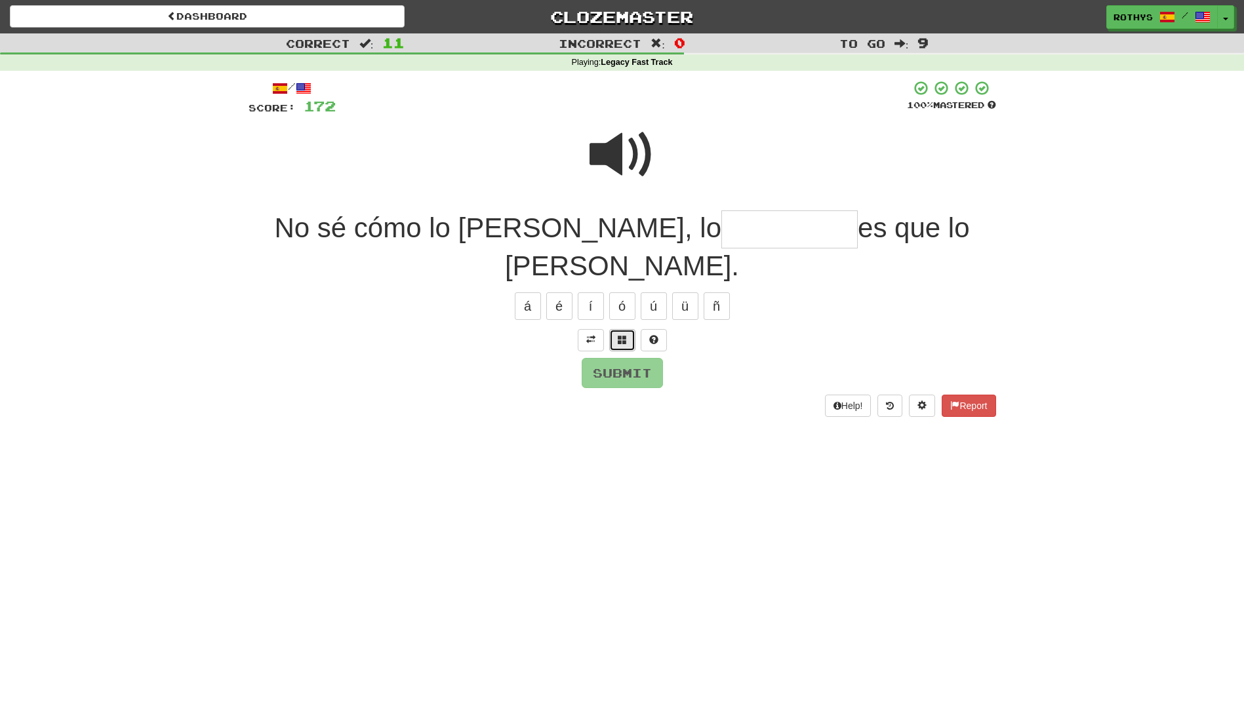
click at [625, 335] on span at bounding box center [622, 339] width 9 height 9
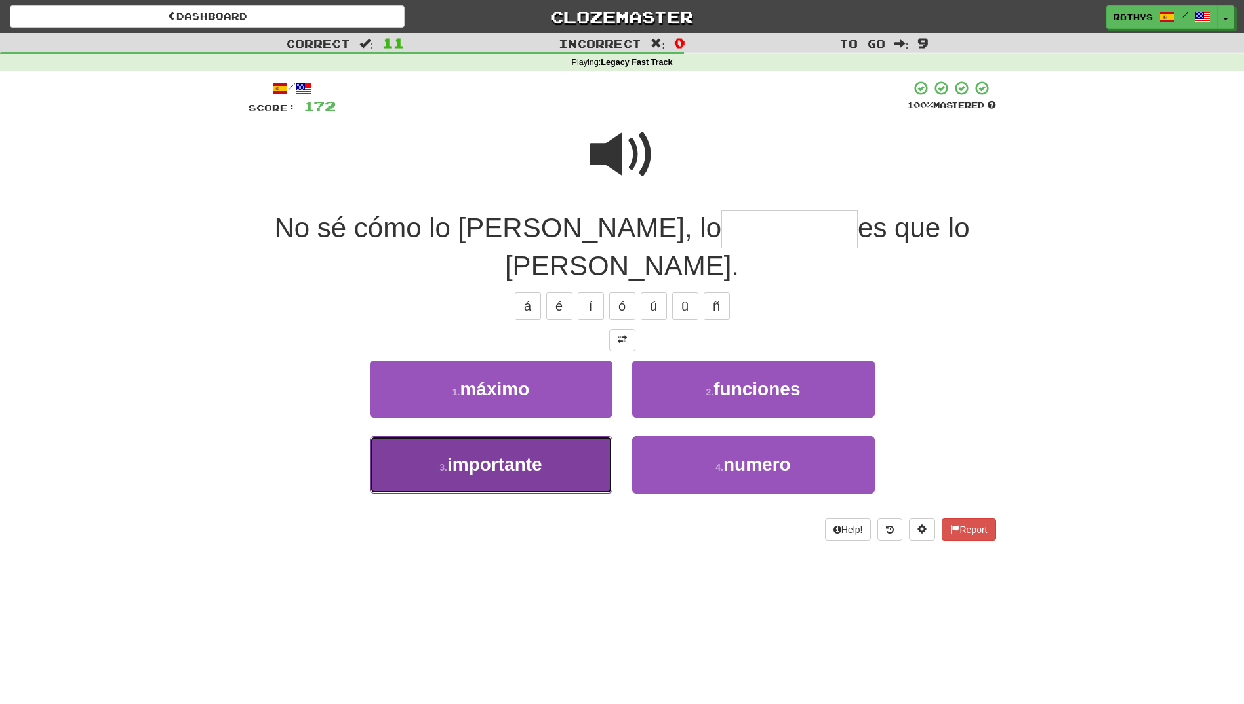
click at [548, 436] on button "3 . importante" at bounding box center [491, 464] width 243 height 57
type input "**********"
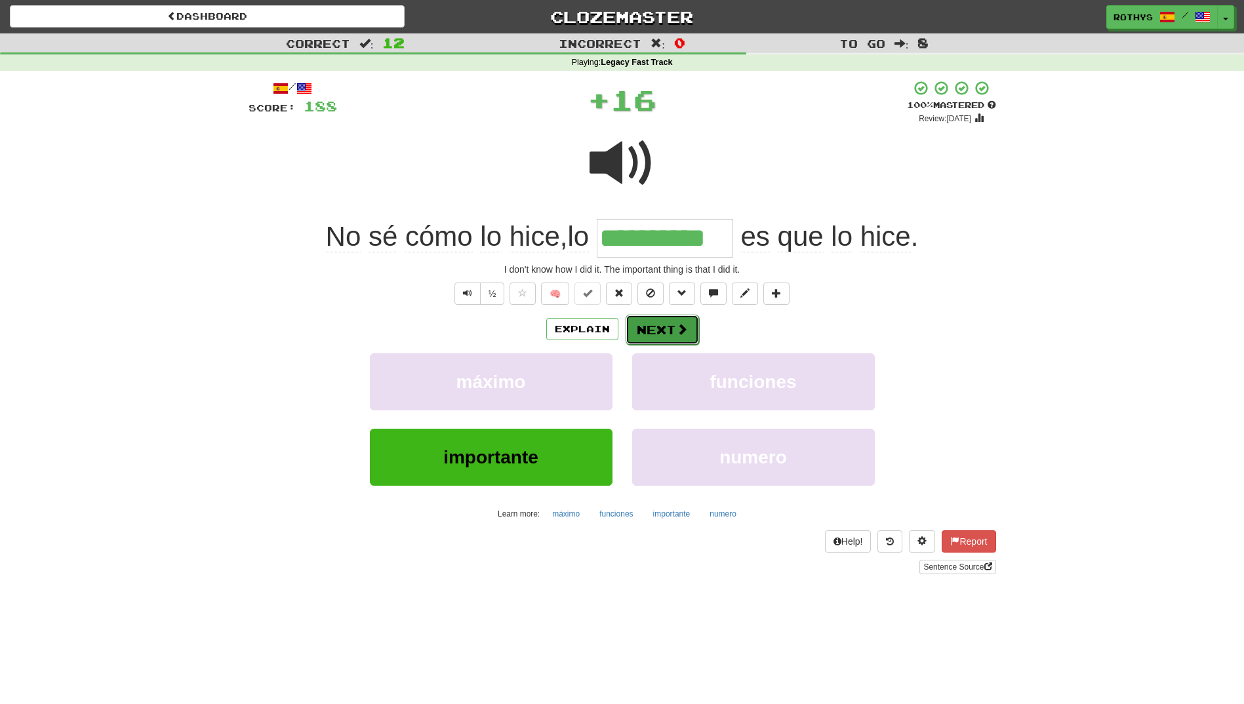
click at [670, 324] on button "Next" at bounding box center [661, 330] width 73 height 30
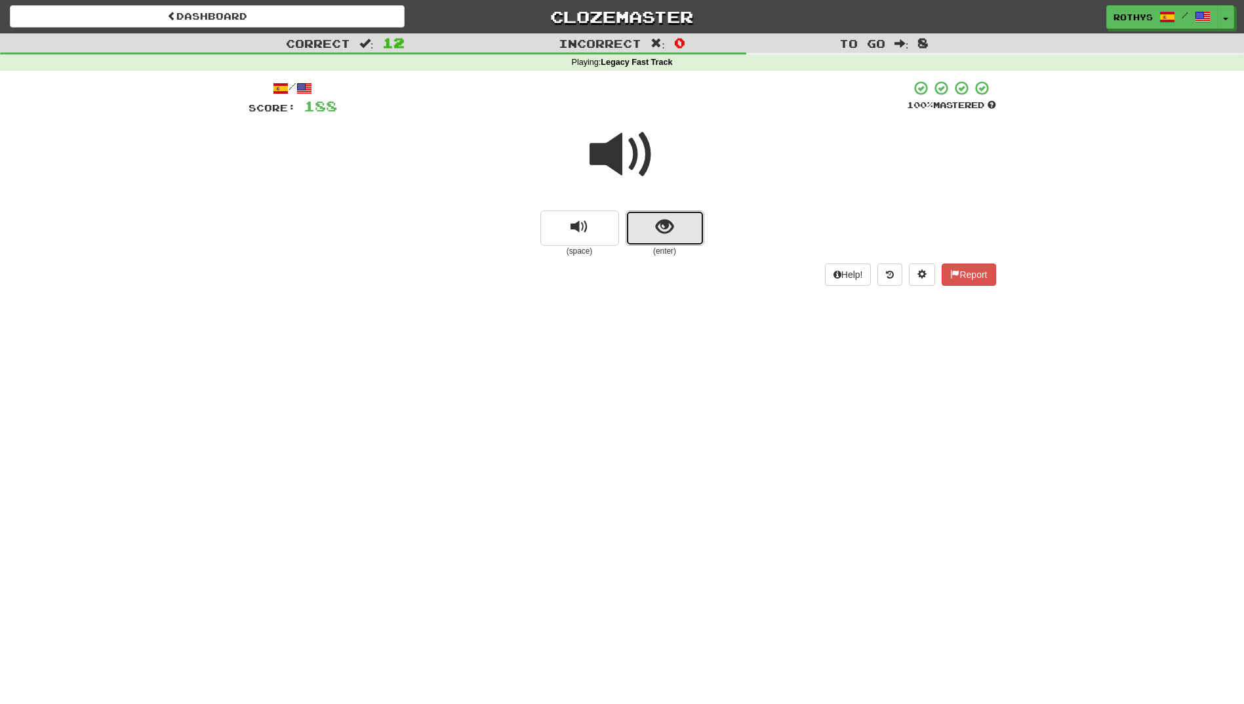
click at [650, 227] on button "show sentence" at bounding box center [664, 227] width 79 height 35
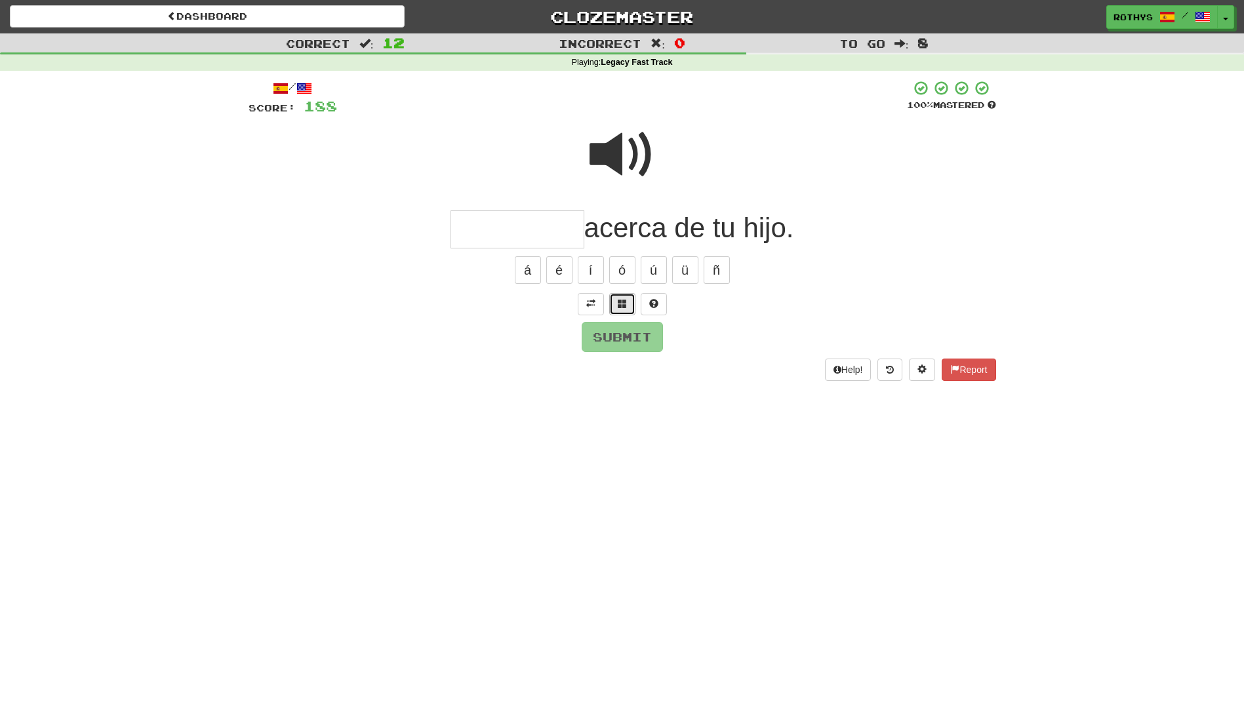
click at [619, 300] on span at bounding box center [622, 303] width 9 height 9
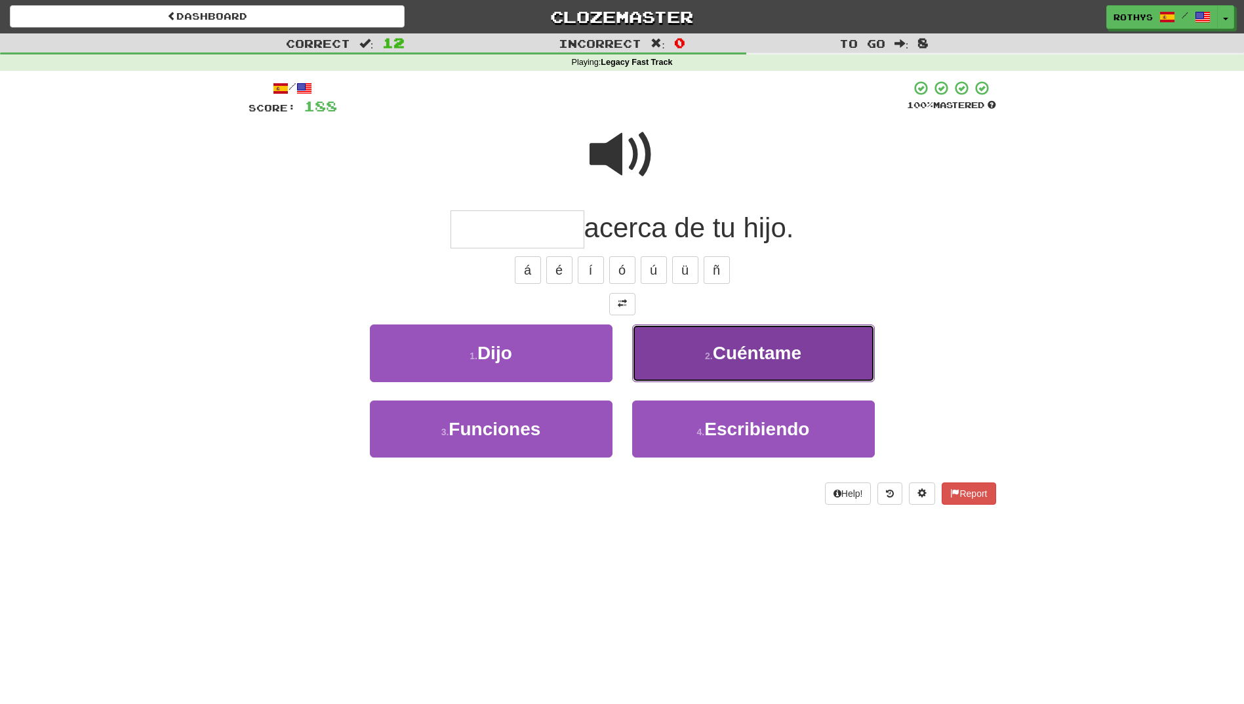
click at [800, 353] on span "Cuéntame" at bounding box center [757, 353] width 89 height 20
type input "********"
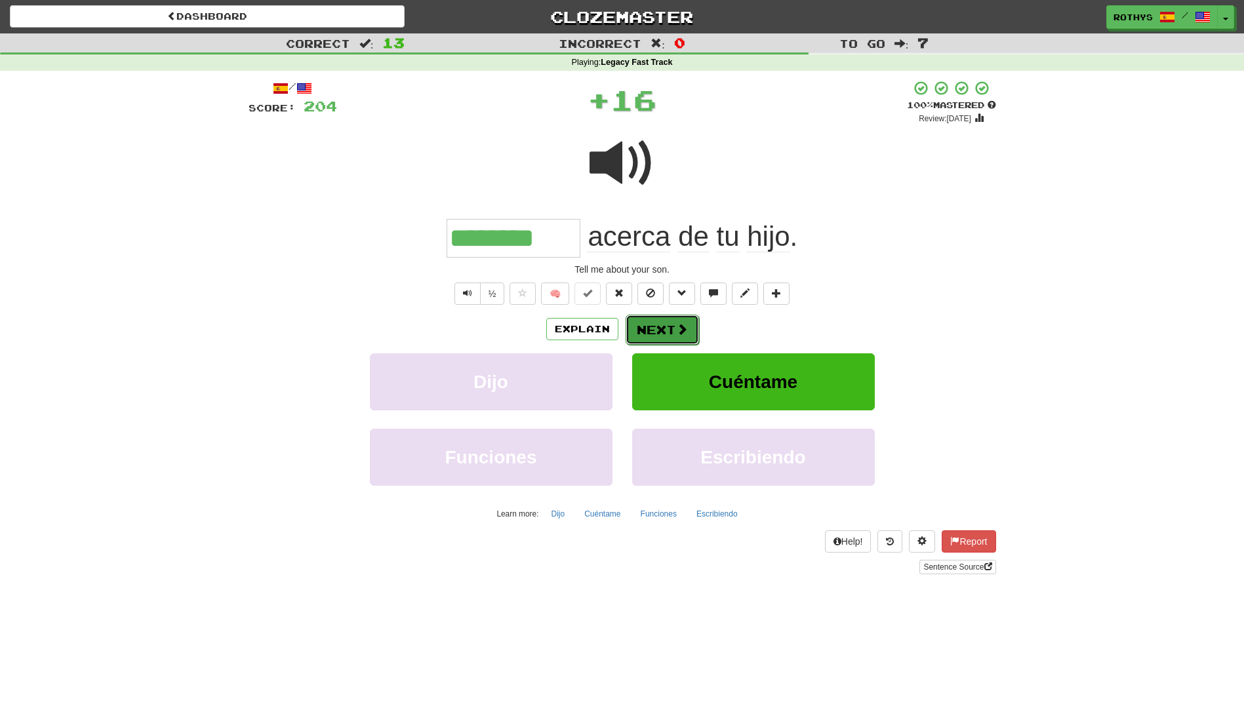
click at [676, 331] on span at bounding box center [682, 329] width 12 height 12
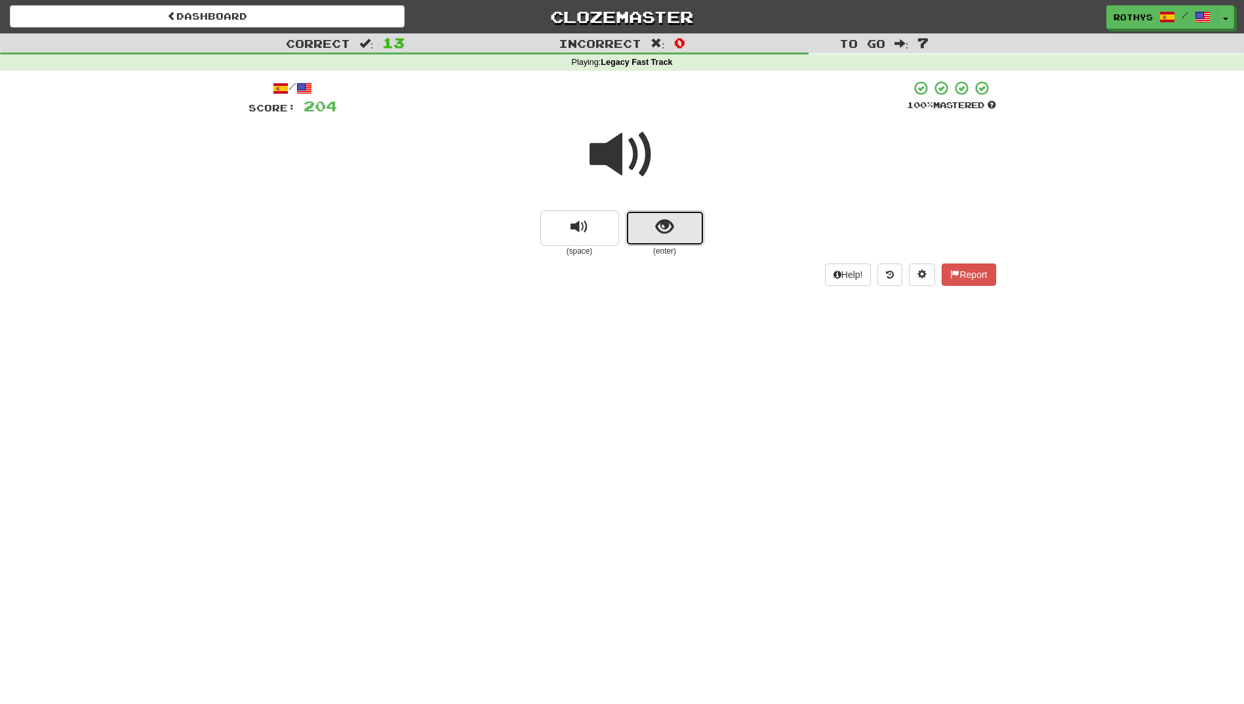
click at [644, 231] on button "show sentence" at bounding box center [664, 227] width 79 height 35
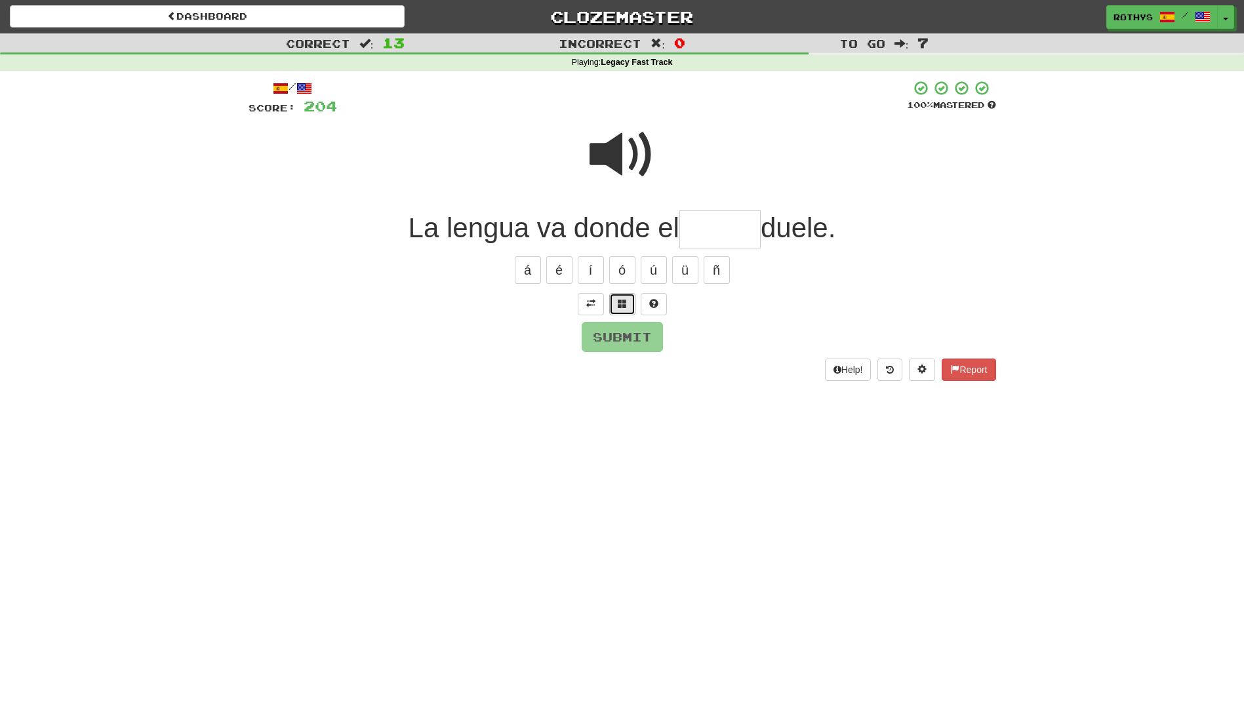
click at [620, 304] on span at bounding box center [622, 303] width 9 height 9
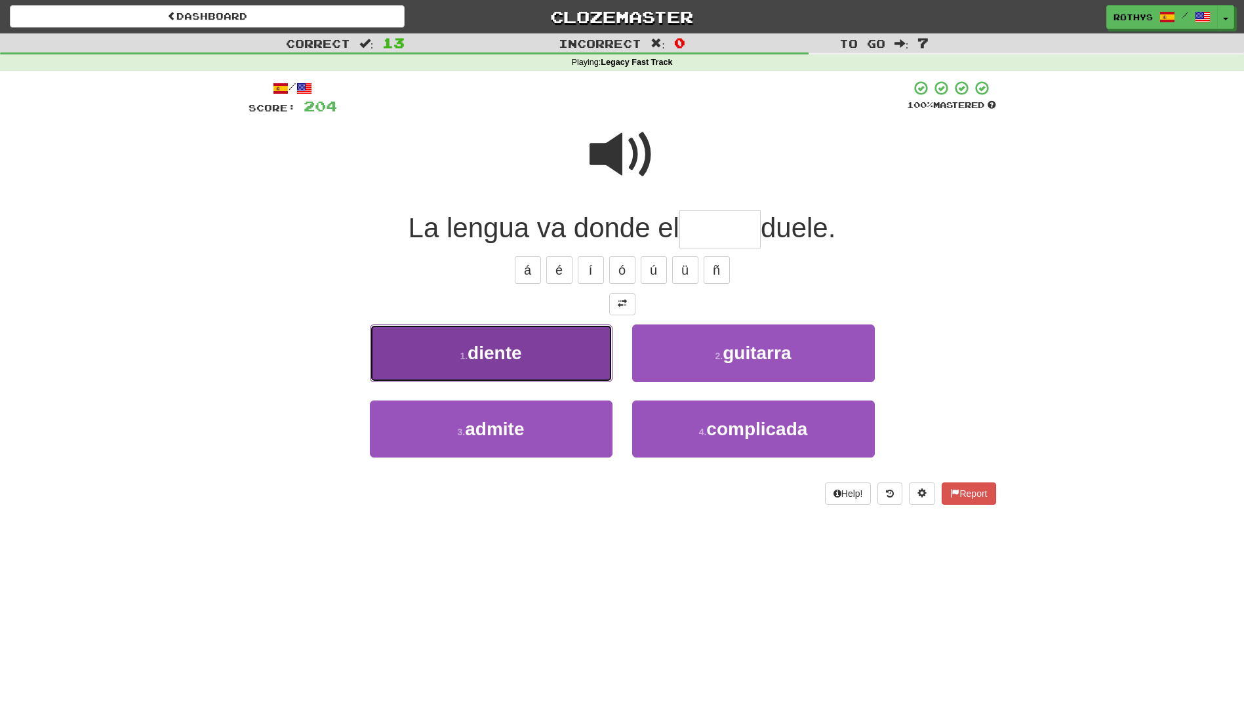
click at [493, 347] on span "diente" at bounding box center [494, 353] width 54 height 20
type input "******"
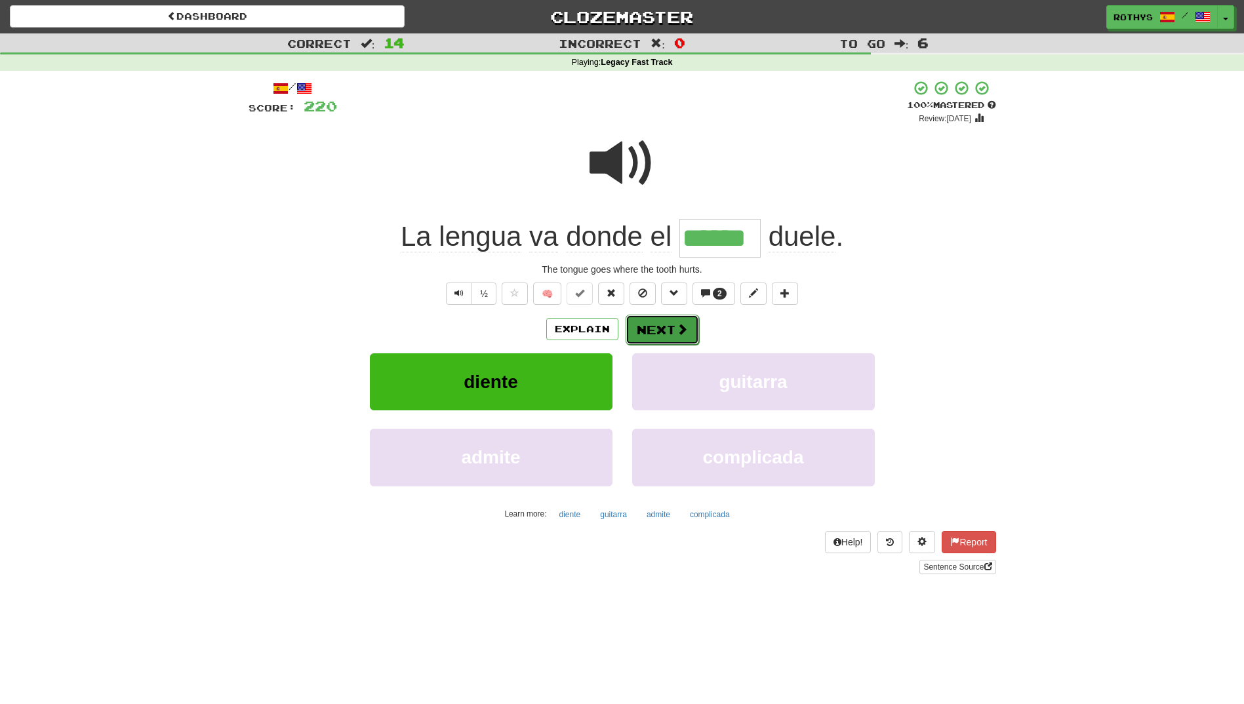
click at [666, 326] on button "Next" at bounding box center [661, 330] width 73 height 30
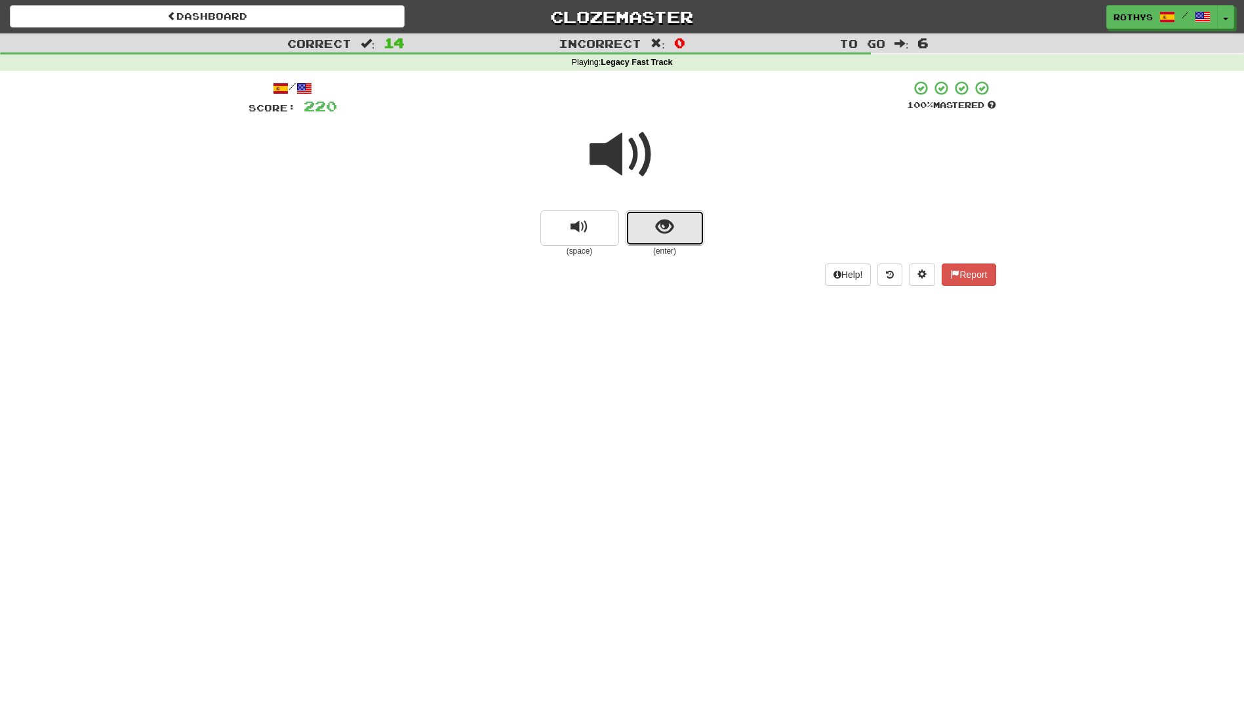
click at [667, 226] on span "show sentence" at bounding box center [665, 227] width 18 height 18
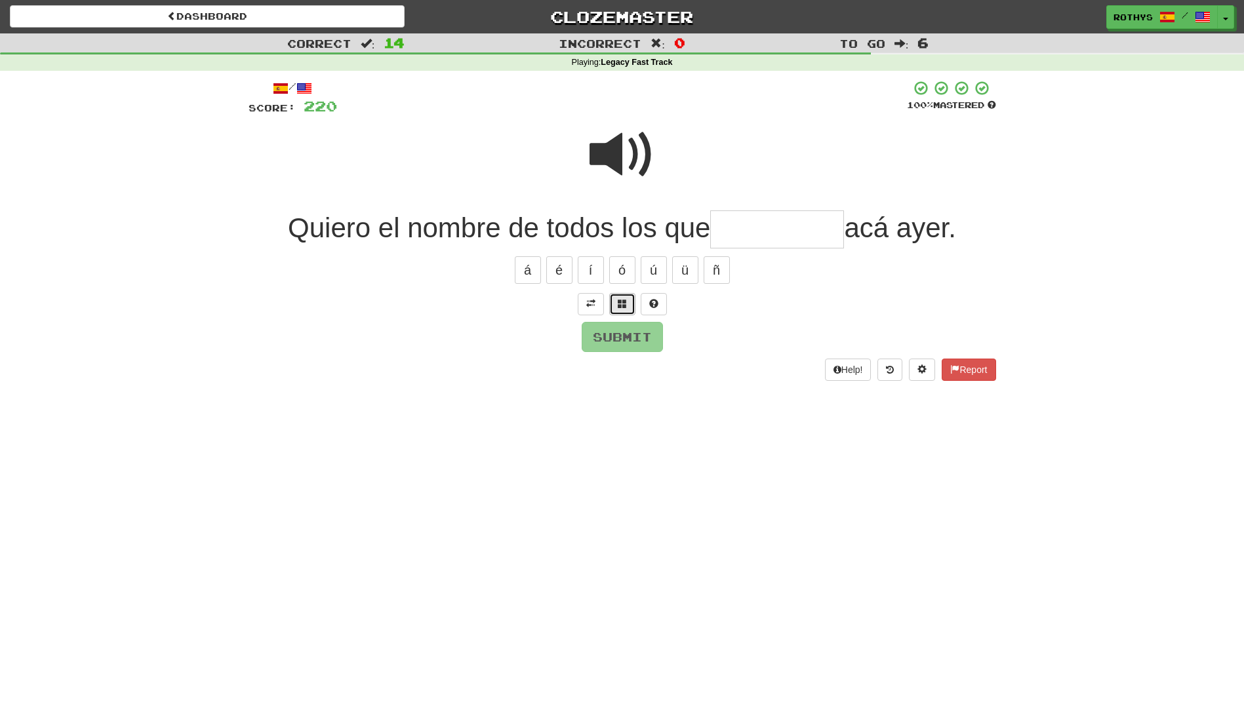
click at [612, 304] on button at bounding box center [622, 304] width 26 height 22
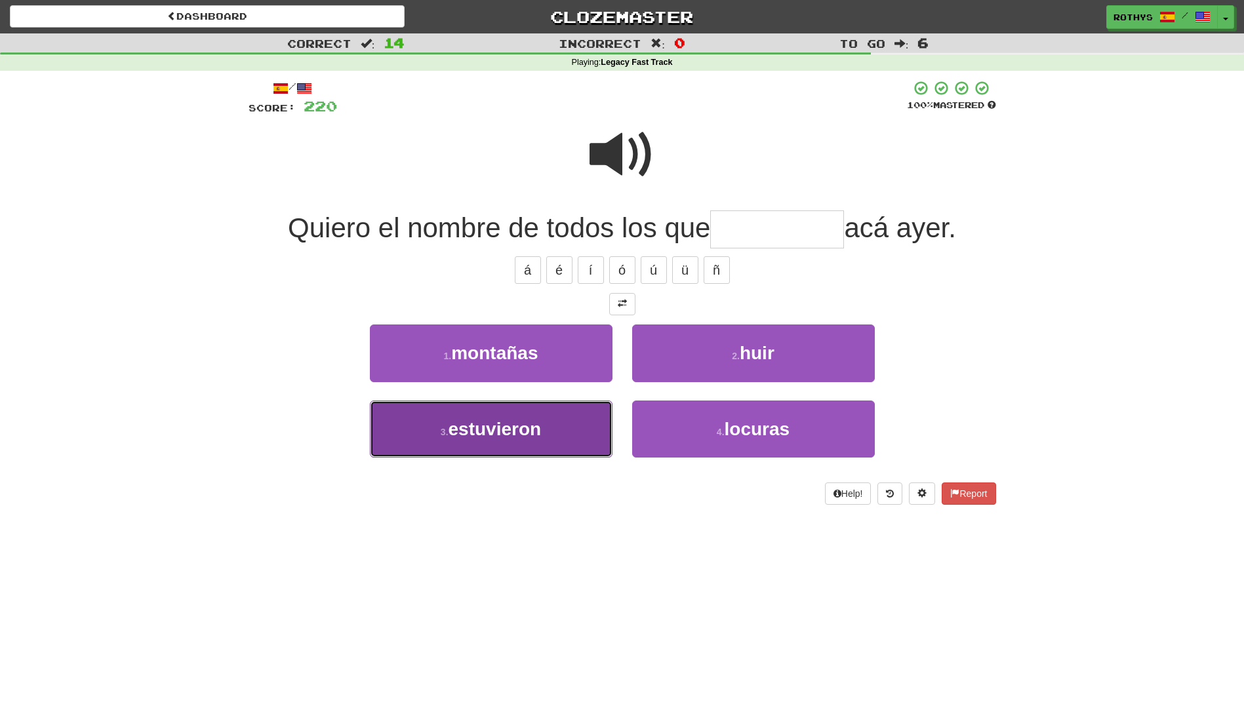
click at [560, 435] on button "3 . estuvieron" at bounding box center [491, 429] width 243 height 57
type input "**********"
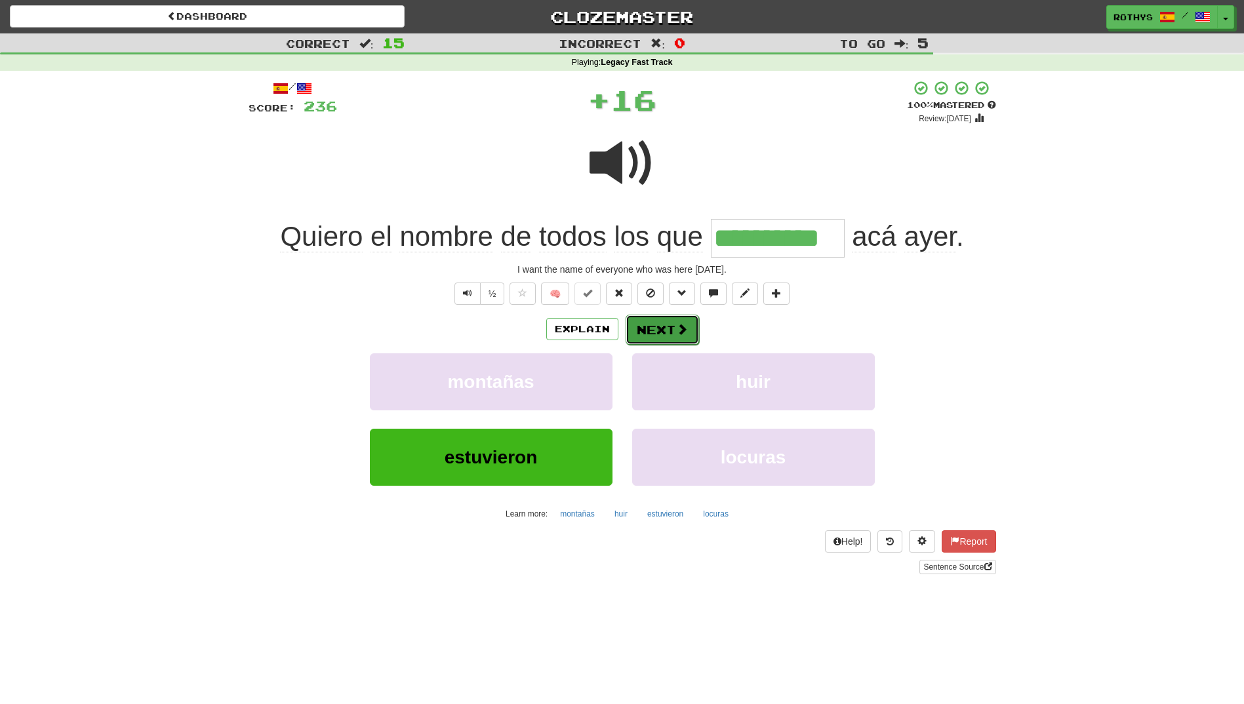
click at [671, 320] on button "Next" at bounding box center [661, 330] width 73 height 30
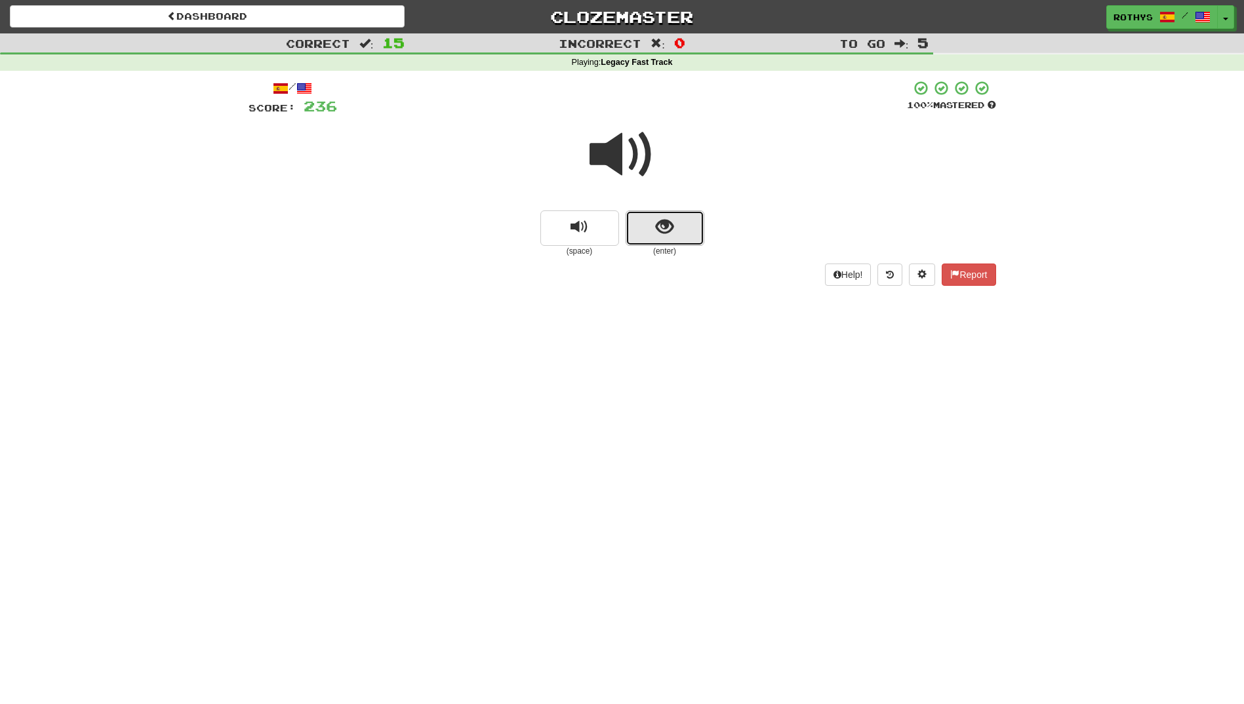
click at [673, 231] on button "show sentence" at bounding box center [664, 227] width 79 height 35
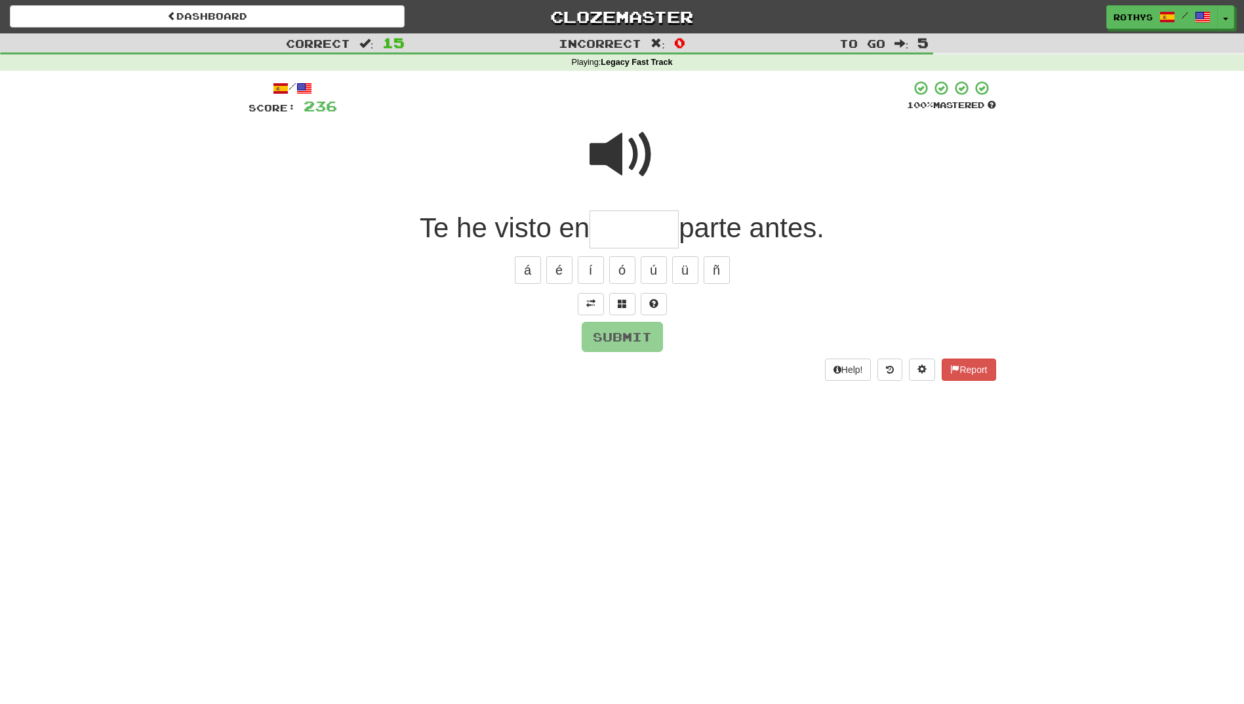
click at [611, 159] on span at bounding box center [622, 155] width 66 height 66
click at [620, 300] on span at bounding box center [622, 303] width 9 height 9
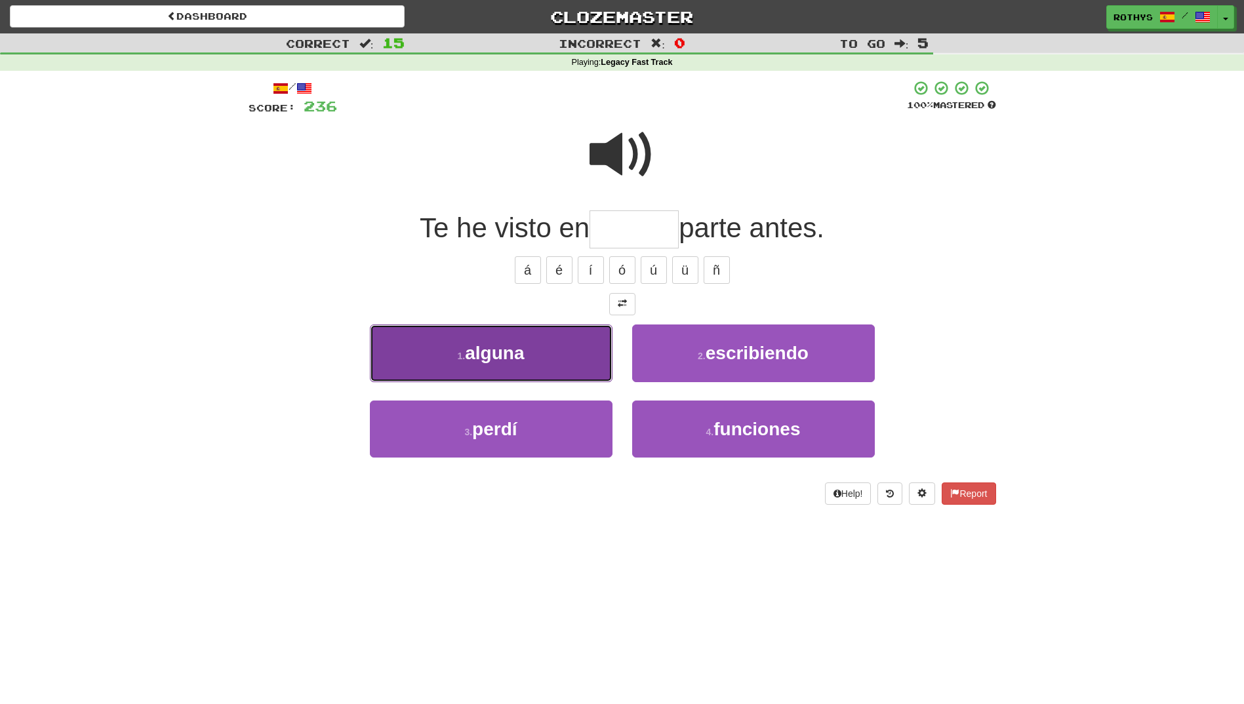
drag, startPoint x: 557, startPoint y: 355, endPoint x: 572, endPoint y: 347, distance: 16.7
click at [557, 355] on button "1 . alguna" at bounding box center [491, 353] width 243 height 57
type input "******"
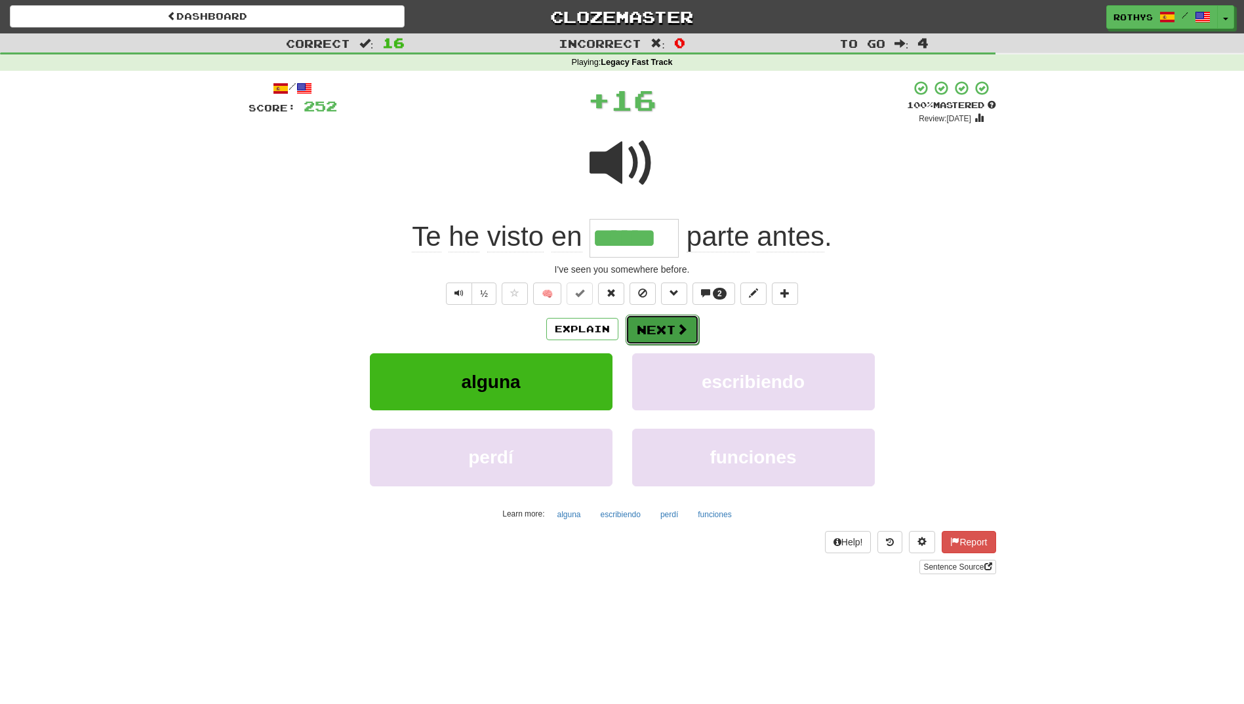
click at [659, 326] on button "Next" at bounding box center [661, 330] width 73 height 30
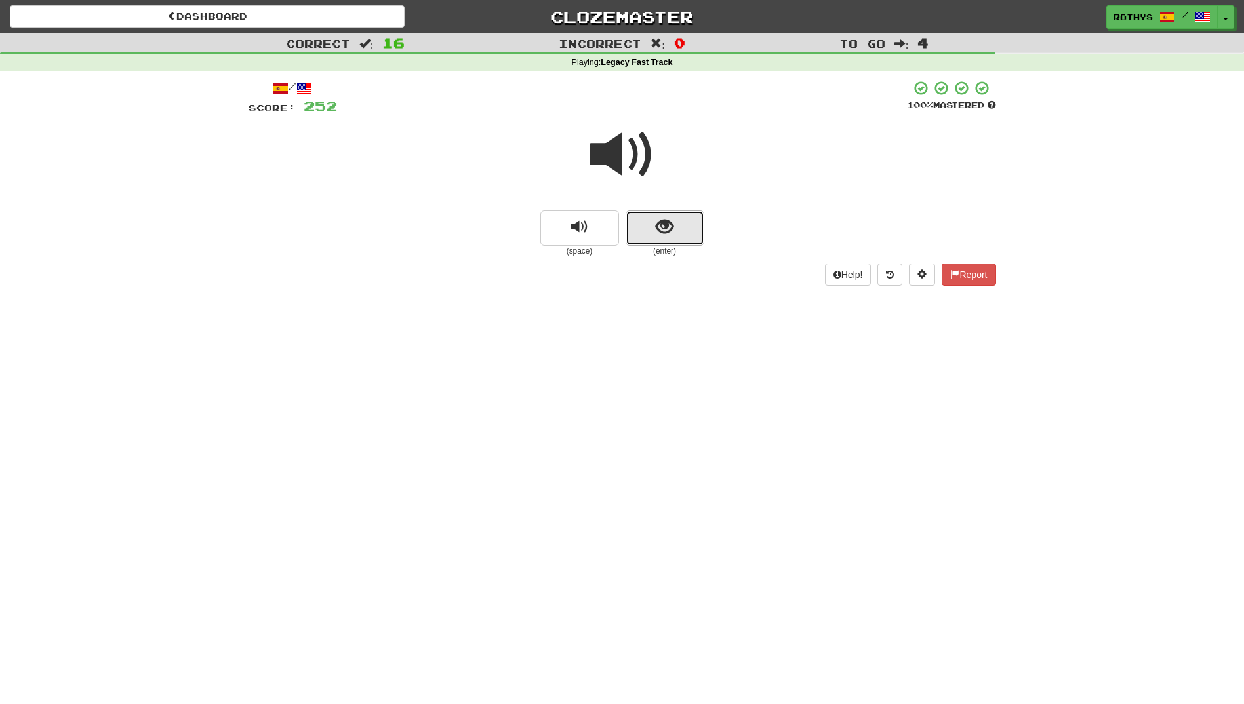
click at [654, 226] on button "show sentence" at bounding box center [664, 227] width 79 height 35
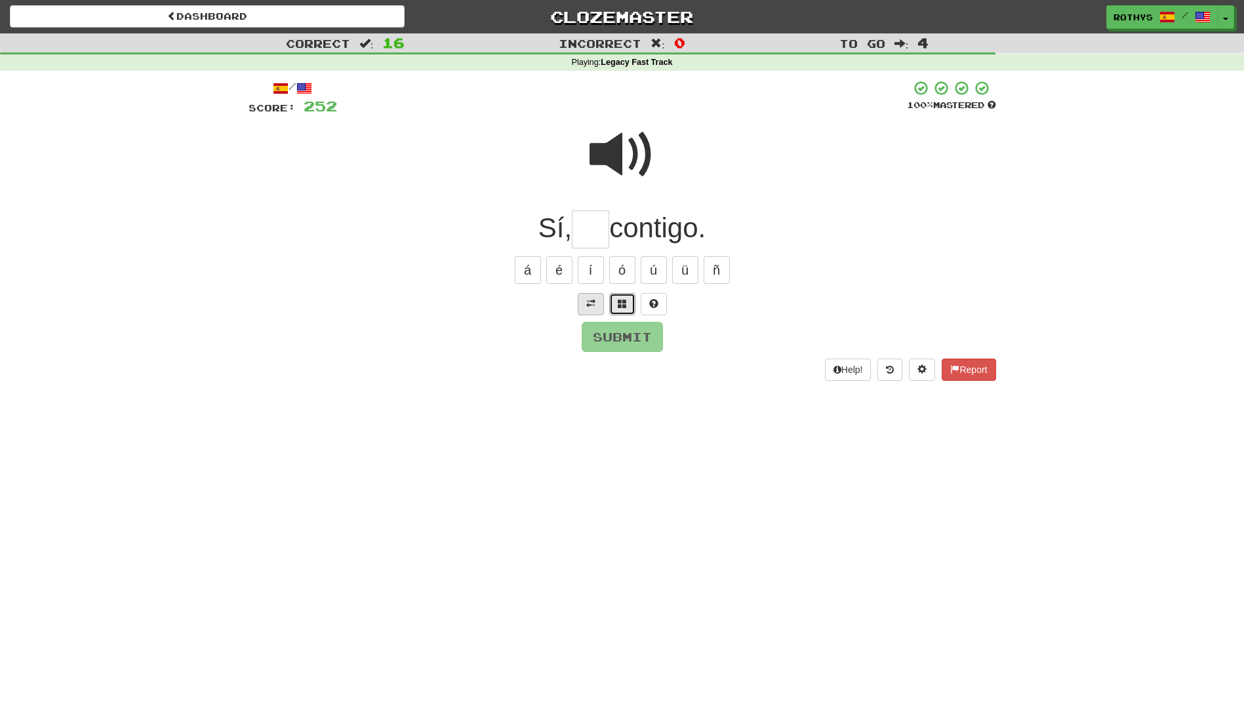
click at [631, 302] on button at bounding box center [622, 304] width 26 height 22
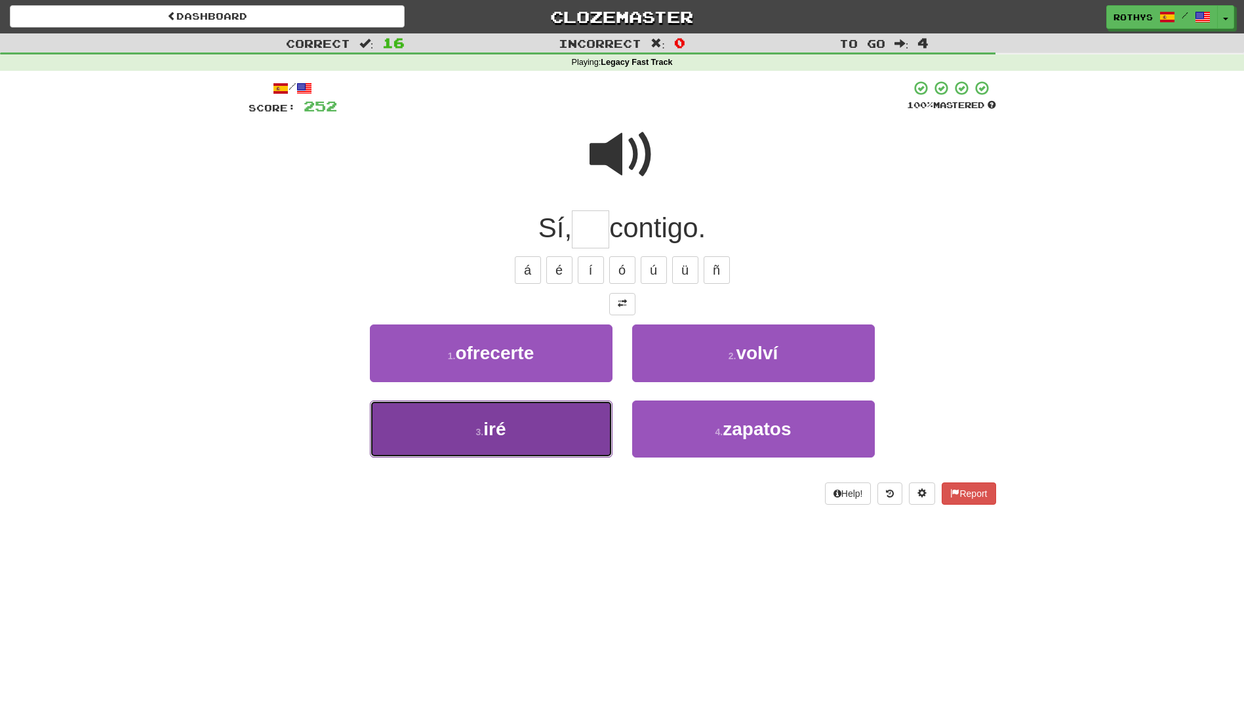
click at [528, 425] on button "3 . iré" at bounding box center [491, 429] width 243 height 57
type input "***"
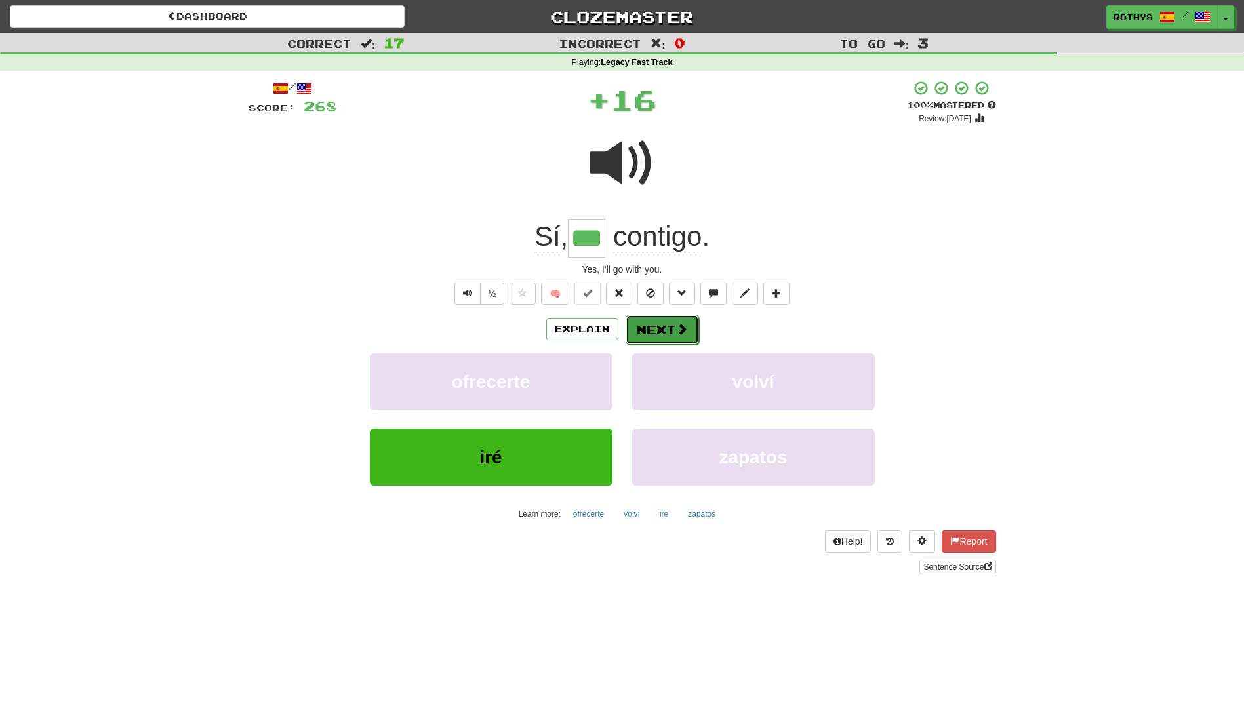
click at [658, 317] on button "Next" at bounding box center [661, 330] width 73 height 30
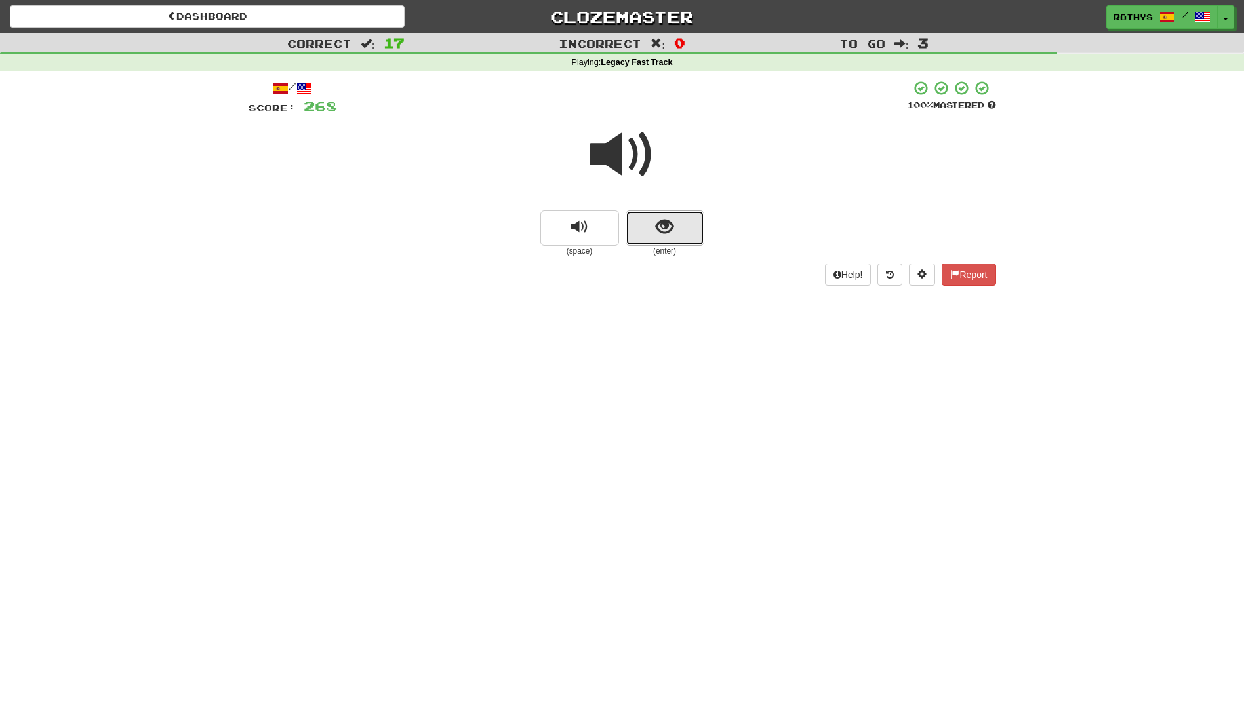
click at [678, 221] on button "show sentence" at bounding box center [664, 227] width 79 height 35
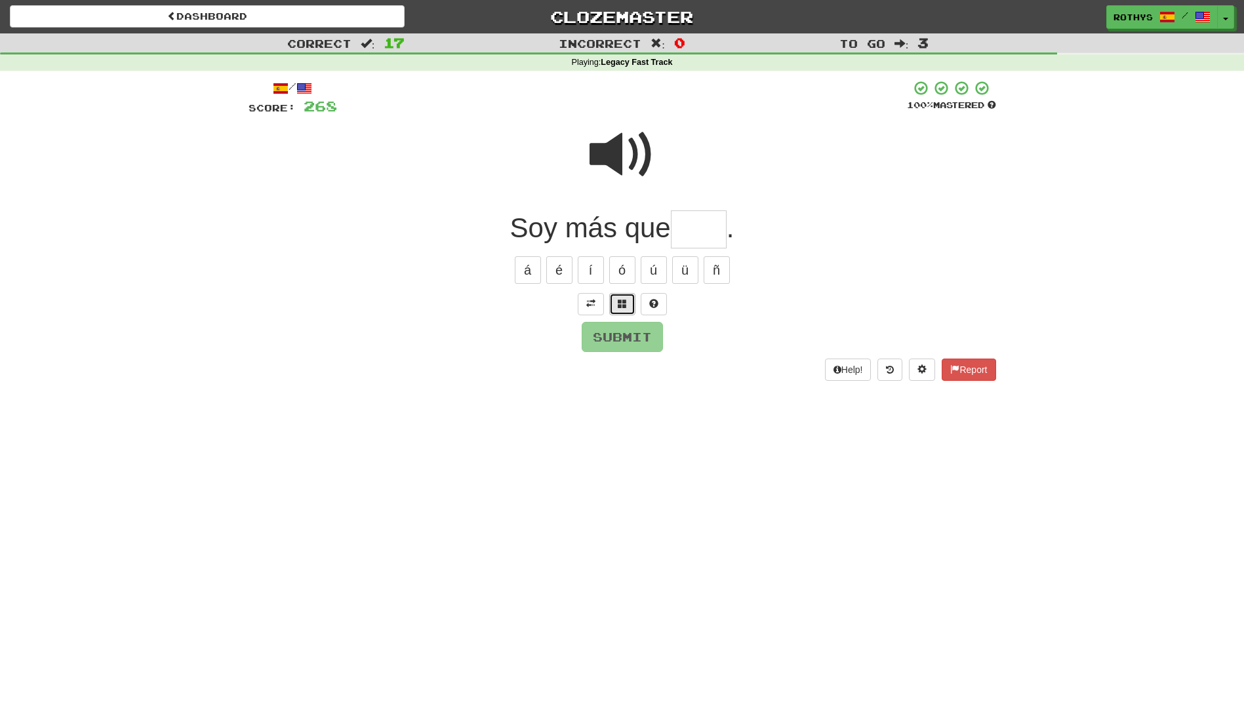
click at [623, 302] on span at bounding box center [622, 303] width 9 height 9
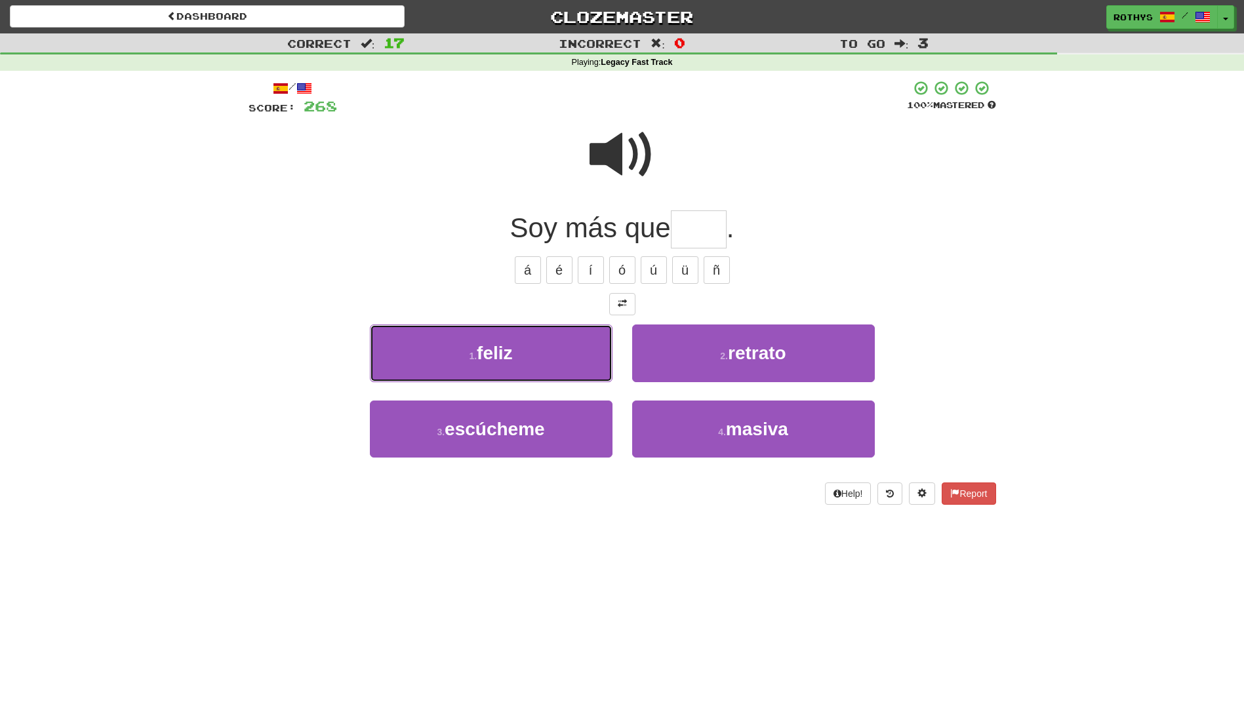
click at [518, 352] on button "1 . feliz" at bounding box center [491, 353] width 243 height 57
type input "*****"
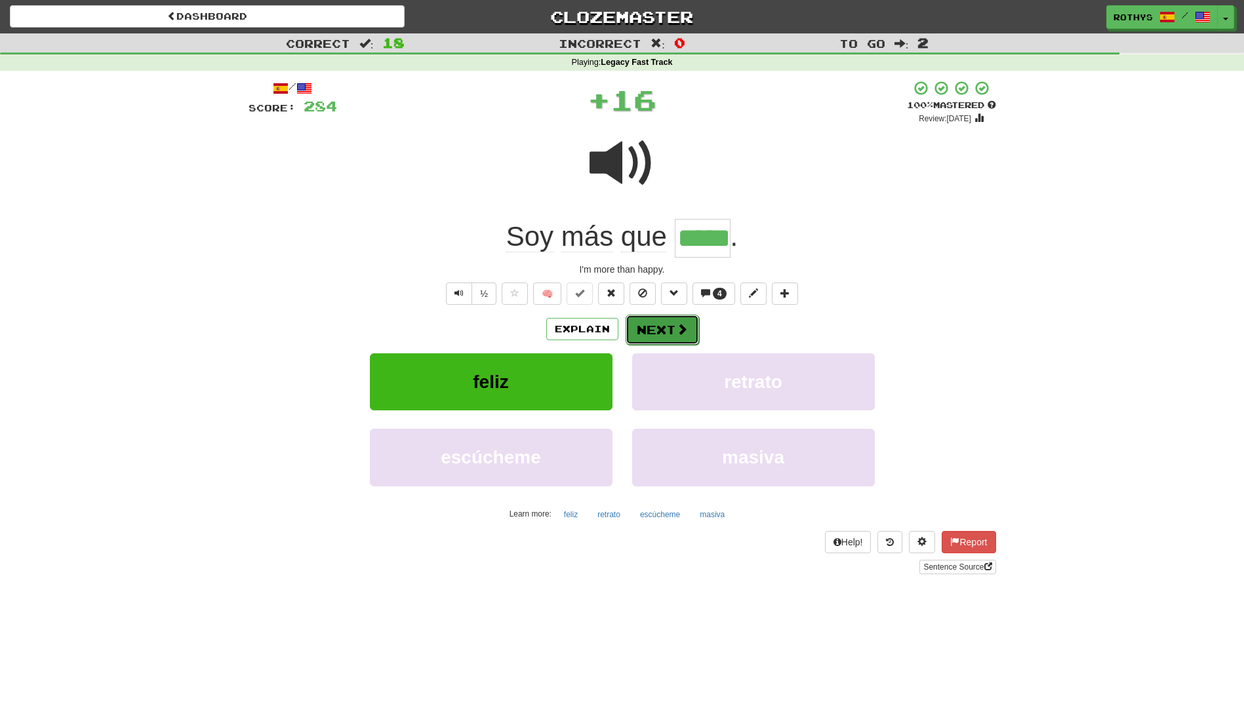
click at [654, 323] on button "Next" at bounding box center [661, 330] width 73 height 30
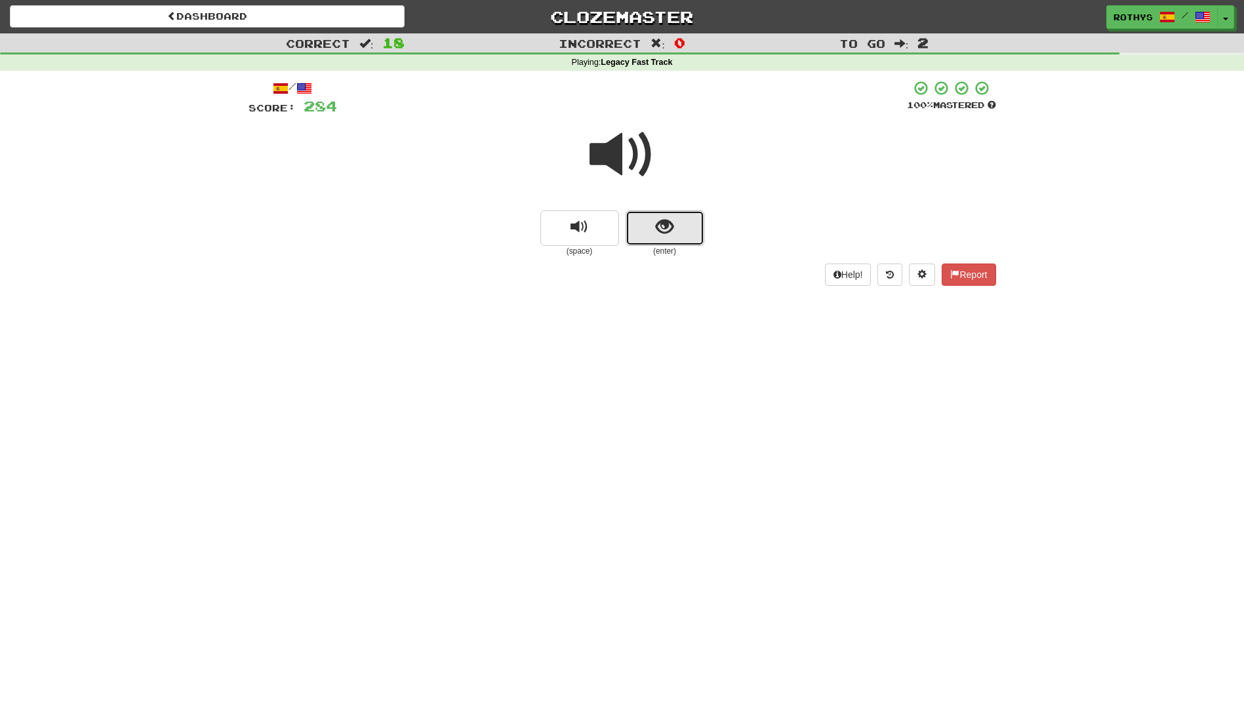
click at [656, 229] on span "show sentence" at bounding box center [665, 227] width 18 height 18
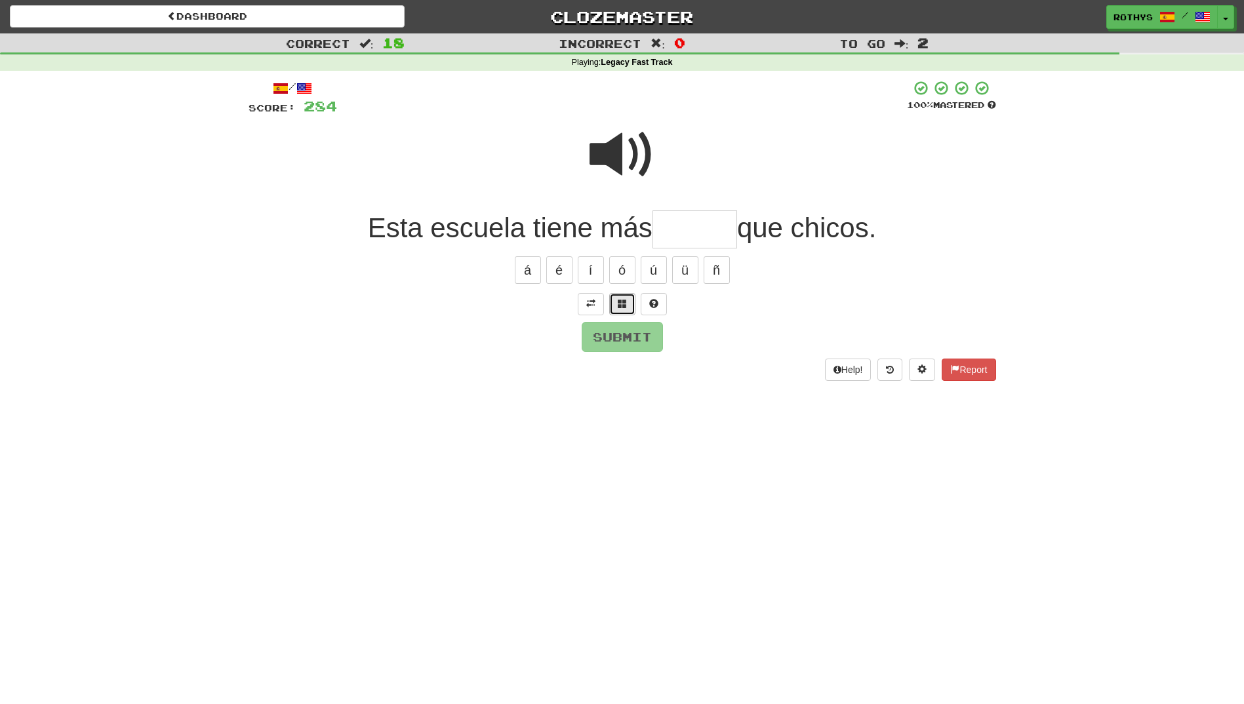
click at [620, 299] on span at bounding box center [622, 303] width 9 height 9
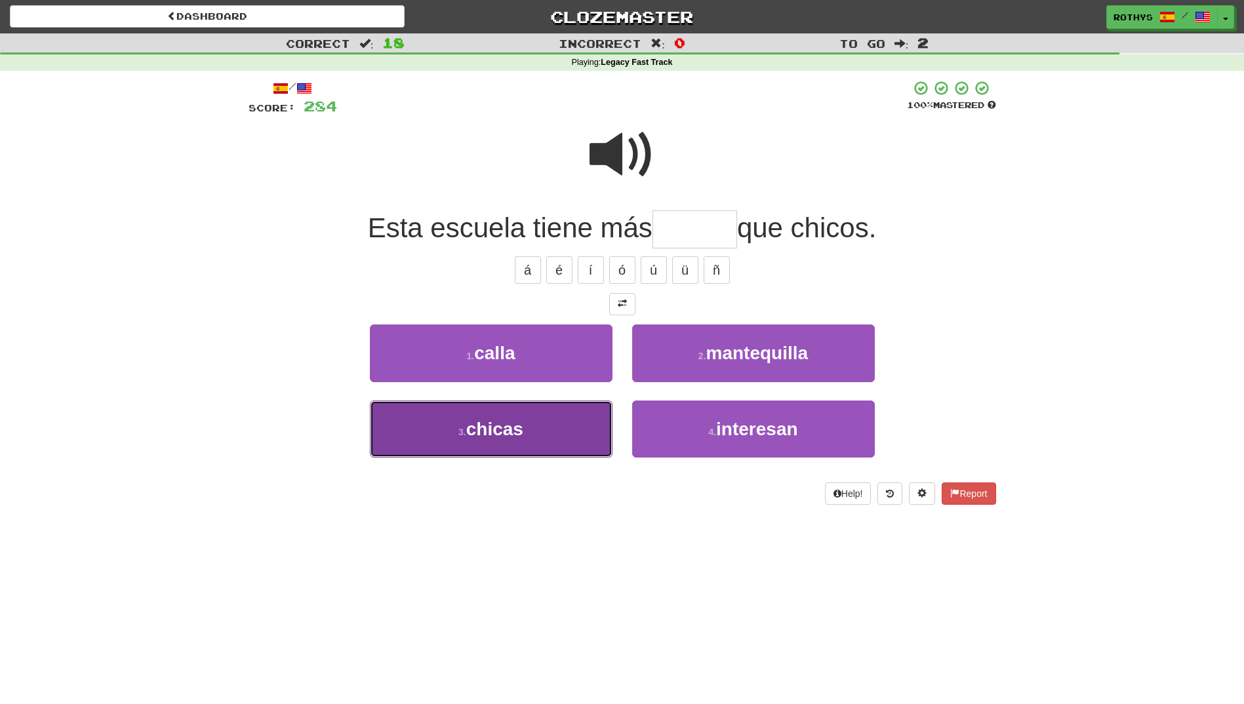
drag, startPoint x: 532, startPoint y: 419, endPoint x: 599, endPoint y: 416, distance: 66.3
click at [539, 420] on button "3 . chicas" at bounding box center [491, 429] width 243 height 57
type input "******"
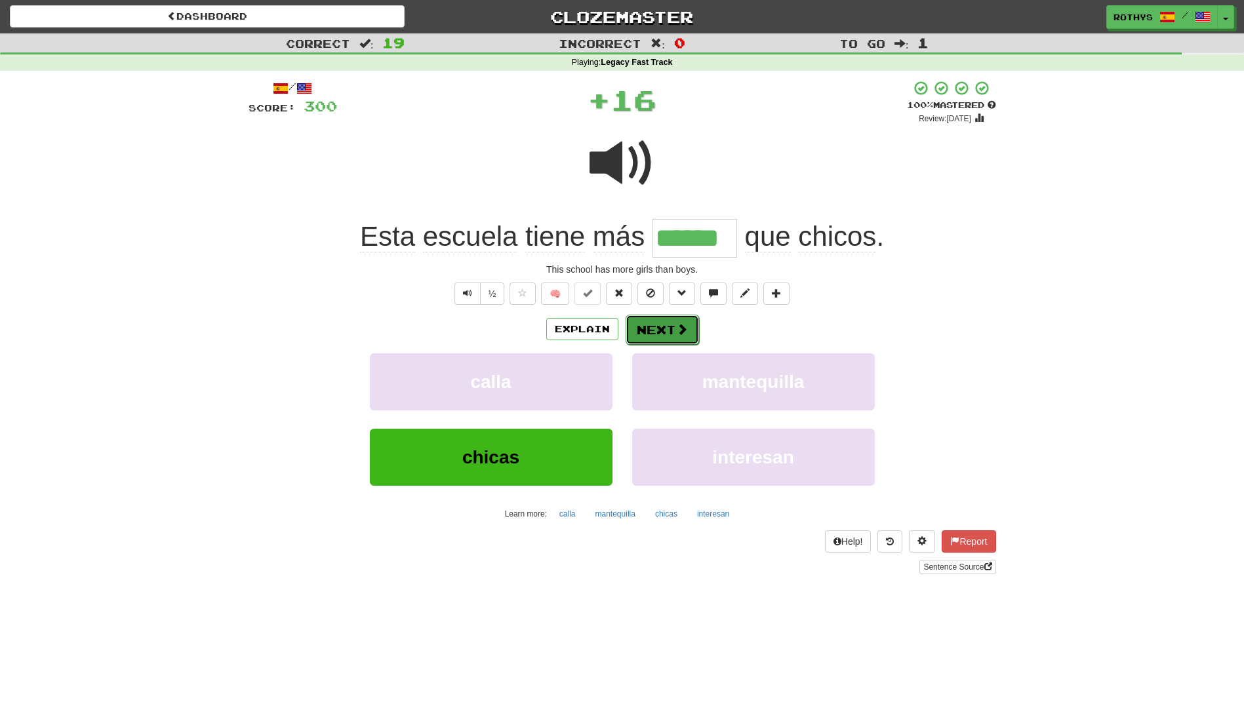
click at [661, 334] on button "Next" at bounding box center [661, 330] width 73 height 30
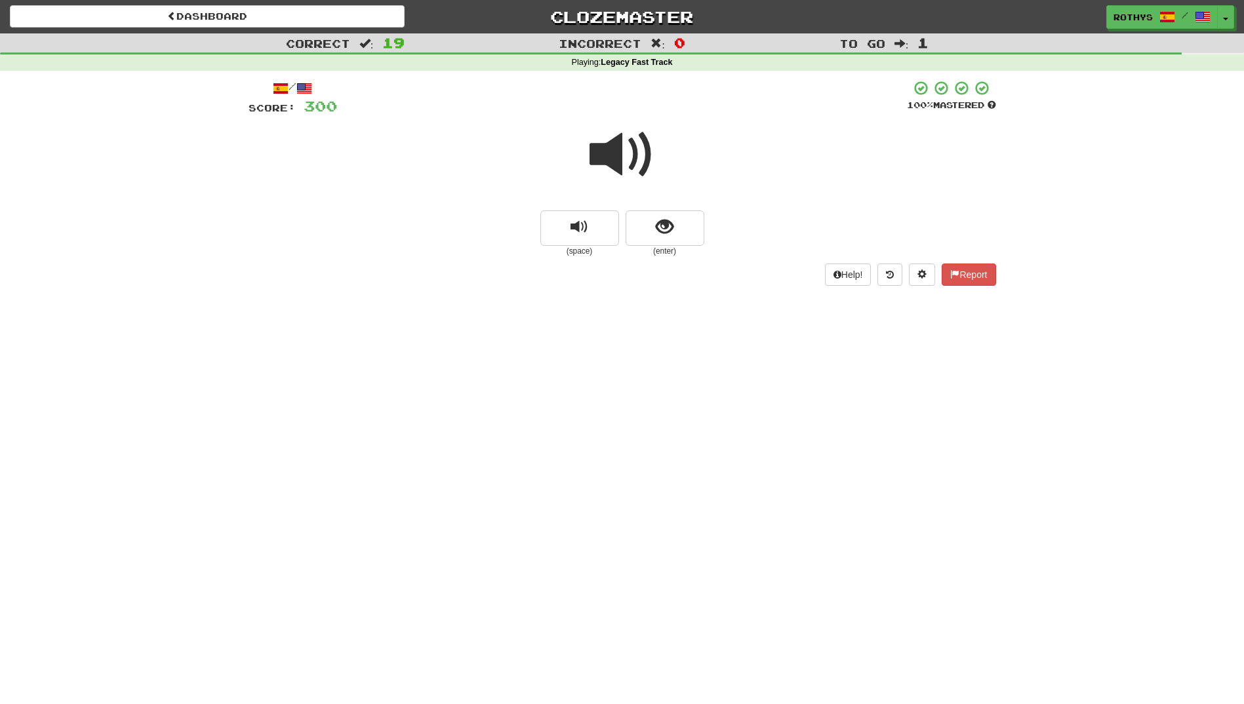
click at [612, 132] on span at bounding box center [622, 155] width 66 height 66
click at [669, 222] on span "show sentence" at bounding box center [665, 227] width 18 height 18
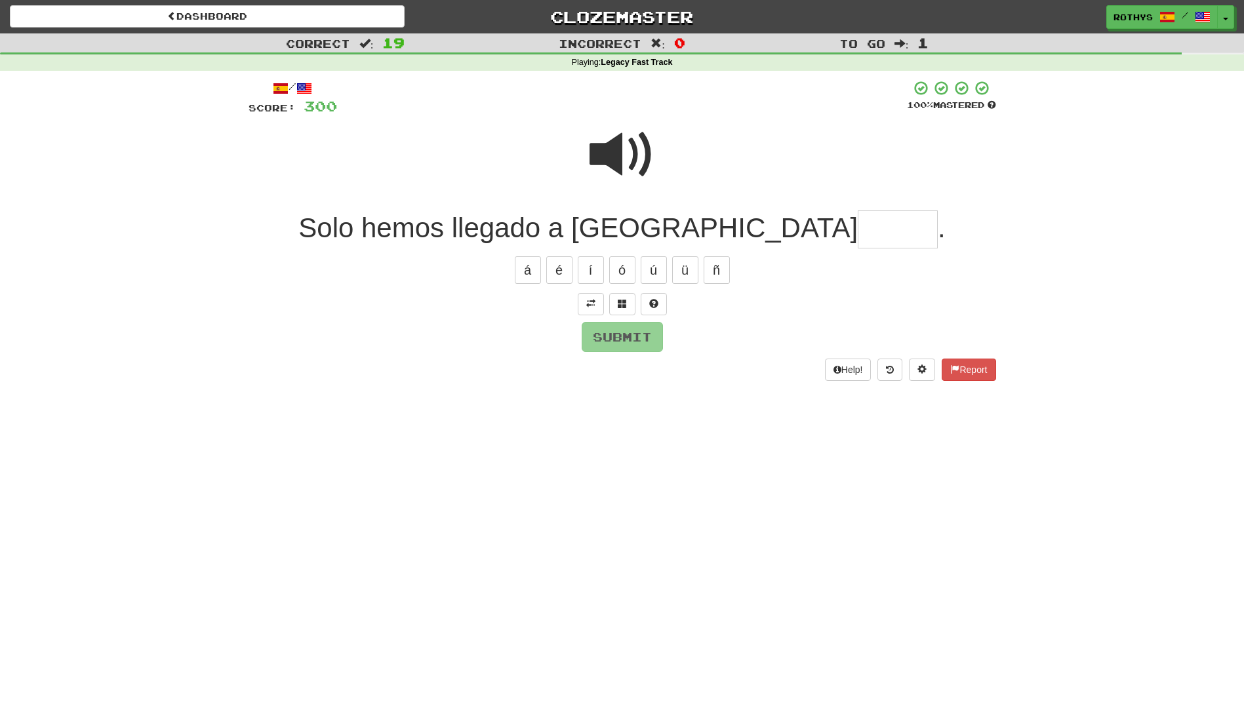
click at [858, 235] on input "text" at bounding box center [898, 229] width 80 height 39
click at [620, 303] on span at bounding box center [622, 303] width 9 height 9
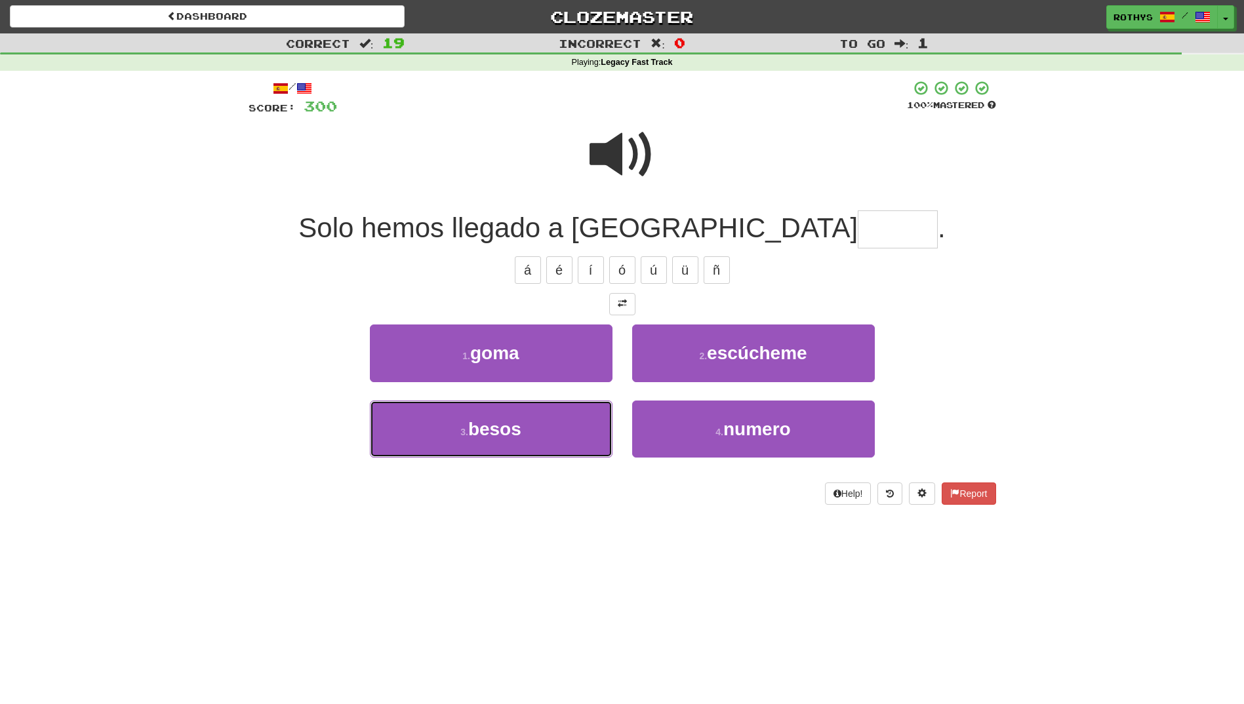
drag, startPoint x: 519, startPoint y: 433, endPoint x: 545, endPoint y: 422, distance: 28.8
click at [542, 423] on button "3 . besos" at bounding box center [491, 429] width 243 height 57
type input "*****"
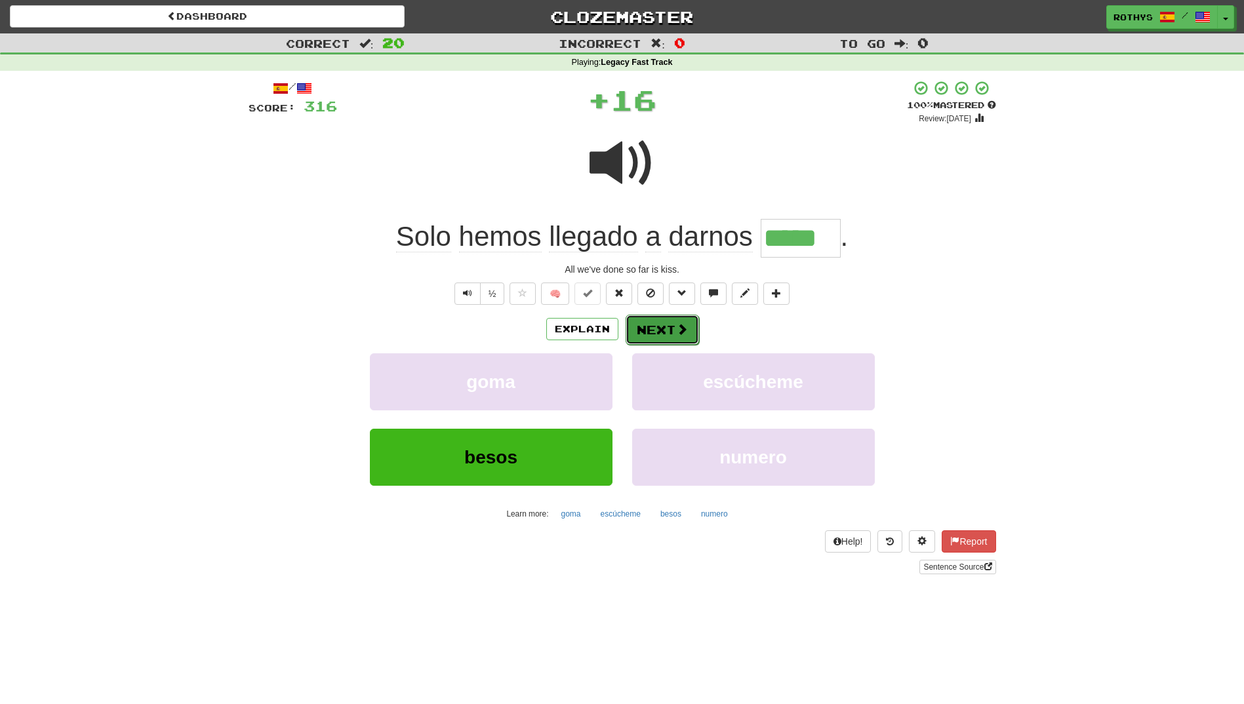
click at [649, 332] on button "Next" at bounding box center [661, 330] width 73 height 30
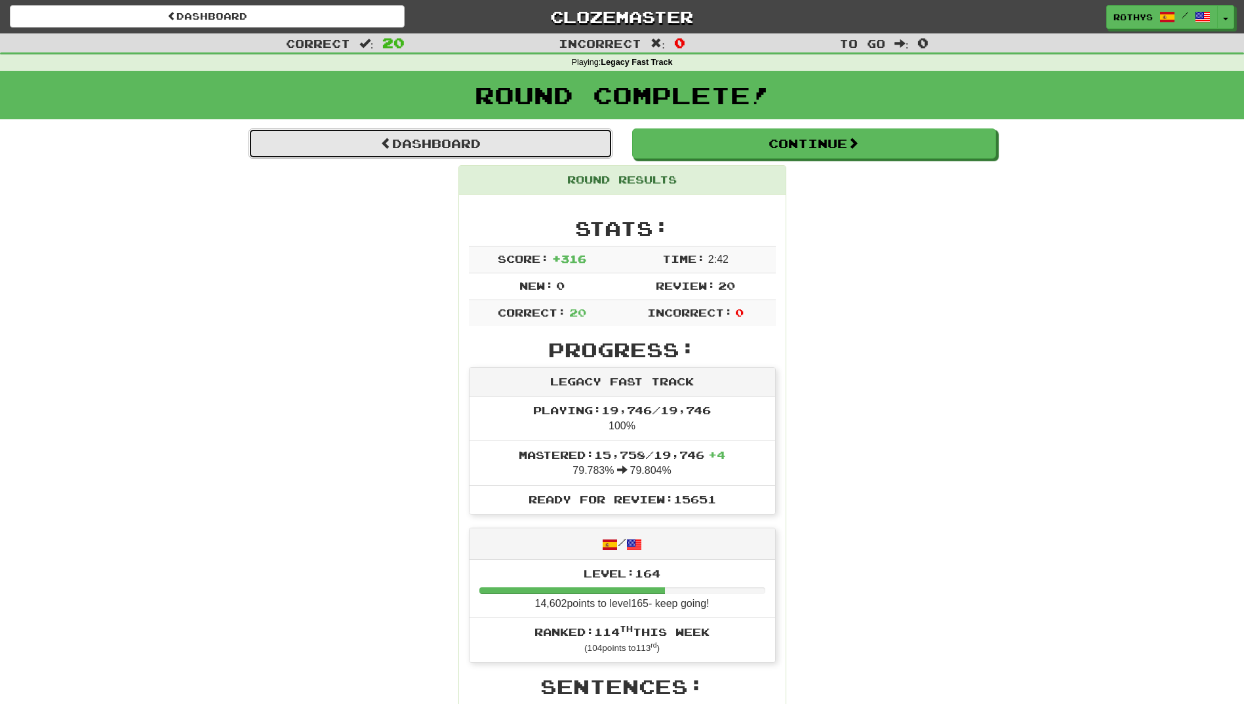
click at [456, 149] on link "Dashboard" at bounding box center [430, 143] width 364 height 30
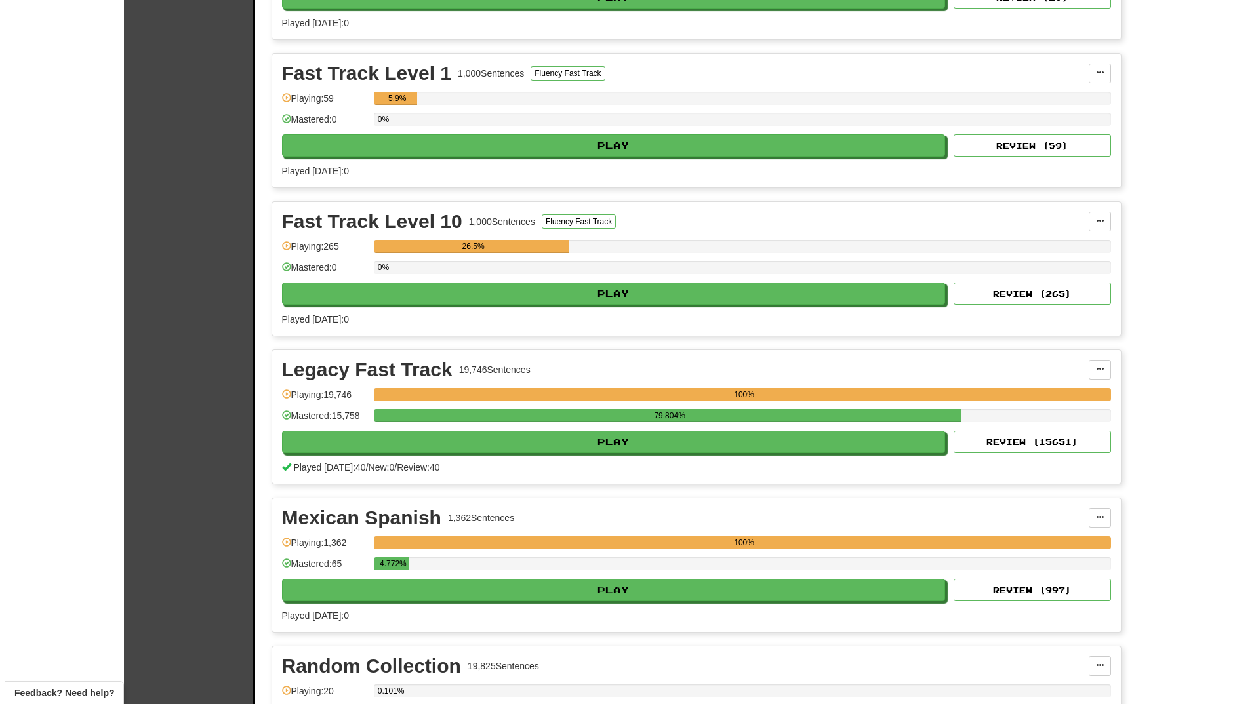
scroll to position [459, 0]
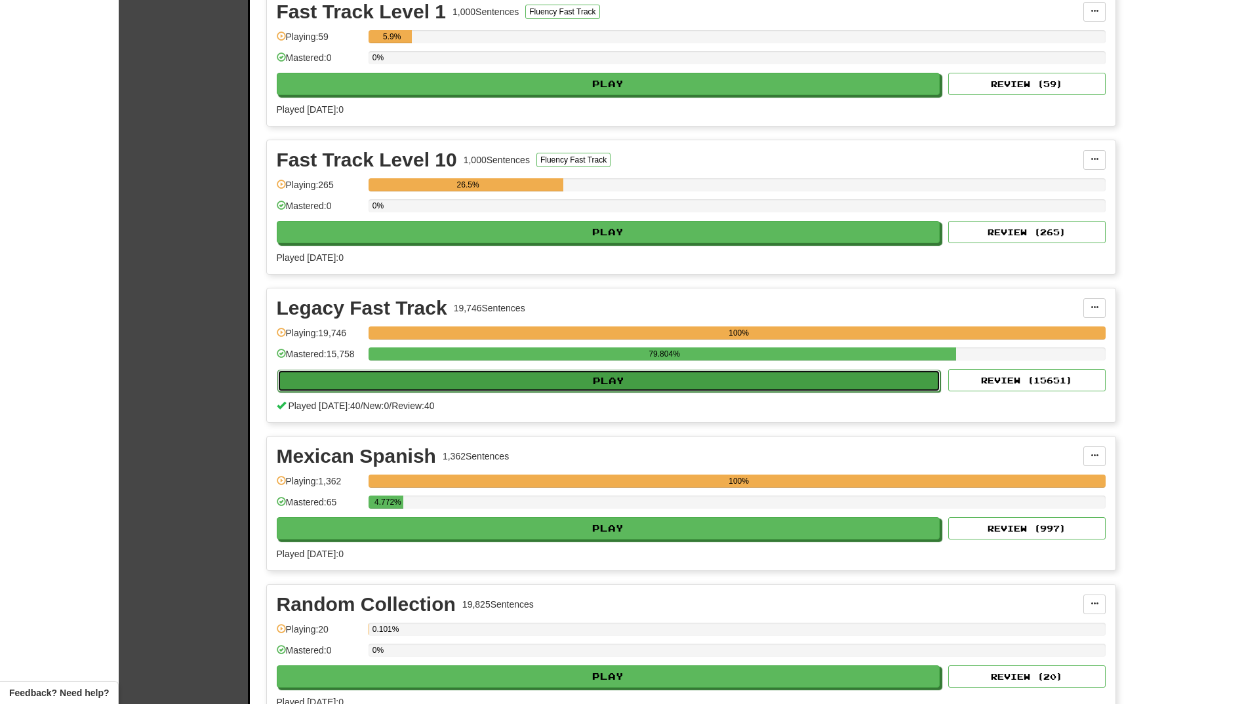
click at [536, 373] on button "Play" at bounding box center [608, 381] width 663 height 22
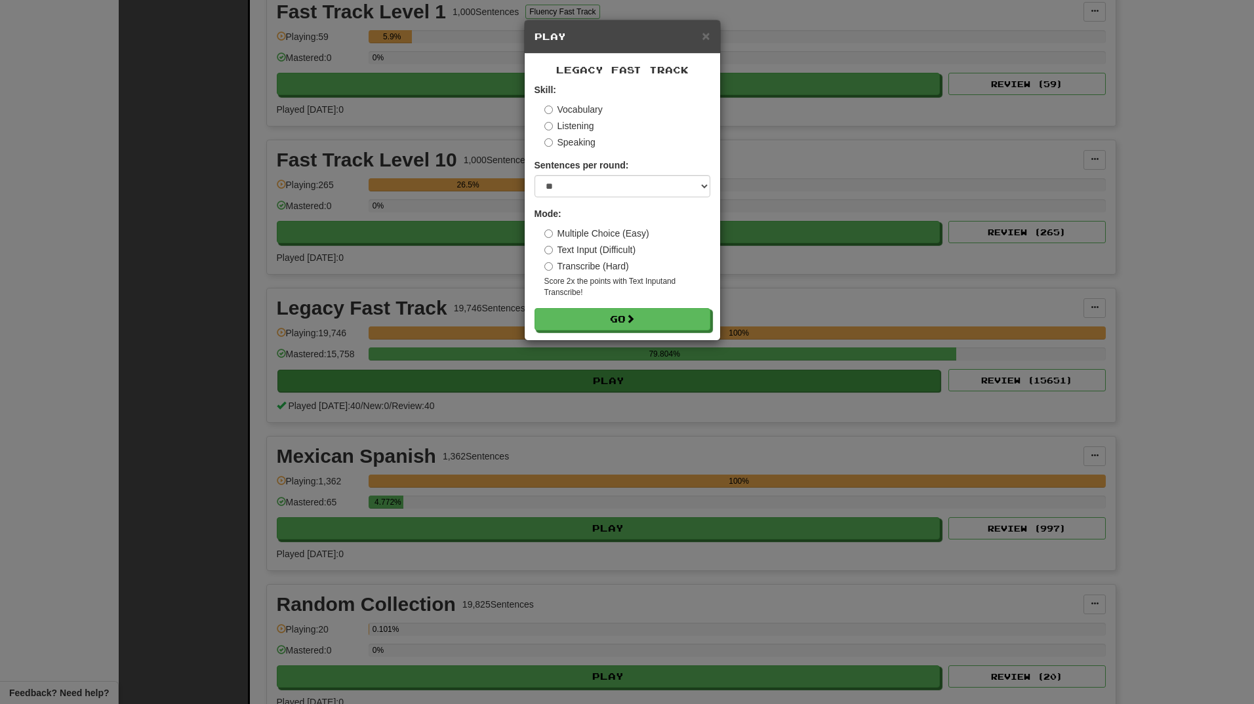
click at [536, 373] on div "× Play Legacy Fast Track Skill: Vocabulary Listening Speaking Sentences per rou…" at bounding box center [627, 352] width 1254 height 704
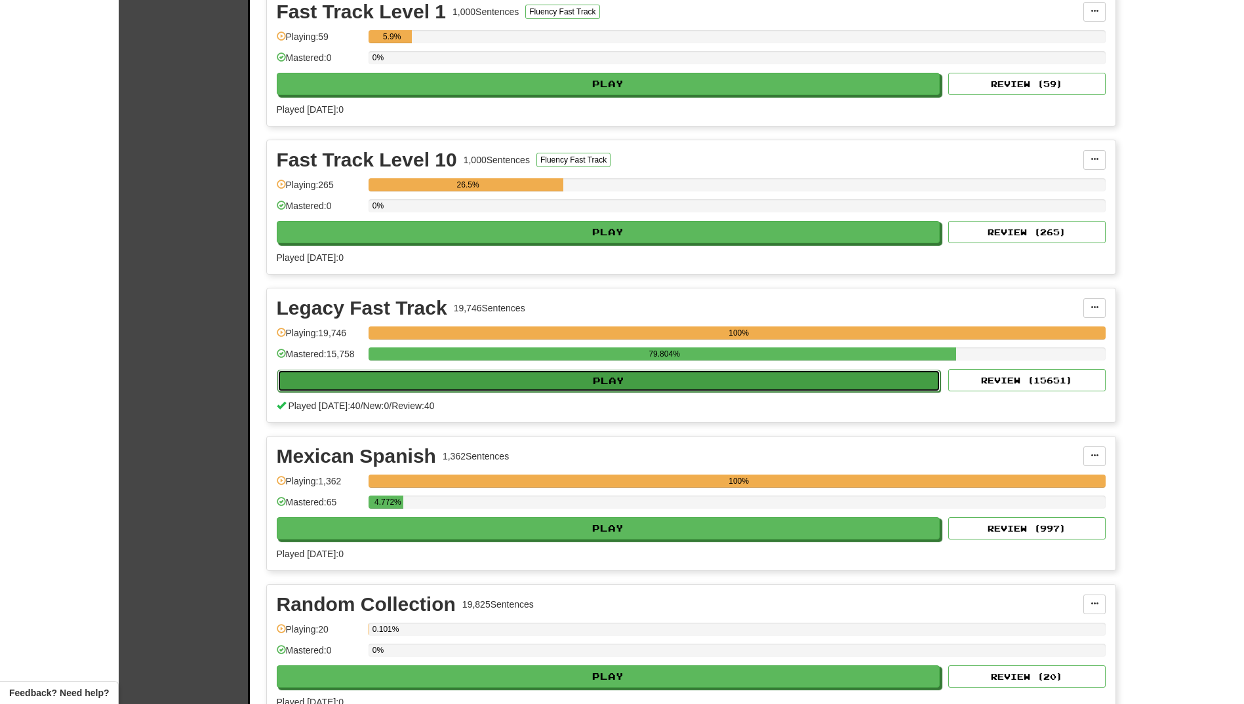
click at [559, 376] on button "Play" at bounding box center [608, 381] width 663 height 22
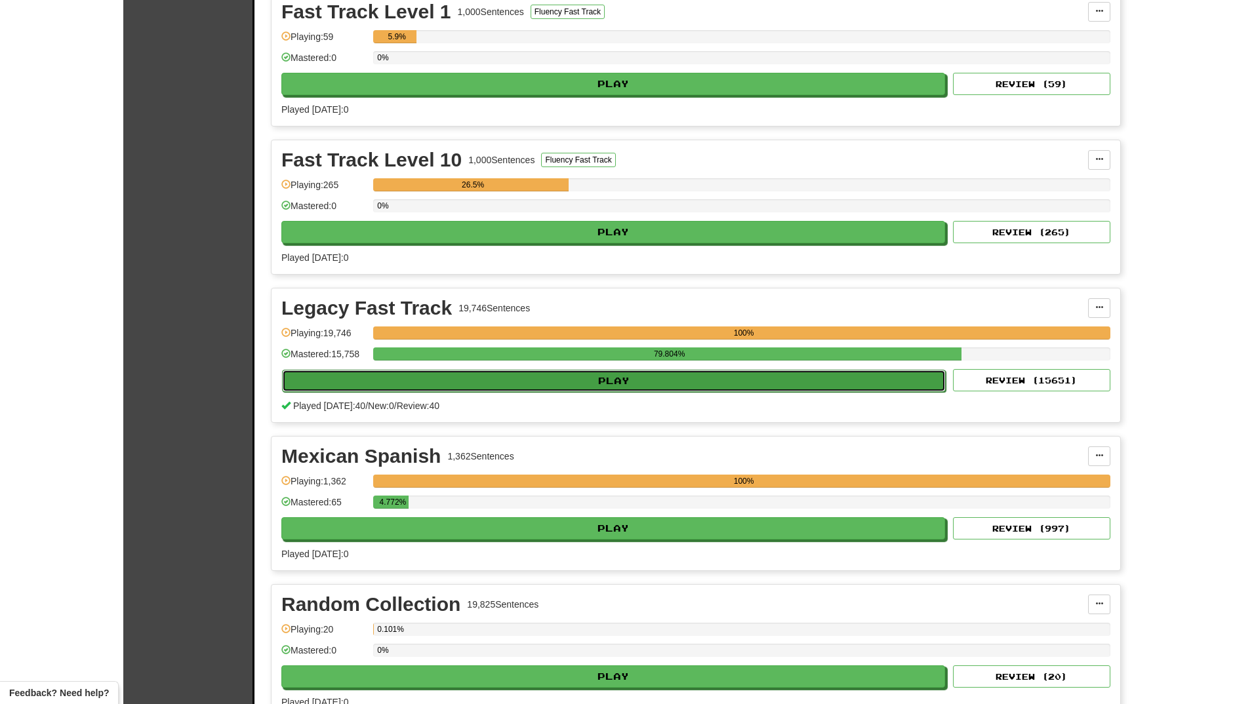
select select "**"
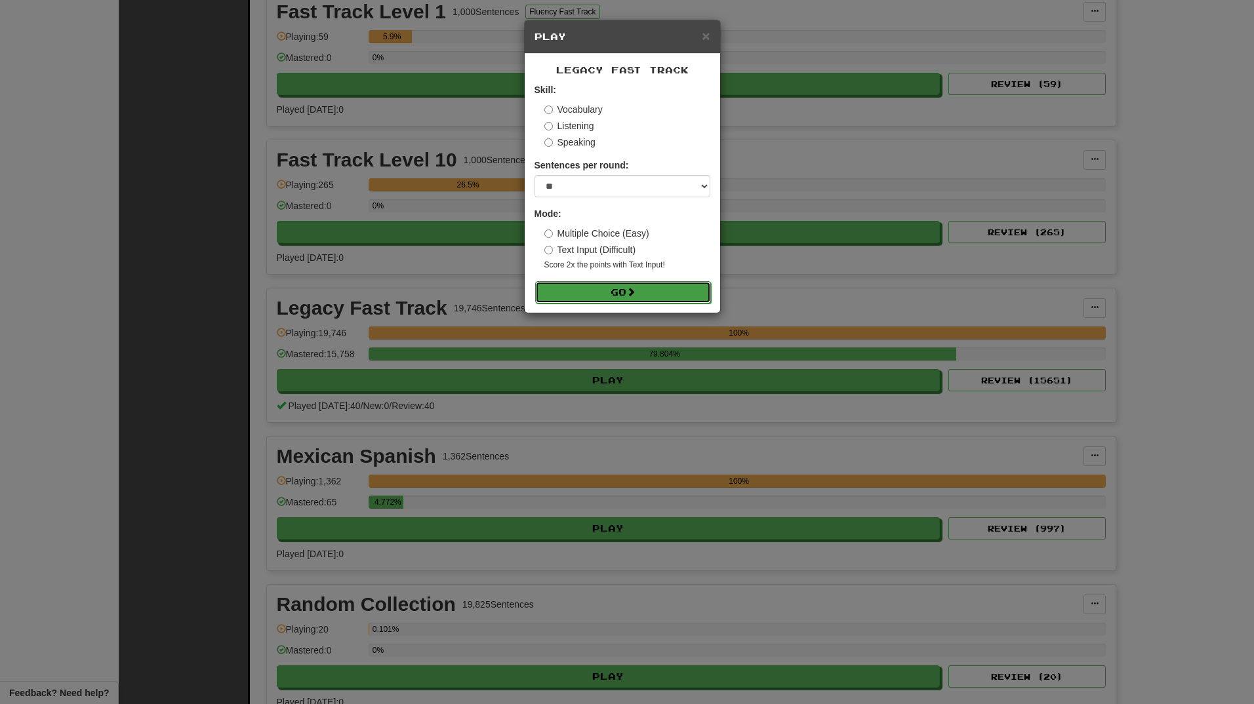
click at [589, 287] on button "Go" at bounding box center [623, 292] width 176 height 22
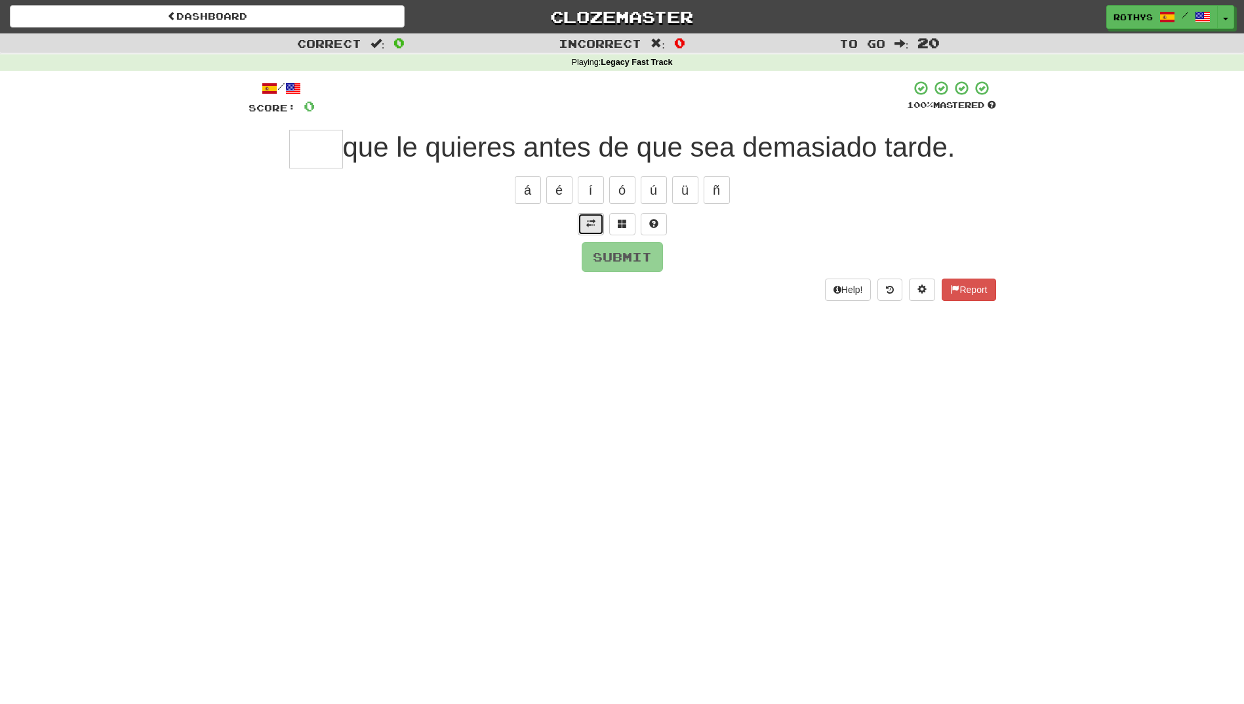
click at [591, 217] on button at bounding box center [591, 224] width 26 height 22
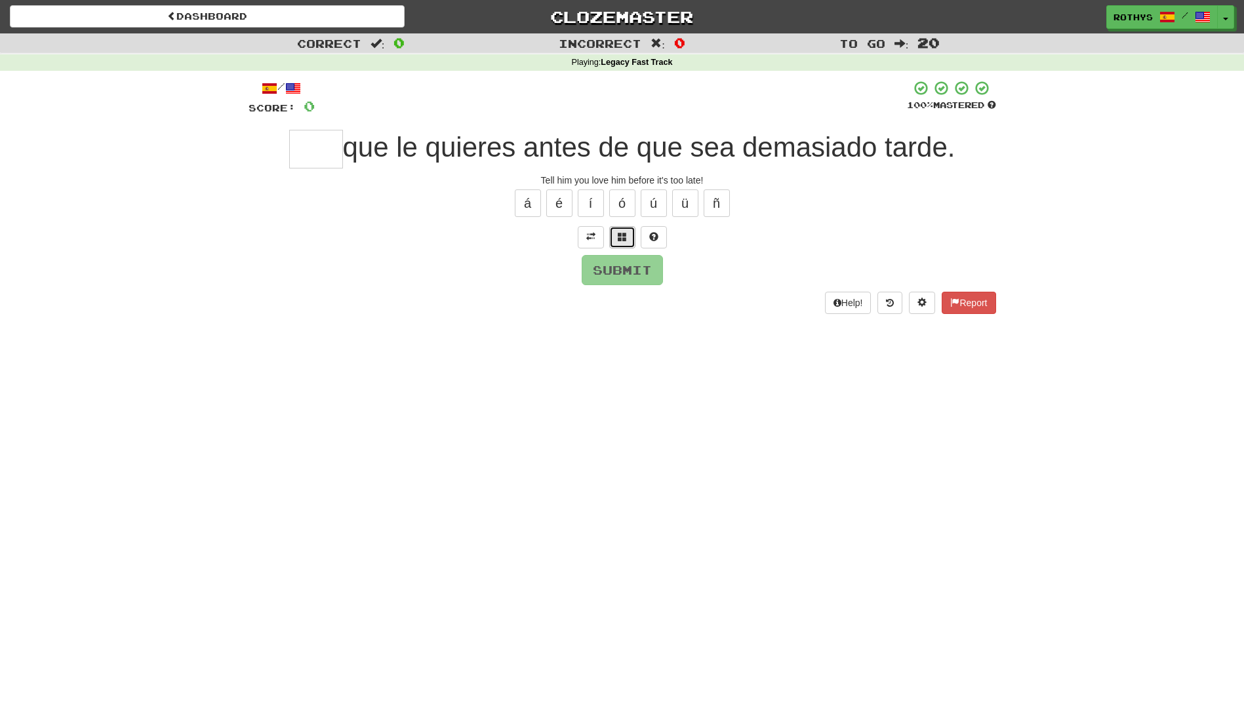
click at [618, 238] on span at bounding box center [622, 236] width 9 height 9
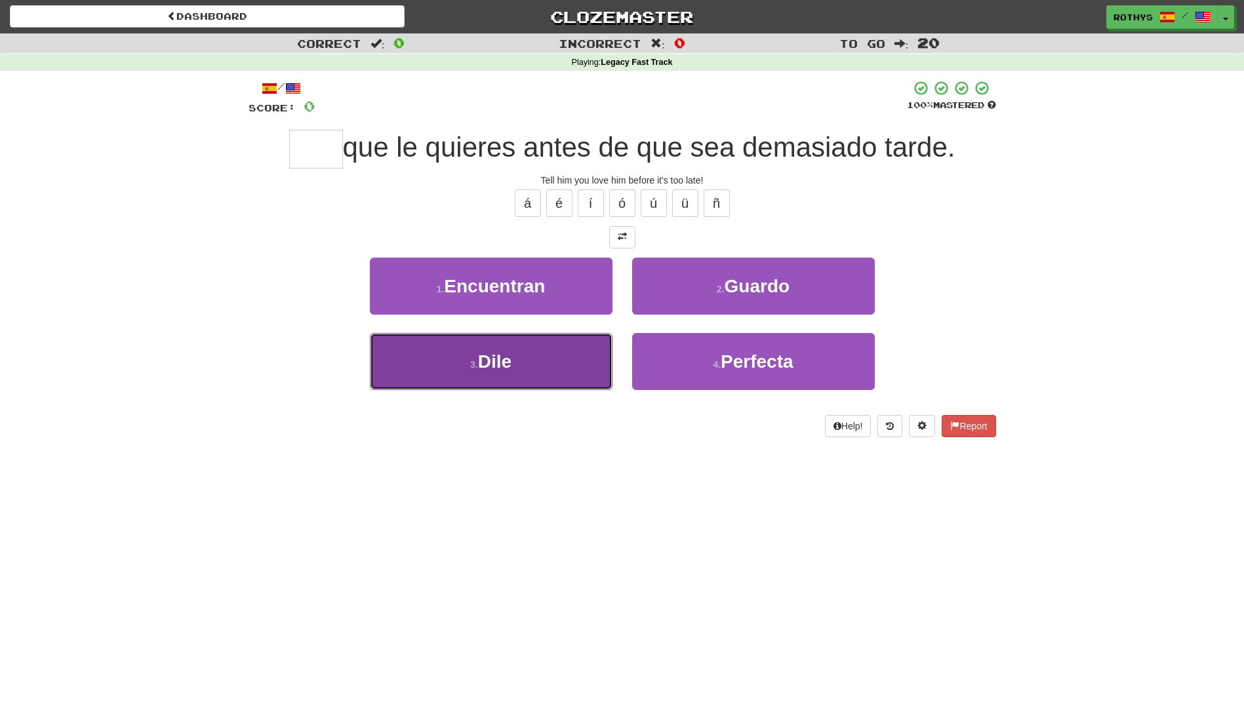
click at [558, 349] on button "3 . [GEOGRAPHIC_DATA]" at bounding box center [491, 361] width 243 height 57
type input "****"
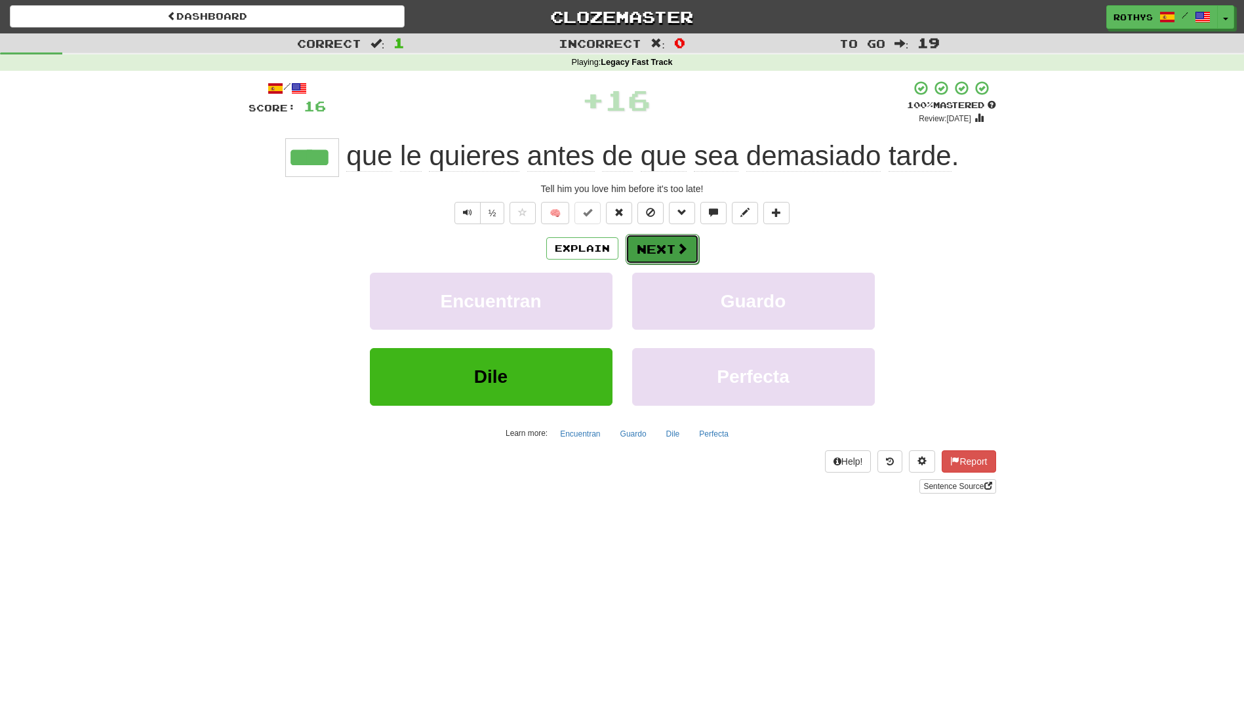
click at [655, 241] on button "Next" at bounding box center [661, 249] width 73 height 30
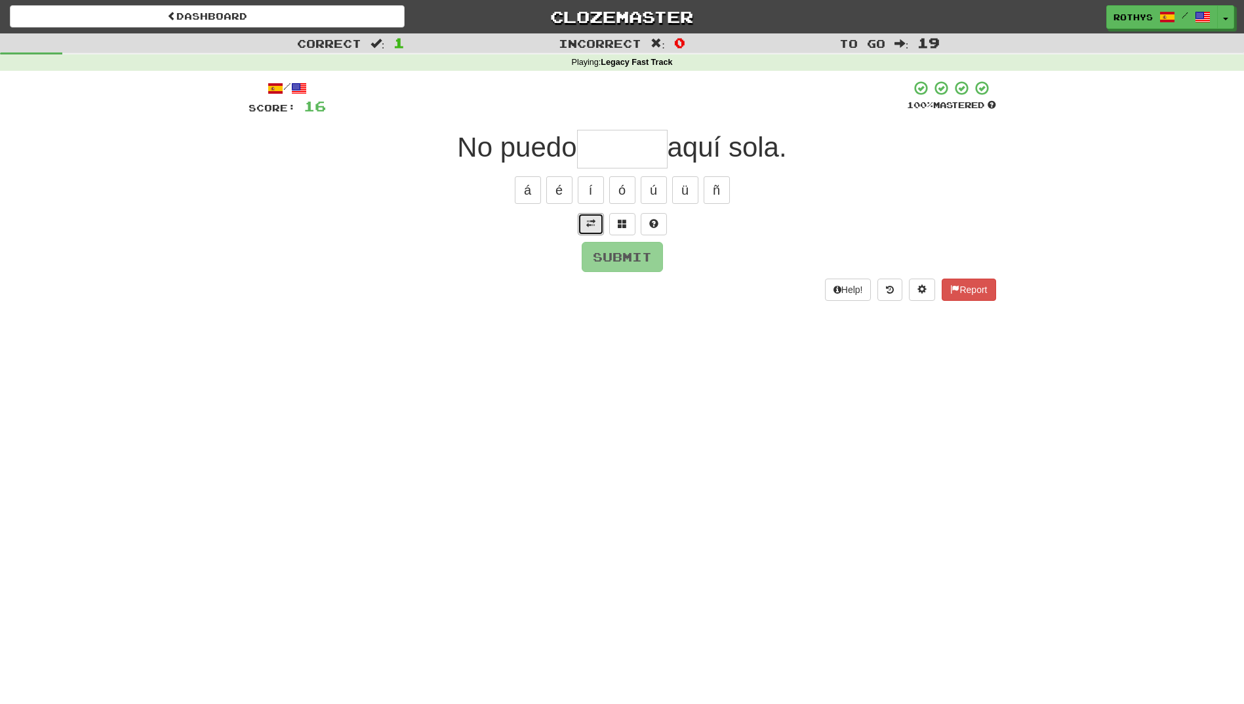
click at [589, 219] on span at bounding box center [590, 223] width 9 height 9
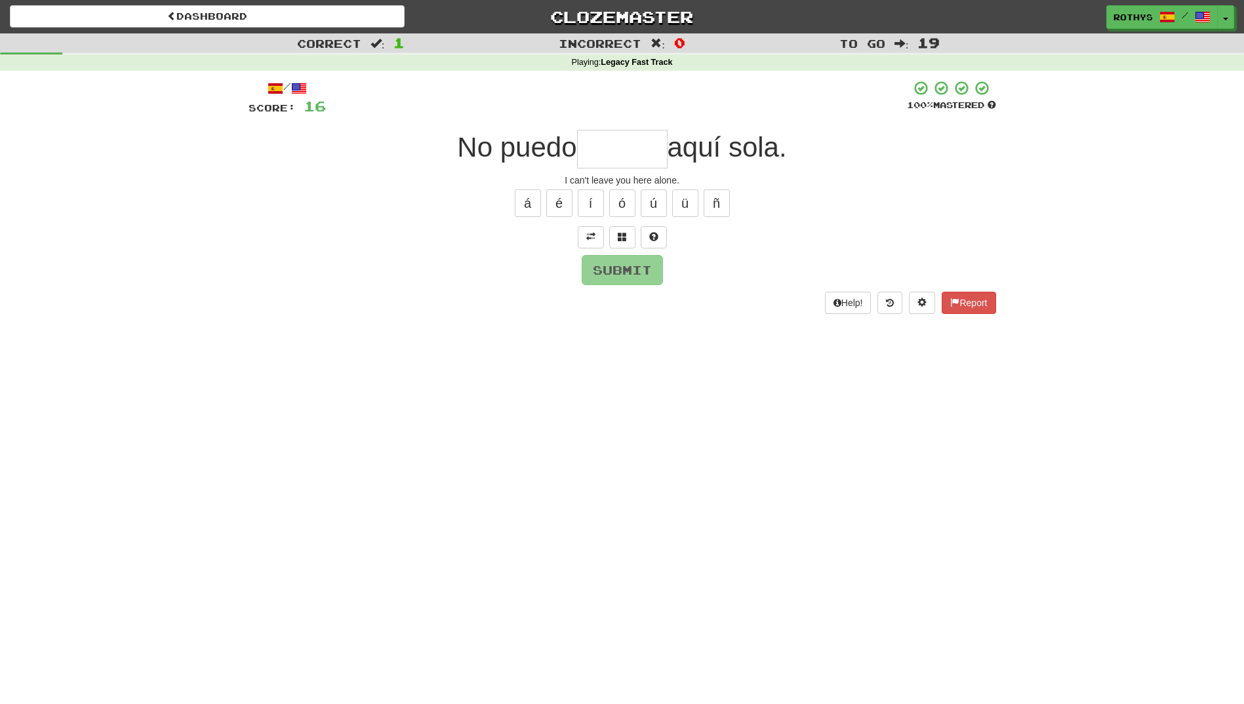
click at [614, 159] on input "text" at bounding box center [622, 149] width 90 height 39
click at [622, 239] on span at bounding box center [622, 236] width 9 height 9
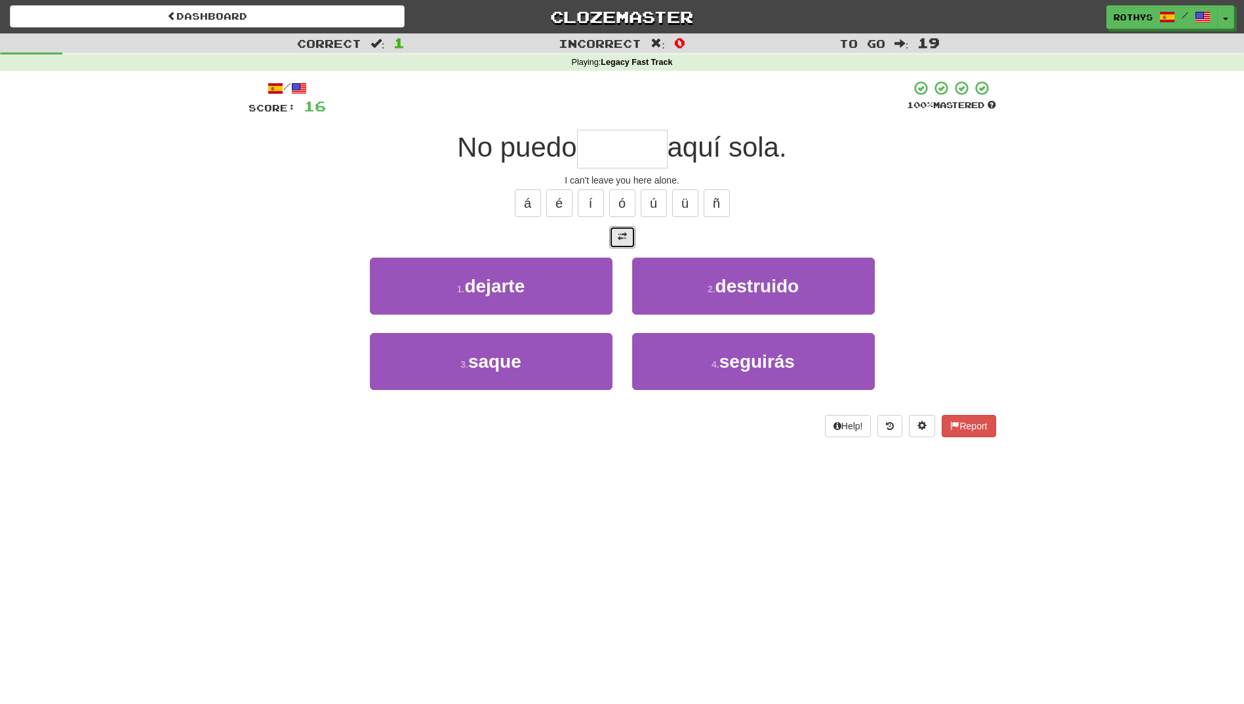
click at [622, 239] on span at bounding box center [622, 236] width 9 height 9
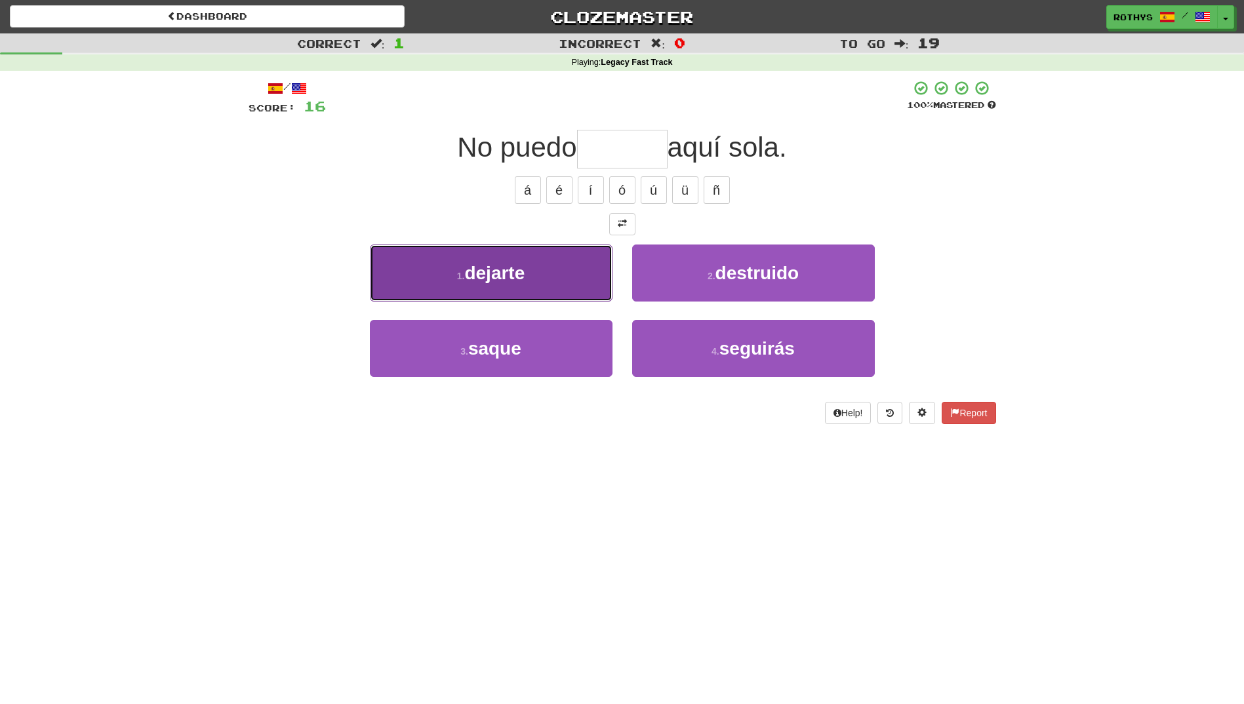
click at [584, 269] on button "1 . dejarte" at bounding box center [491, 273] width 243 height 57
type input "*******"
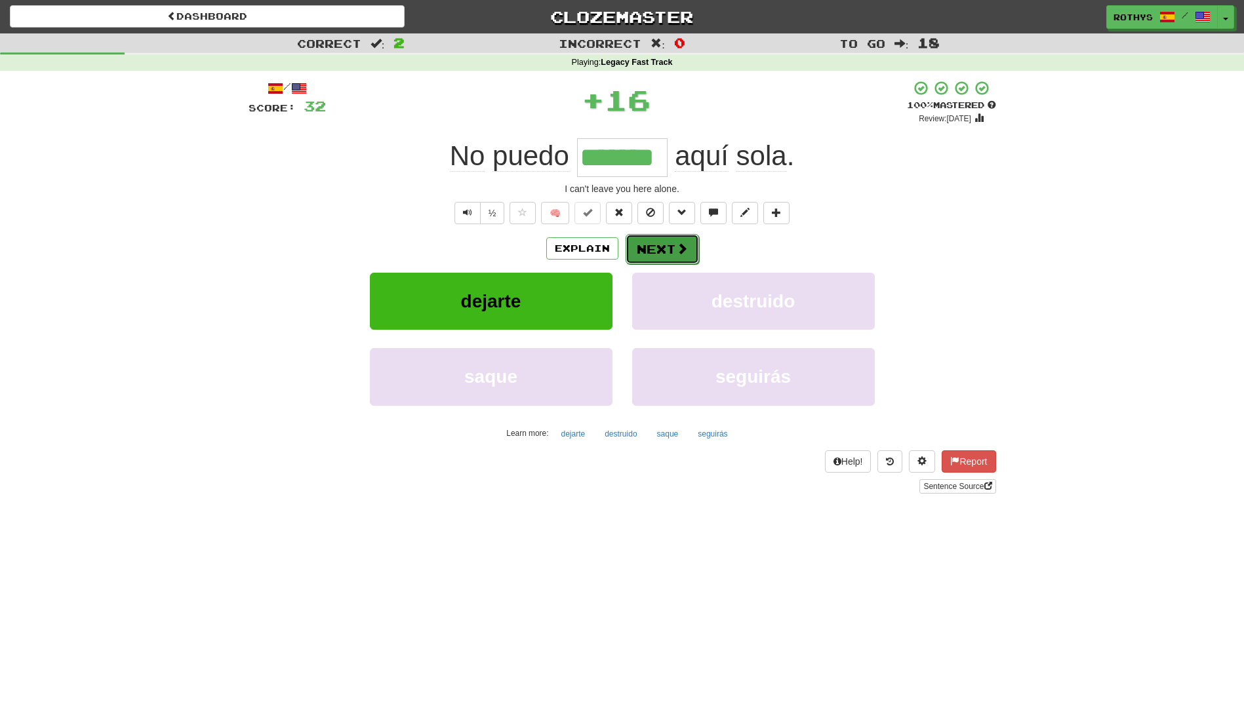
click at [657, 243] on button "Next" at bounding box center [661, 249] width 73 height 30
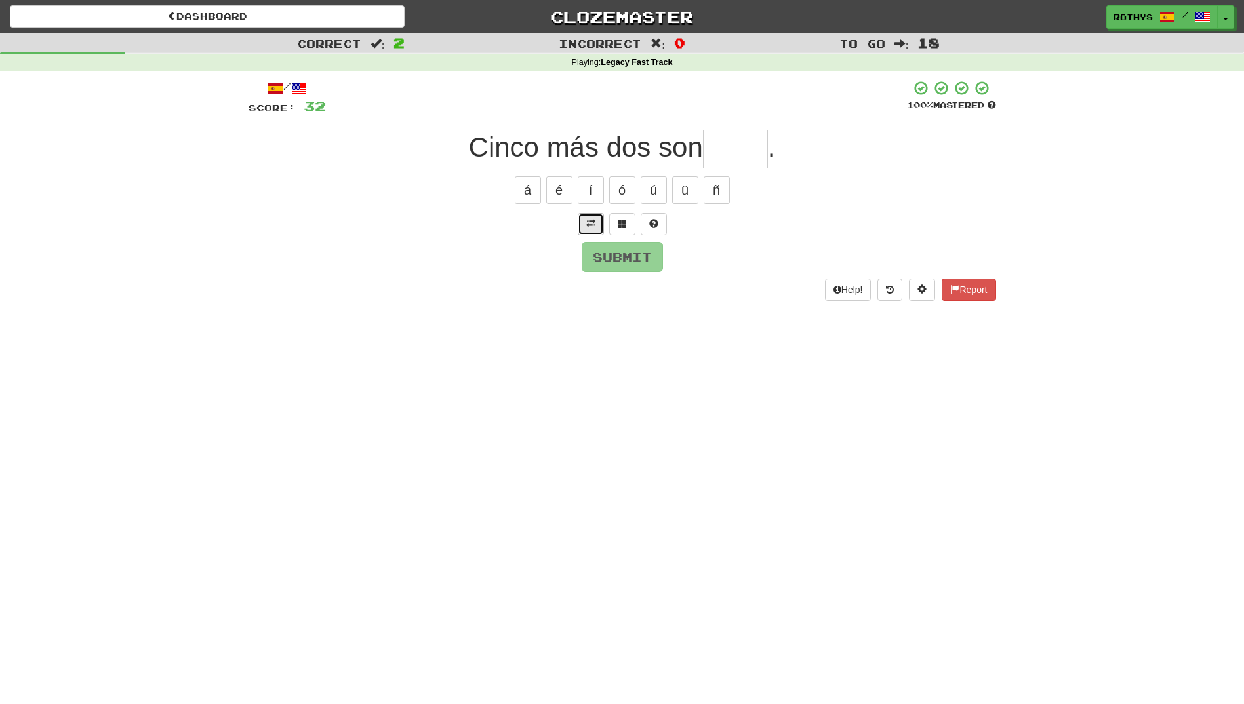
click at [581, 220] on button at bounding box center [591, 224] width 26 height 22
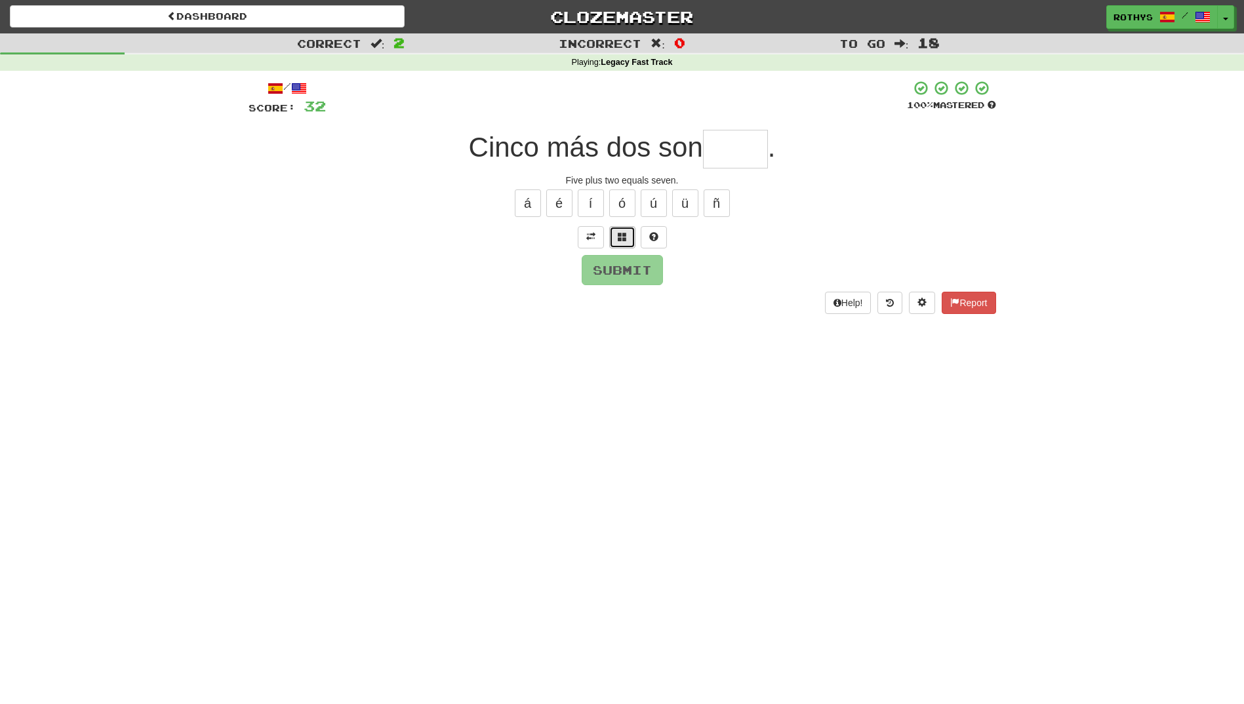
click at [621, 233] on span at bounding box center [622, 236] width 9 height 9
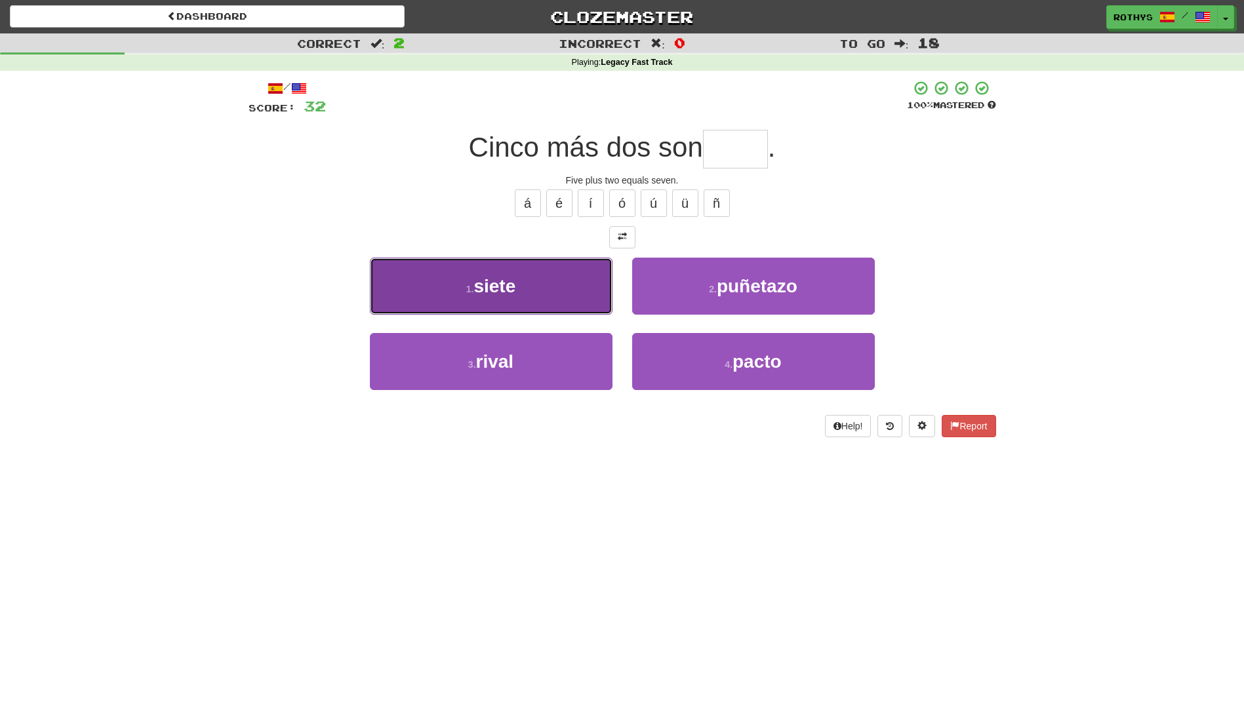
click at [554, 288] on button "1 . siete" at bounding box center [491, 286] width 243 height 57
type input "*****"
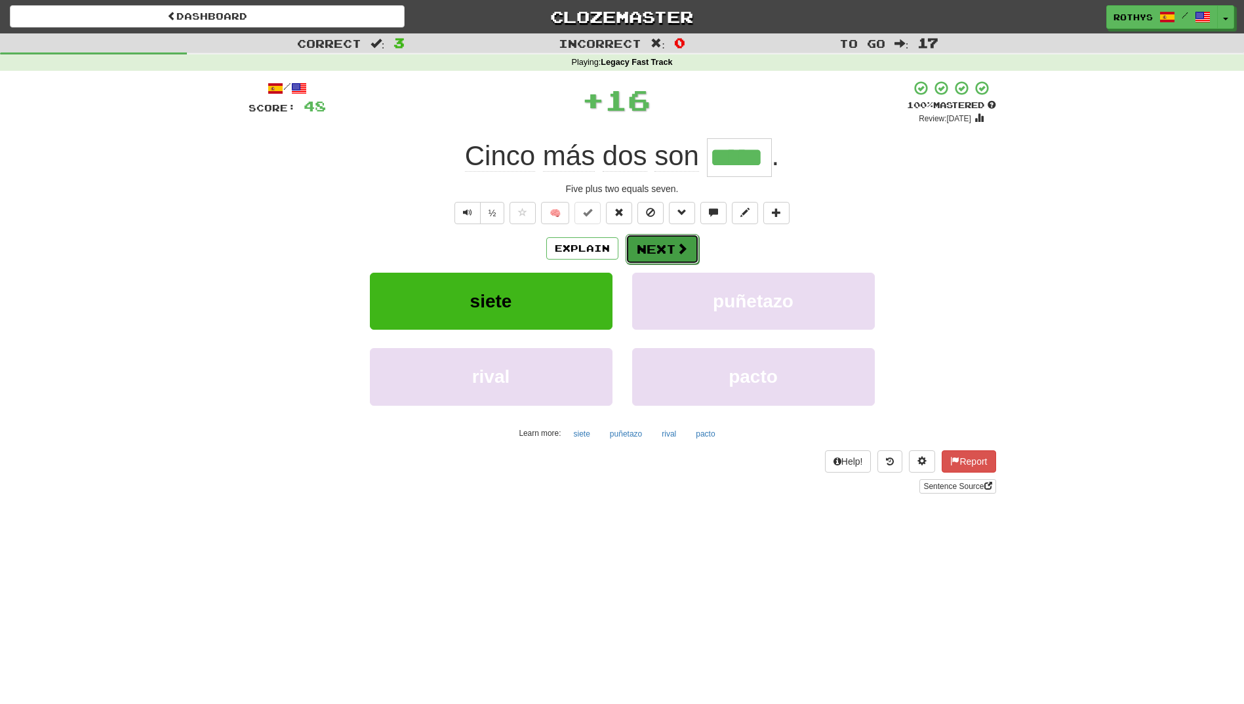
click at [662, 247] on button "Next" at bounding box center [661, 249] width 73 height 30
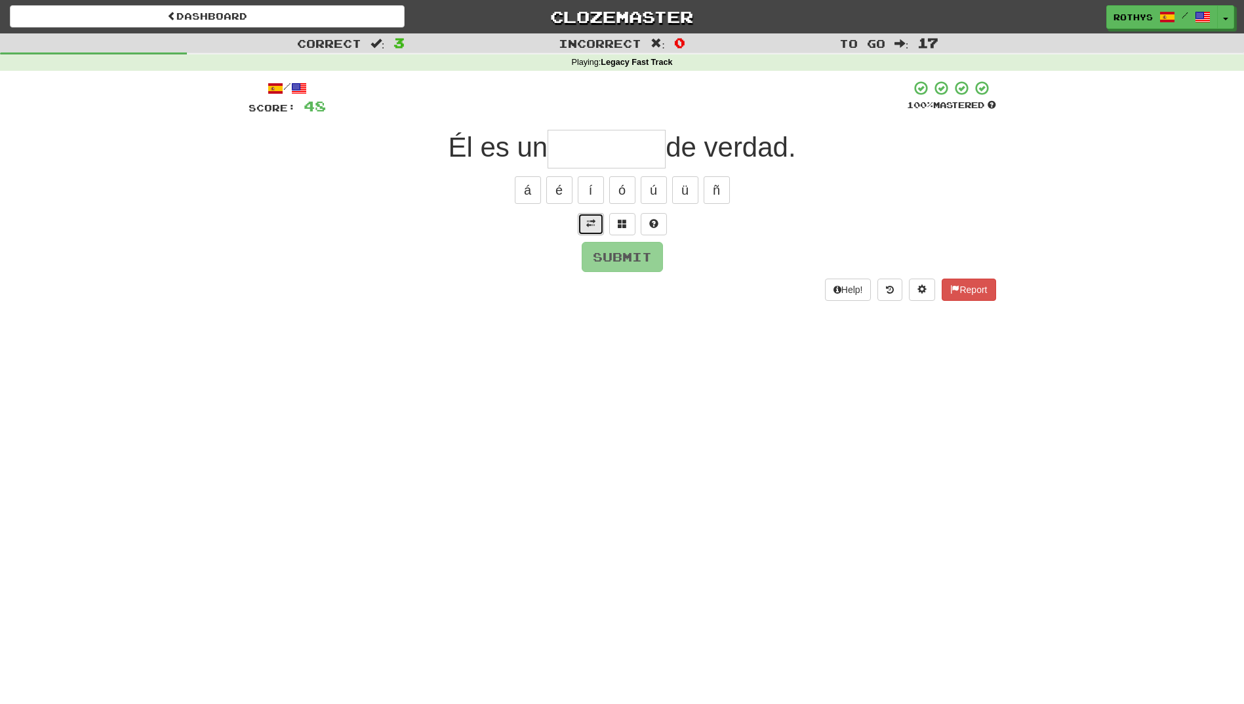
click at [589, 226] on span at bounding box center [590, 223] width 9 height 9
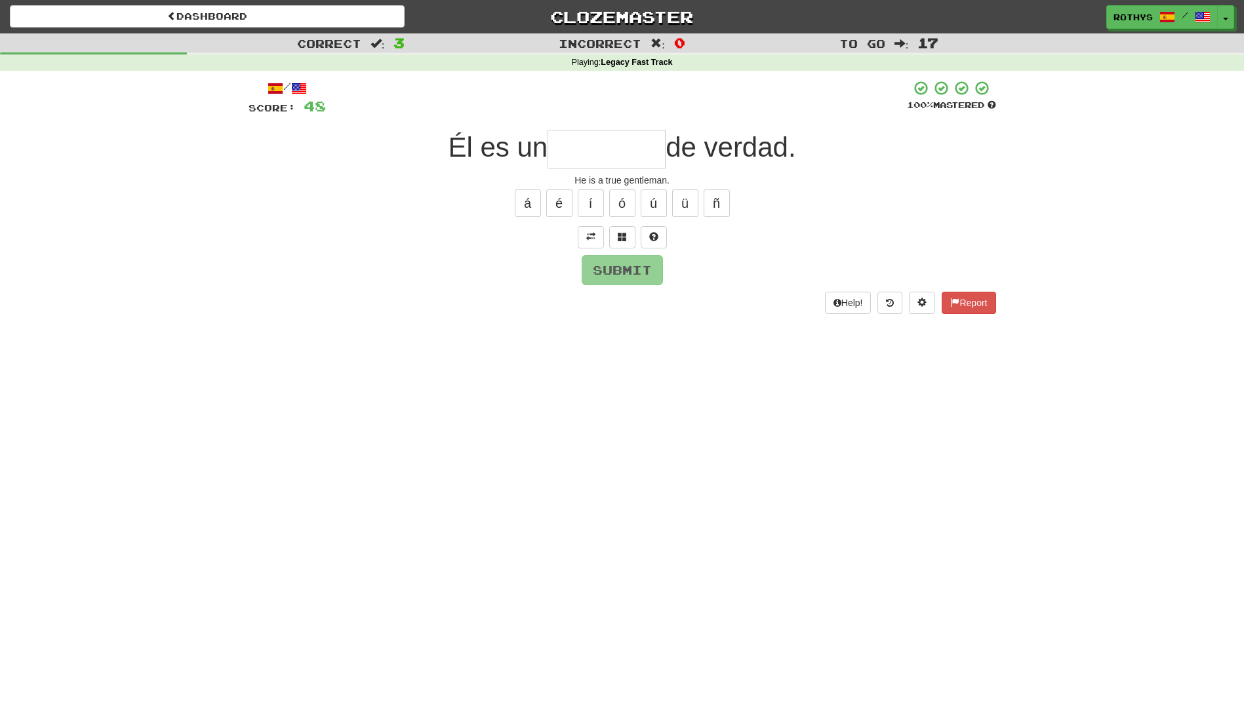
click at [599, 145] on input "text" at bounding box center [606, 149] width 118 height 39
click at [620, 235] on span at bounding box center [622, 236] width 9 height 9
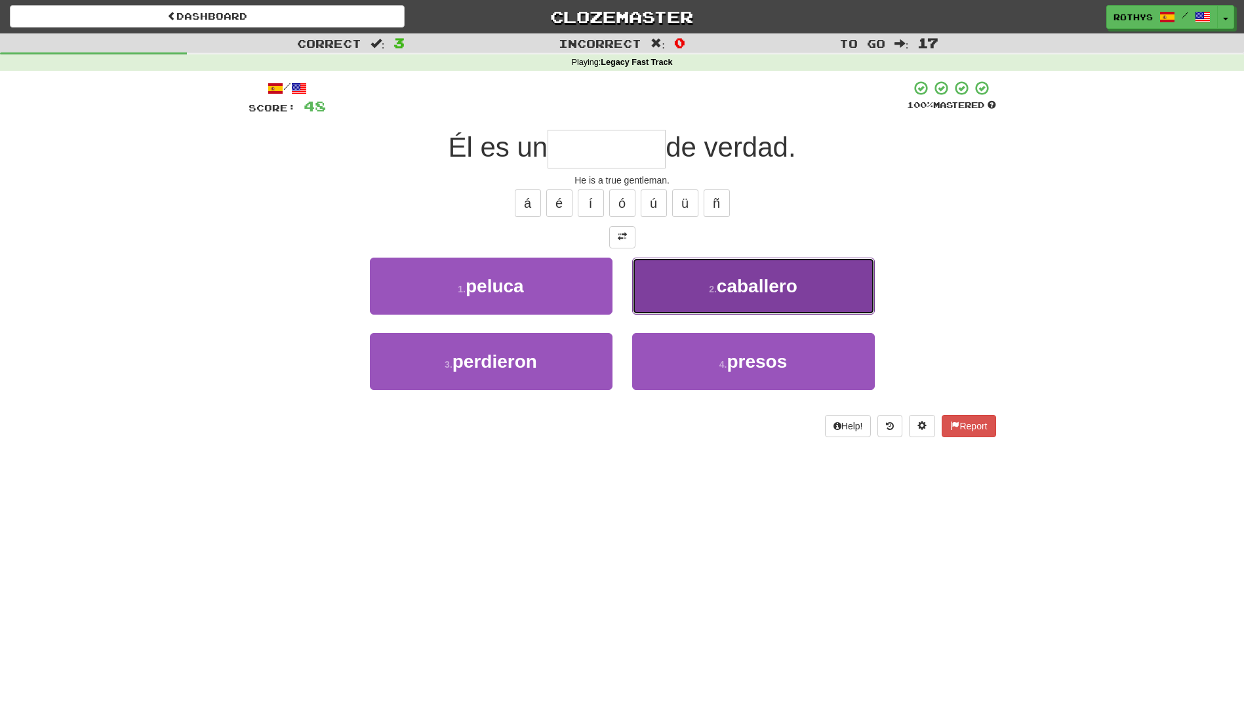
click at [670, 297] on button "2 . caballero" at bounding box center [753, 286] width 243 height 57
type input "*********"
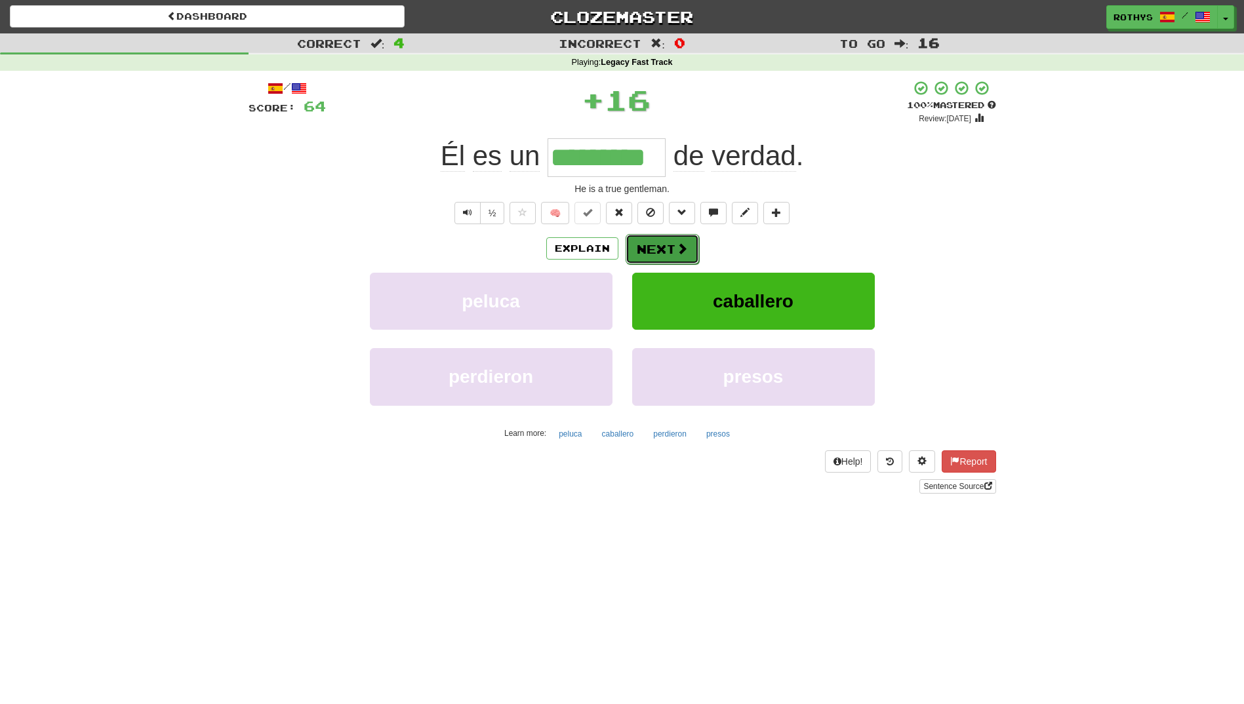
click at [665, 252] on button "Next" at bounding box center [661, 249] width 73 height 30
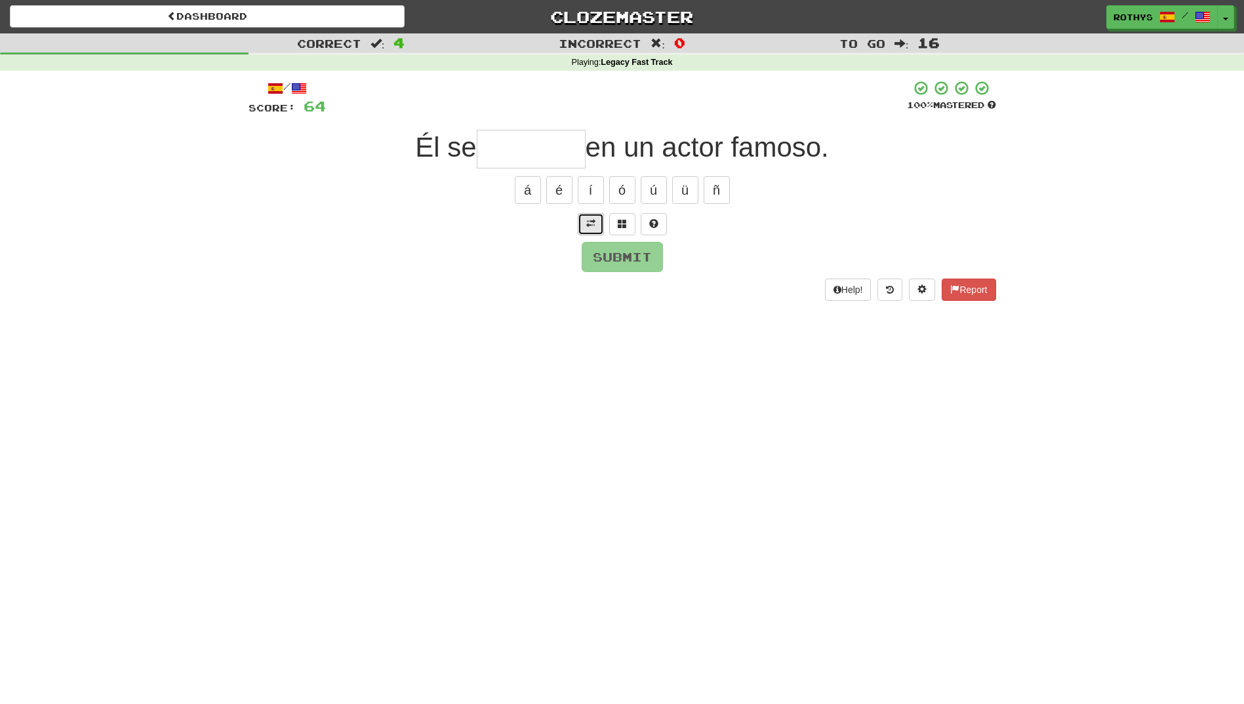
click at [595, 224] on span at bounding box center [590, 223] width 9 height 9
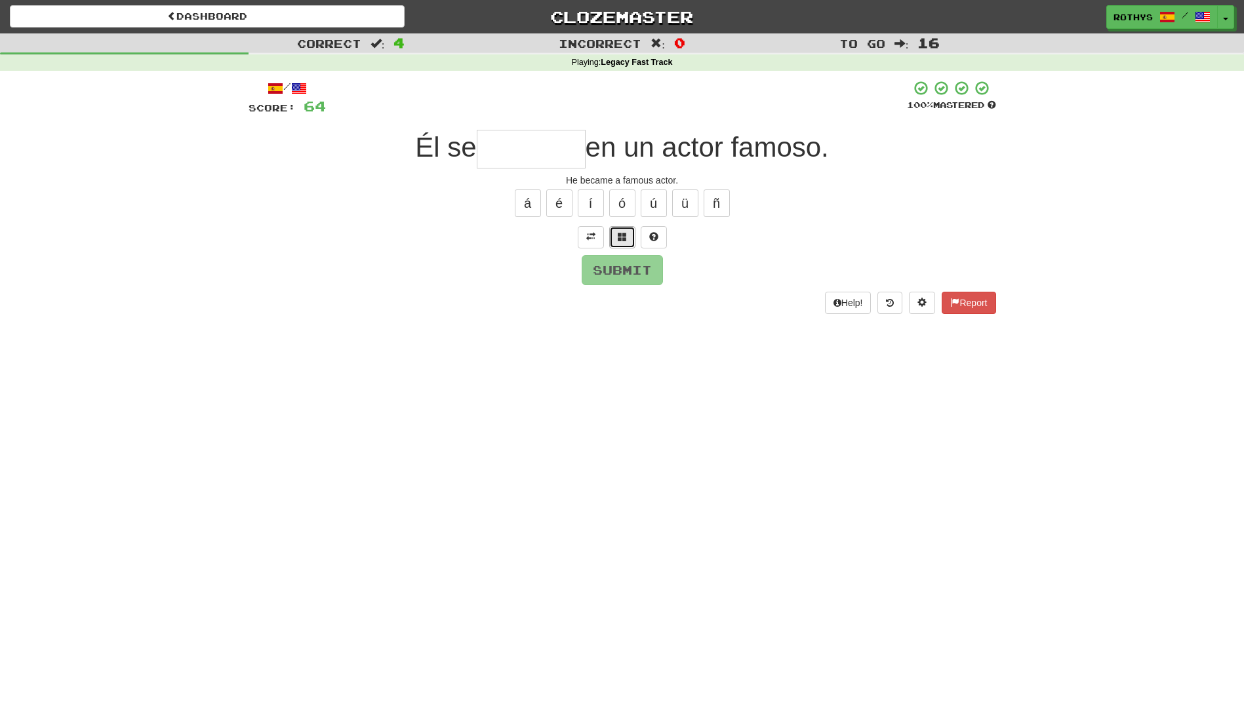
click at [623, 230] on button at bounding box center [622, 237] width 26 height 22
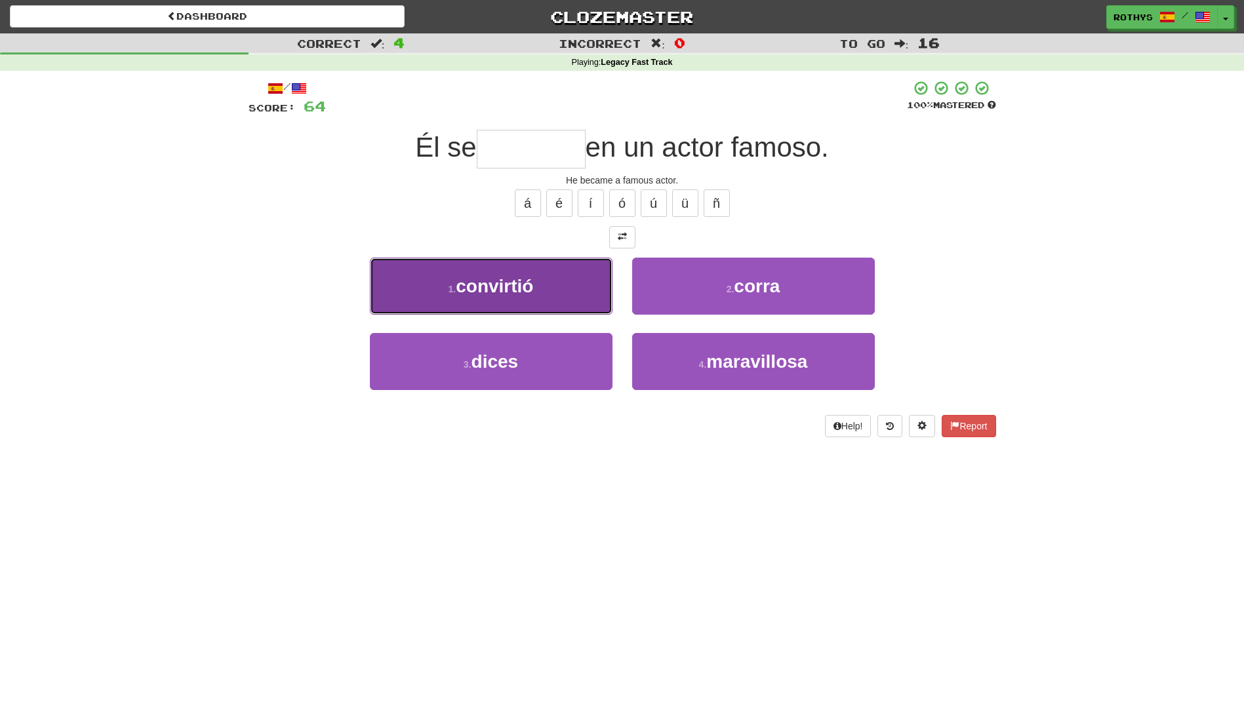
click at [540, 295] on button "1 . convirtió" at bounding box center [491, 286] width 243 height 57
type input "*********"
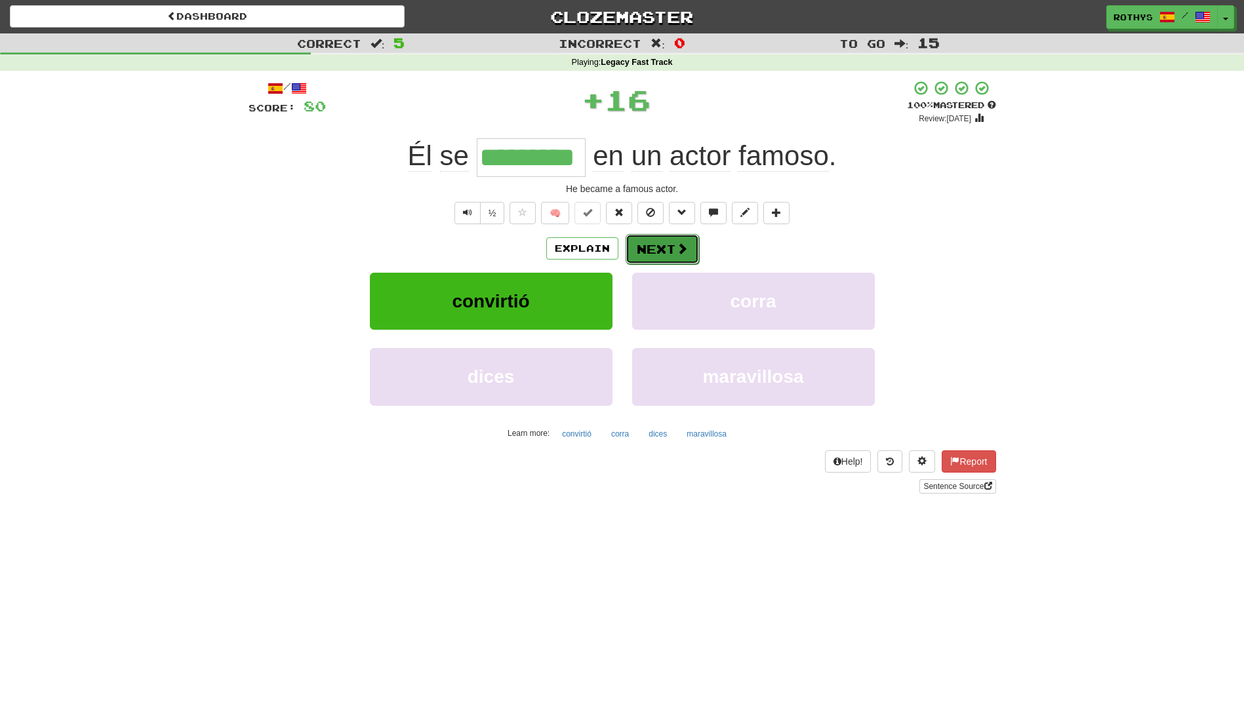
click at [648, 246] on button "Next" at bounding box center [661, 249] width 73 height 30
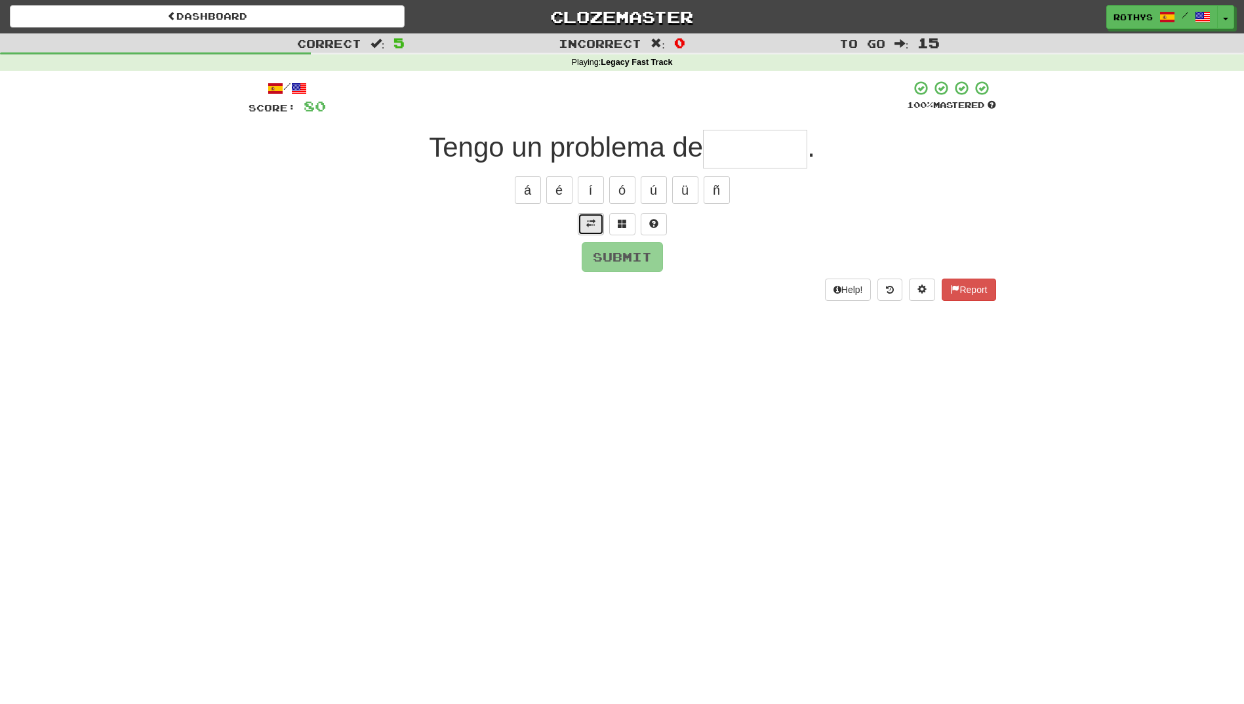
click at [589, 229] on button at bounding box center [591, 224] width 26 height 22
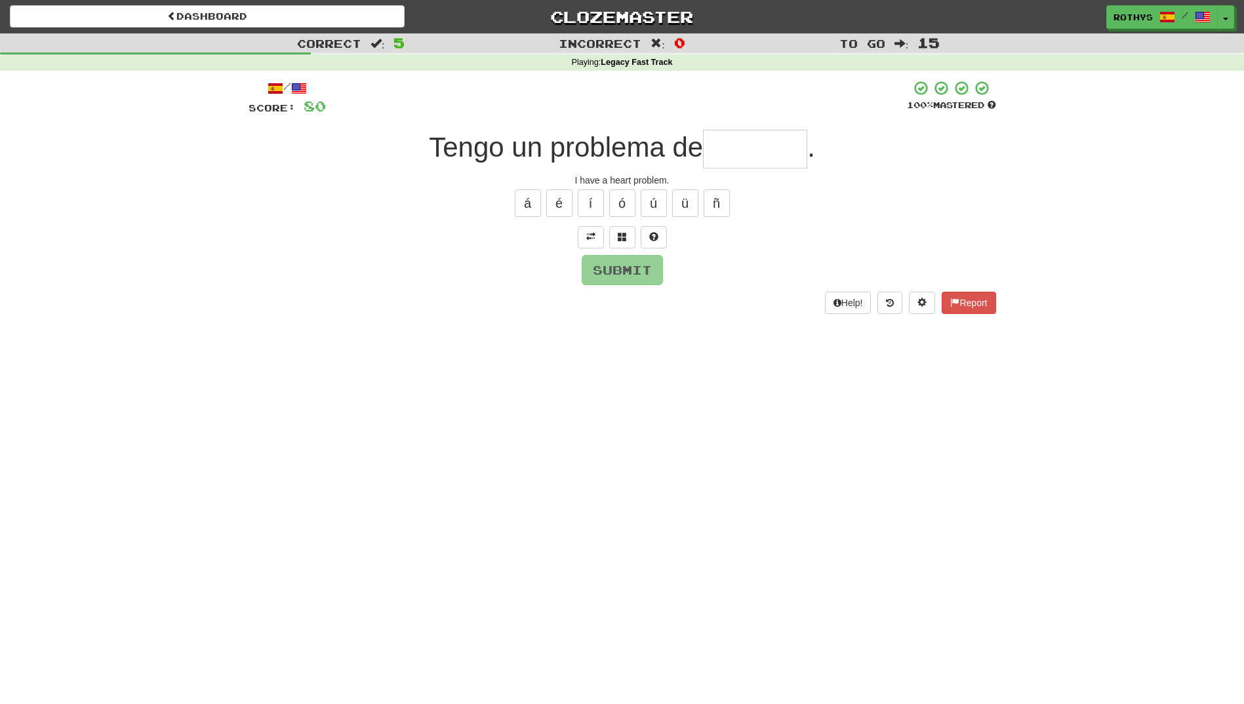
click at [728, 150] on input "text" at bounding box center [755, 149] width 104 height 39
click at [626, 239] on span at bounding box center [622, 236] width 9 height 9
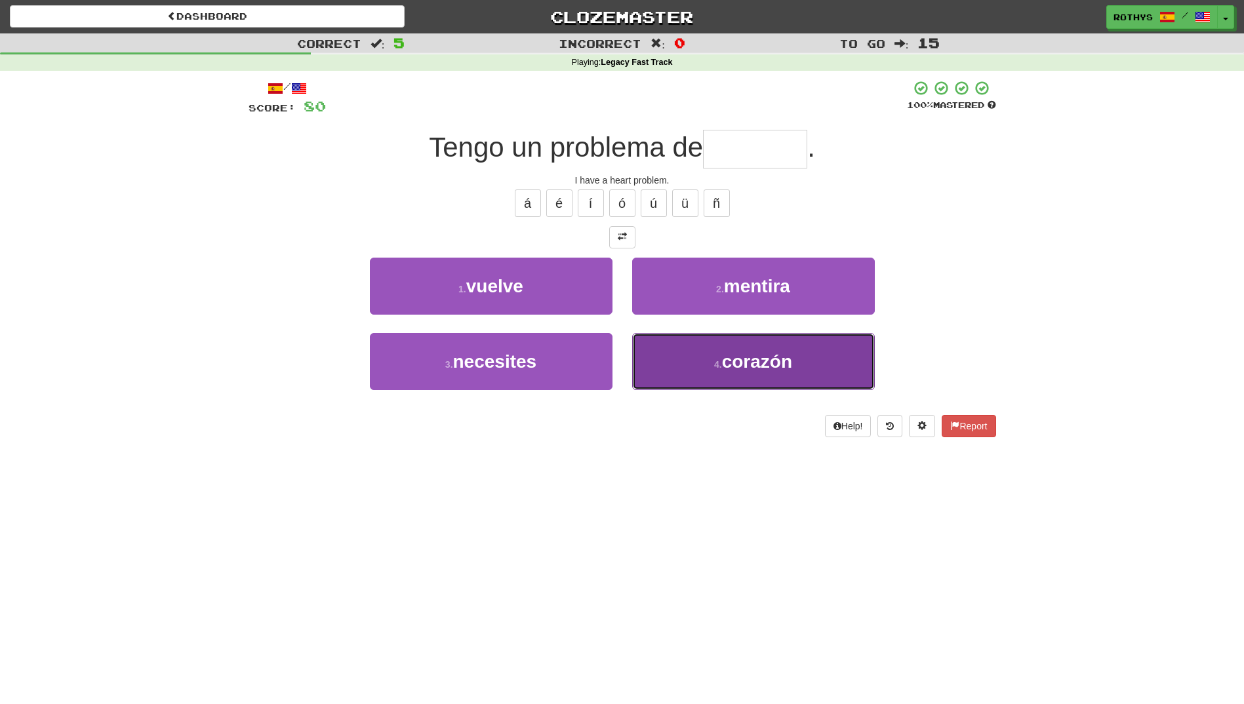
click at [779, 352] on button "4 . corazón" at bounding box center [753, 361] width 243 height 57
type input "*******"
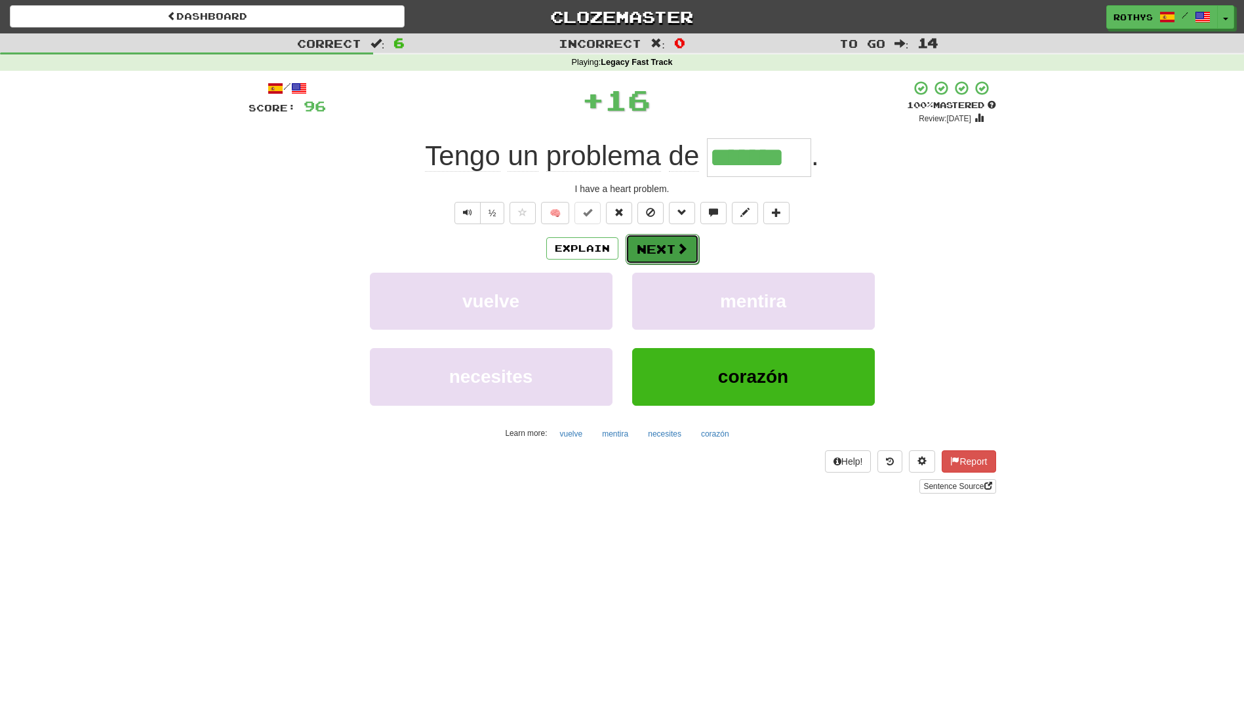
click at [641, 248] on button "Next" at bounding box center [661, 249] width 73 height 30
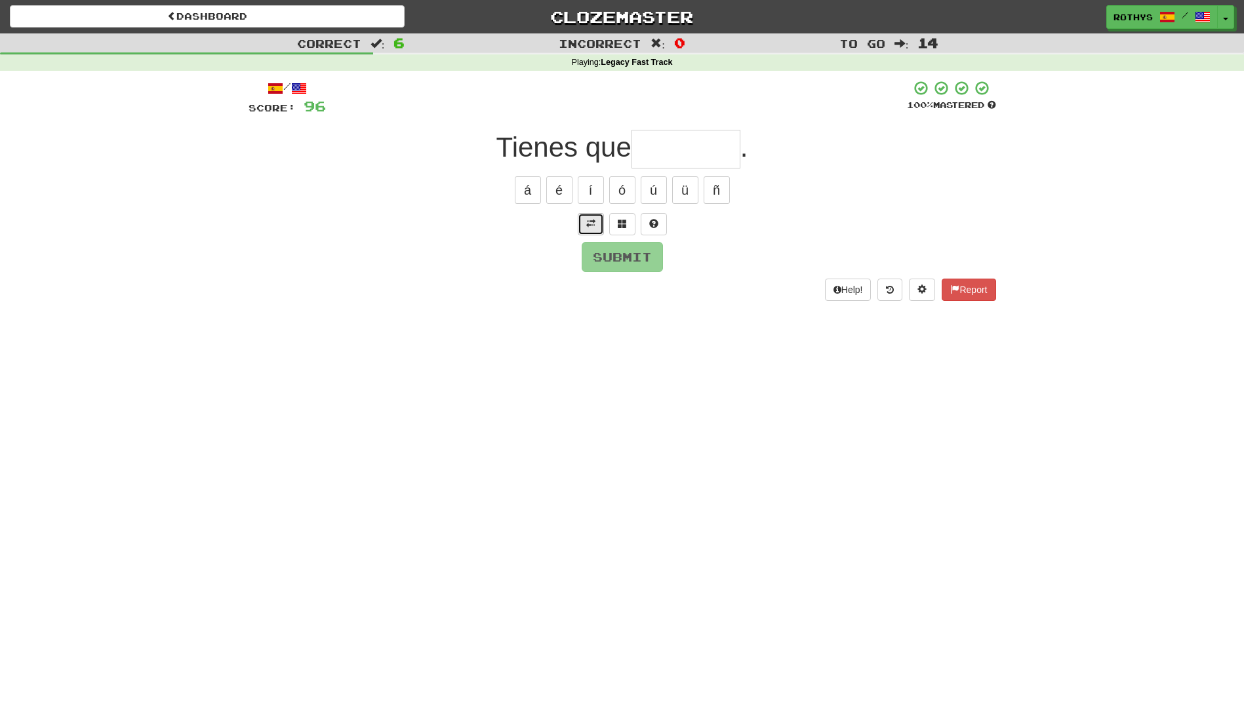
click at [589, 225] on span at bounding box center [590, 223] width 9 height 9
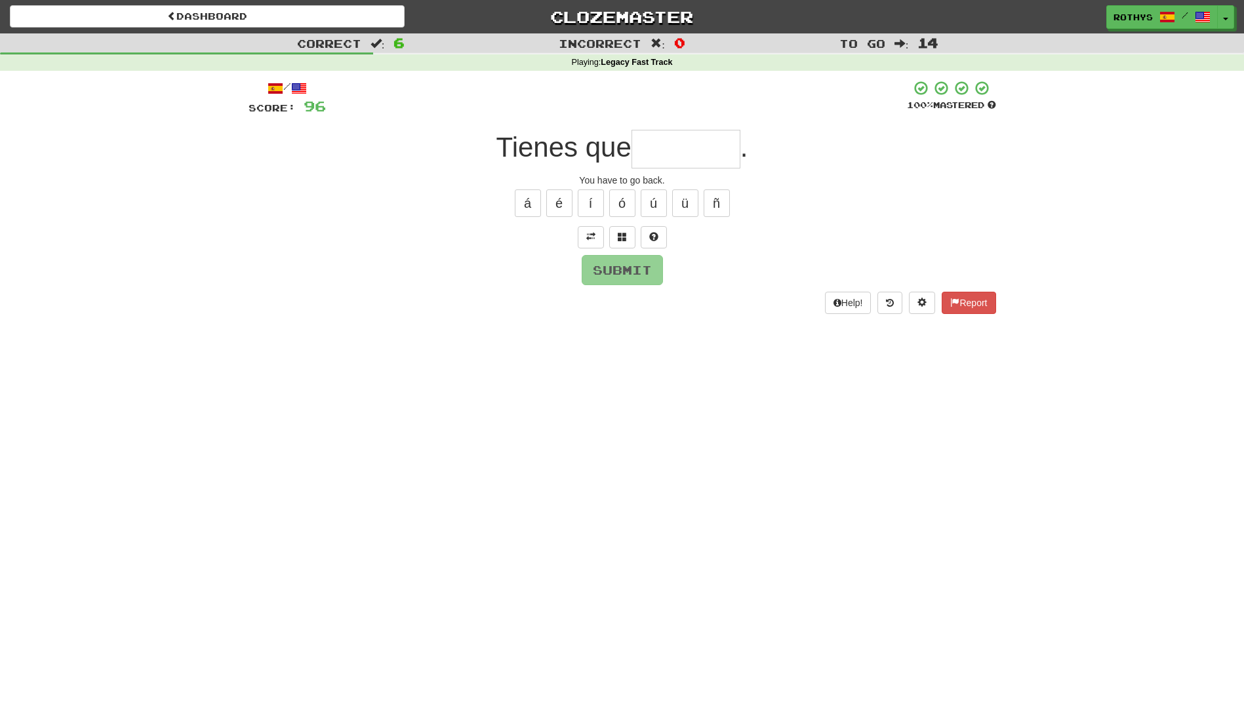
click at [681, 149] on input "text" at bounding box center [685, 149] width 109 height 39
click at [622, 238] on span at bounding box center [622, 236] width 9 height 9
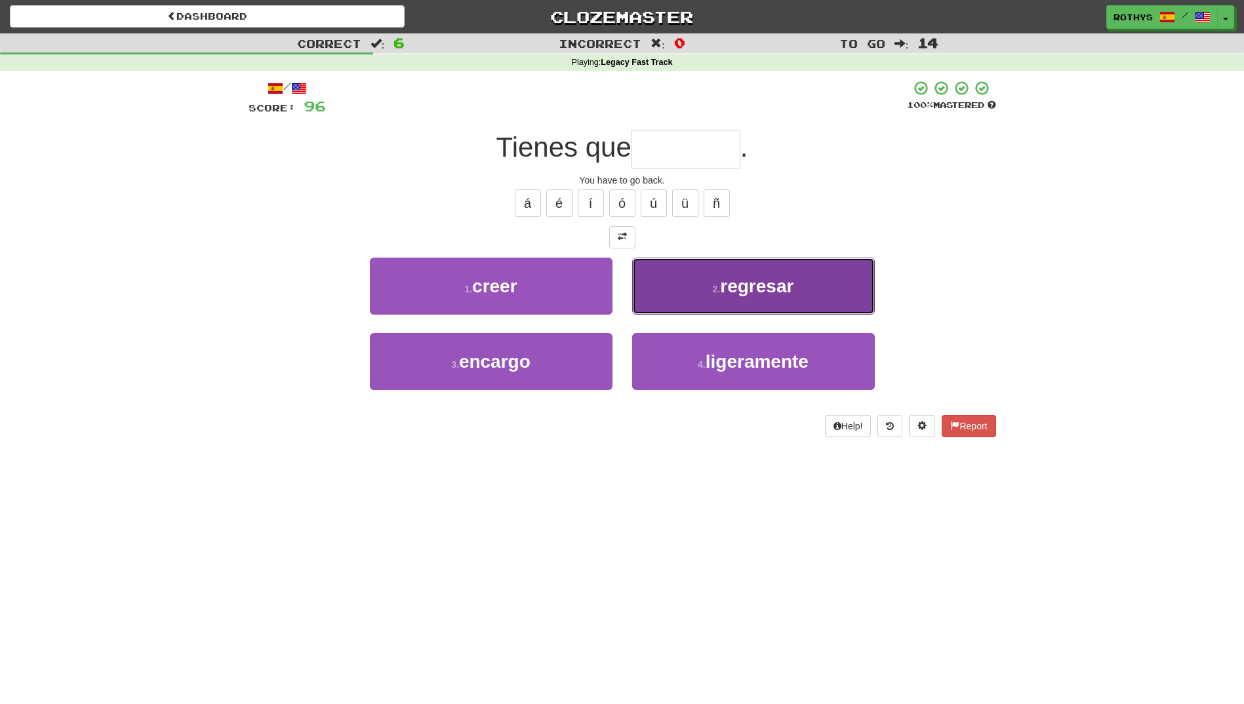
click at [789, 290] on span "regresar" at bounding box center [756, 286] width 73 height 20
type input "********"
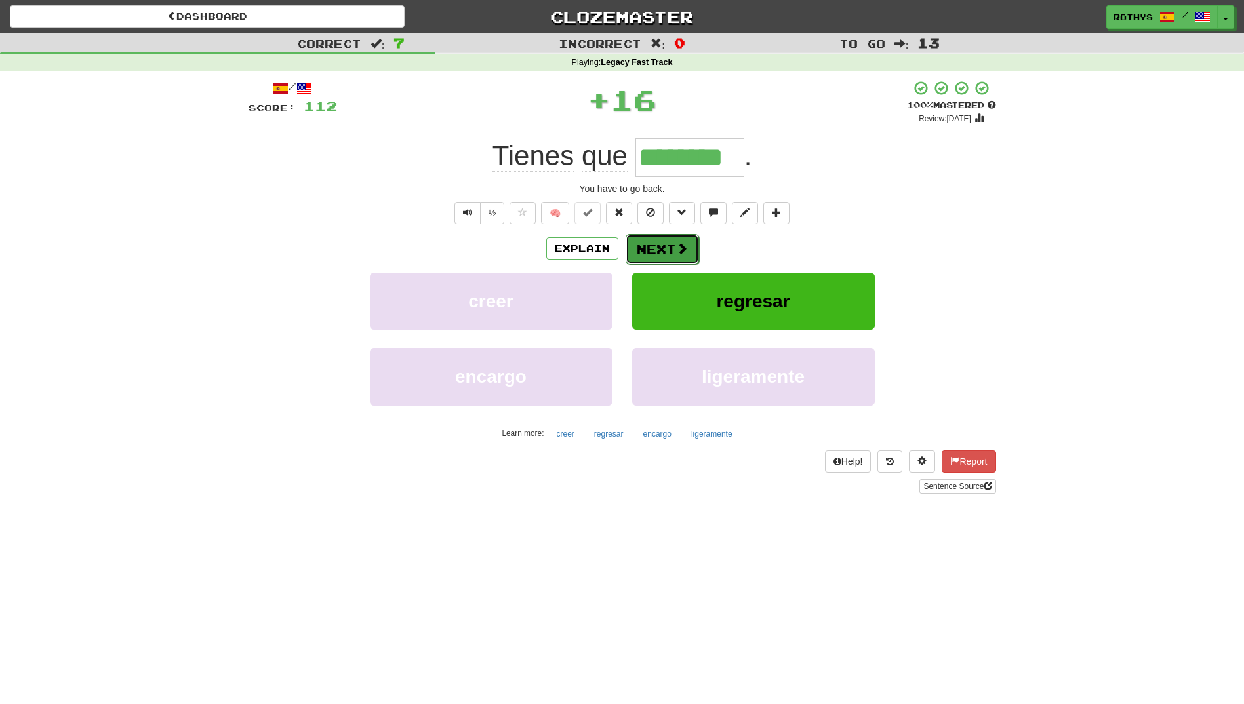
click at [662, 252] on button "Next" at bounding box center [661, 249] width 73 height 30
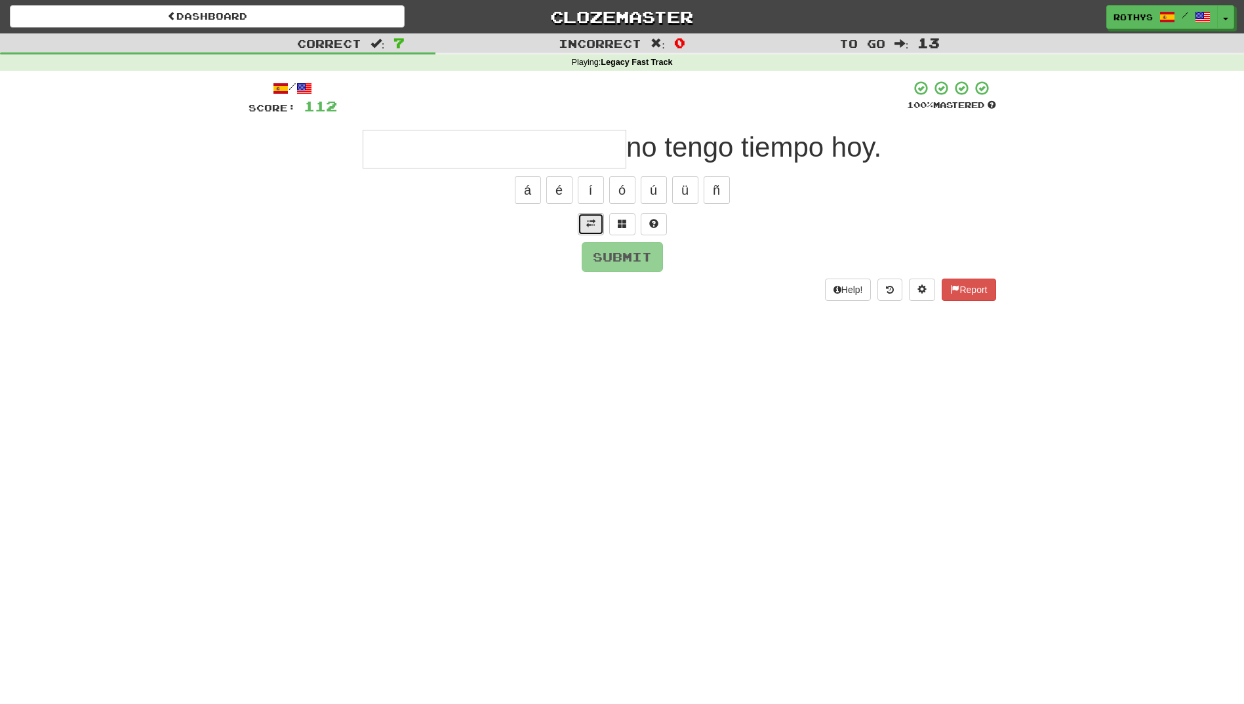
click at [593, 222] on span at bounding box center [590, 223] width 9 height 9
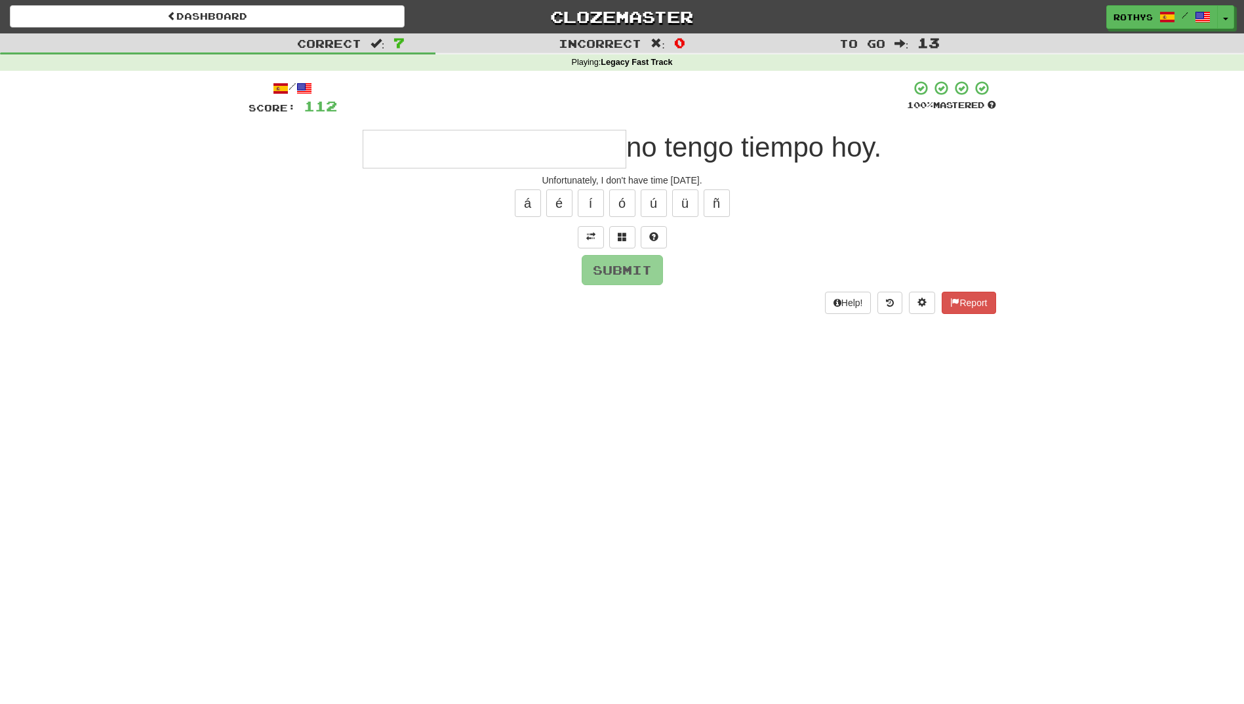
click at [537, 142] on input "text" at bounding box center [495, 149] width 264 height 39
click at [623, 230] on button at bounding box center [622, 237] width 26 height 22
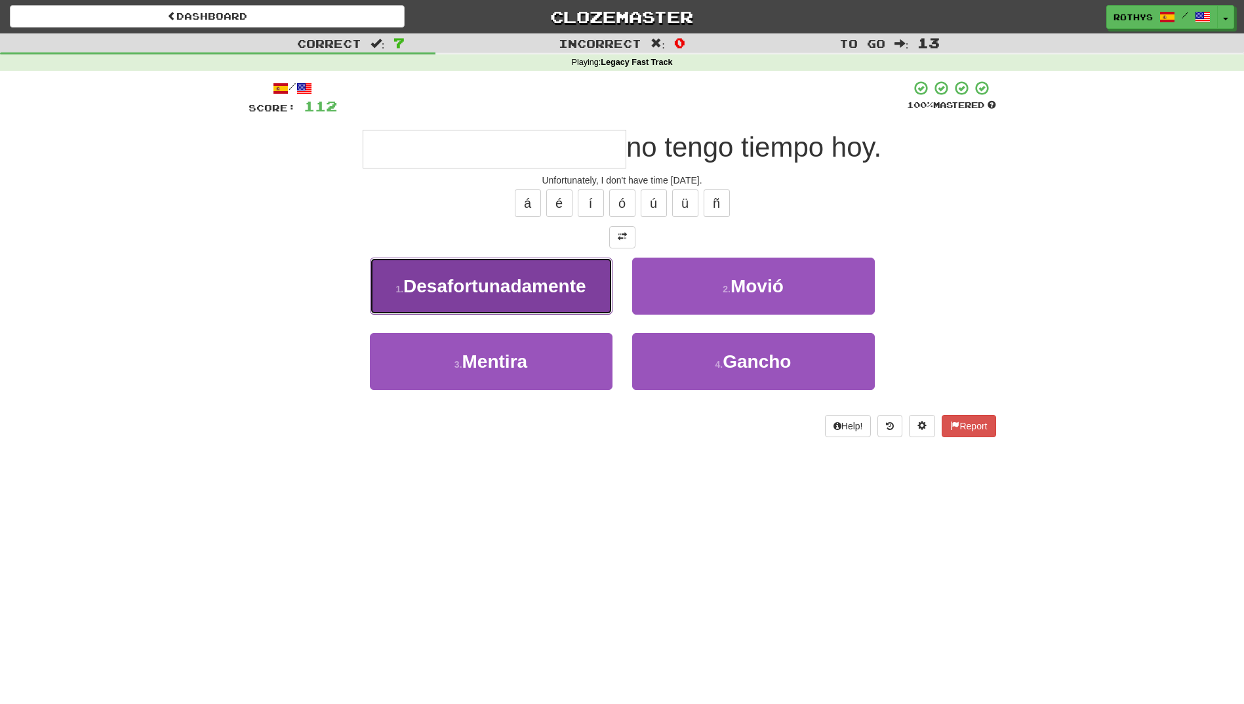
drag, startPoint x: 561, startPoint y: 284, endPoint x: 589, endPoint y: 279, distance: 29.2
click at [560, 285] on span "Desafortunadamente" at bounding box center [494, 286] width 183 height 20
type input "**********"
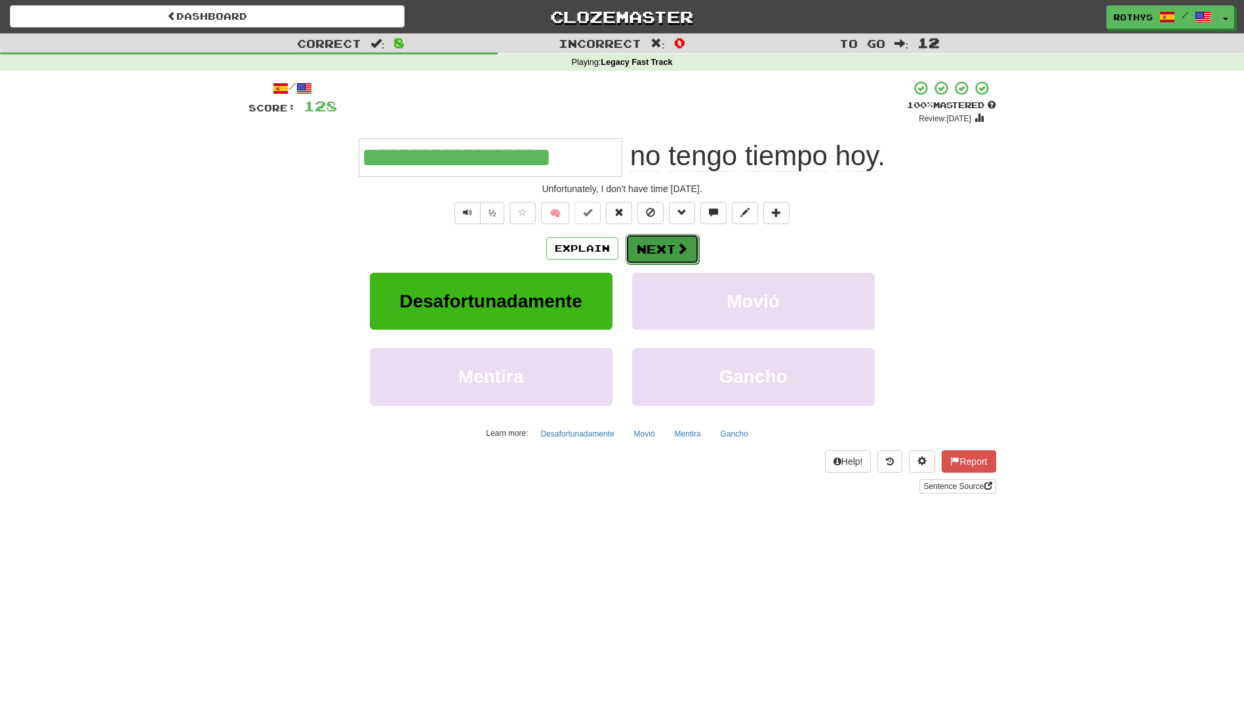
click at [667, 253] on button "Next" at bounding box center [661, 249] width 73 height 30
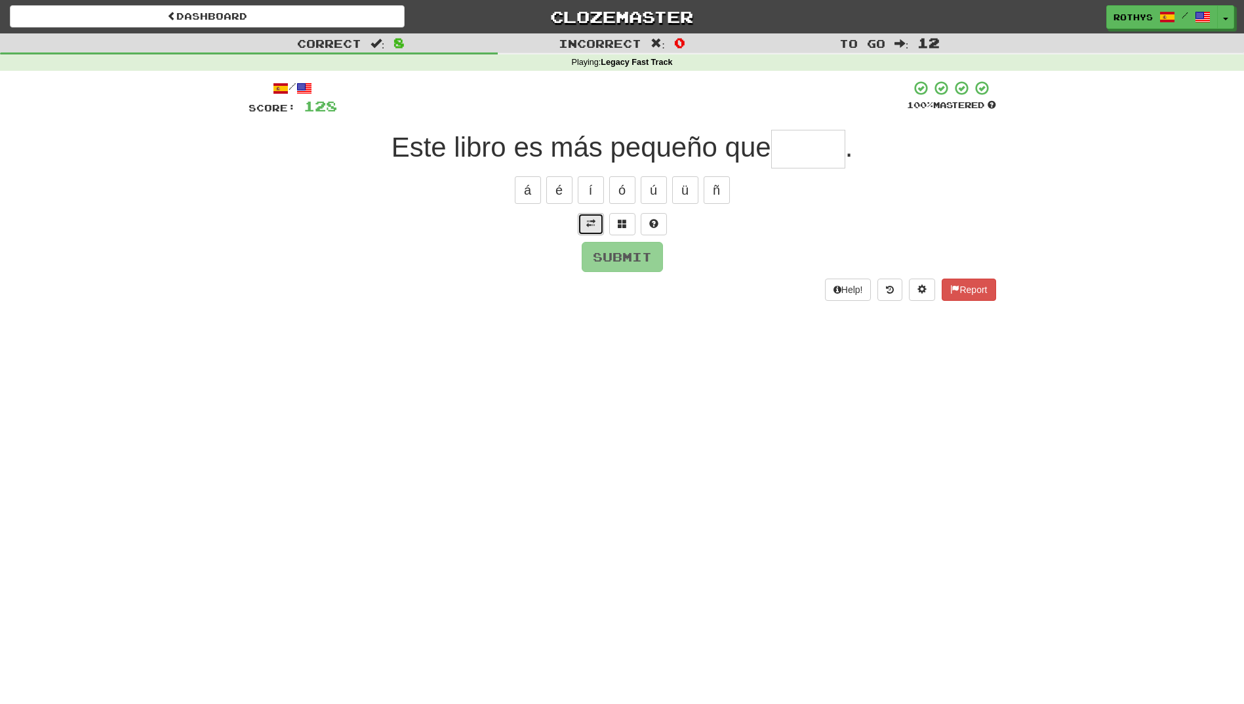
click at [586, 223] on span at bounding box center [590, 223] width 9 height 9
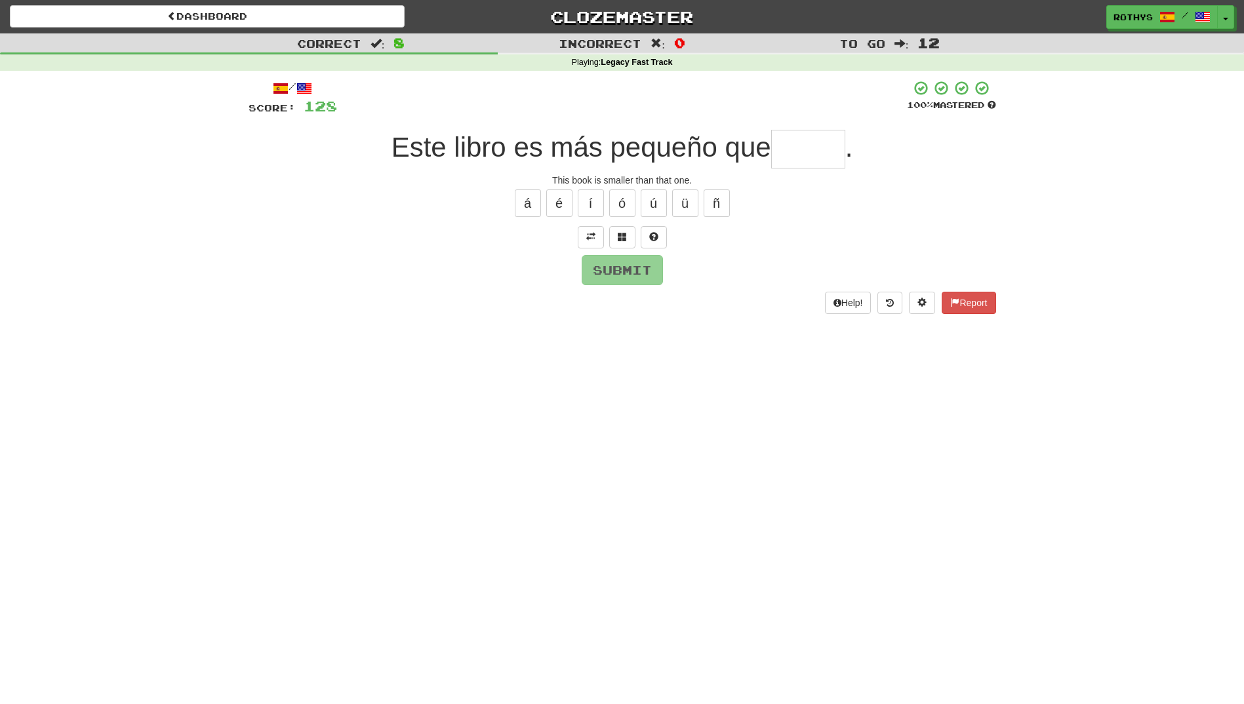
drag, startPoint x: 792, startPoint y: 151, endPoint x: 826, endPoint y: 160, distance: 35.1
click at [793, 151] on input "text" at bounding box center [808, 149] width 74 height 39
click at [619, 237] on span at bounding box center [622, 236] width 9 height 9
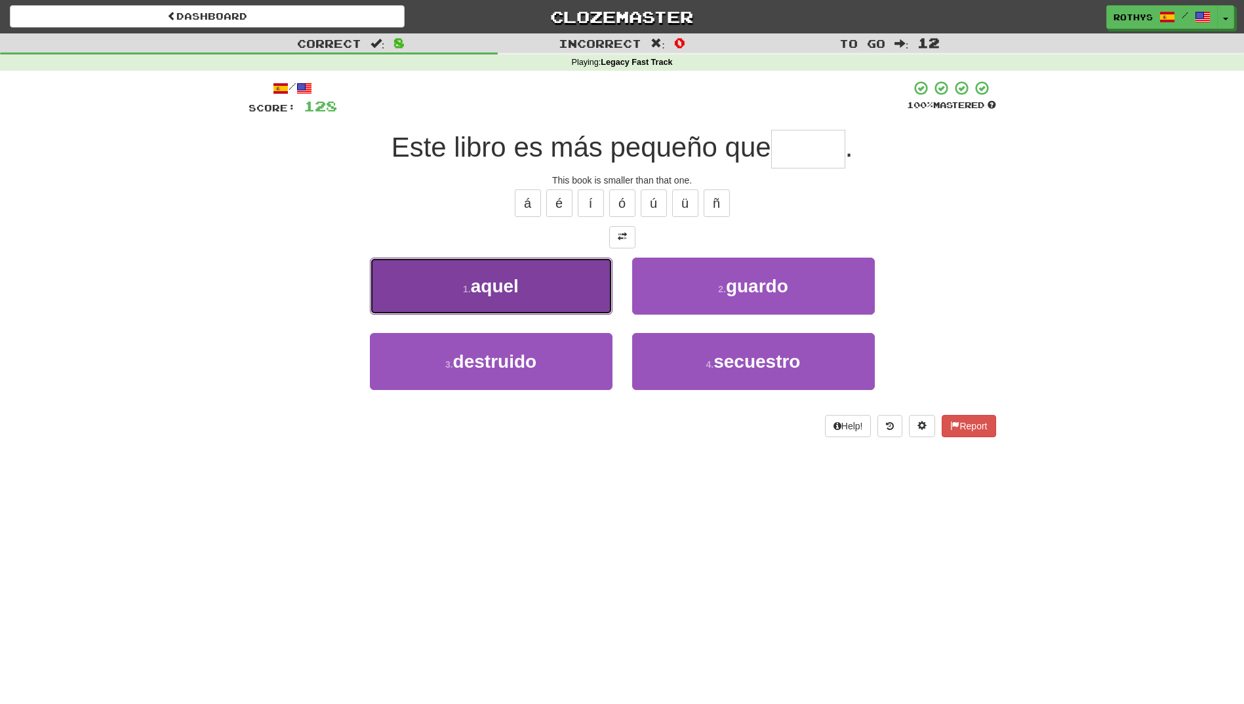
click at [529, 298] on button "1 . aquel" at bounding box center [491, 286] width 243 height 57
type input "*****"
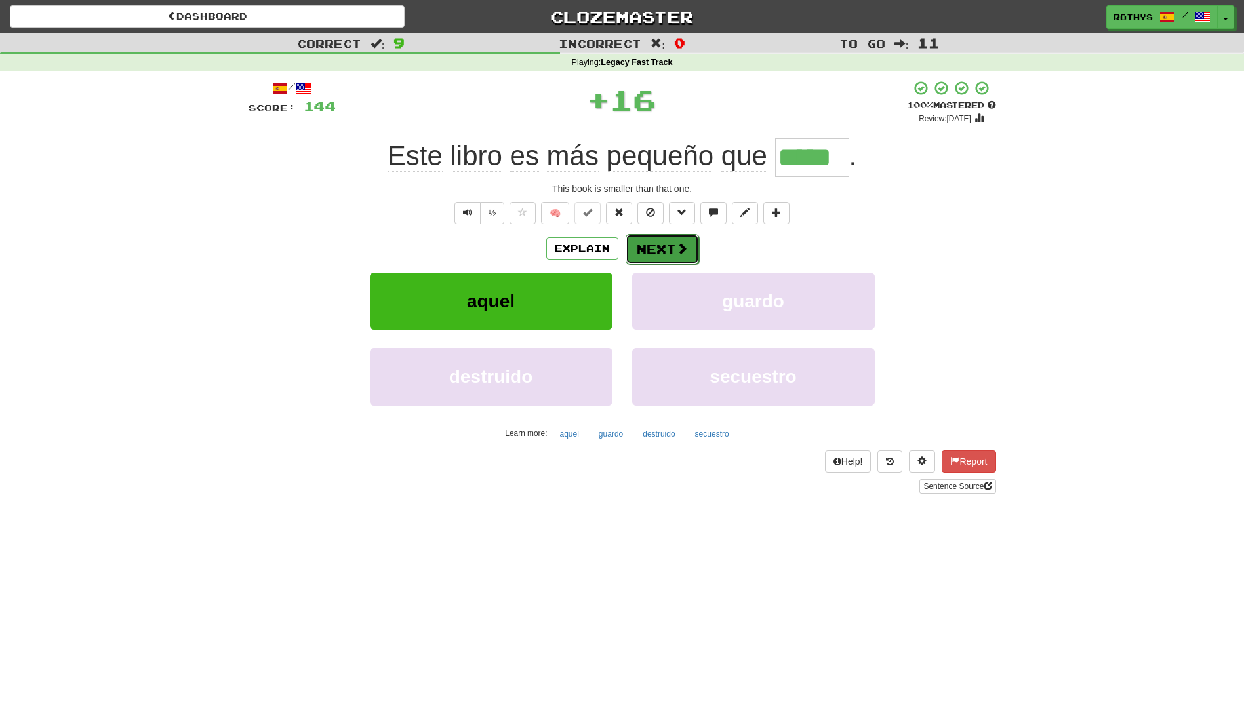
click at [632, 244] on button "Next" at bounding box center [661, 249] width 73 height 30
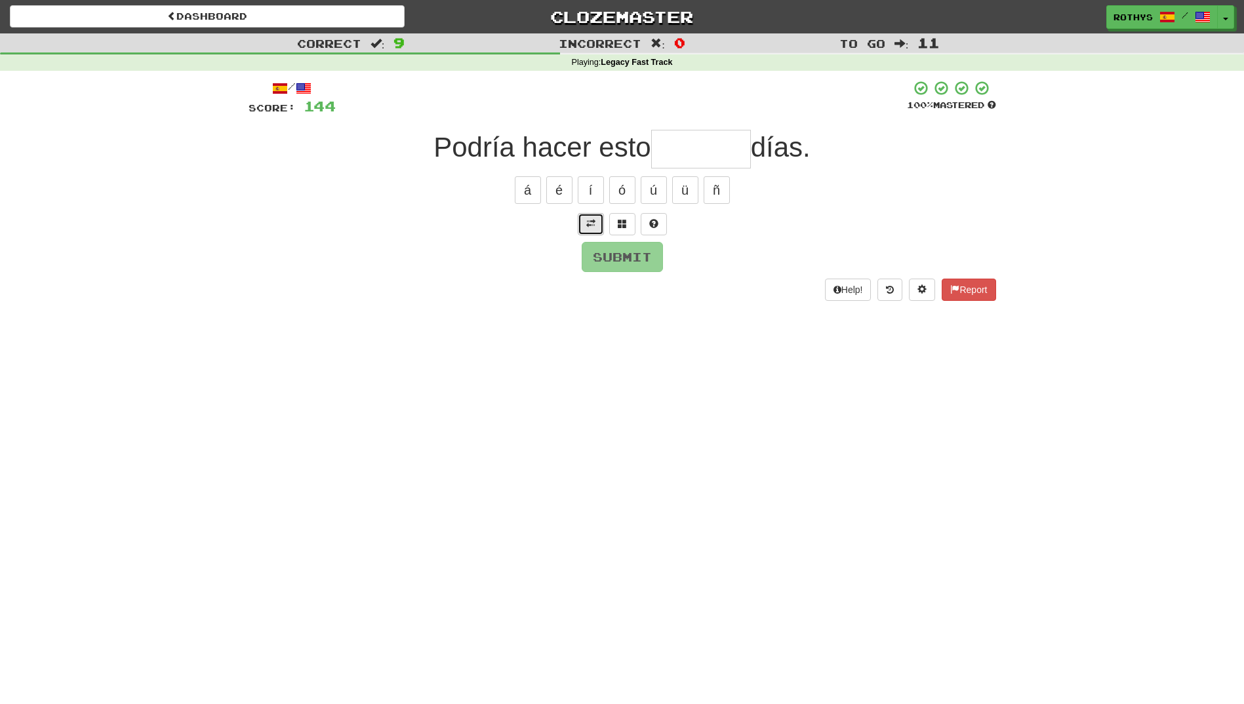
click at [593, 220] on span at bounding box center [590, 223] width 9 height 9
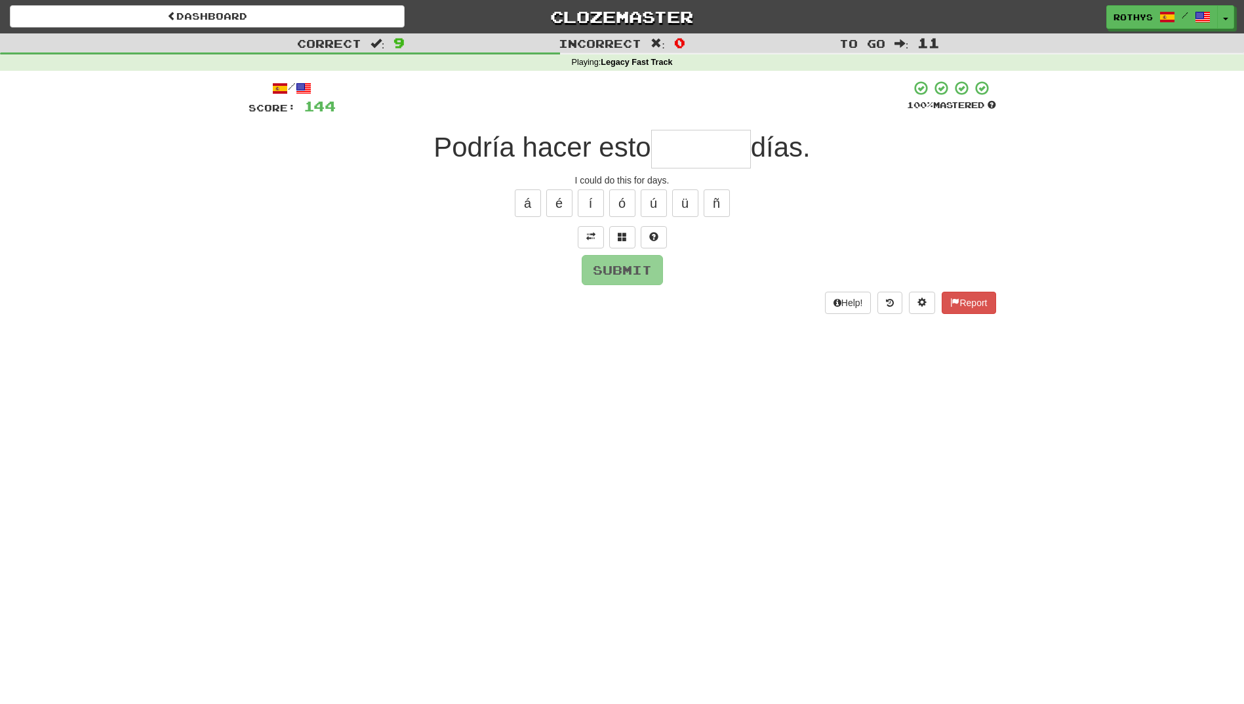
click at [676, 147] on input "text" at bounding box center [701, 149] width 100 height 39
click at [623, 236] on span at bounding box center [622, 236] width 9 height 9
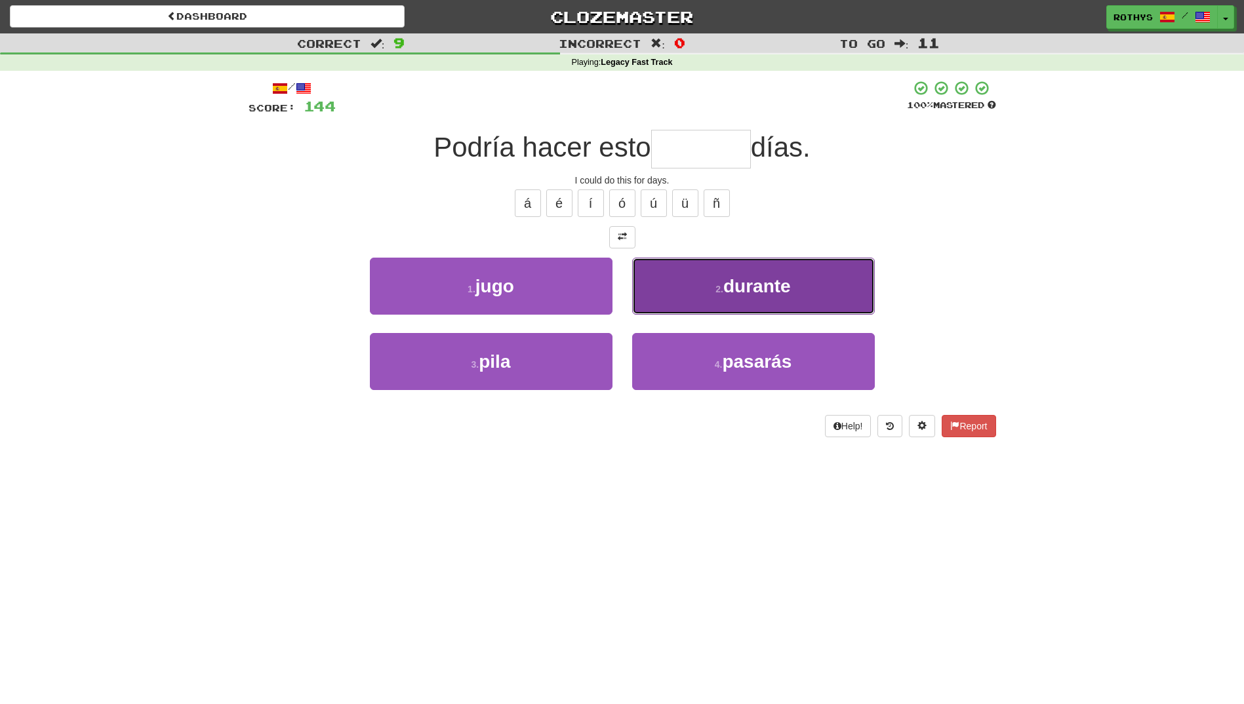
click at [784, 289] on span "durante" at bounding box center [757, 286] width 68 height 20
type input "*******"
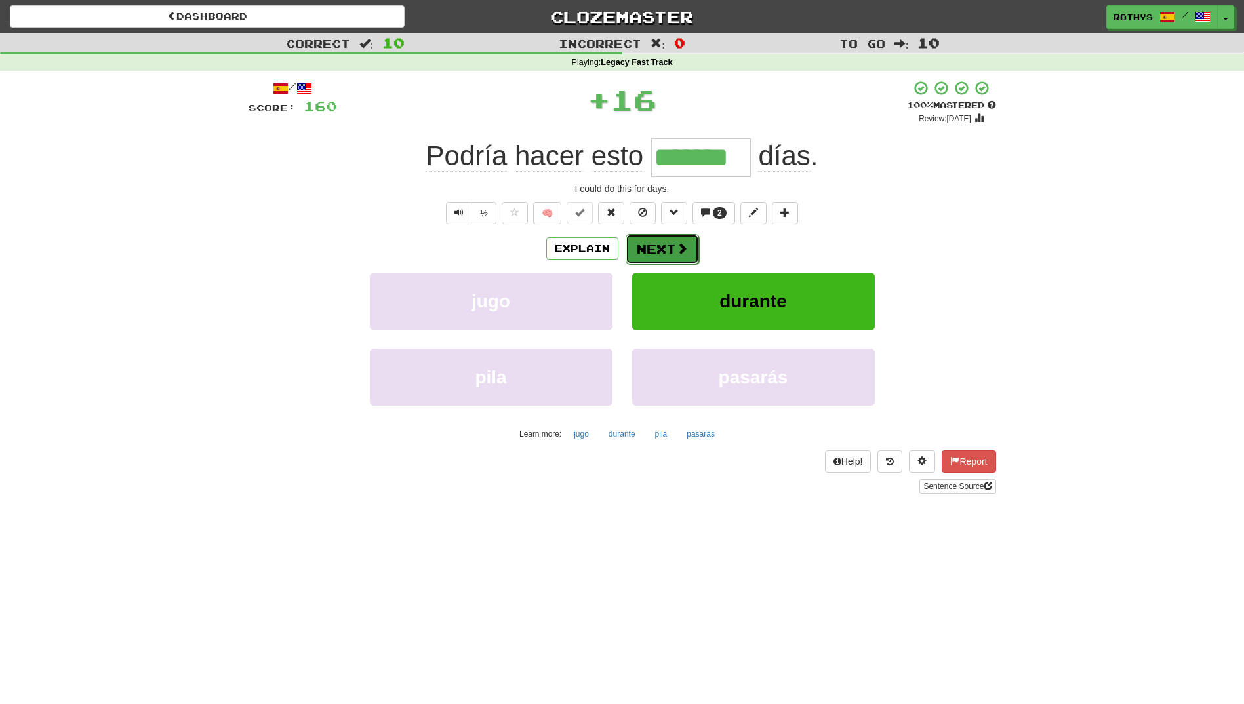
click at [646, 249] on button "Next" at bounding box center [661, 249] width 73 height 30
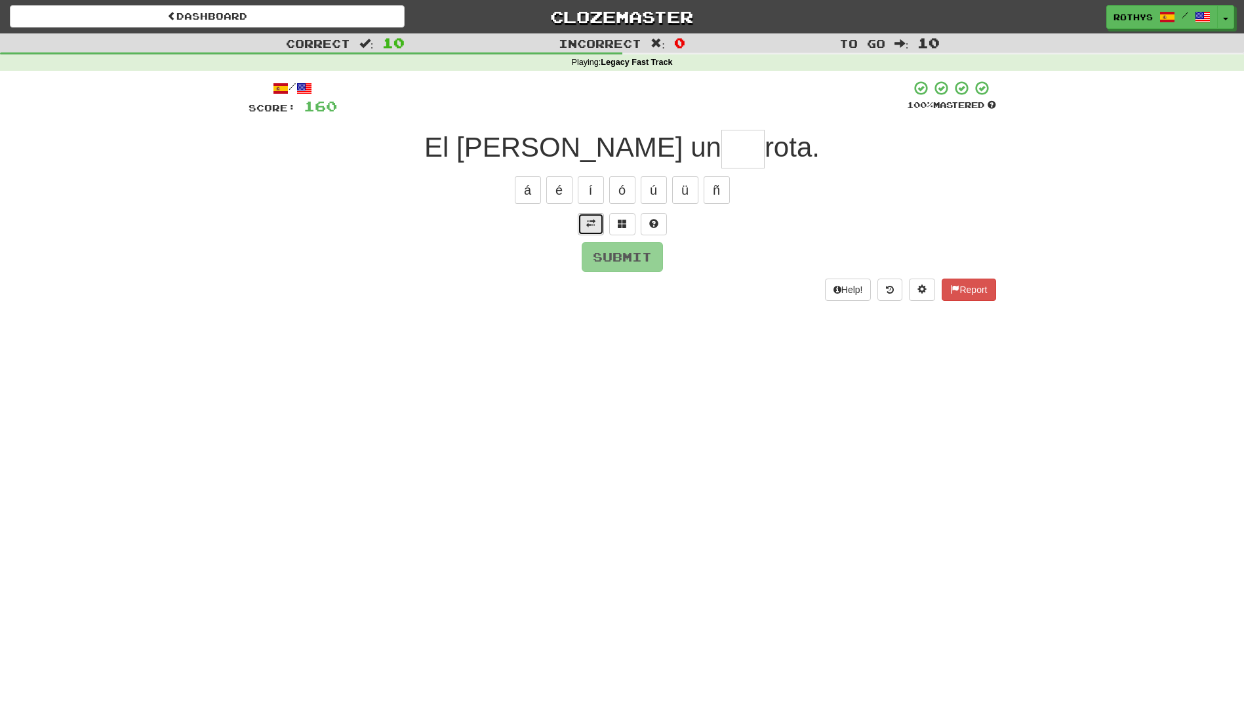
click at [588, 222] on span at bounding box center [590, 223] width 9 height 9
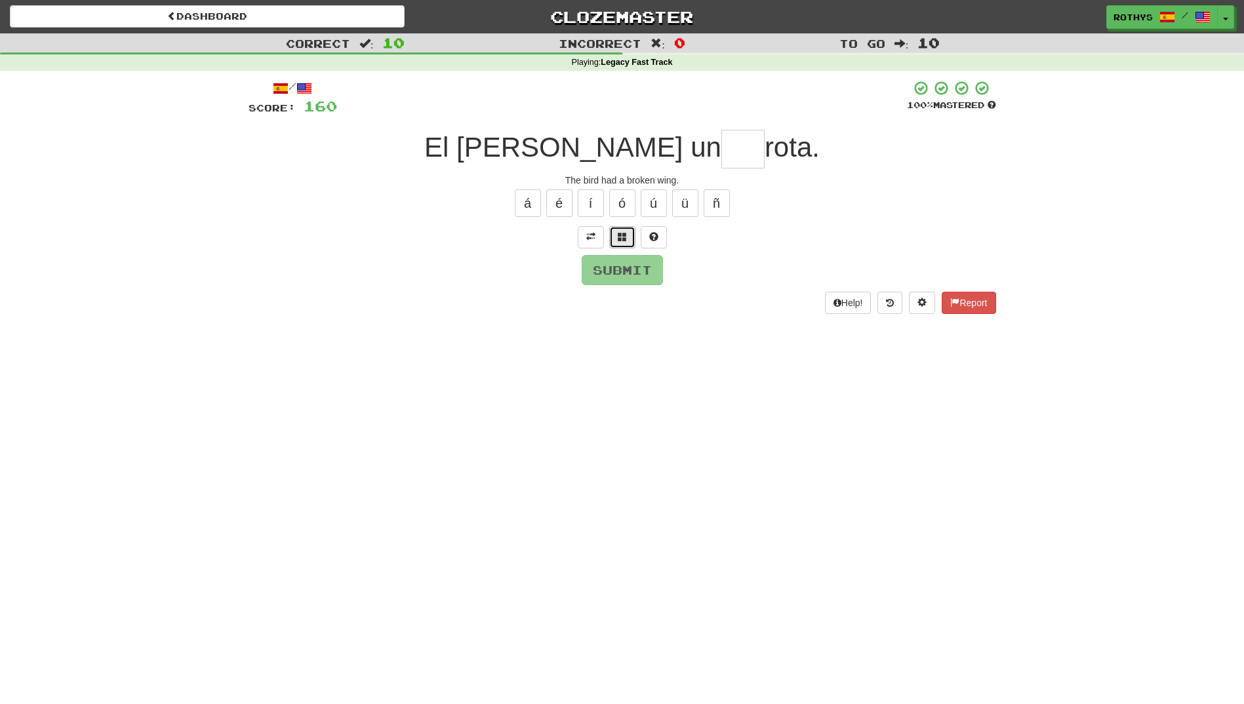
click at [622, 232] on span at bounding box center [622, 236] width 9 height 9
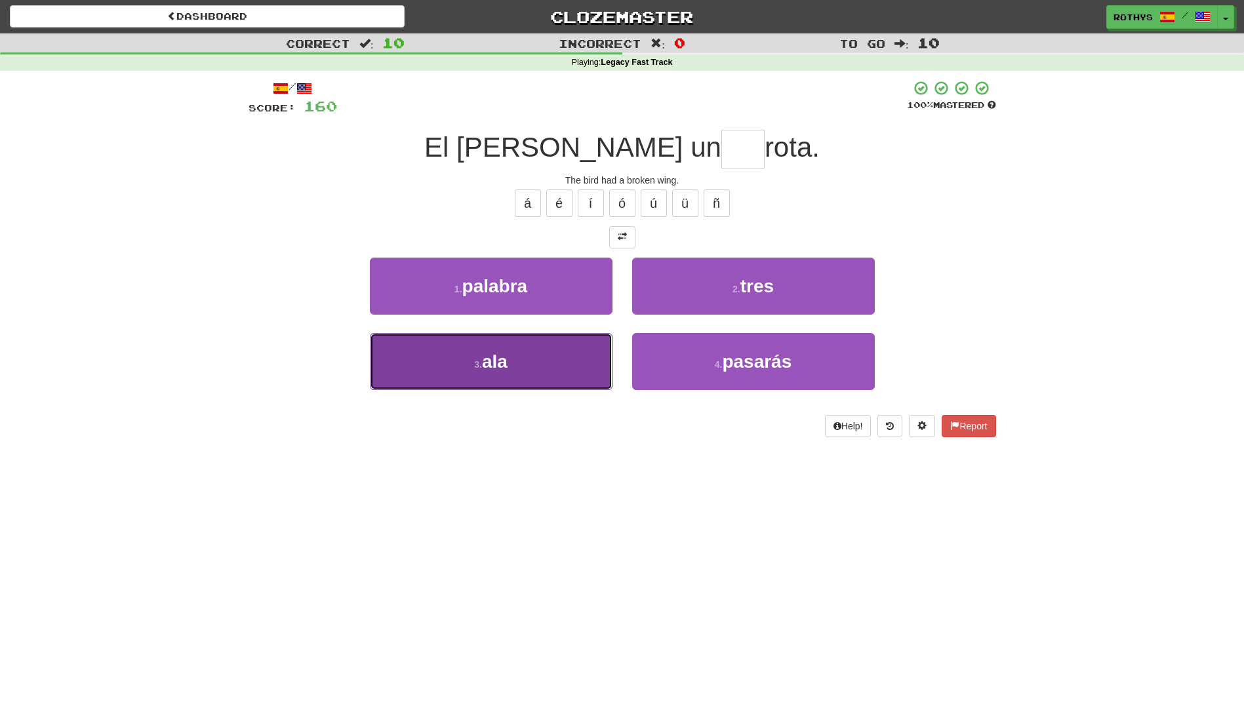
click at [547, 361] on button "3 . ala" at bounding box center [491, 361] width 243 height 57
type input "***"
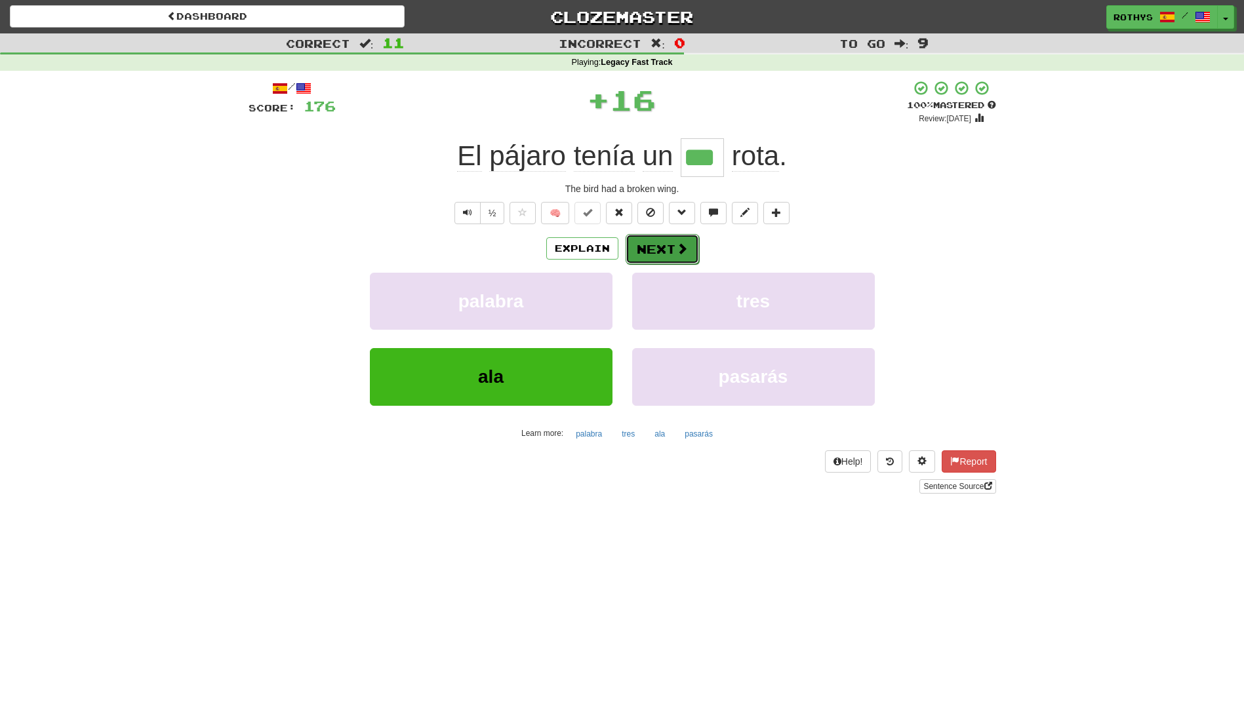
drag, startPoint x: 687, startPoint y: 243, endPoint x: 681, endPoint y: 250, distance: 9.3
click at [681, 250] on button "Next" at bounding box center [661, 249] width 73 height 30
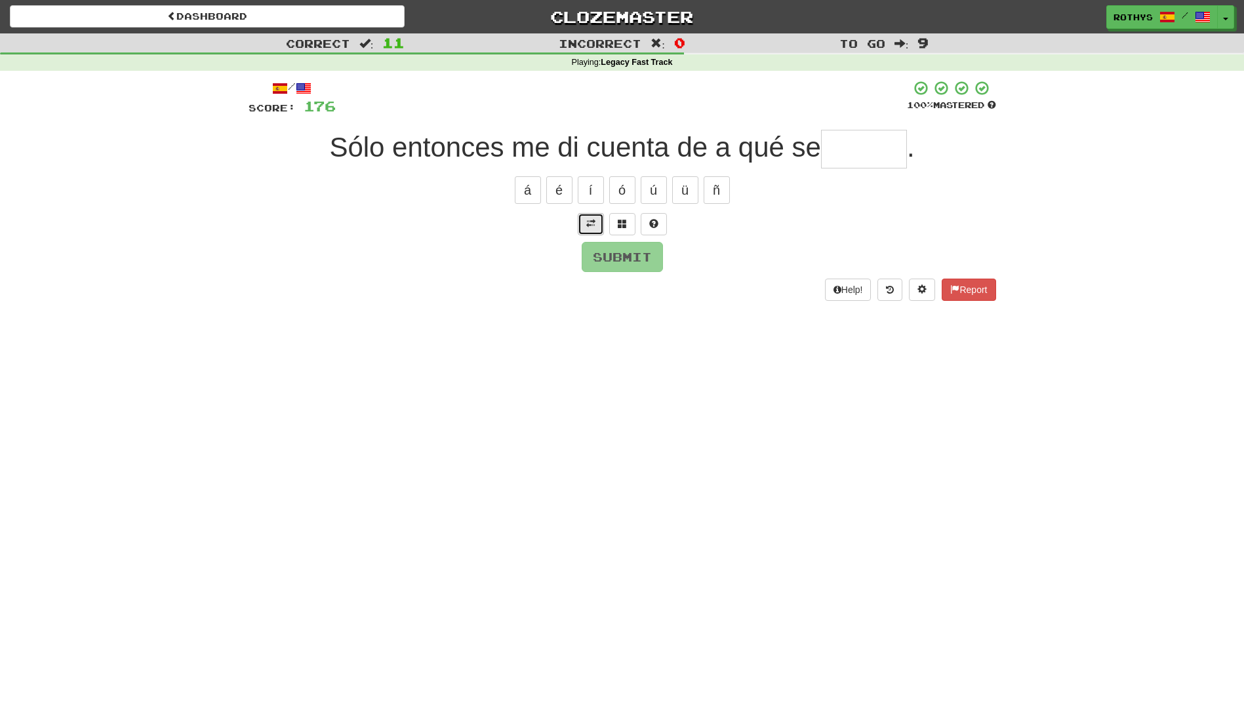
click at [597, 230] on button at bounding box center [591, 224] width 26 height 22
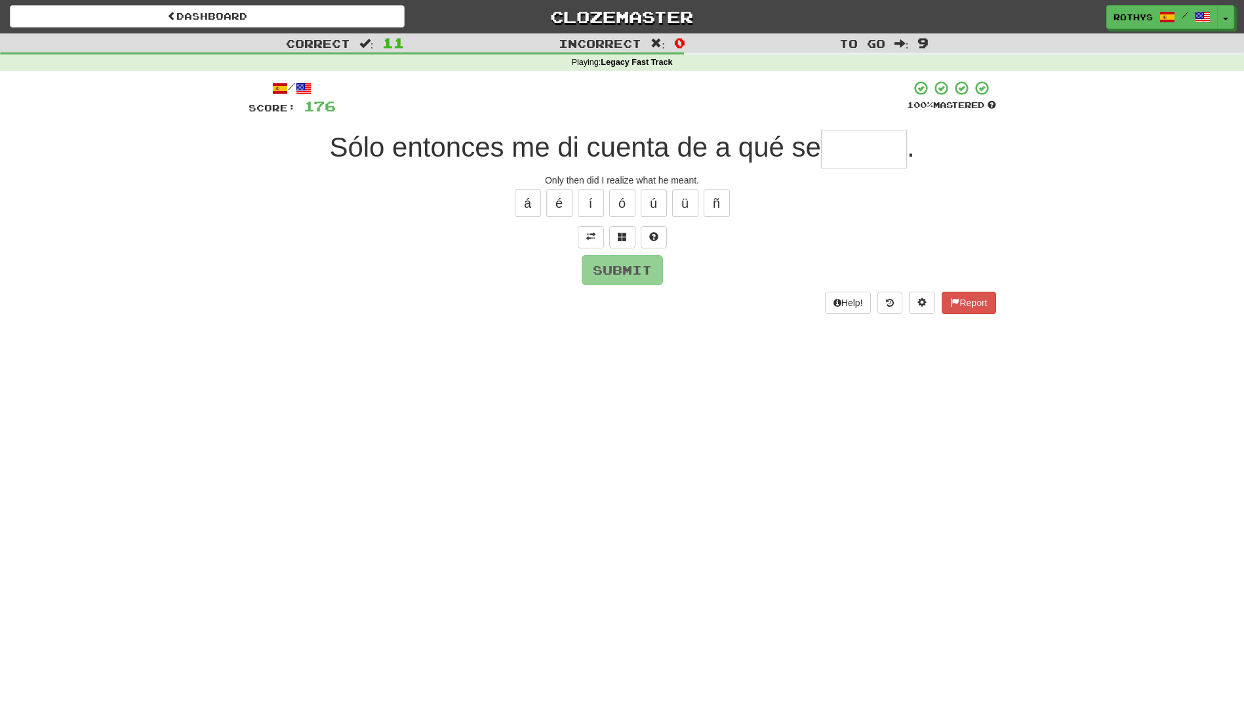
click at [868, 134] on input "text" at bounding box center [864, 149] width 86 height 39
click at [619, 234] on span at bounding box center [622, 236] width 9 height 9
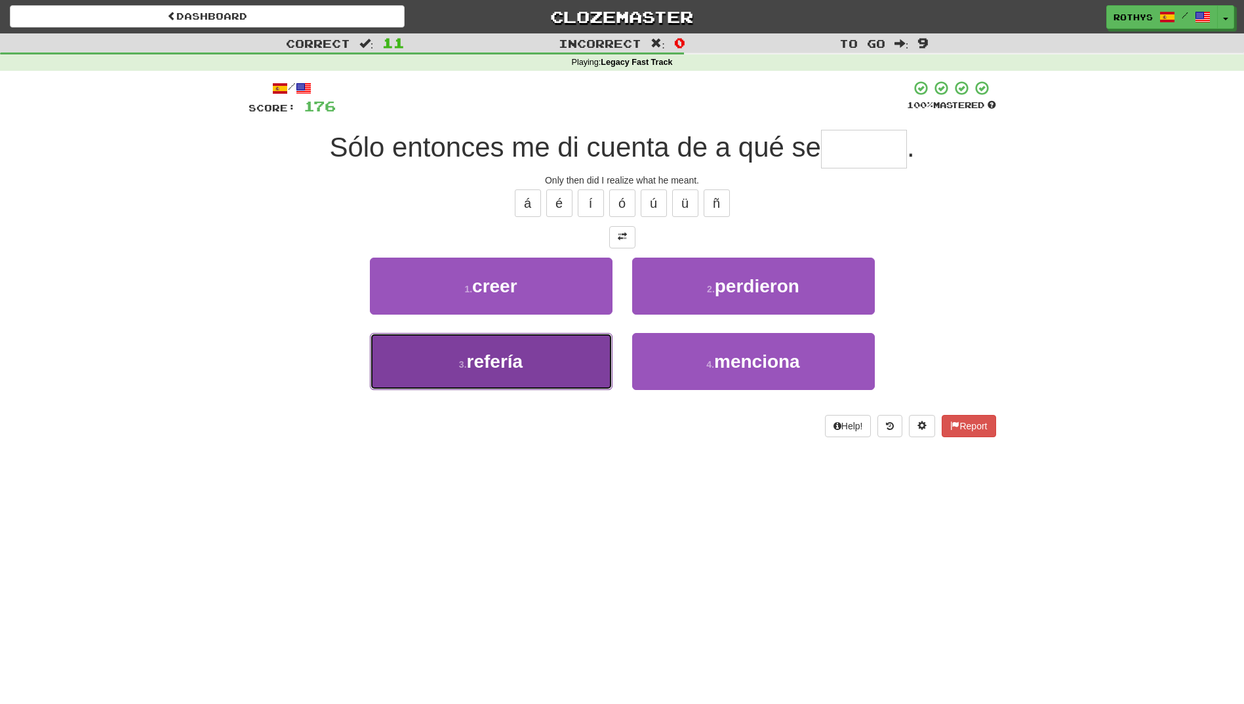
click at [543, 374] on button "3 . refería" at bounding box center [491, 361] width 243 height 57
type input "*******"
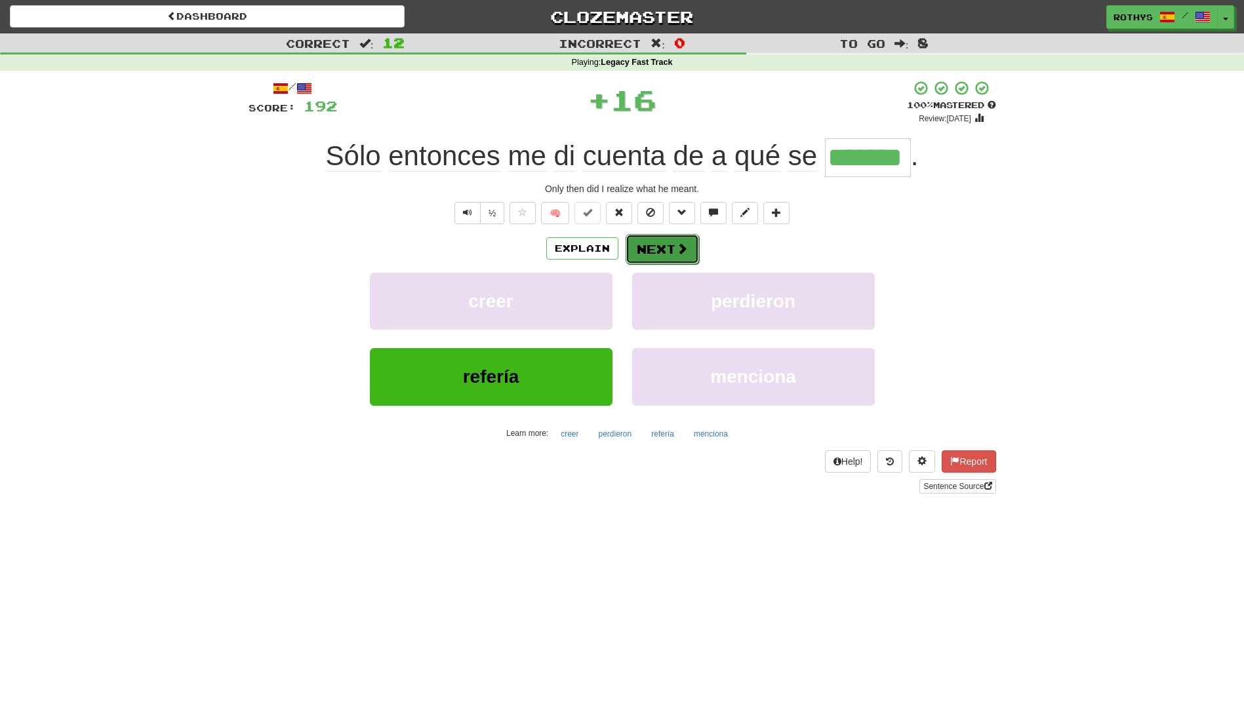
click at [679, 245] on span at bounding box center [682, 249] width 12 height 12
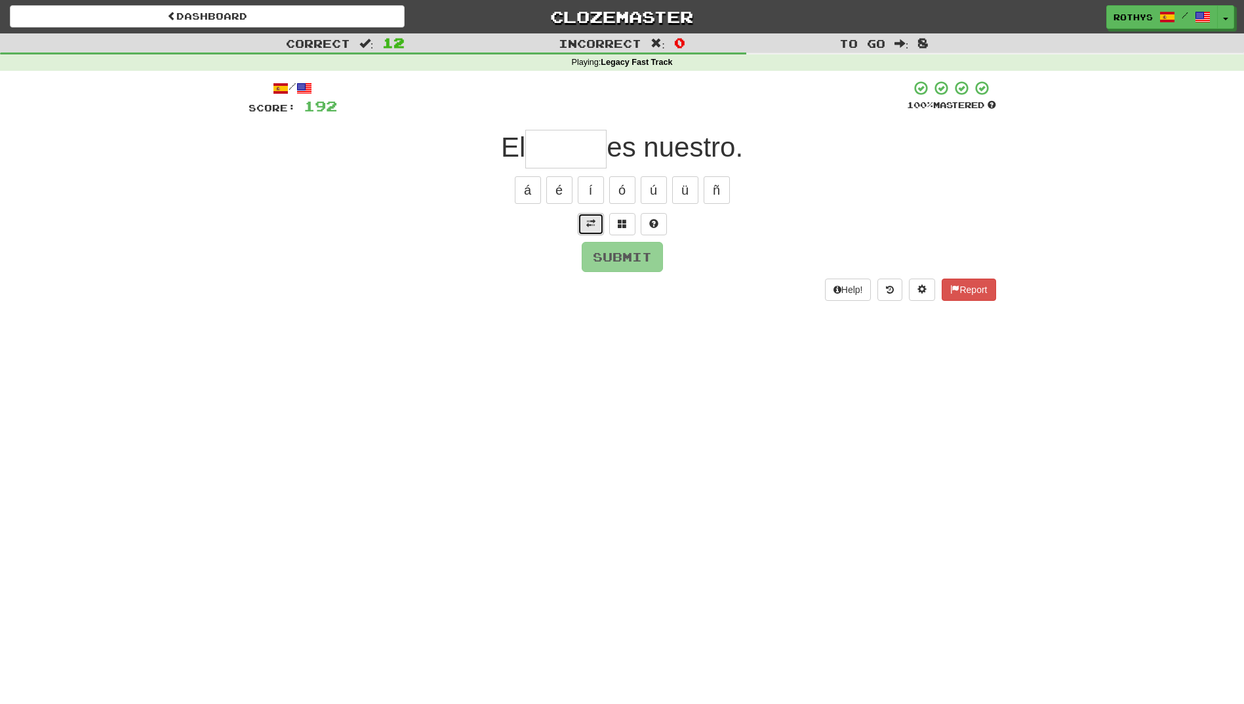
click at [589, 224] on span at bounding box center [590, 223] width 9 height 9
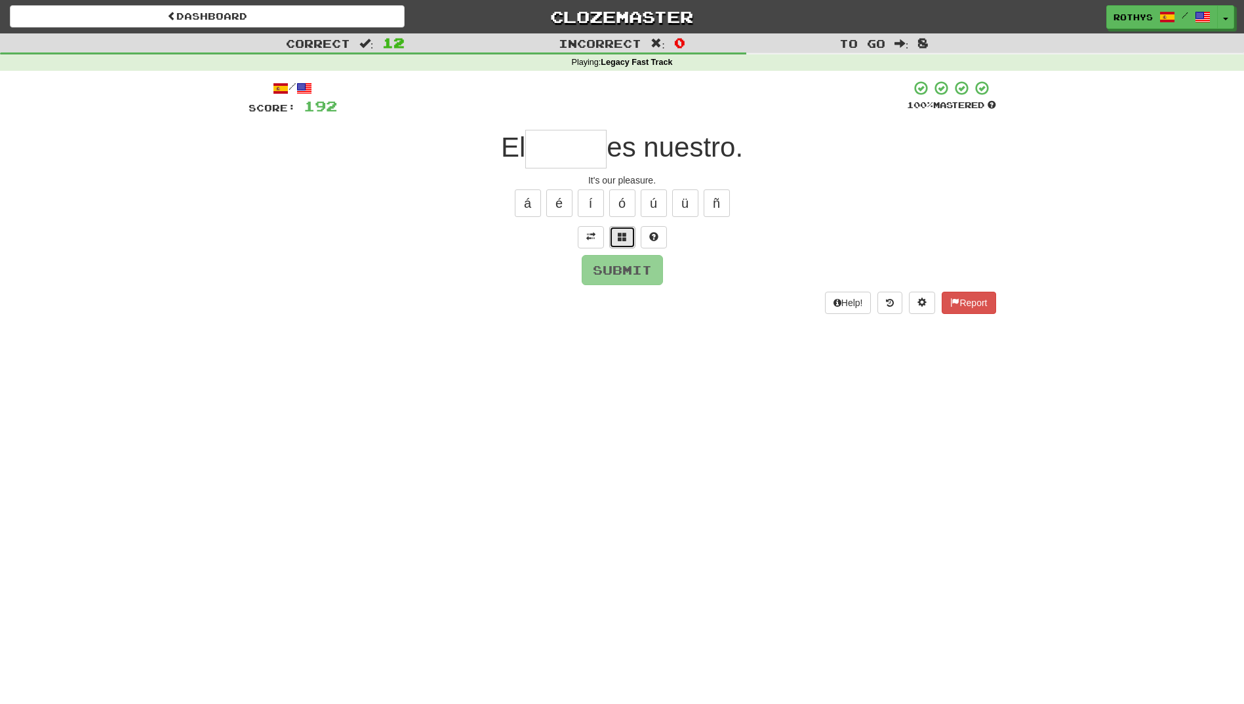
click at [619, 235] on span at bounding box center [622, 236] width 9 height 9
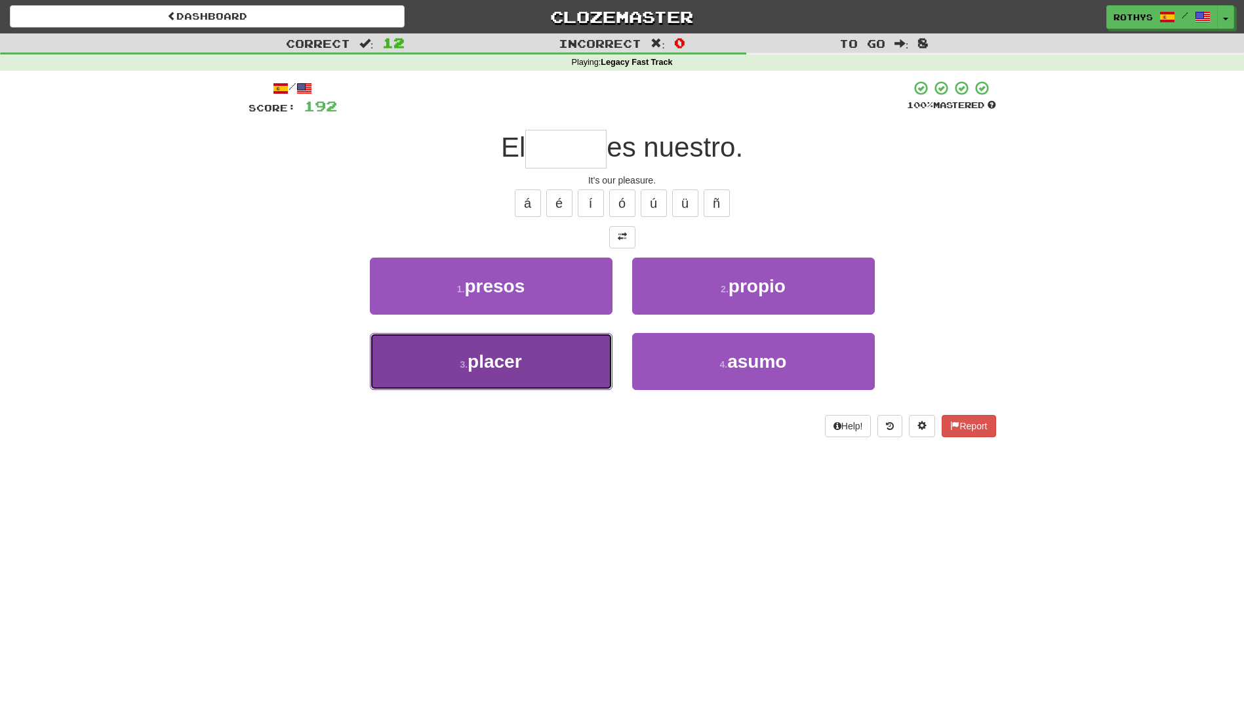
click at [502, 375] on button "3 . placer" at bounding box center [491, 361] width 243 height 57
type input "******"
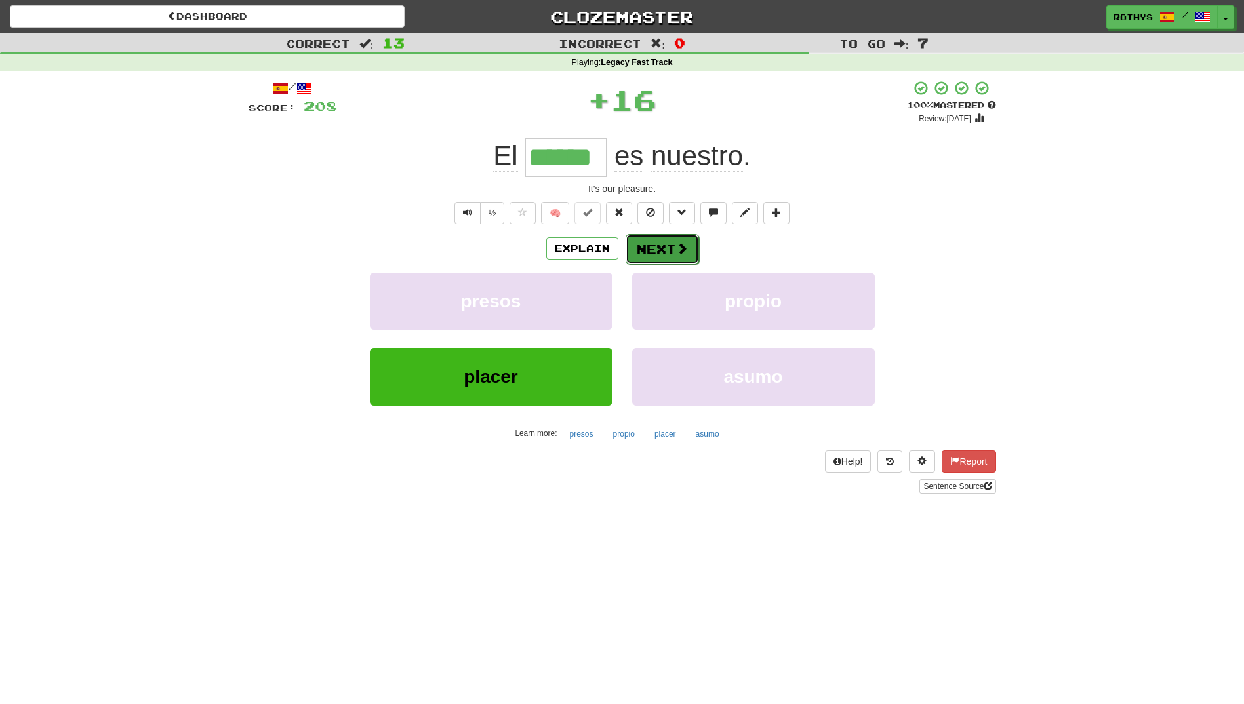
click at [638, 246] on button "Next" at bounding box center [661, 249] width 73 height 30
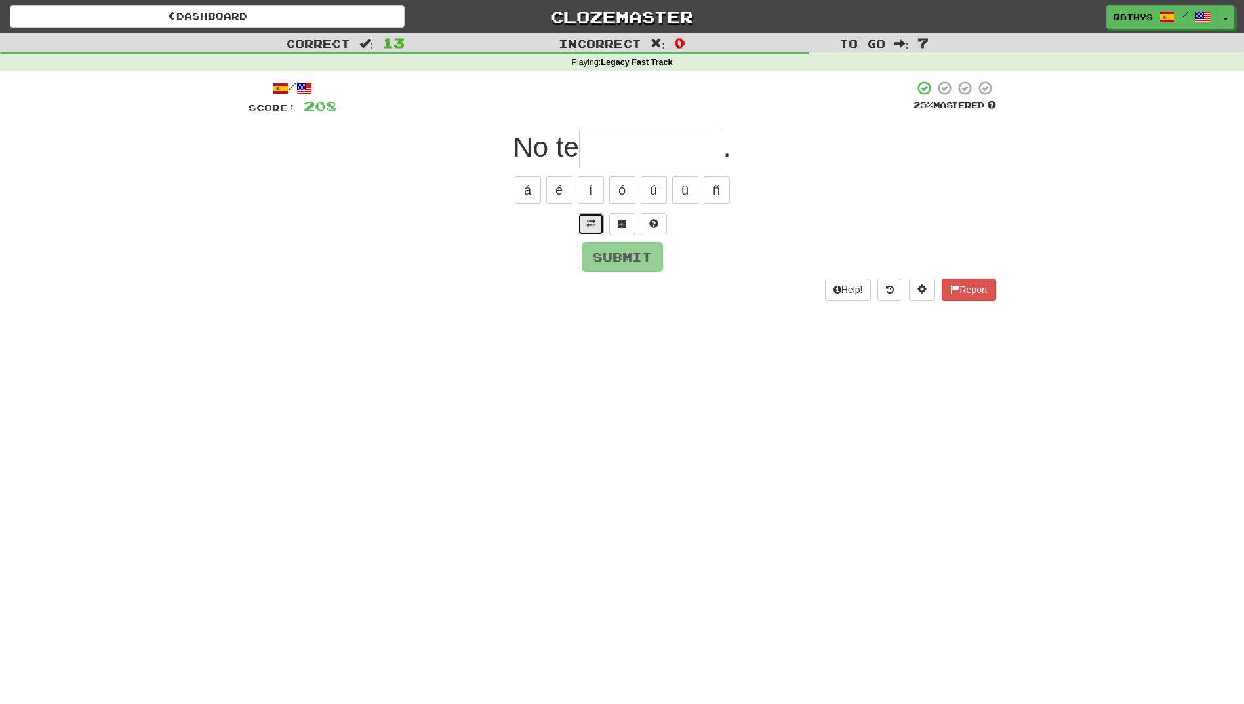
click at [583, 218] on button at bounding box center [591, 224] width 26 height 22
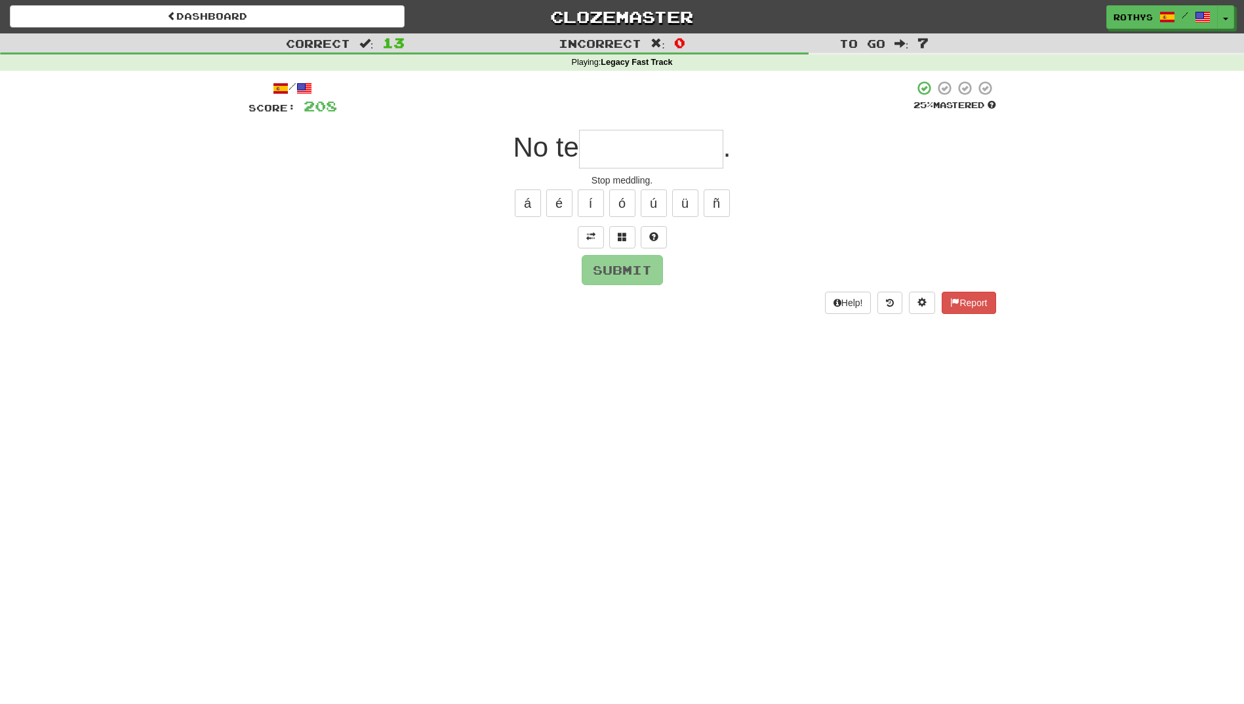
drag, startPoint x: 643, startPoint y: 130, endPoint x: 698, endPoint y: 165, distance: 64.6
click at [653, 137] on input "text" at bounding box center [651, 149] width 144 height 39
click at [627, 235] on button at bounding box center [622, 237] width 26 height 22
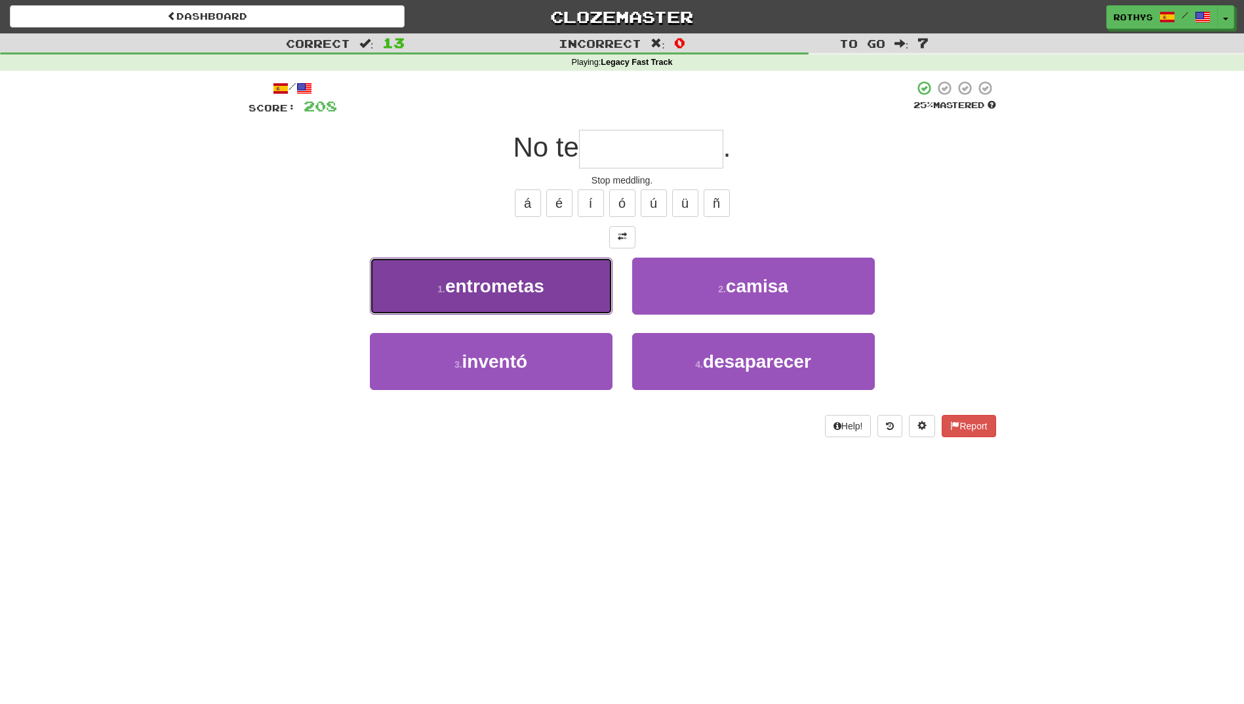
click at [549, 296] on button "1 . entrometas" at bounding box center [491, 286] width 243 height 57
type input "**********"
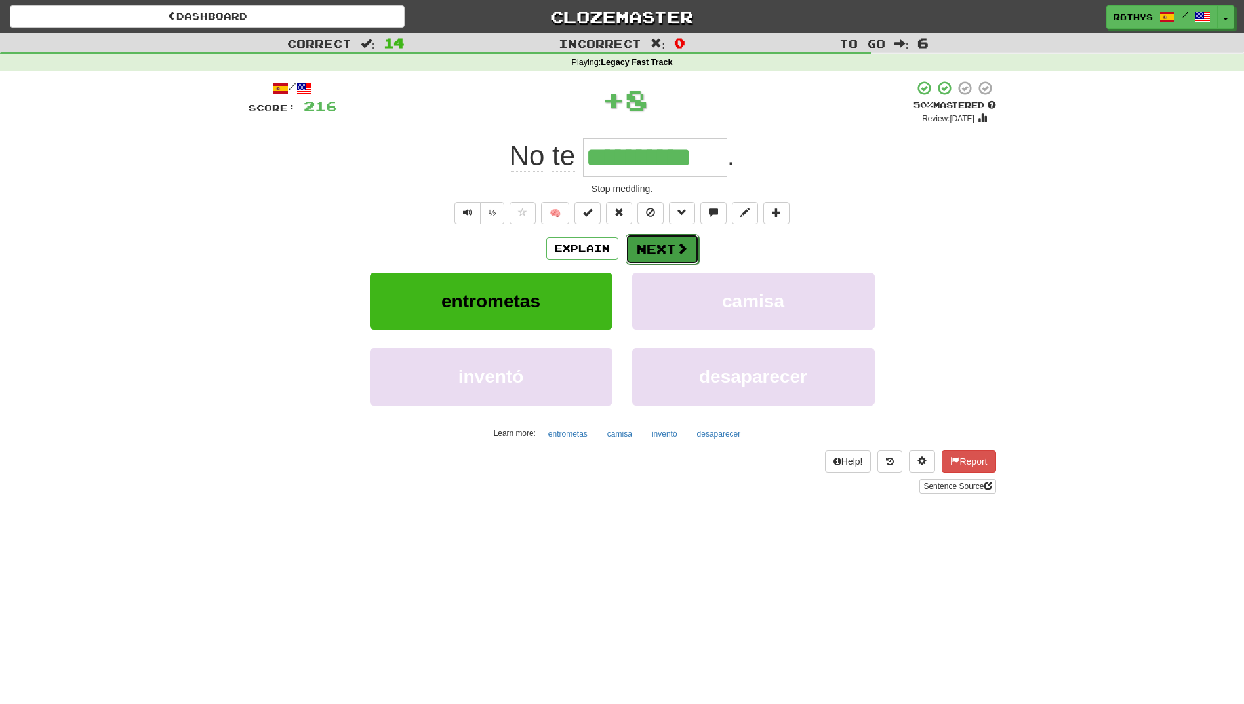
click at [656, 249] on button "Next" at bounding box center [661, 249] width 73 height 30
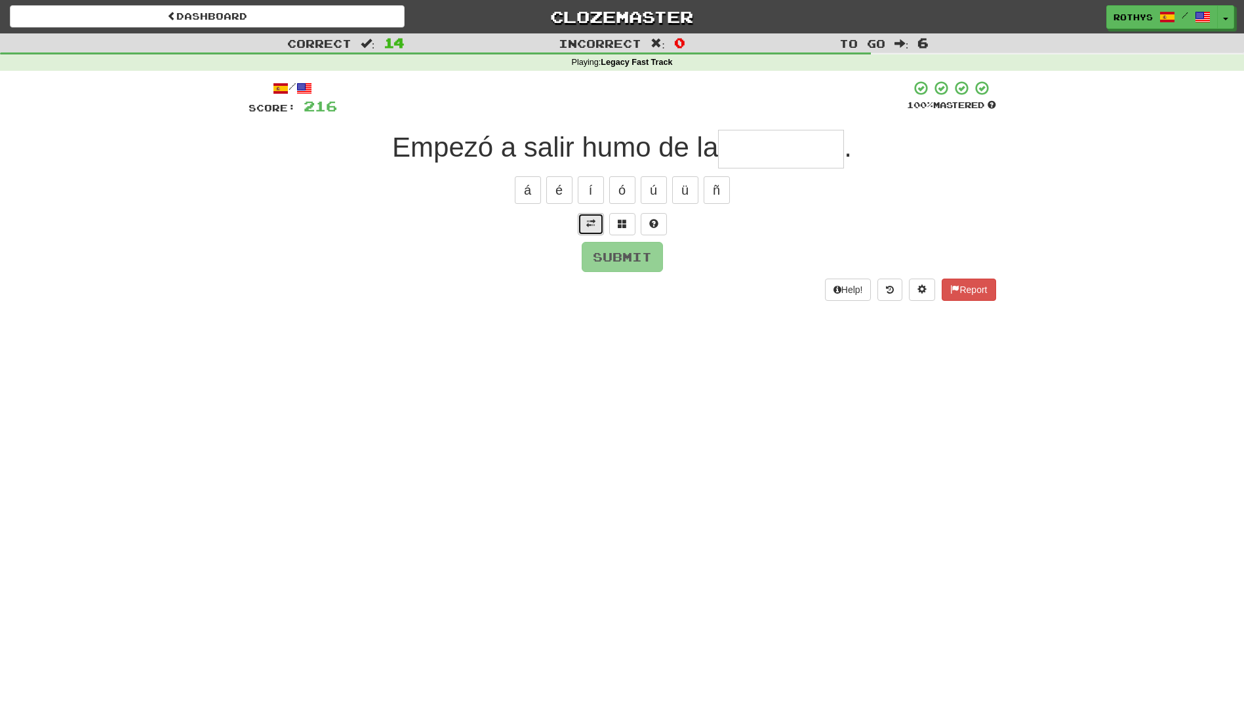
click at [588, 220] on span at bounding box center [590, 223] width 9 height 9
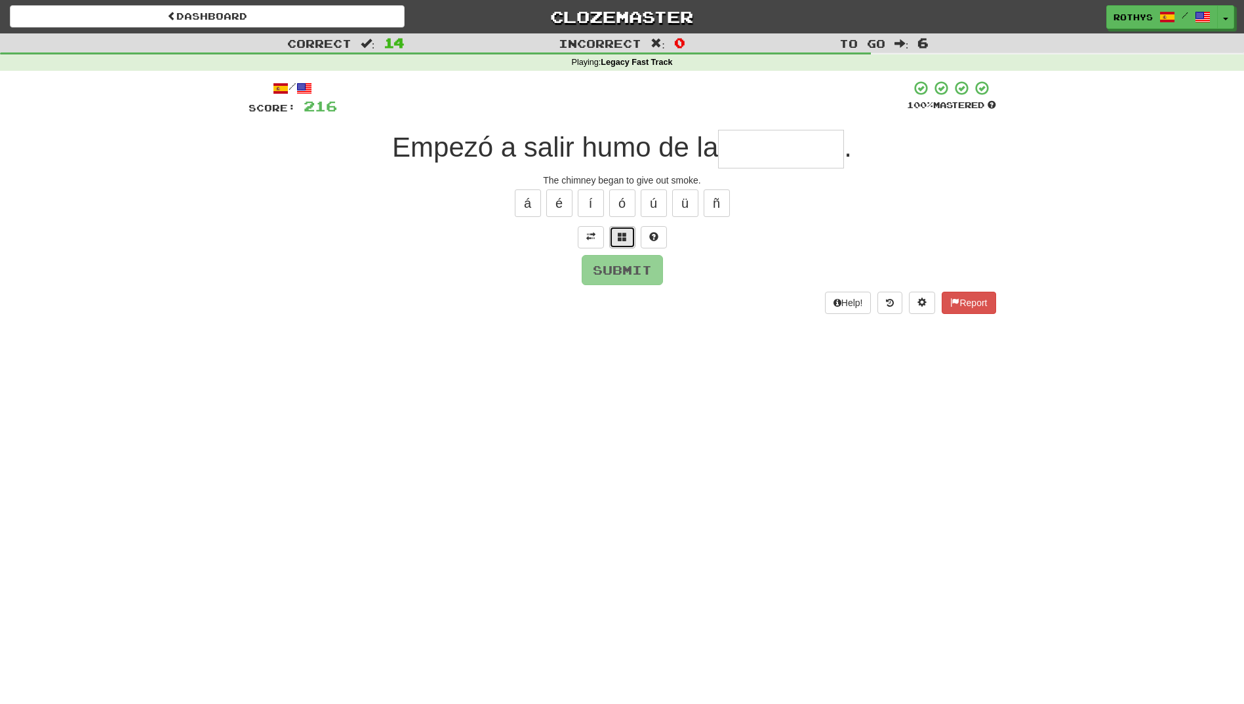
click at [618, 235] on span at bounding box center [622, 236] width 9 height 9
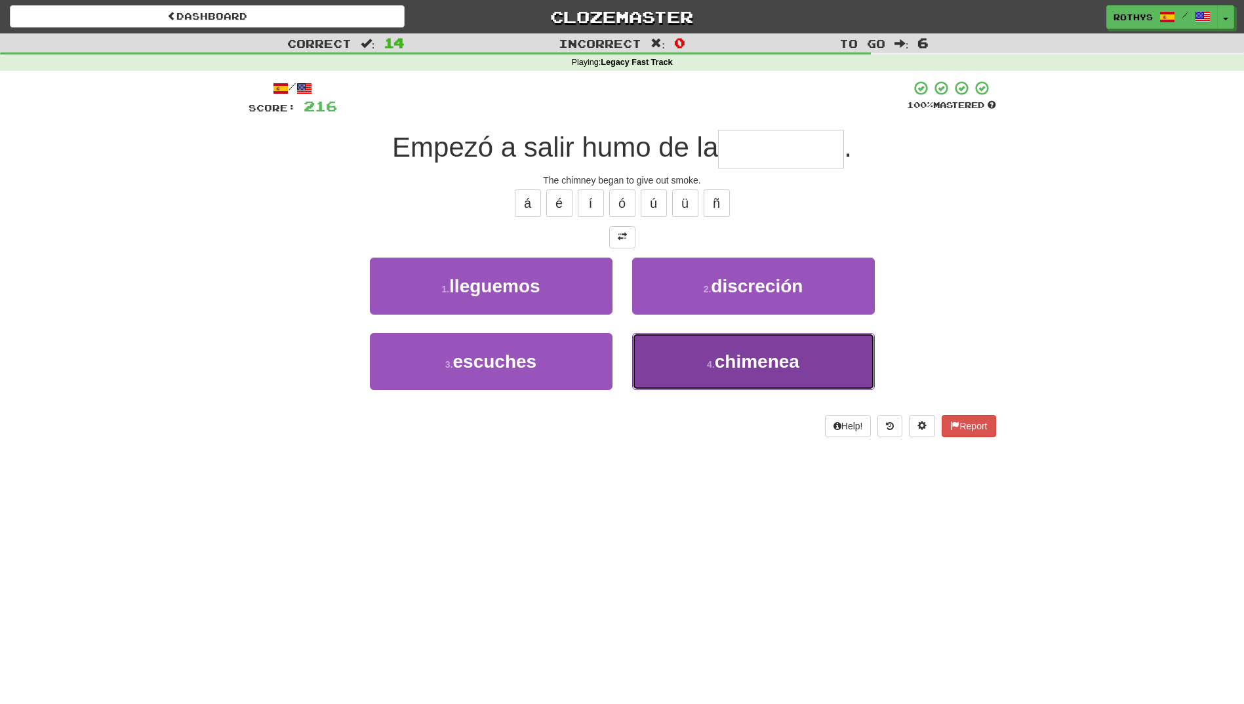
drag, startPoint x: 733, startPoint y: 355, endPoint x: 800, endPoint y: 361, distance: 67.7
click at [734, 356] on span "chimenea" at bounding box center [757, 361] width 85 height 20
type input "********"
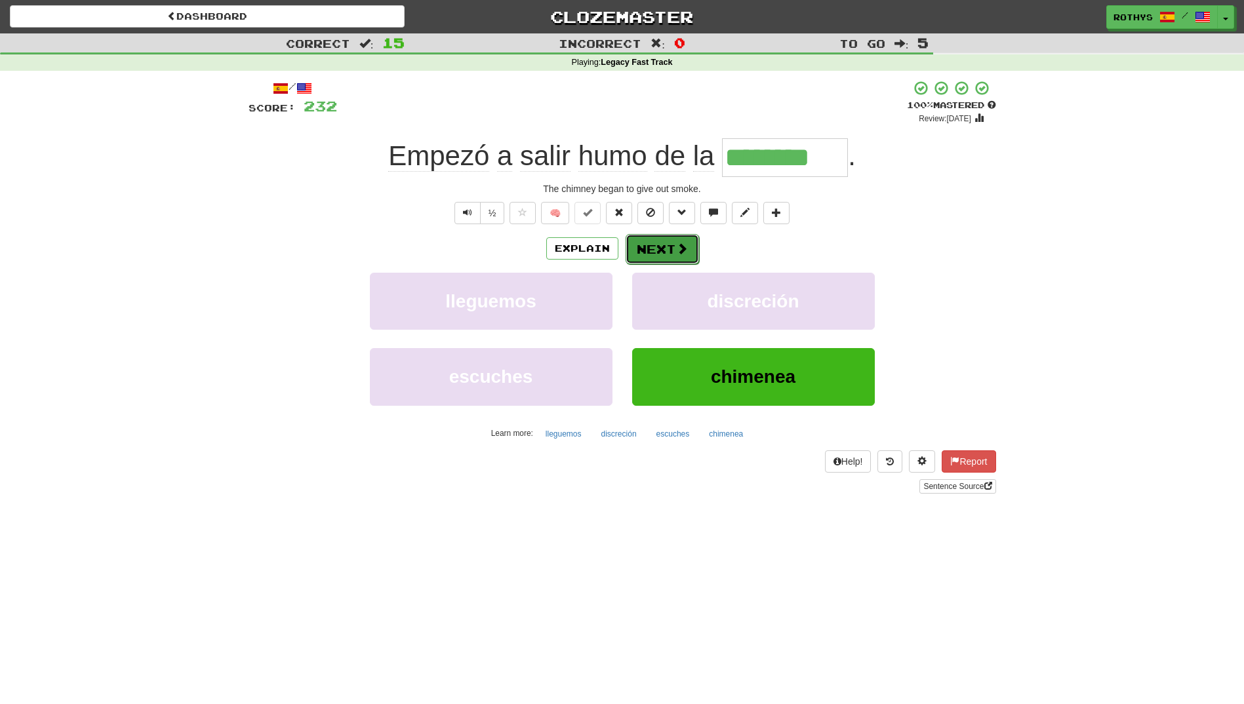
click at [649, 245] on button "Next" at bounding box center [661, 249] width 73 height 30
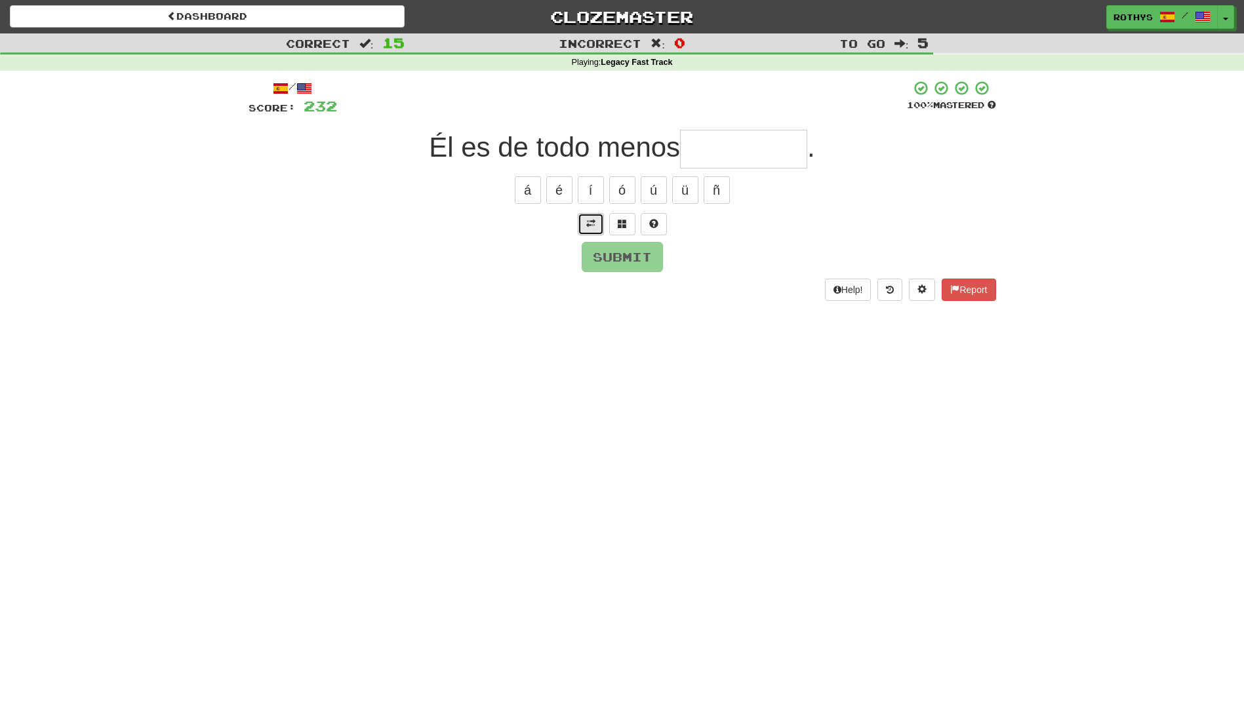
click at [588, 220] on span at bounding box center [590, 223] width 9 height 9
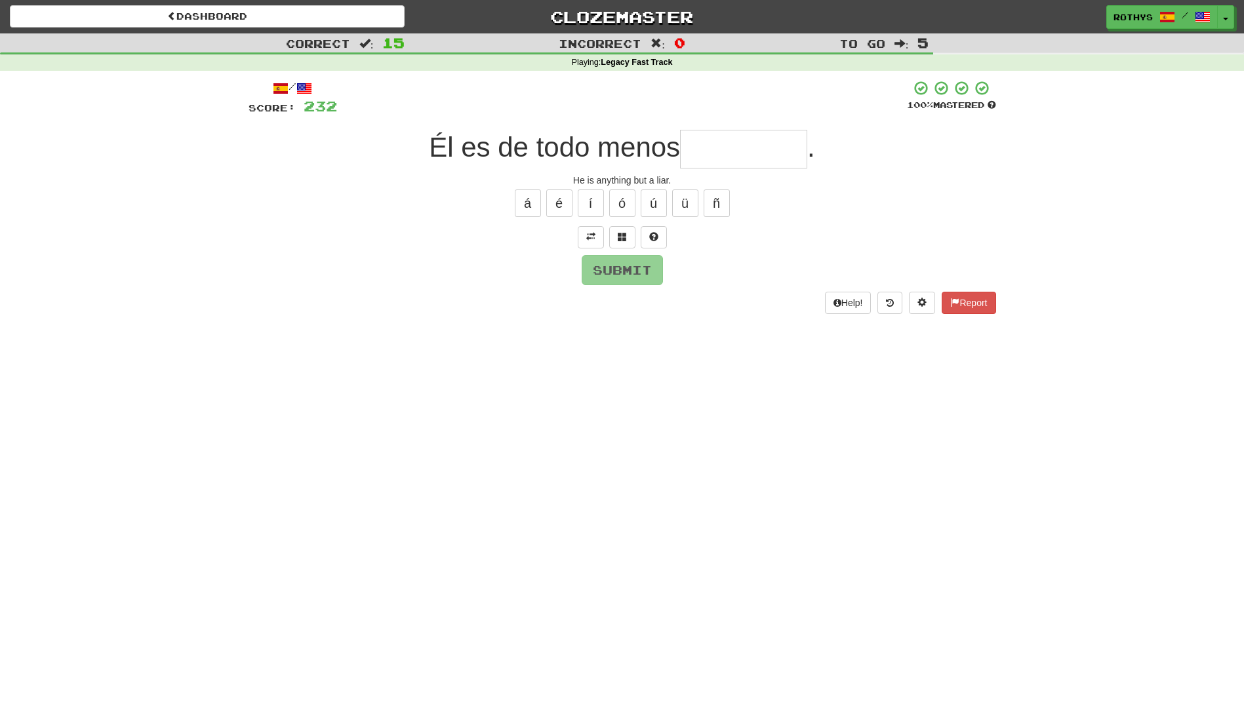
click at [793, 150] on input "text" at bounding box center [743, 149] width 127 height 39
click at [621, 239] on span at bounding box center [622, 236] width 9 height 9
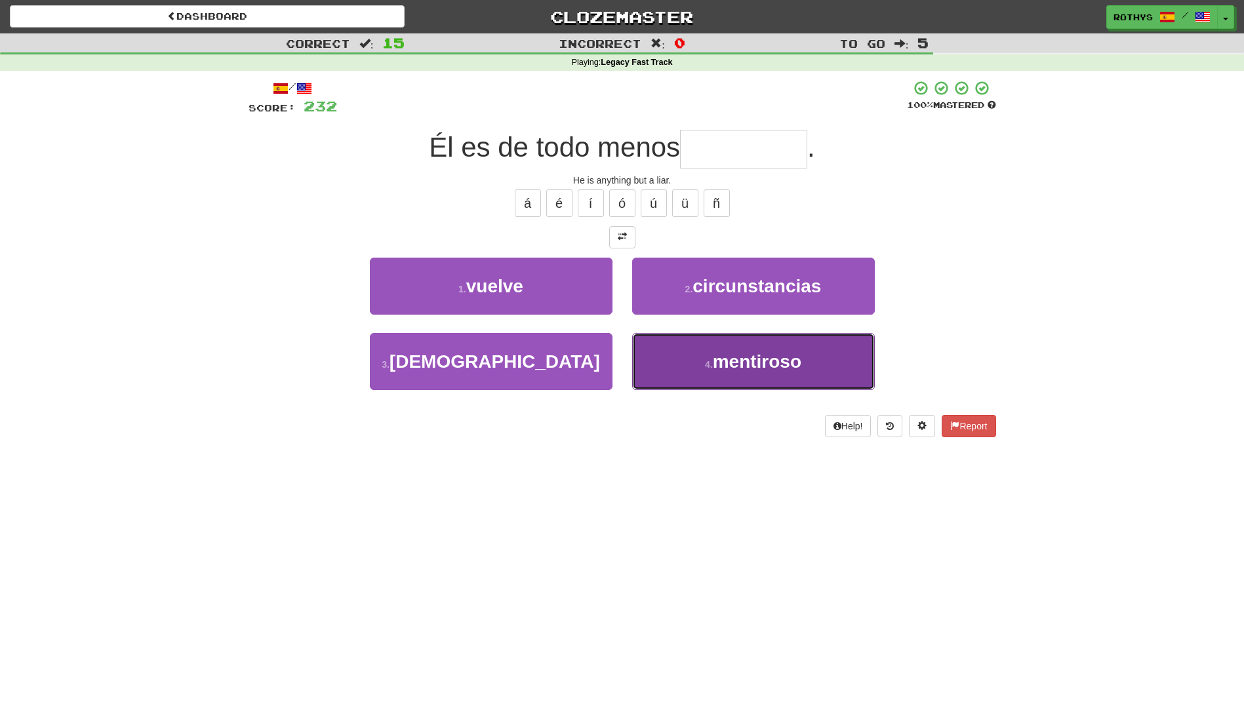
drag, startPoint x: 790, startPoint y: 390, endPoint x: 778, endPoint y: 371, distance: 22.4
click at [781, 376] on button "4 . mentiroso" at bounding box center [753, 361] width 243 height 57
type input "*********"
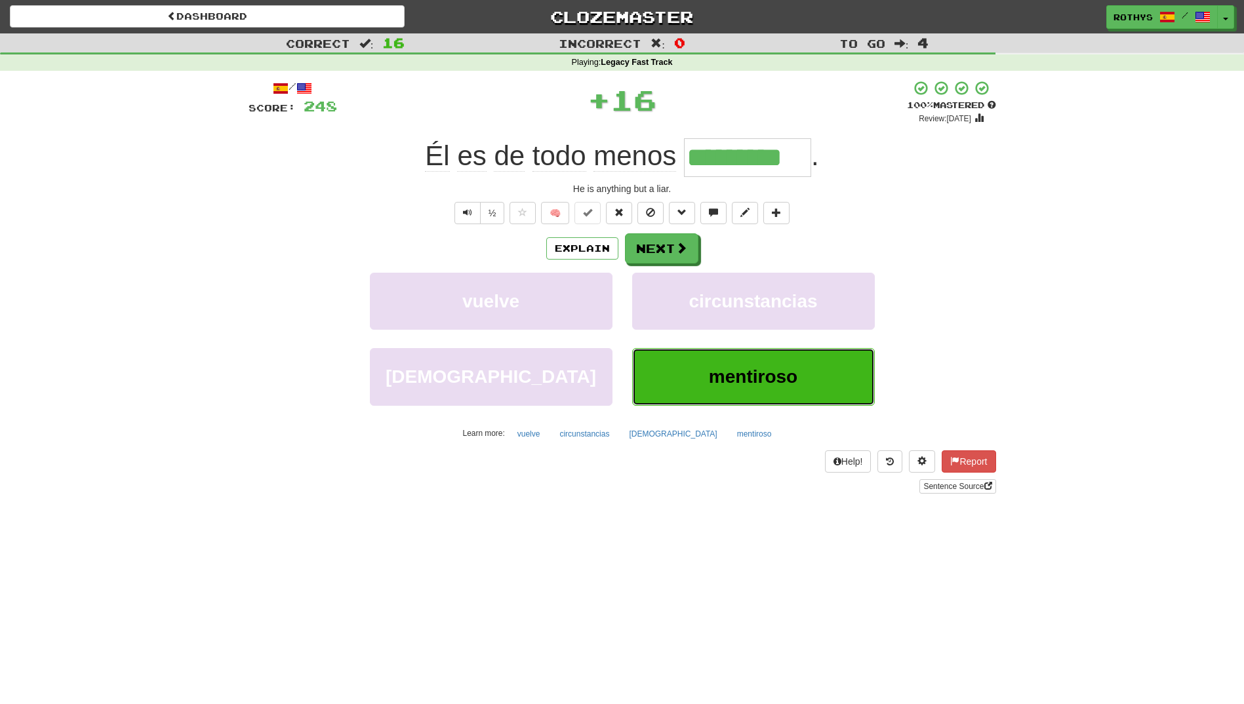
click at [774, 356] on button "mentiroso" at bounding box center [753, 376] width 243 height 57
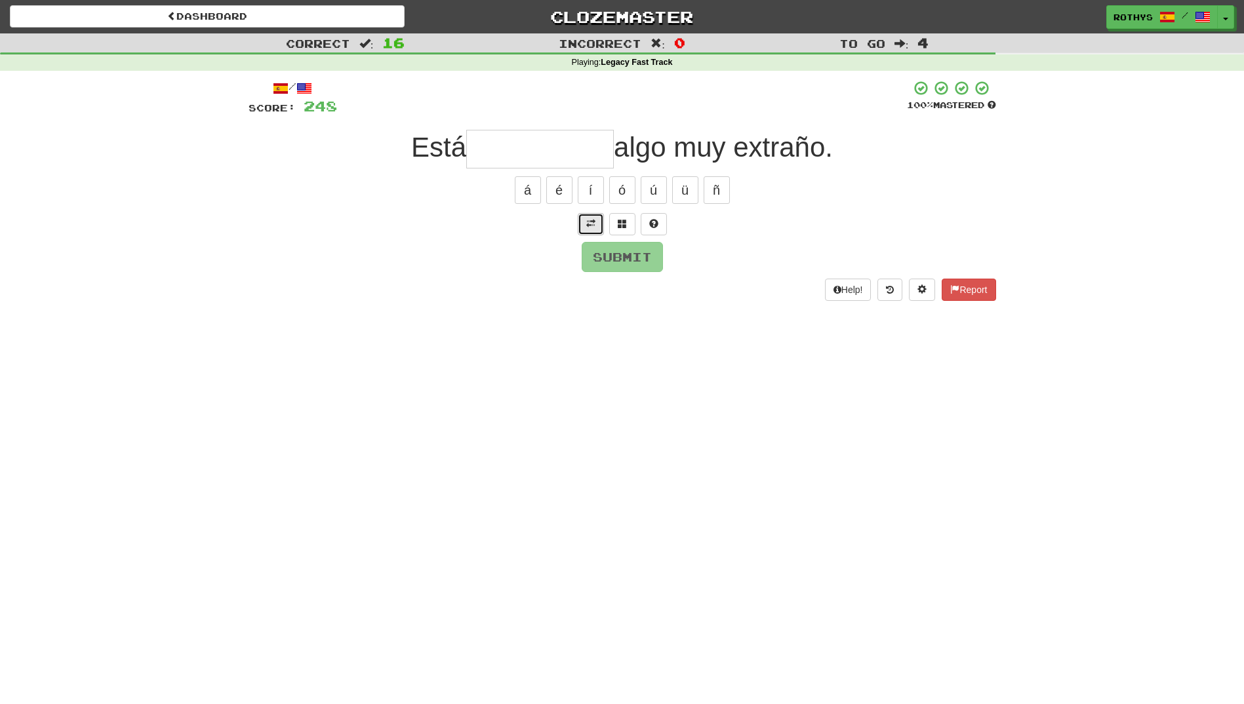
click at [595, 220] on button at bounding box center [591, 224] width 26 height 22
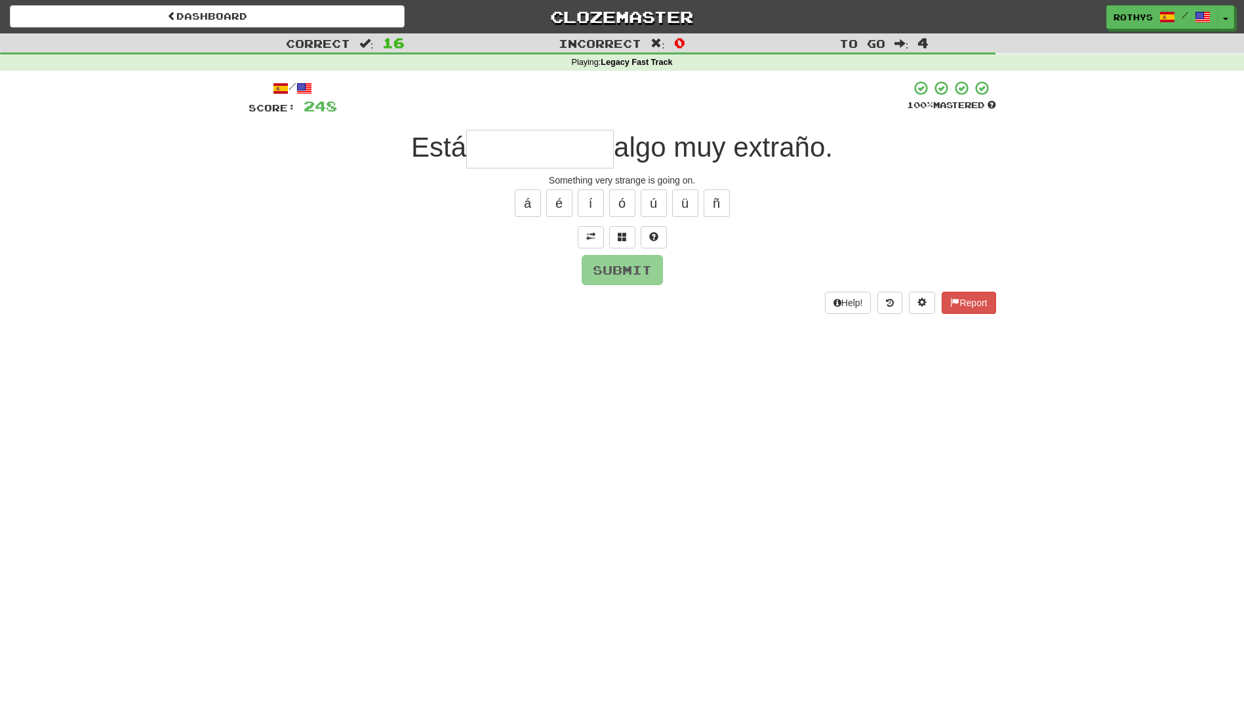
click at [583, 145] on input "text" at bounding box center [540, 149] width 148 height 39
click at [618, 233] on span at bounding box center [622, 236] width 9 height 9
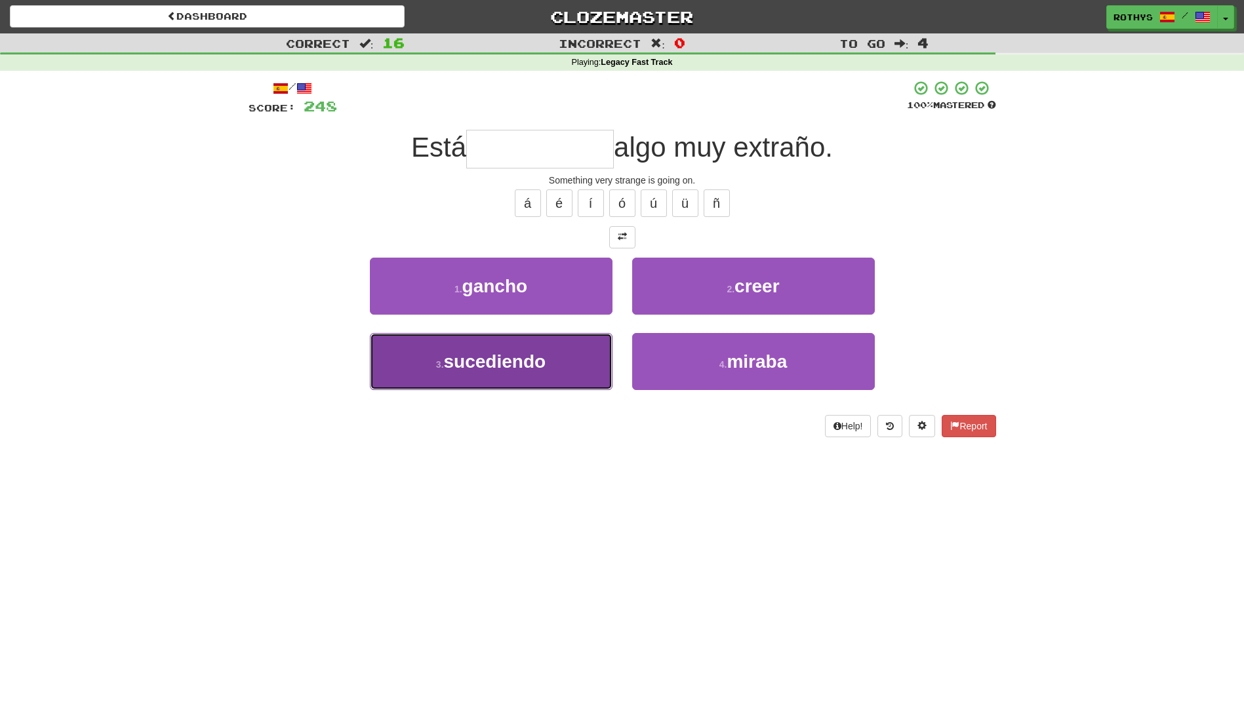
click at [511, 373] on button "3 . sucediendo" at bounding box center [491, 361] width 243 height 57
type input "**********"
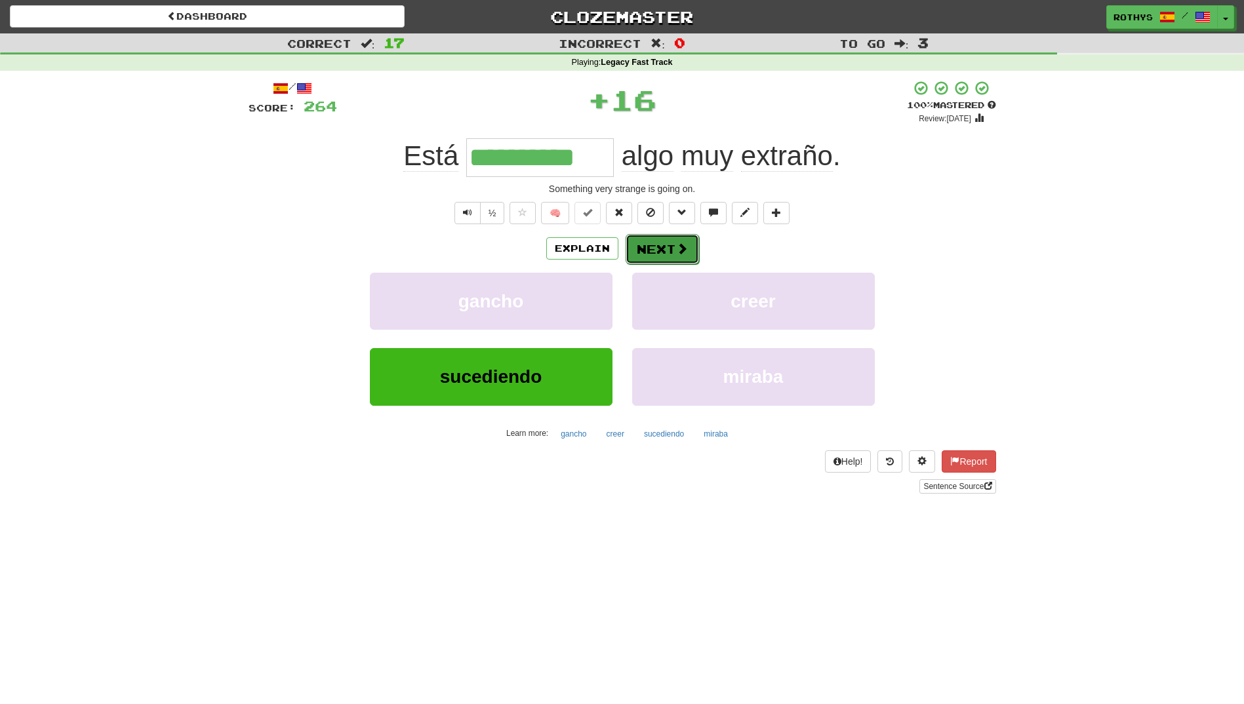
click at [663, 242] on button "Next" at bounding box center [661, 249] width 73 height 30
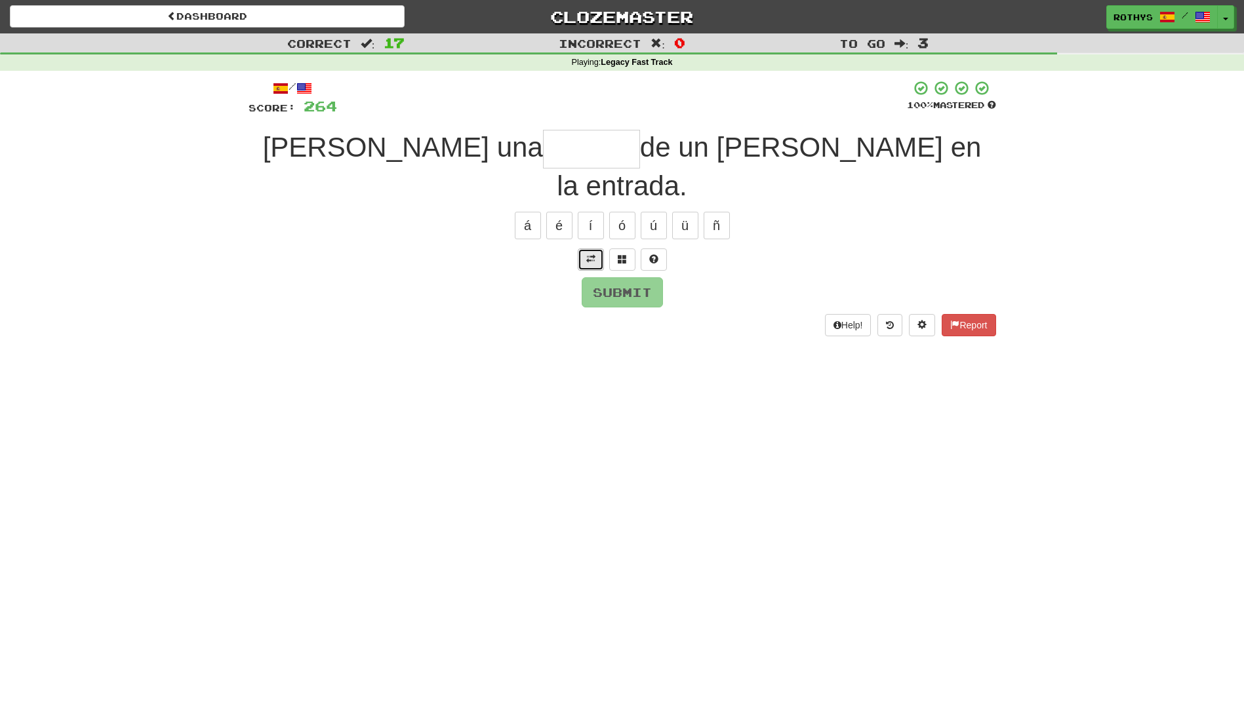
click at [595, 254] on span at bounding box center [590, 258] width 9 height 9
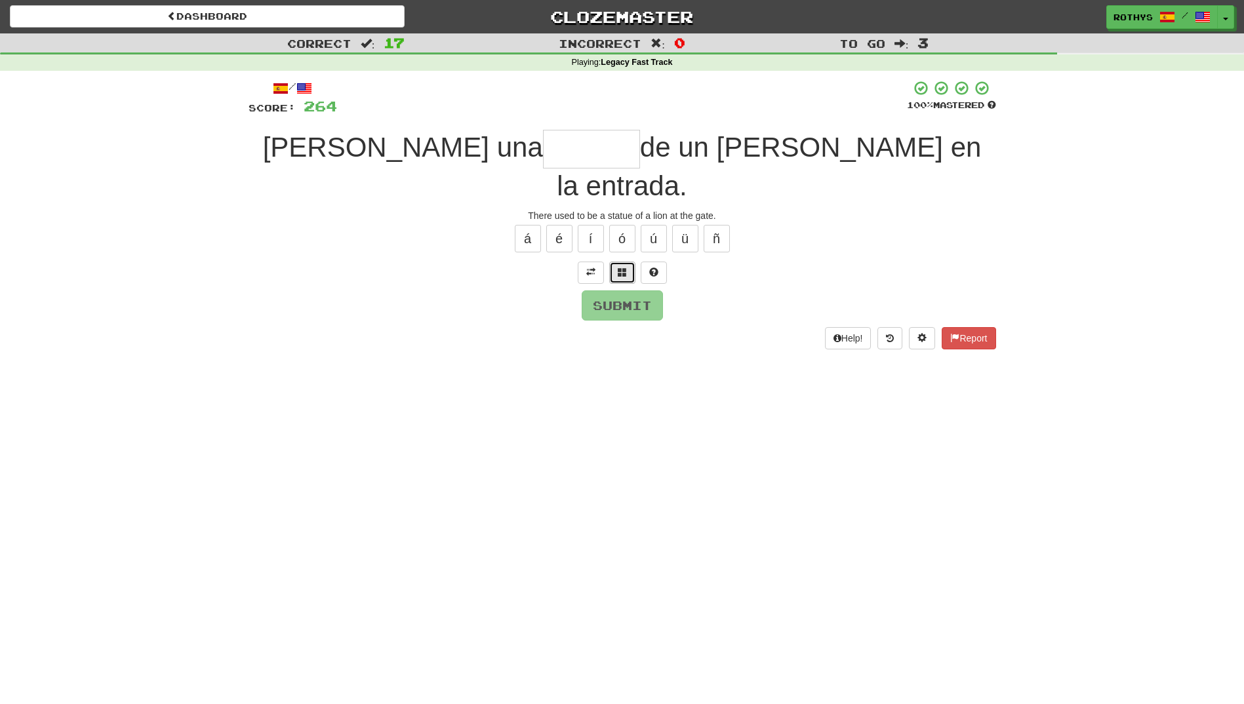
click at [616, 262] on button at bounding box center [622, 273] width 26 height 22
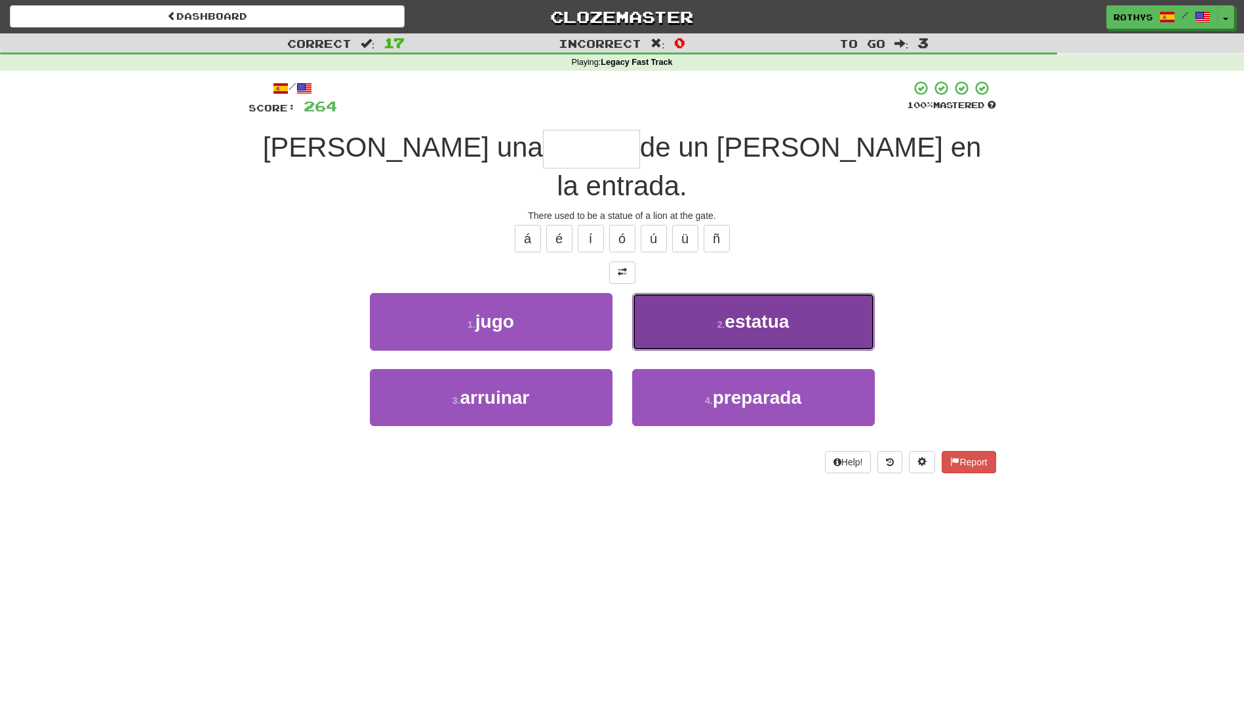
click at [678, 296] on button "2 . estatua" at bounding box center [753, 321] width 243 height 57
type input "*******"
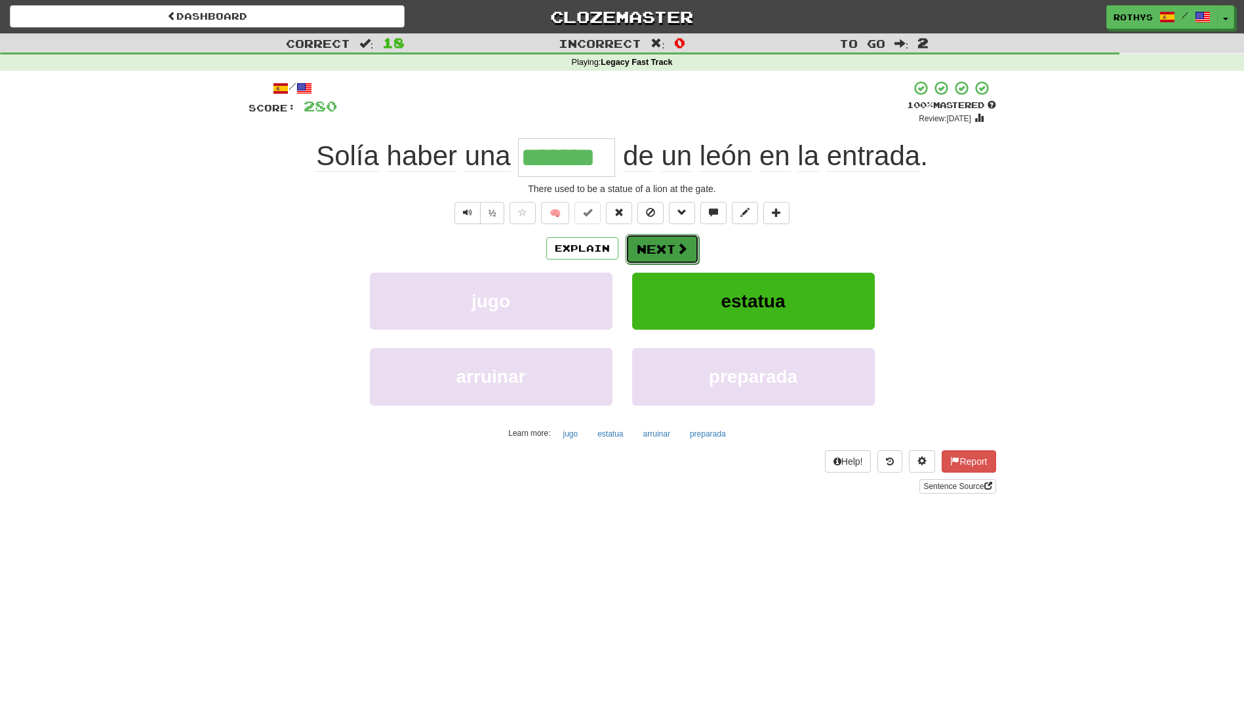
click at [658, 250] on button "Next" at bounding box center [661, 249] width 73 height 30
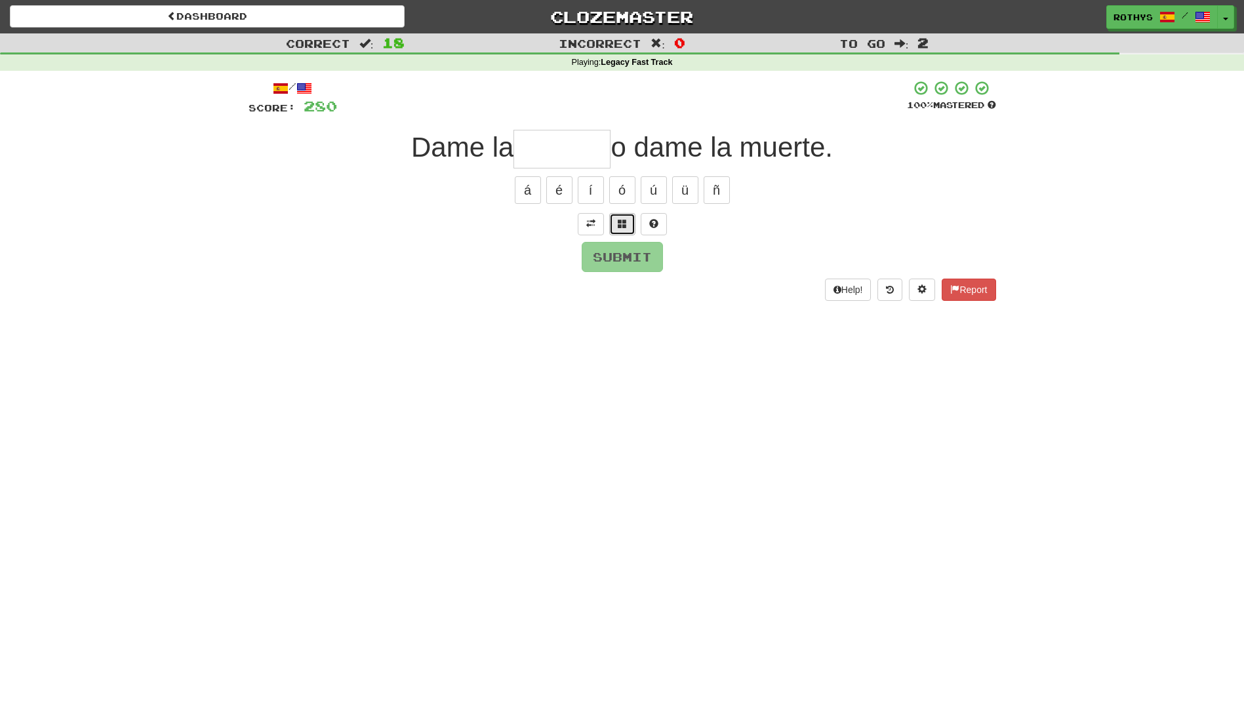
click at [628, 232] on button at bounding box center [622, 224] width 26 height 22
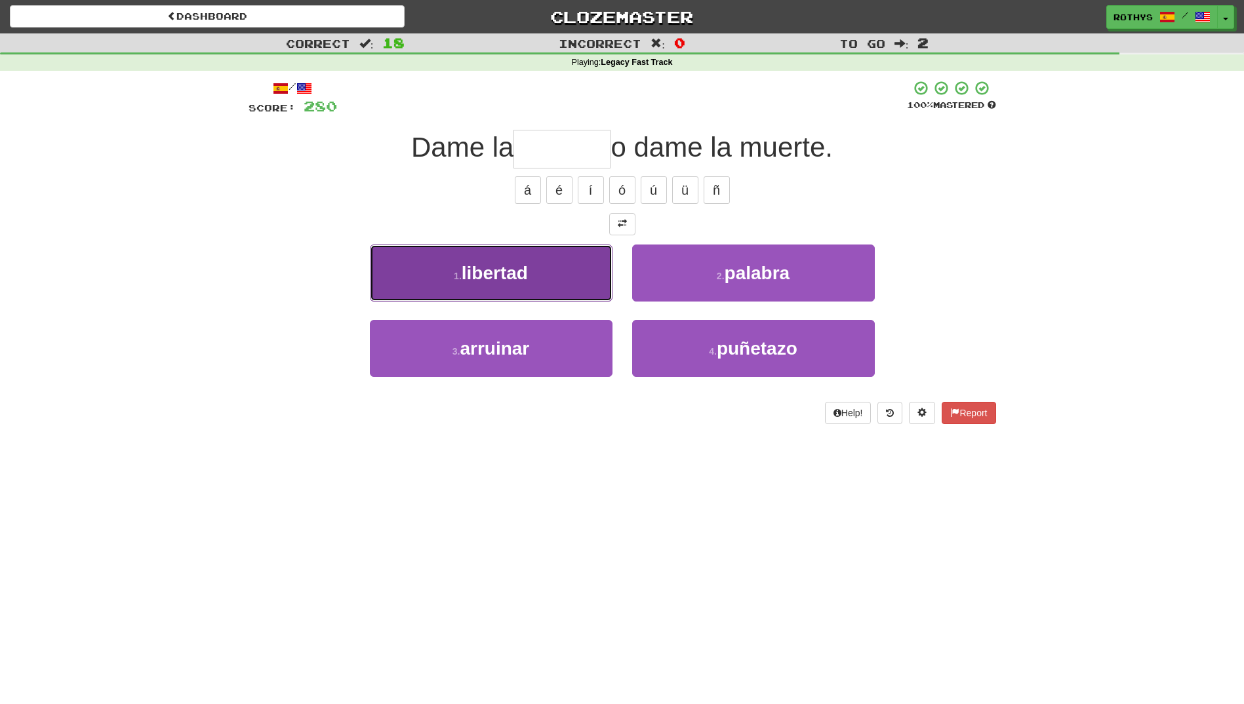
drag, startPoint x: 557, startPoint y: 279, endPoint x: 591, endPoint y: 266, distance: 36.5
click at [558, 279] on button "1 . libertad" at bounding box center [491, 273] width 243 height 57
type input "********"
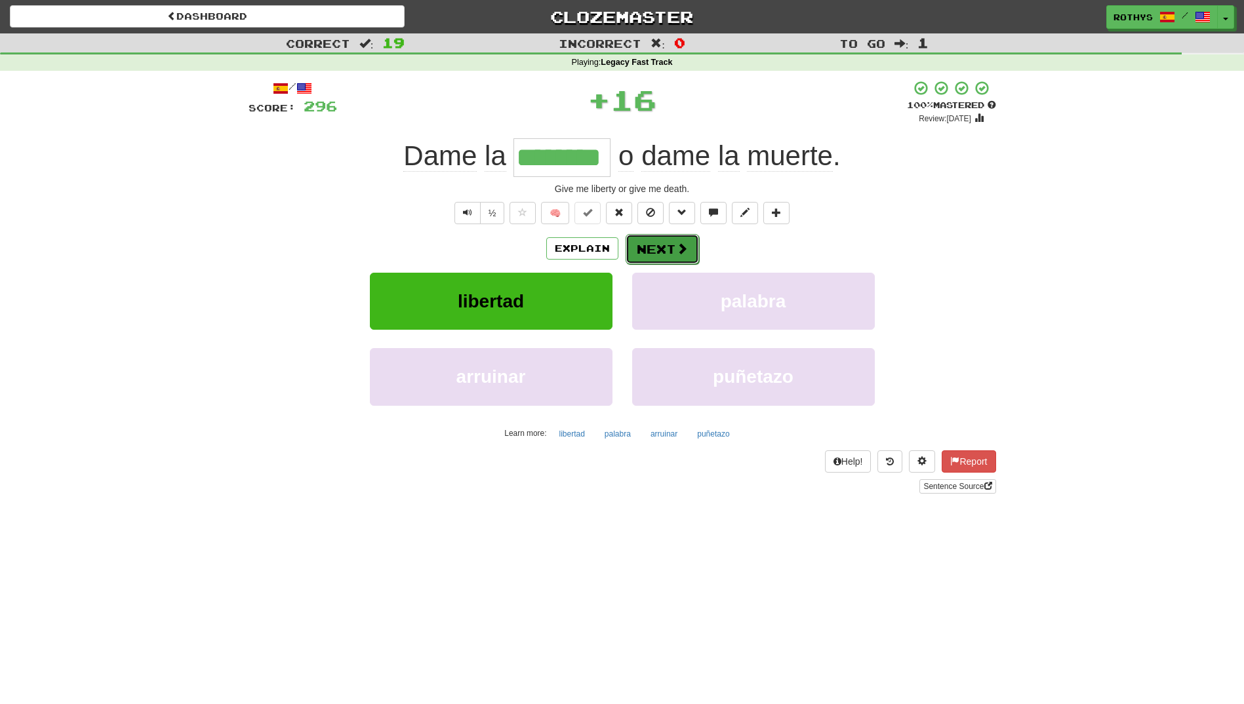
click at [645, 237] on button "Next" at bounding box center [661, 249] width 73 height 30
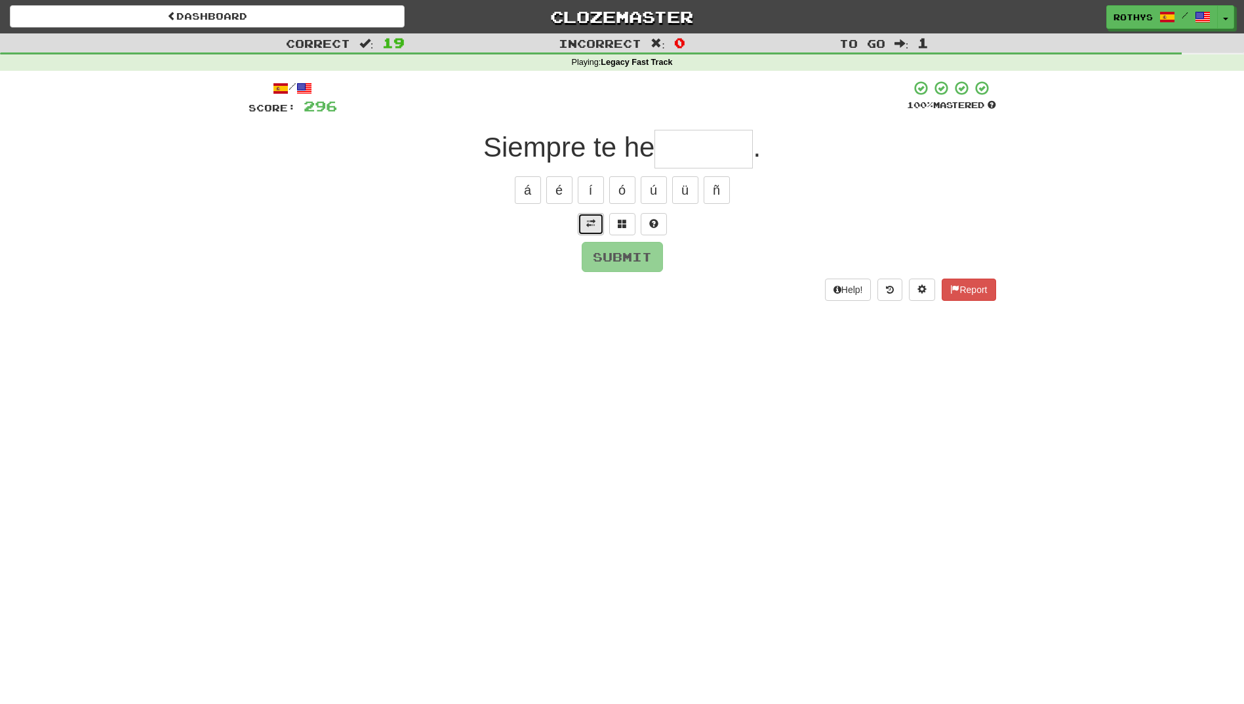
click at [592, 218] on button at bounding box center [591, 224] width 26 height 22
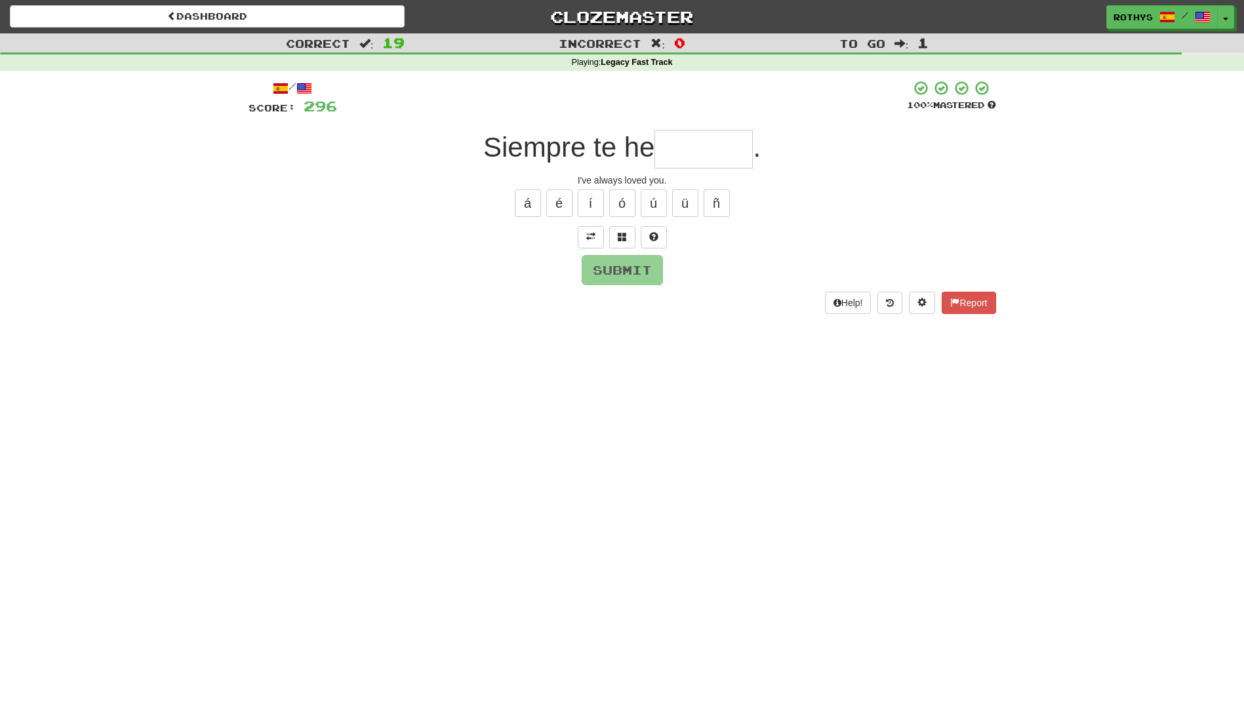
click at [669, 151] on input "text" at bounding box center [703, 149] width 98 height 39
click at [618, 233] on span at bounding box center [622, 236] width 9 height 9
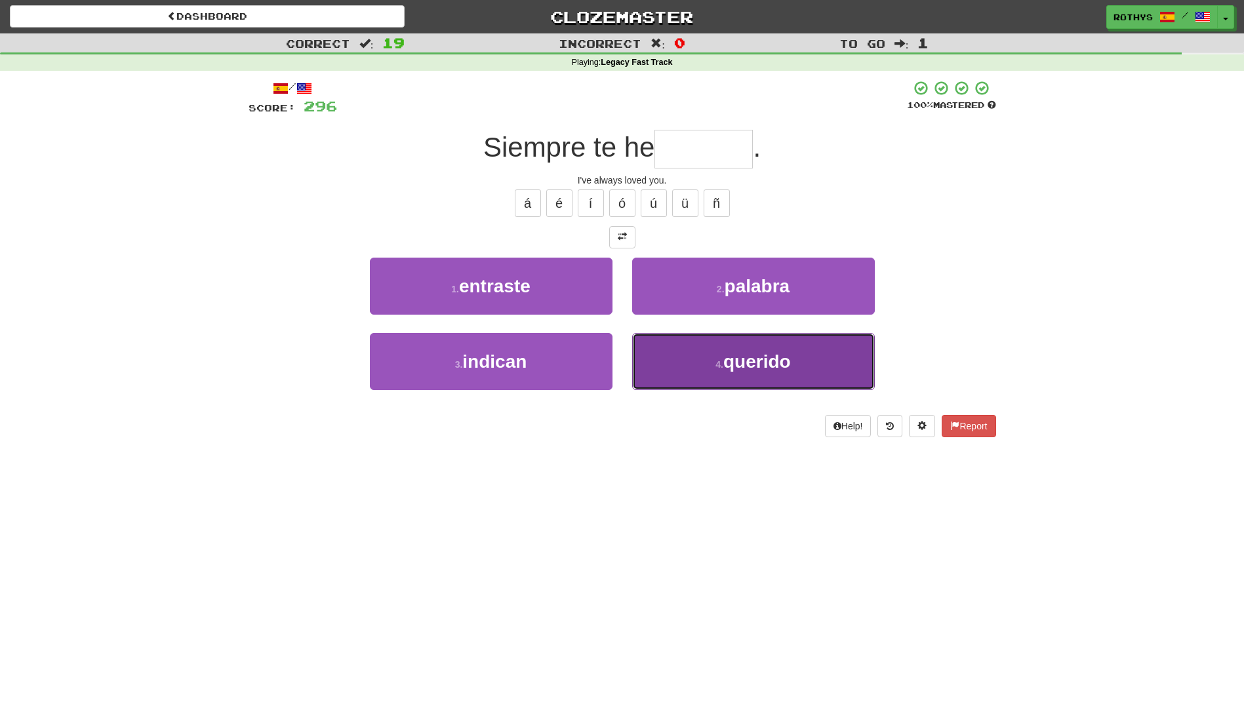
click at [738, 370] on span "querido" at bounding box center [757, 361] width 68 height 20
type input "*******"
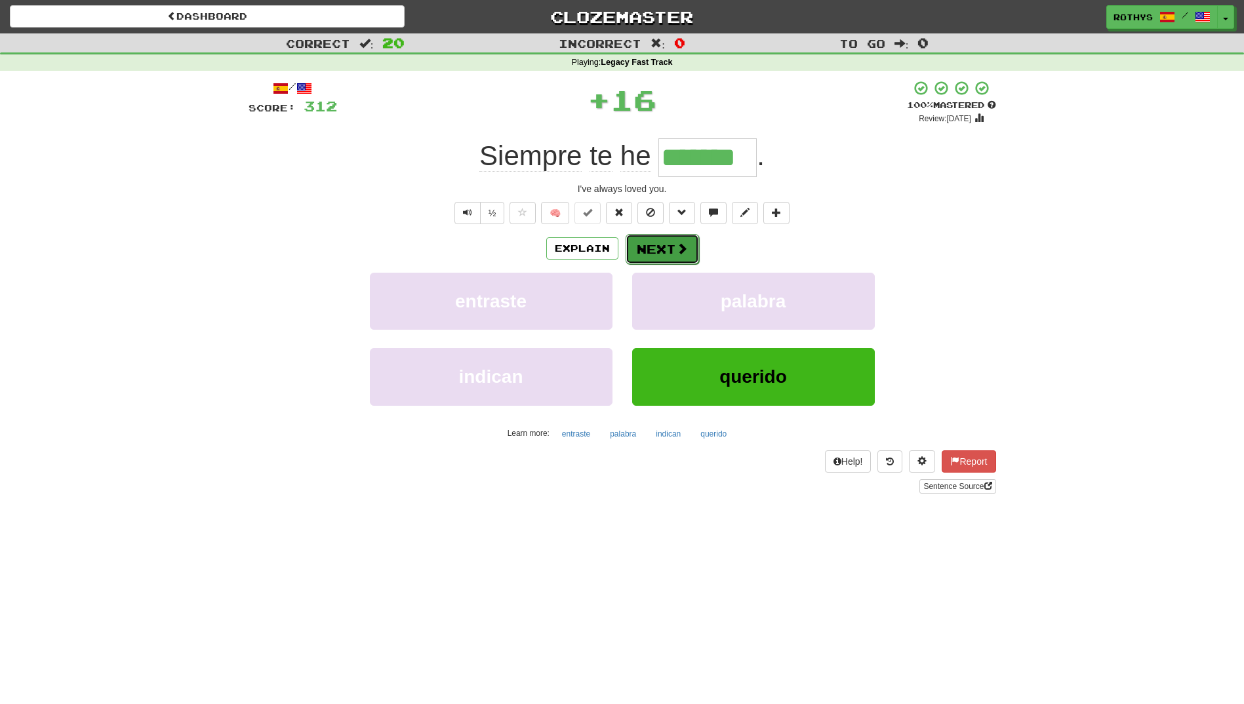
click at [671, 250] on button "Next" at bounding box center [661, 249] width 73 height 30
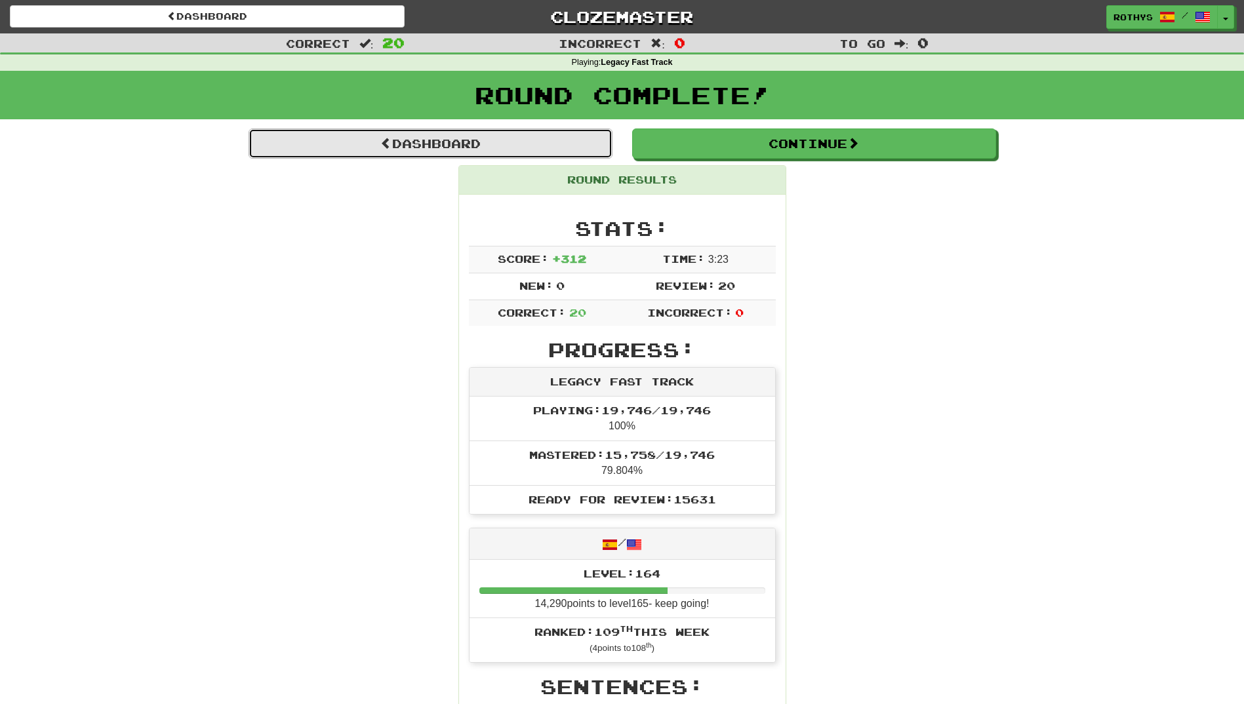
click at [365, 140] on link "Dashboard" at bounding box center [430, 143] width 364 height 30
